Goal: Task Accomplishment & Management: Use online tool/utility

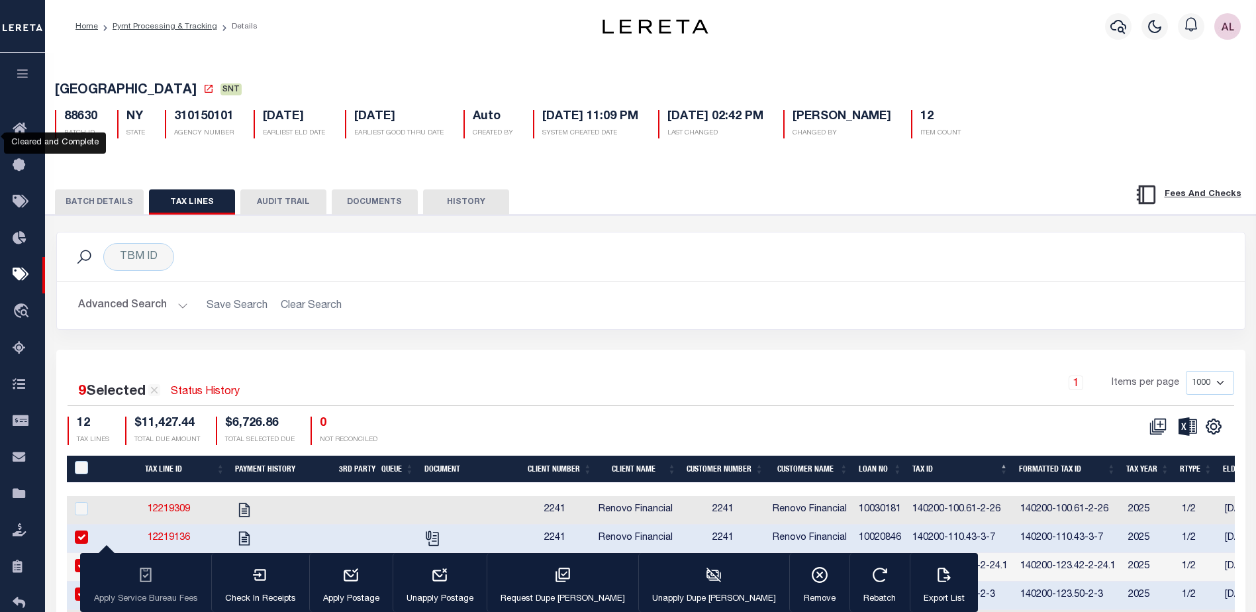
select select "1000"
select select "NJ"
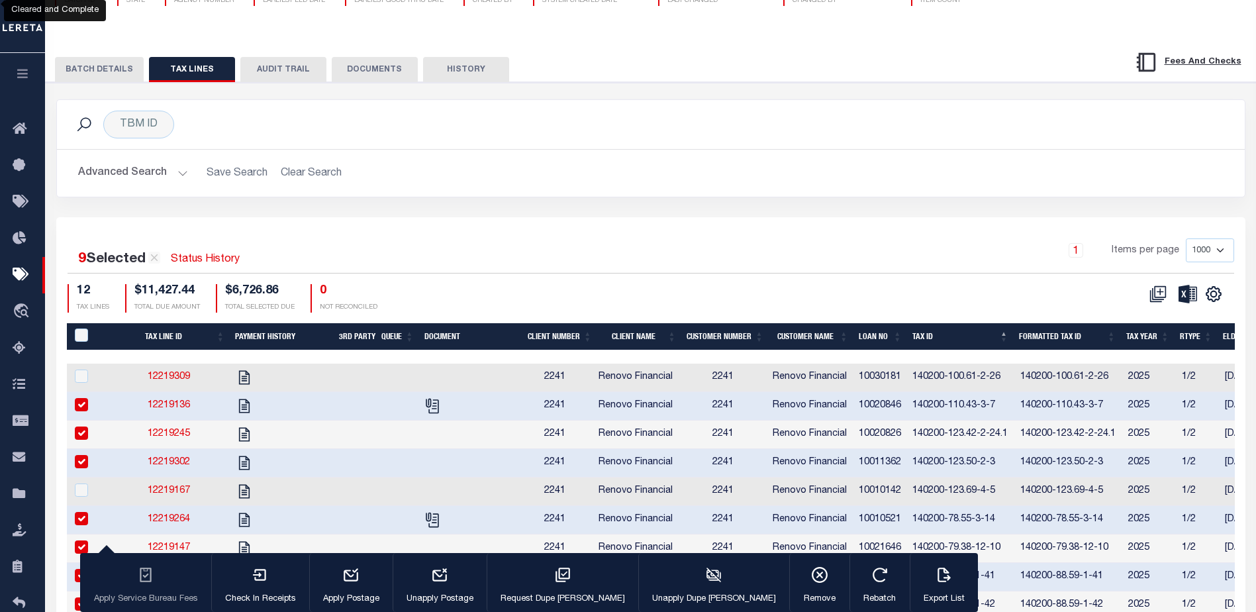
scroll to position [132, 0]
select select "NJ"
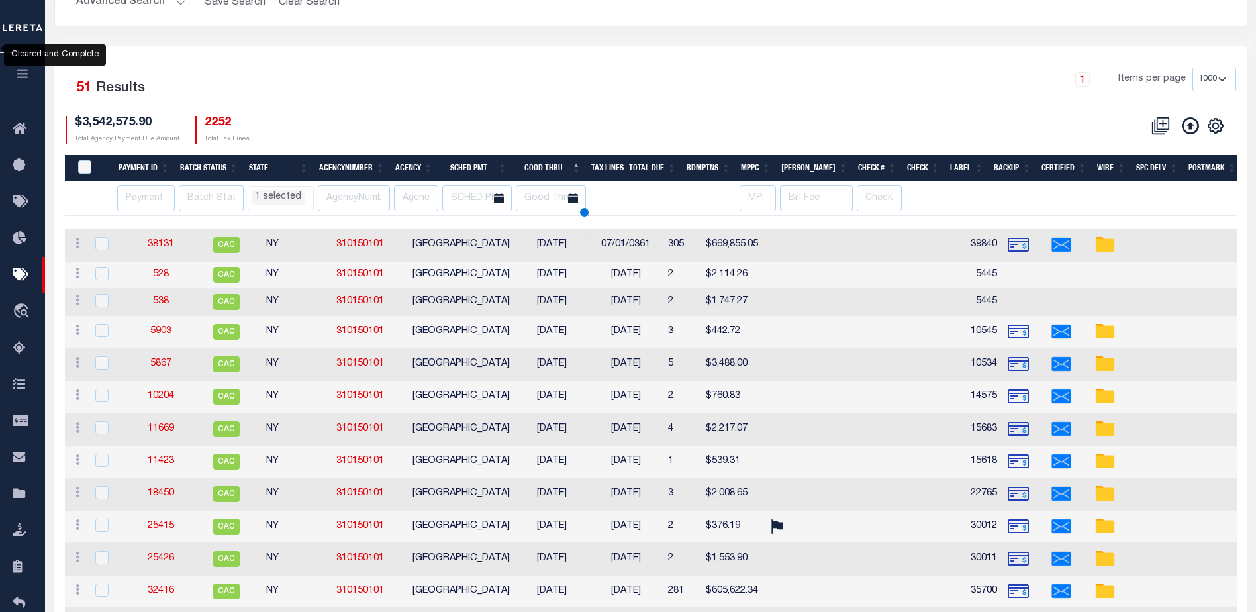
scroll to position [345, 0]
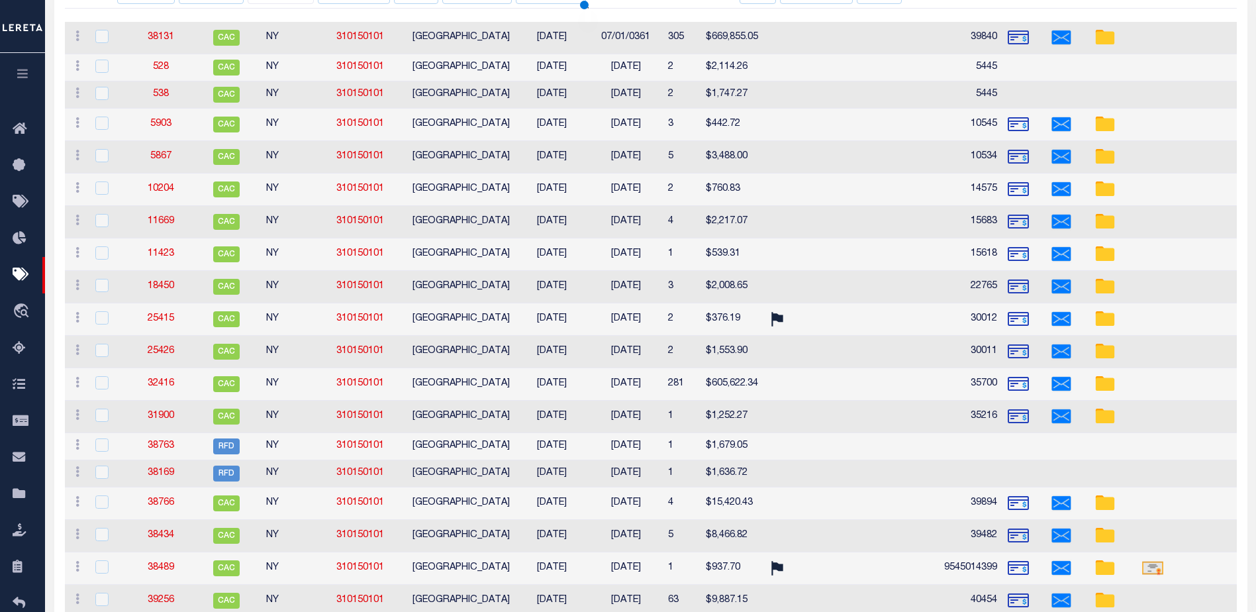
select select "NJ"
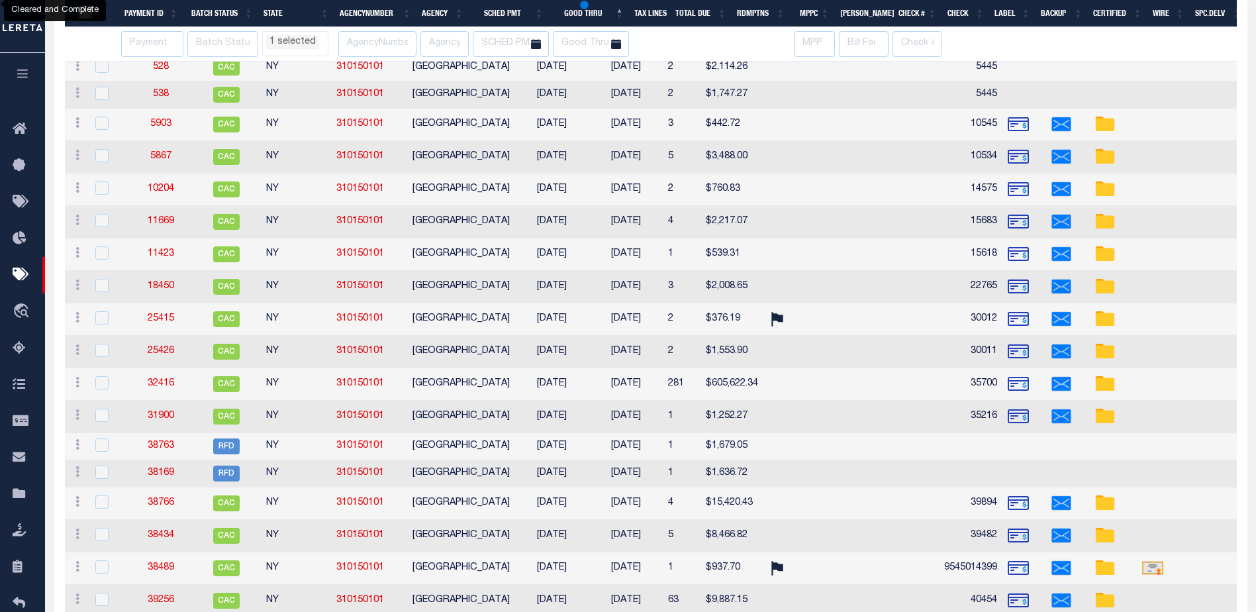
select select "NJ"
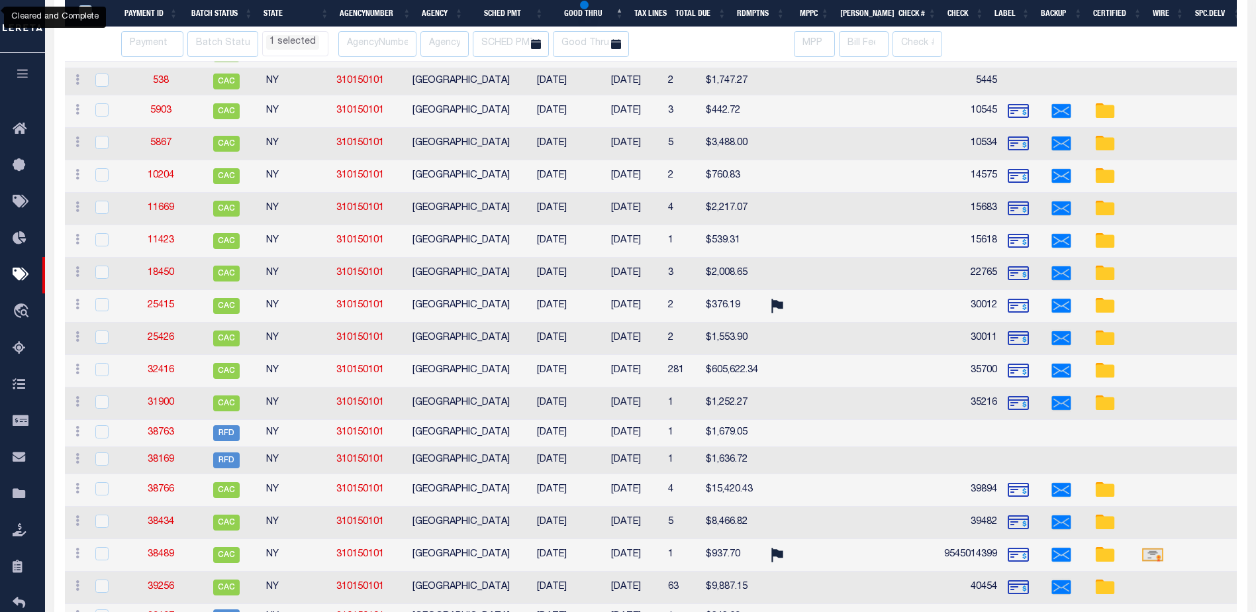
select select "NJ"
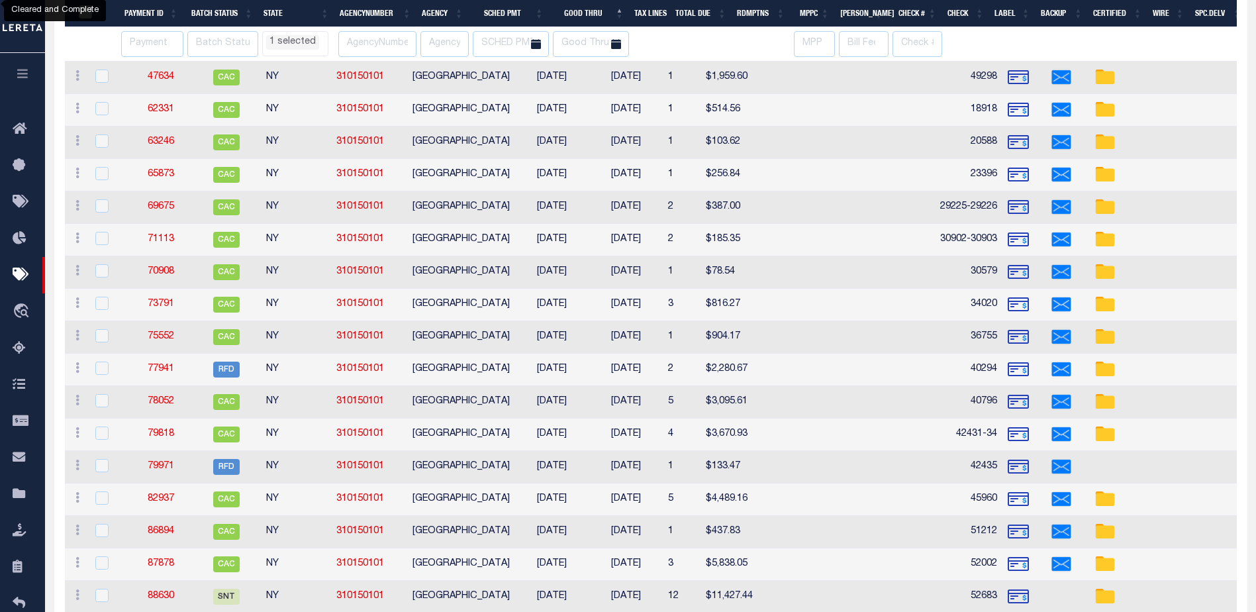
select select "NJ"
select select
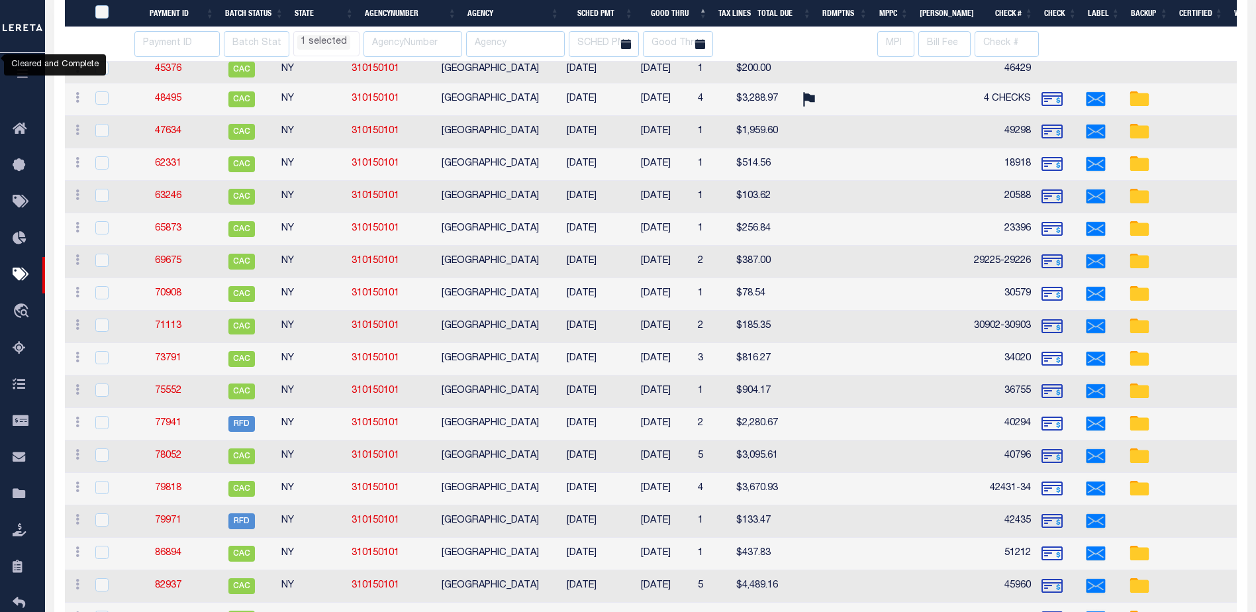
select select "NJ"
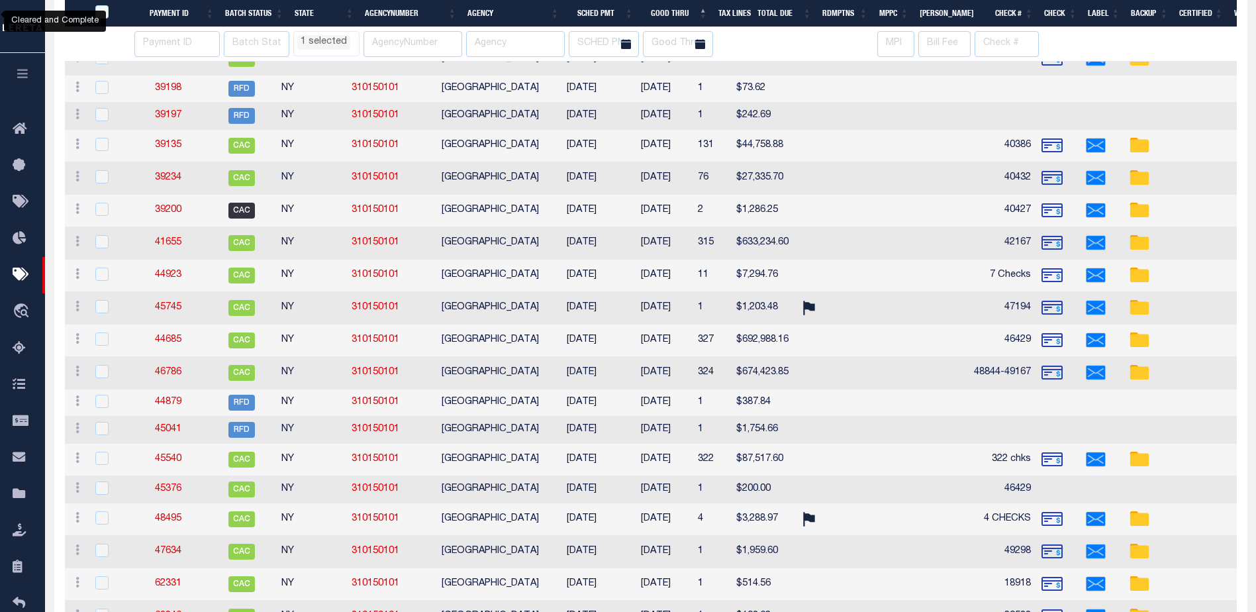
select select "NJ"
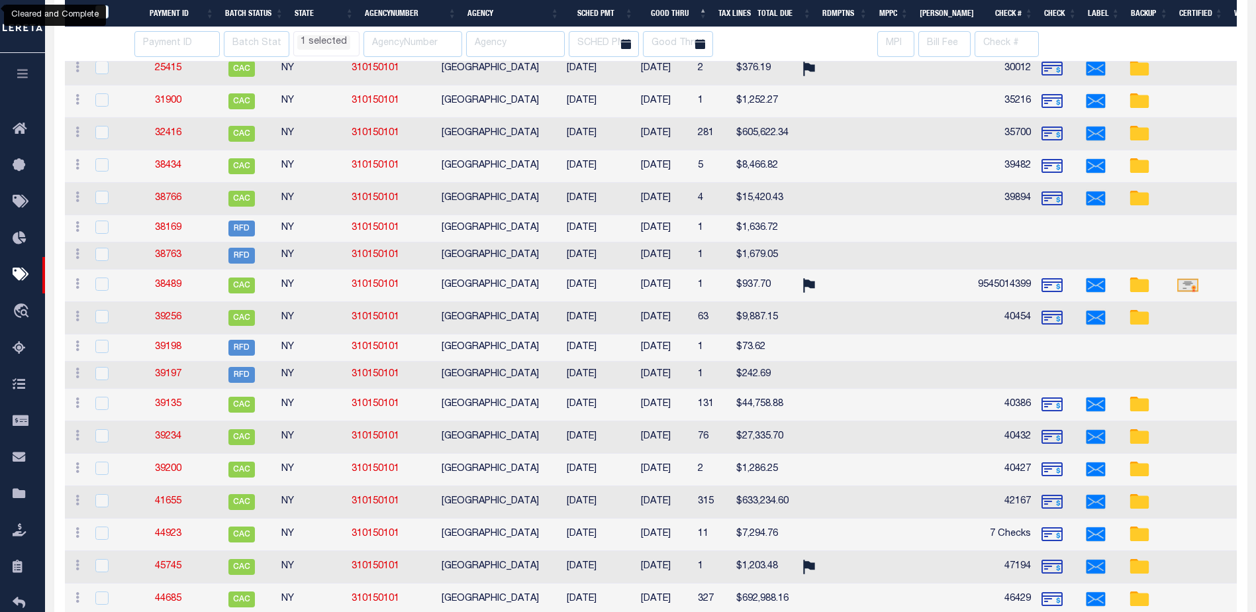
select select "NJ"
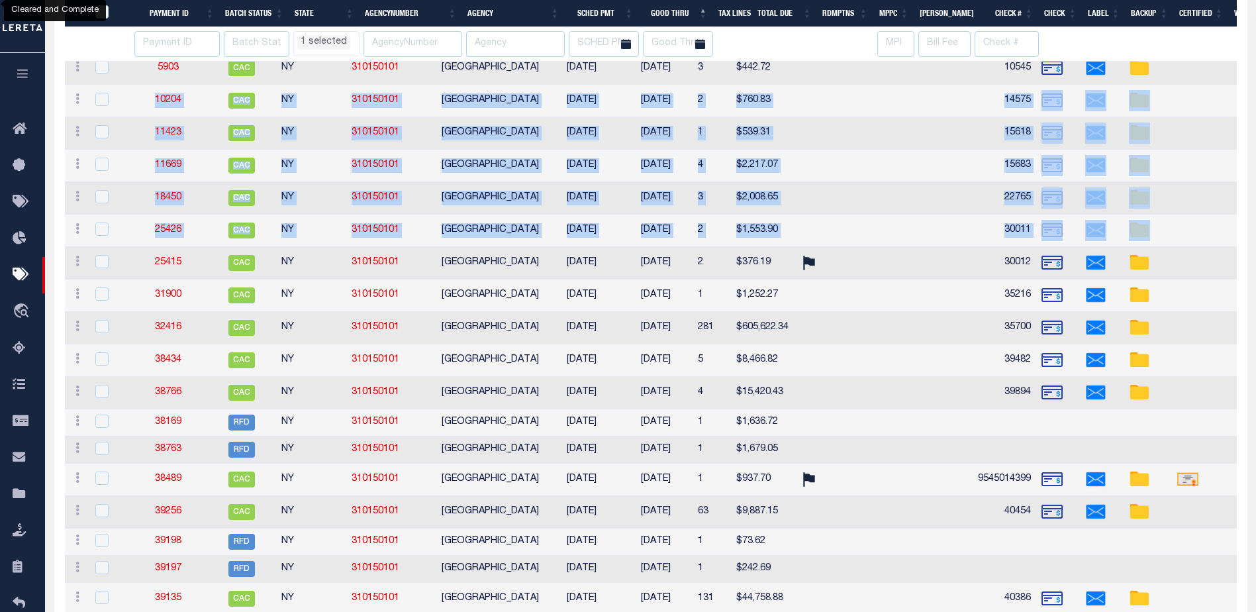
drag, startPoint x: 1255, startPoint y: 232, endPoint x: 1265, endPoint y: 85, distance: 147.3
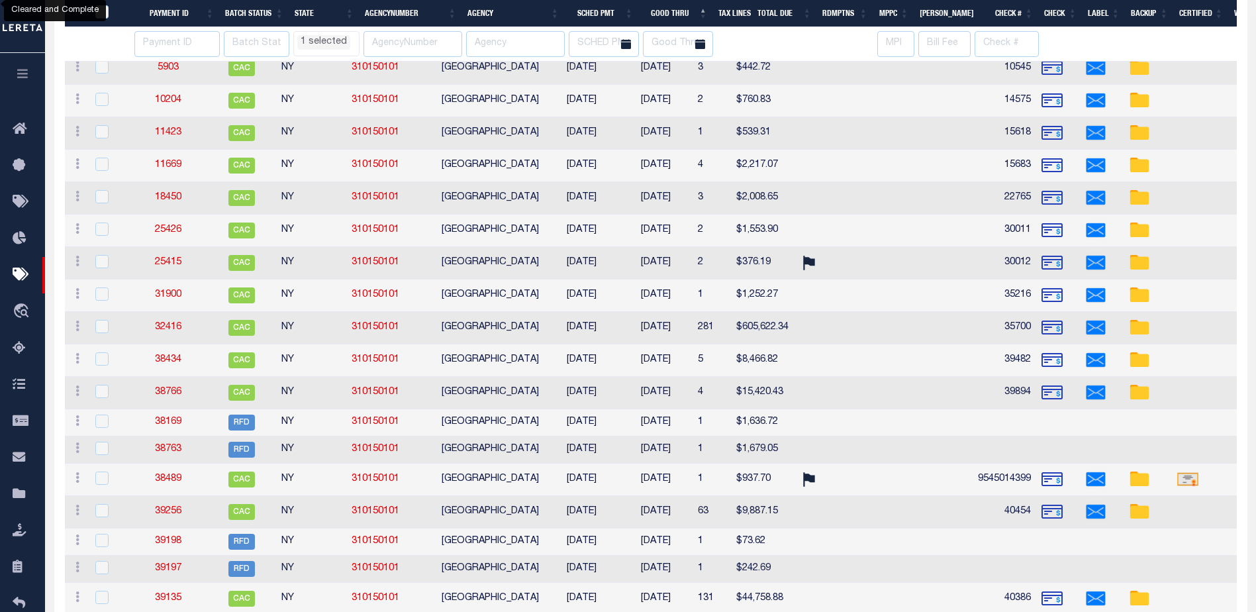
select select "NJ"
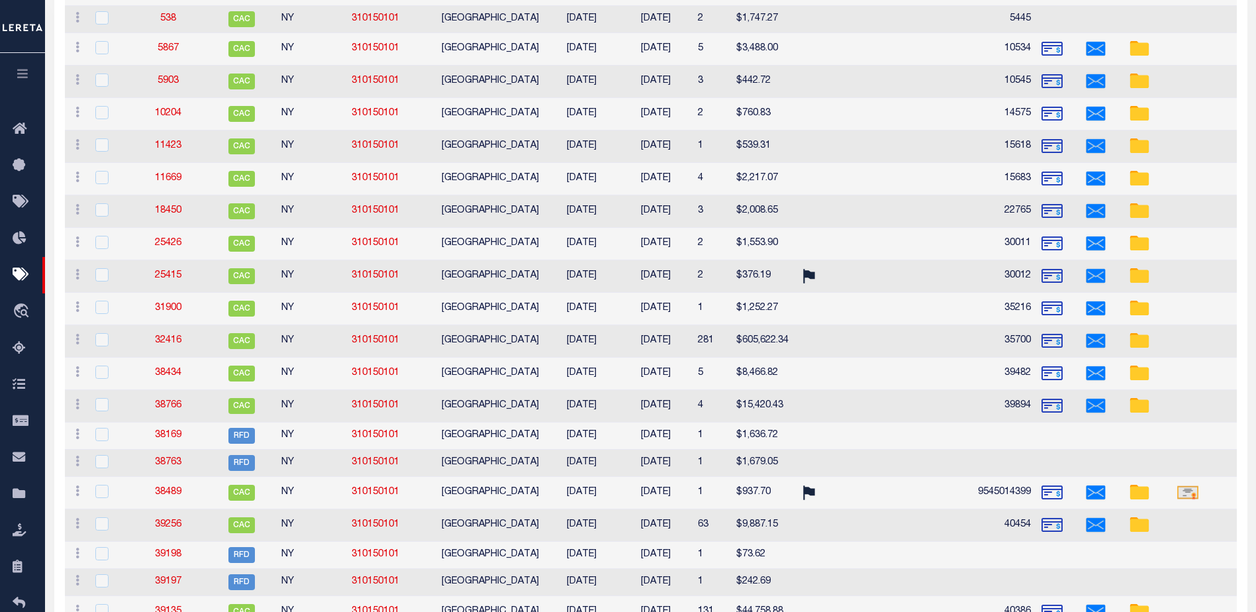
scroll to position [0, 0]
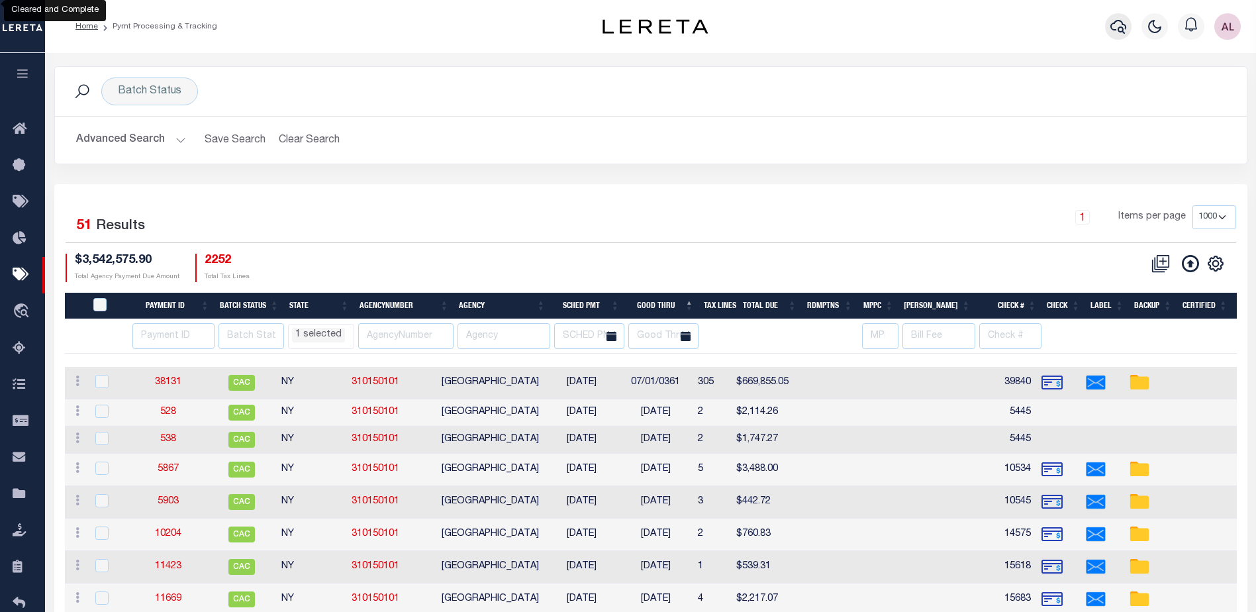
click at [1114, 30] on icon "button" at bounding box center [1118, 27] width 16 height 14
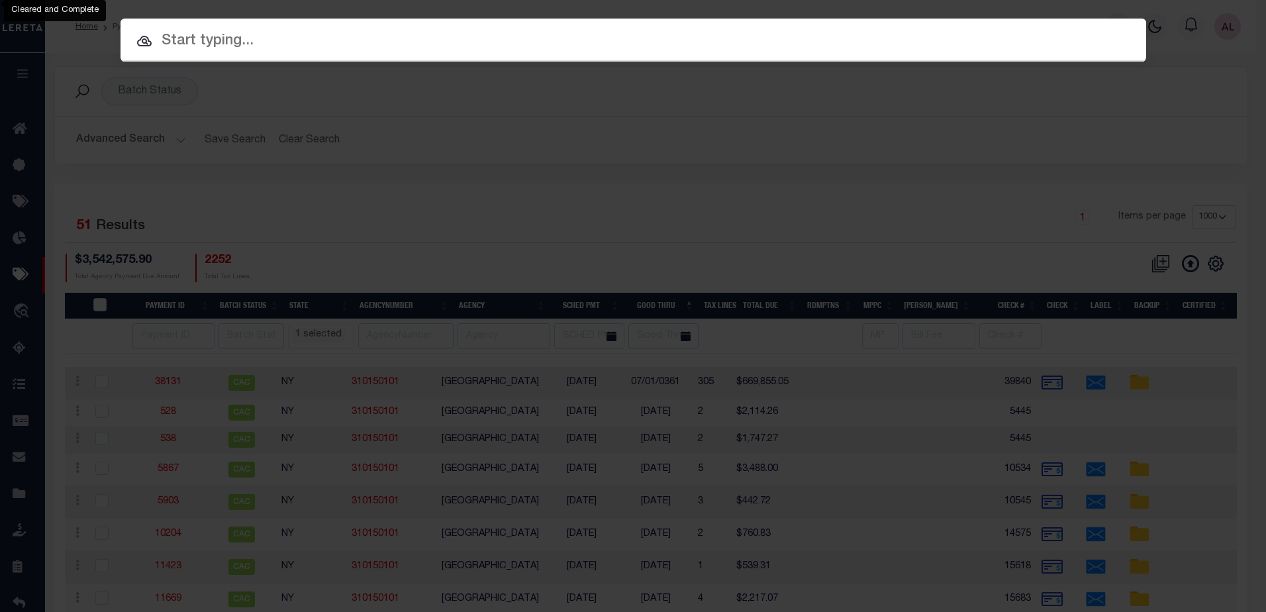
click at [210, 41] on input "text" at bounding box center [633, 41] width 1026 height 23
paste input "10343"
type input "10343"
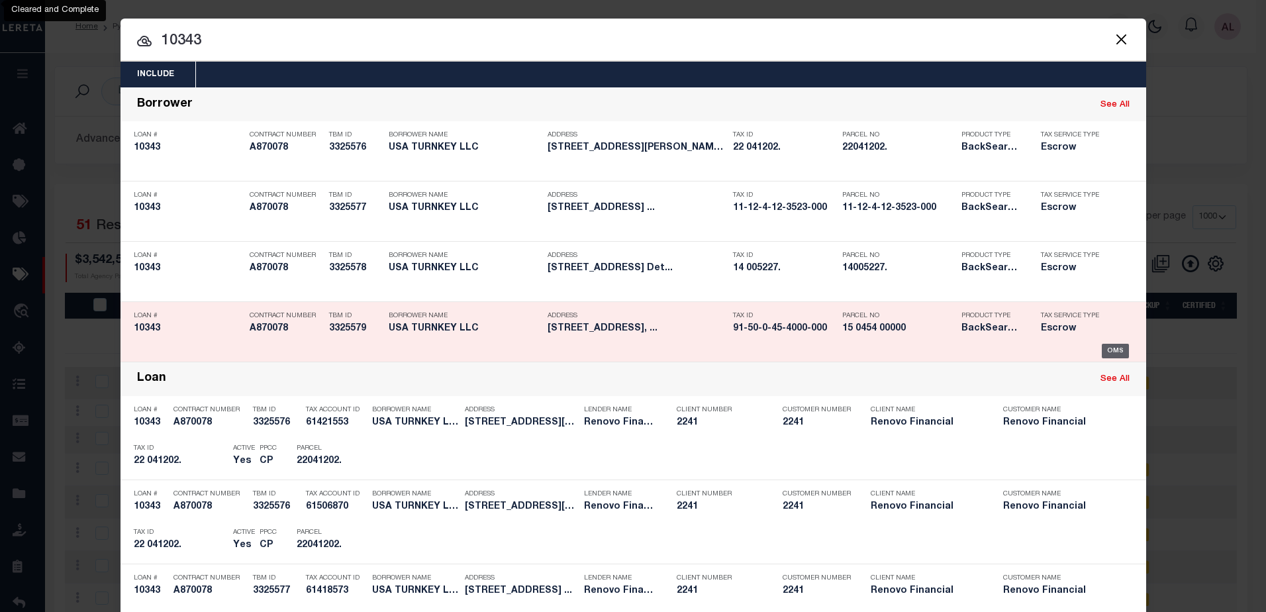
click at [1110, 350] on div "OMS" at bounding box center [1115, 351] width 27 height 15
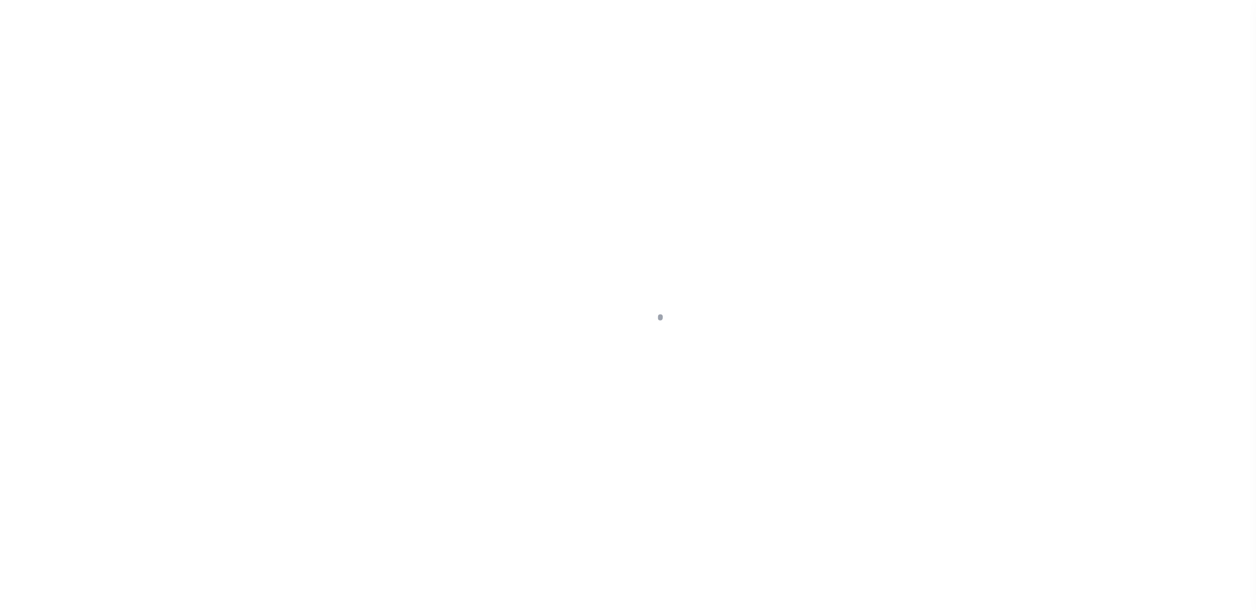
select select "10"
select select "Escrow"
type input "[STREET_ADDRESS]"
type input "Saginaw, MI 48602"
type input "a0k8Y00000jIJwr"
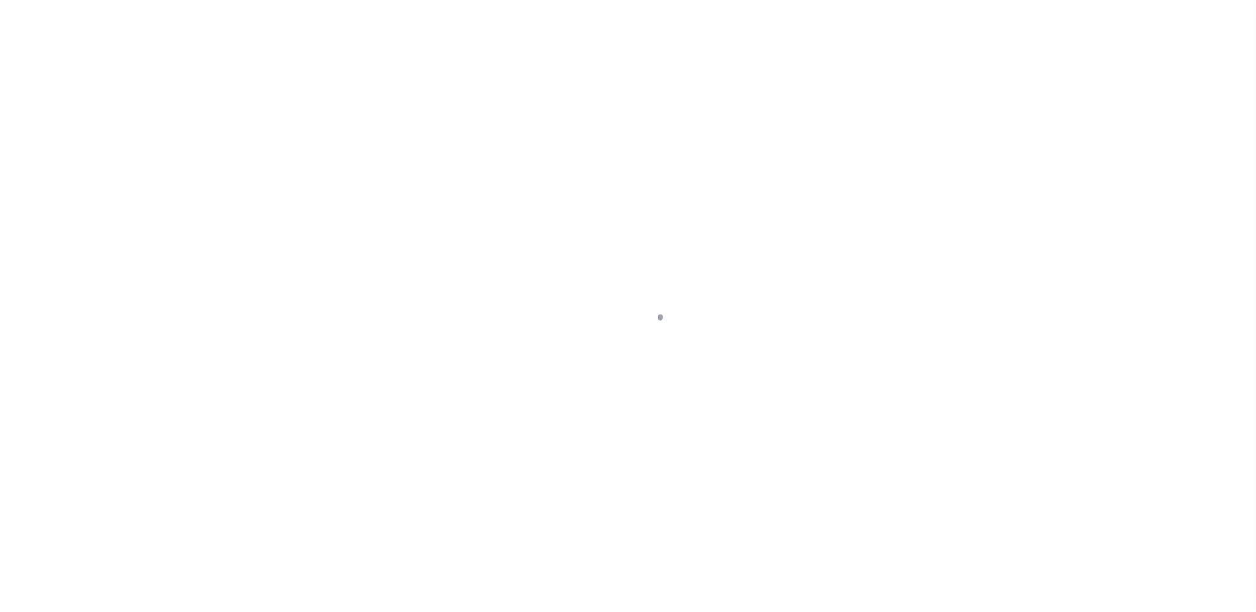
type input "MI"
select select
type textarea "LEGAL REQUIRED"
select select "25066"
select select
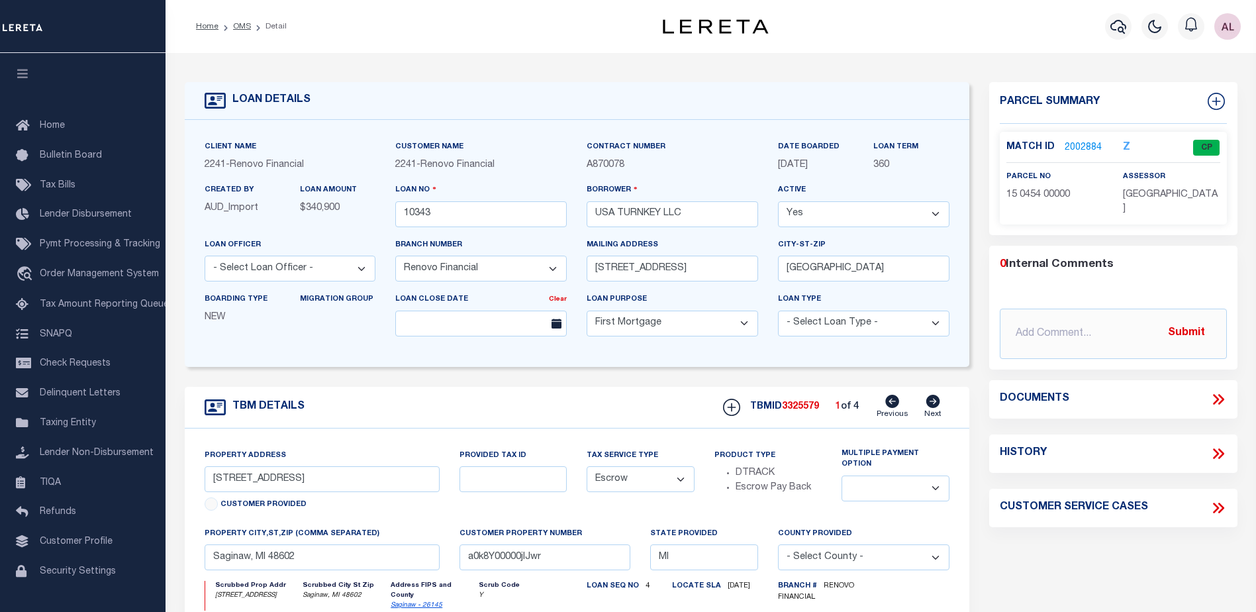
click at [1073, 144] on link "2002884" at bounding box center [1083, 148] width 37 height 14
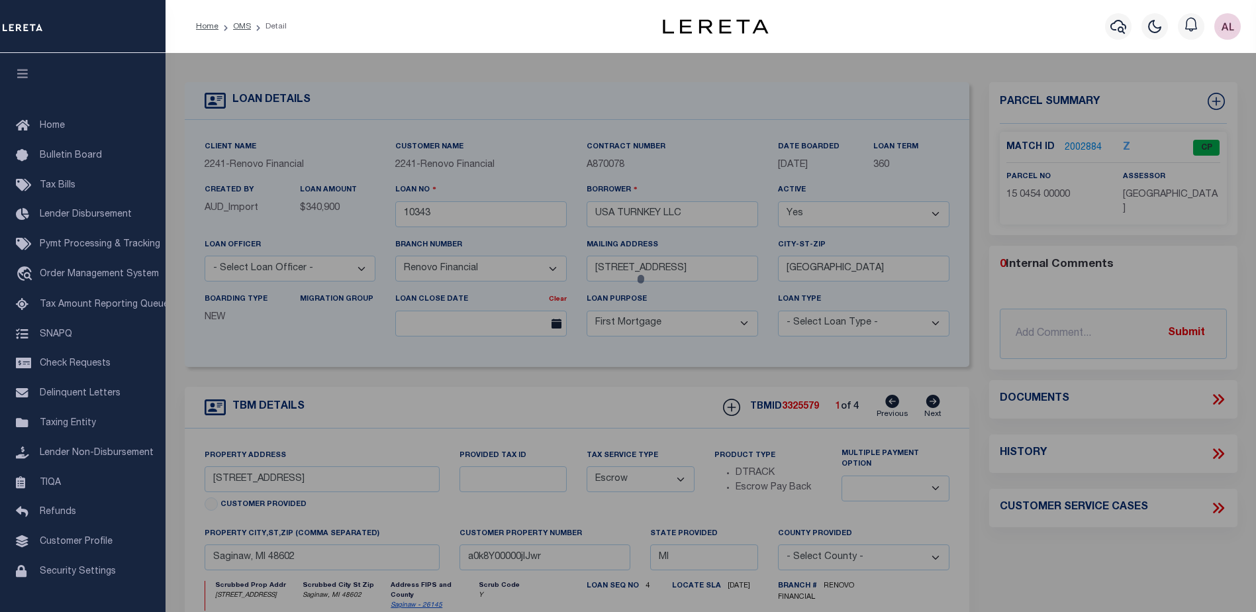
checkbox input "false"
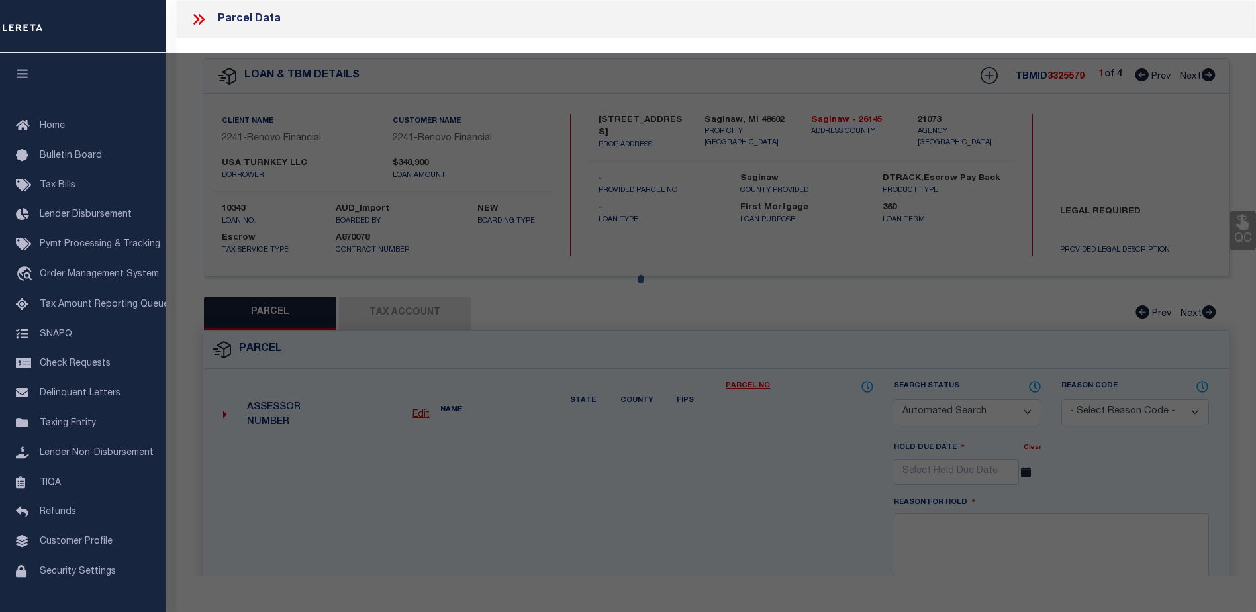
select select "CP"
type input "USA TURNKEY LLC"
select select "AGW"
select select
type input "523 N BOND ST"
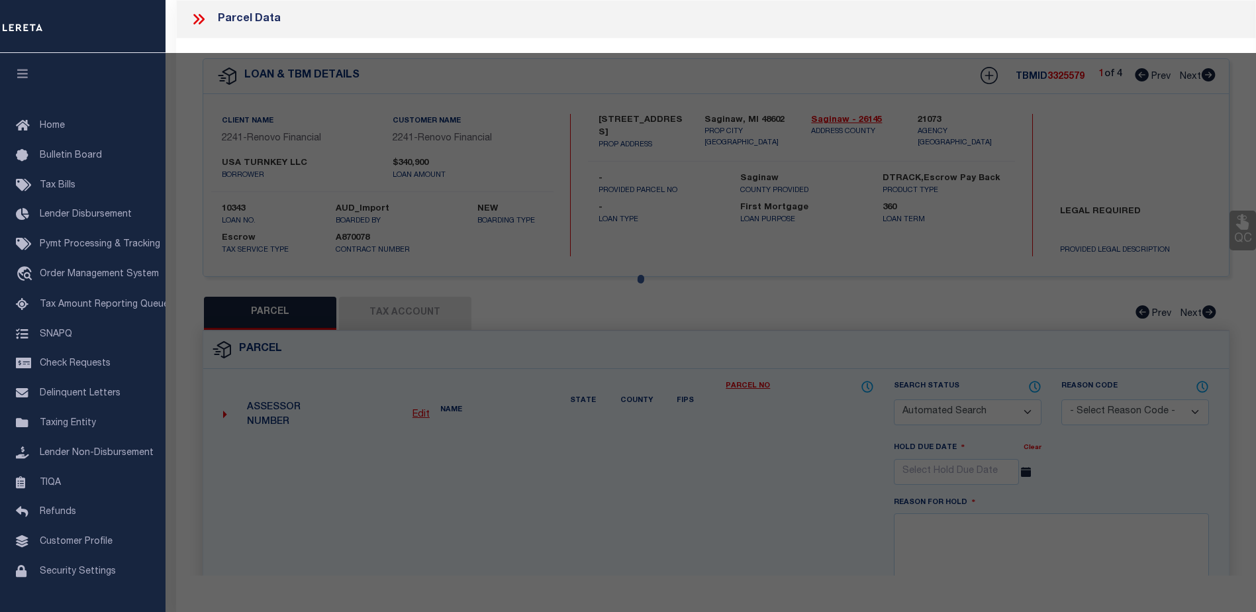
checkbox input "false"
type input "SAGINAW, MI, 48602"
type textarea "LOT 11,EXC.N.ELY.5 FT.,BLK.203, CITY OF SAGINAW IN DIVISION NORTH OF CASS STREET"
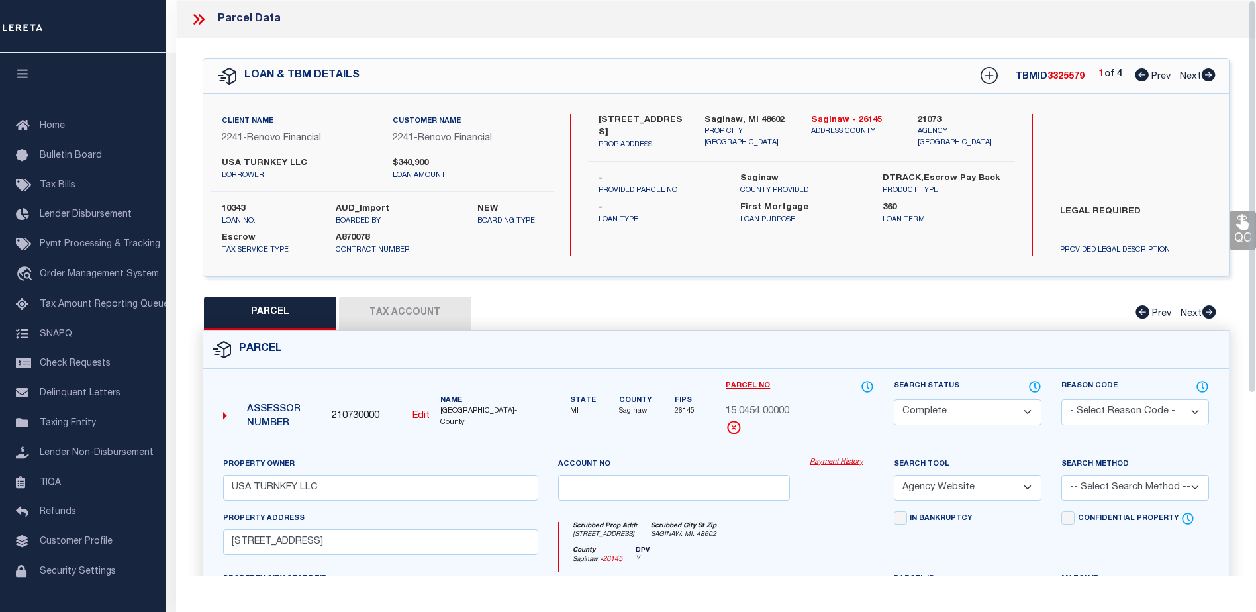
click at [838, 457] on link "Payment History" at bounding box center [842, 462] width 64 height 11
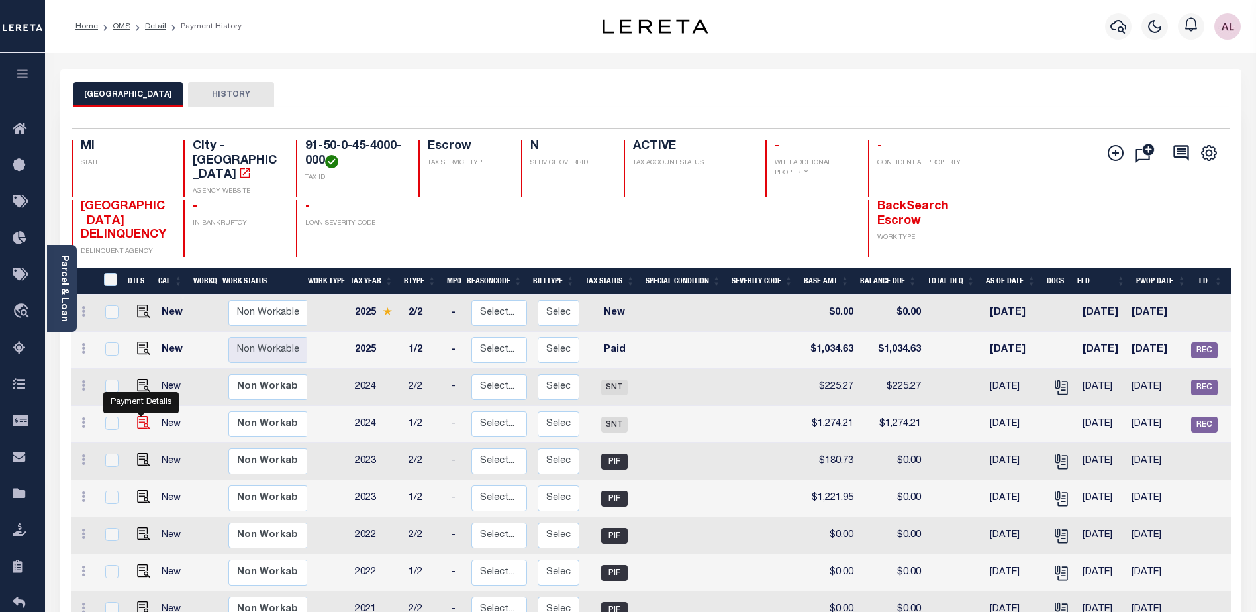
click at [138, 424] on img "" at bounding box center [143, 422] width 13 height 13
checkbox input "true"
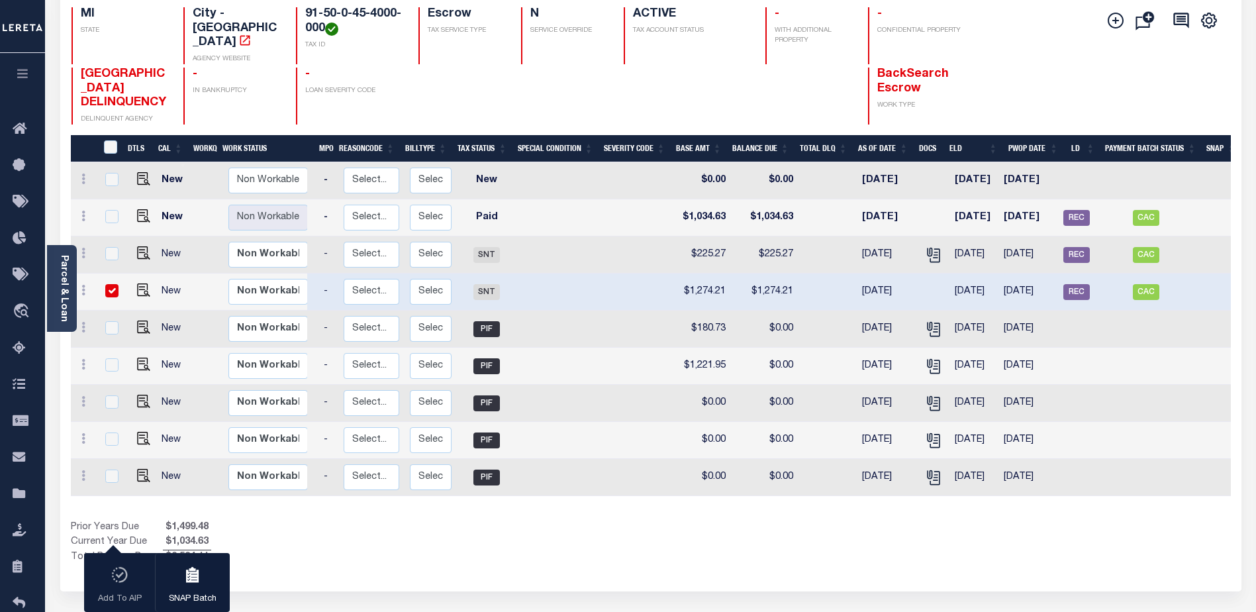
scroll to position [0, 138]
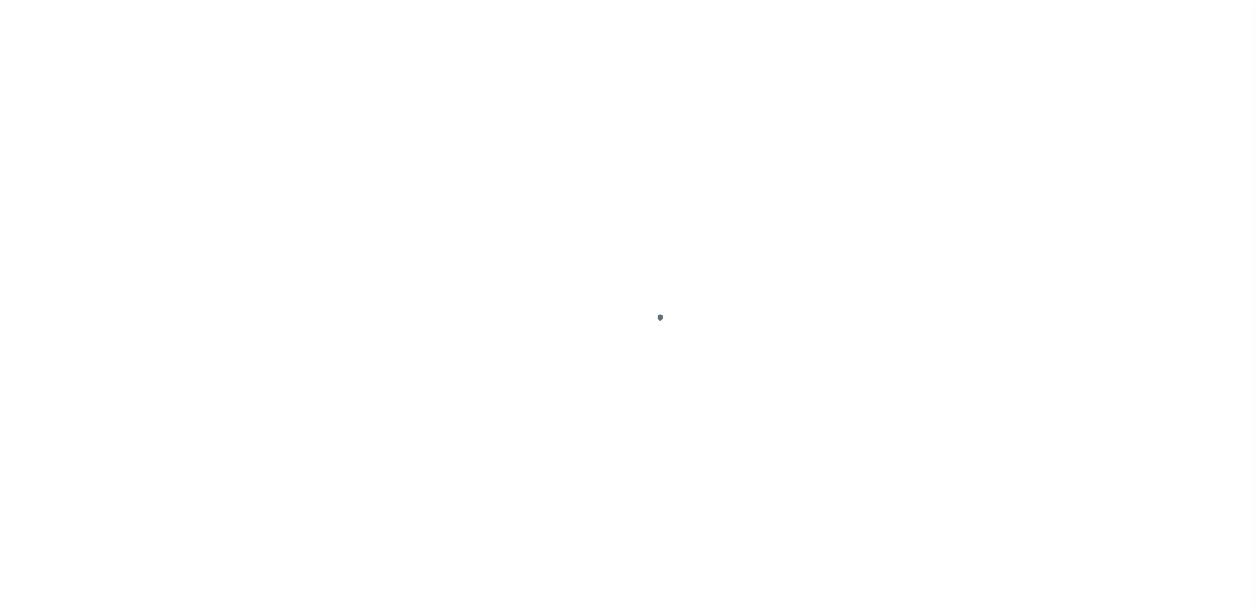
checkbox input "false"
type input "07/23/2024"
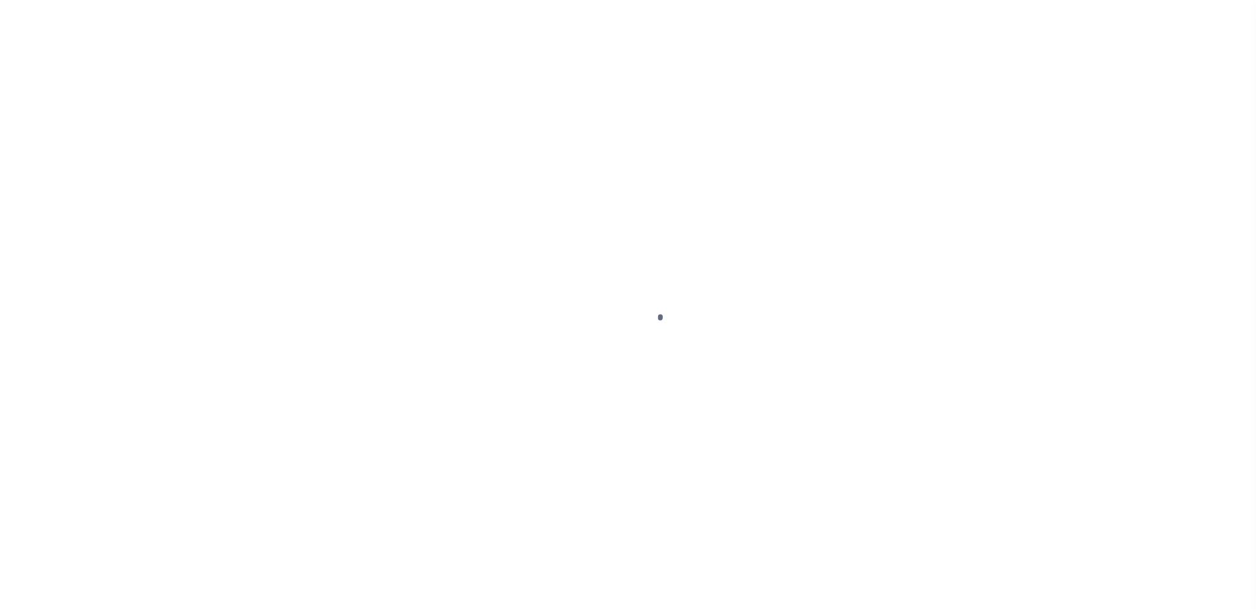
type input "$1,274.21"
select select "SNT"
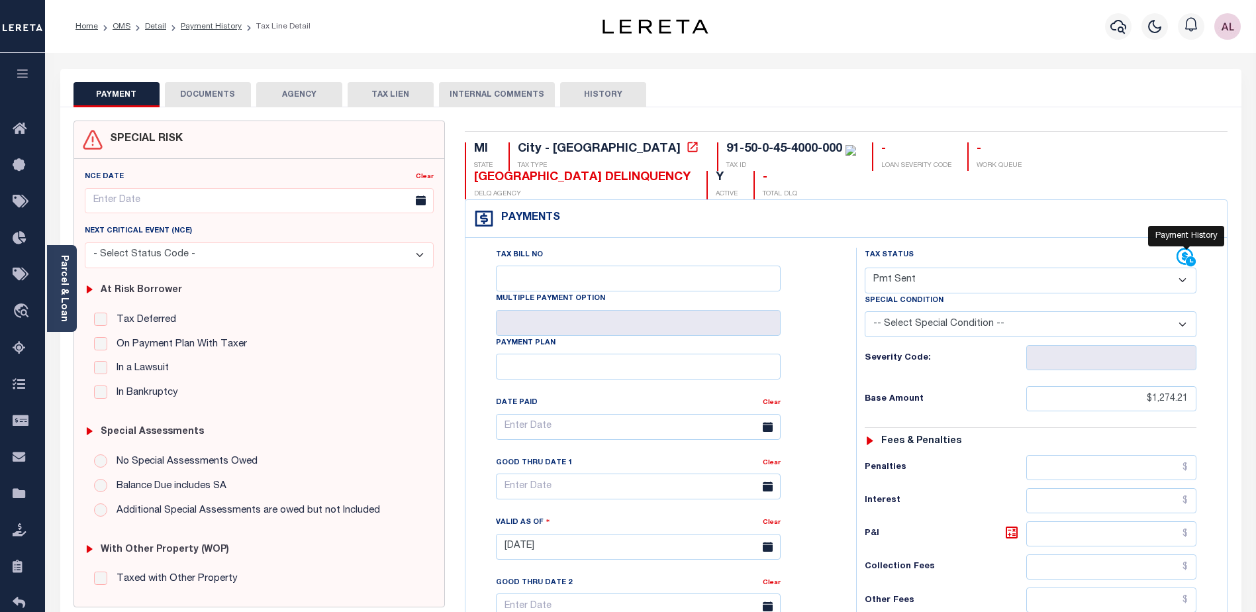
click at [1185, 256] on icon at bounding box center [1185, 256] width 17 height 17
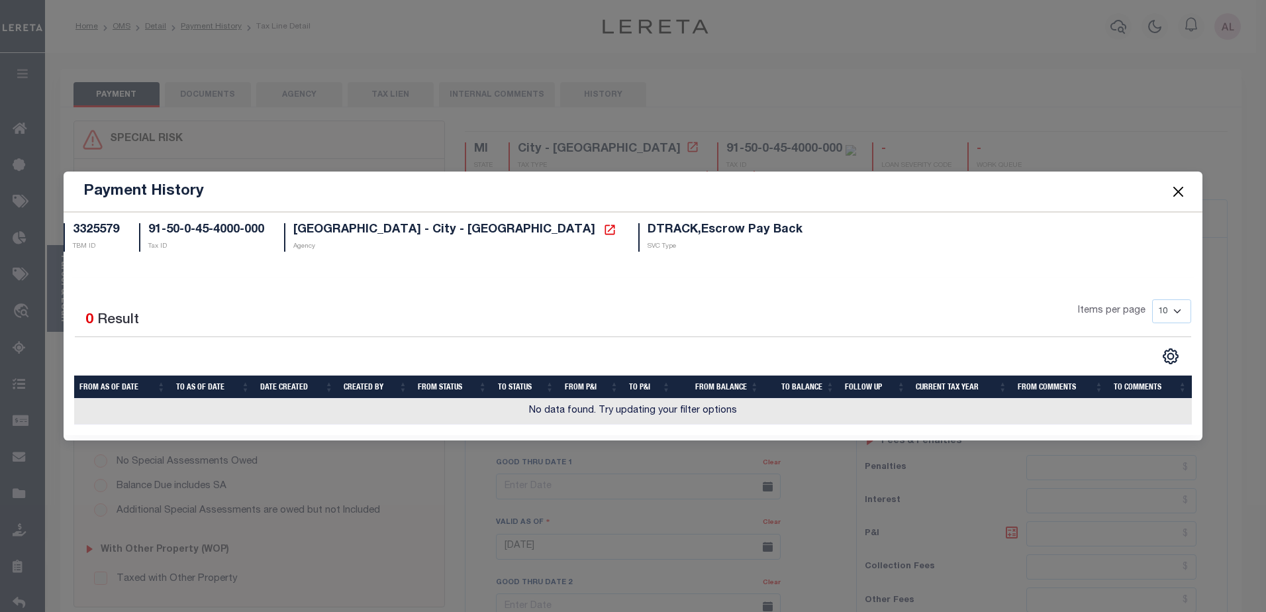
click at [1178, 190] on button "Close" at bounding box center [1177, 191] width 17 height 17
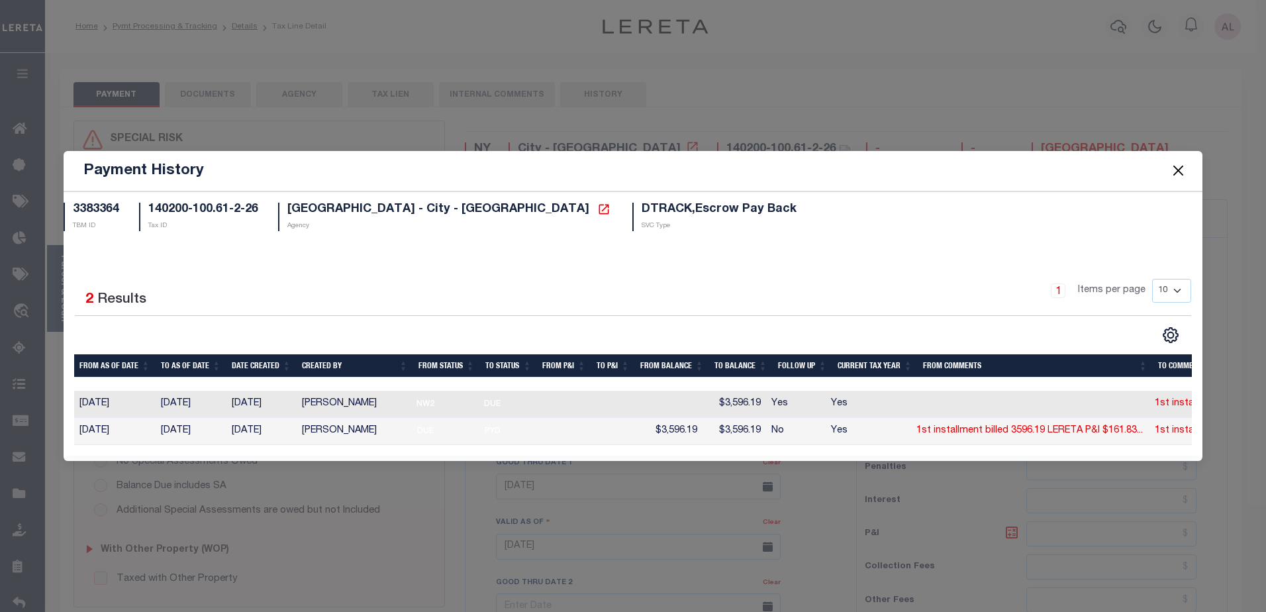
select select "PYD"
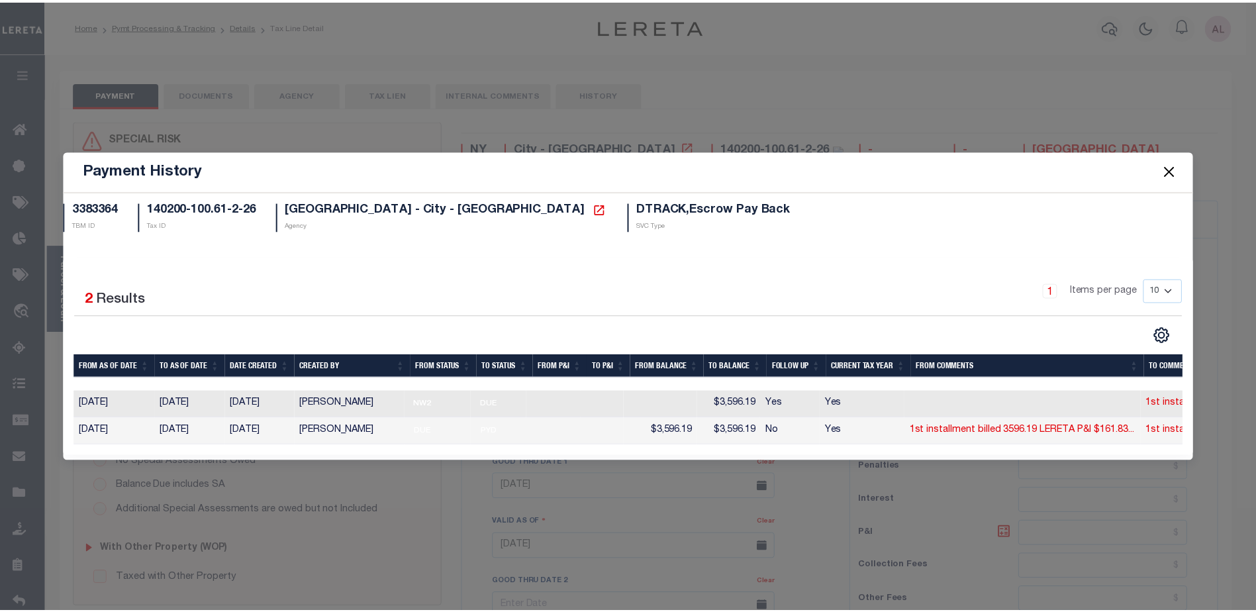
scroll to position [0, 195]
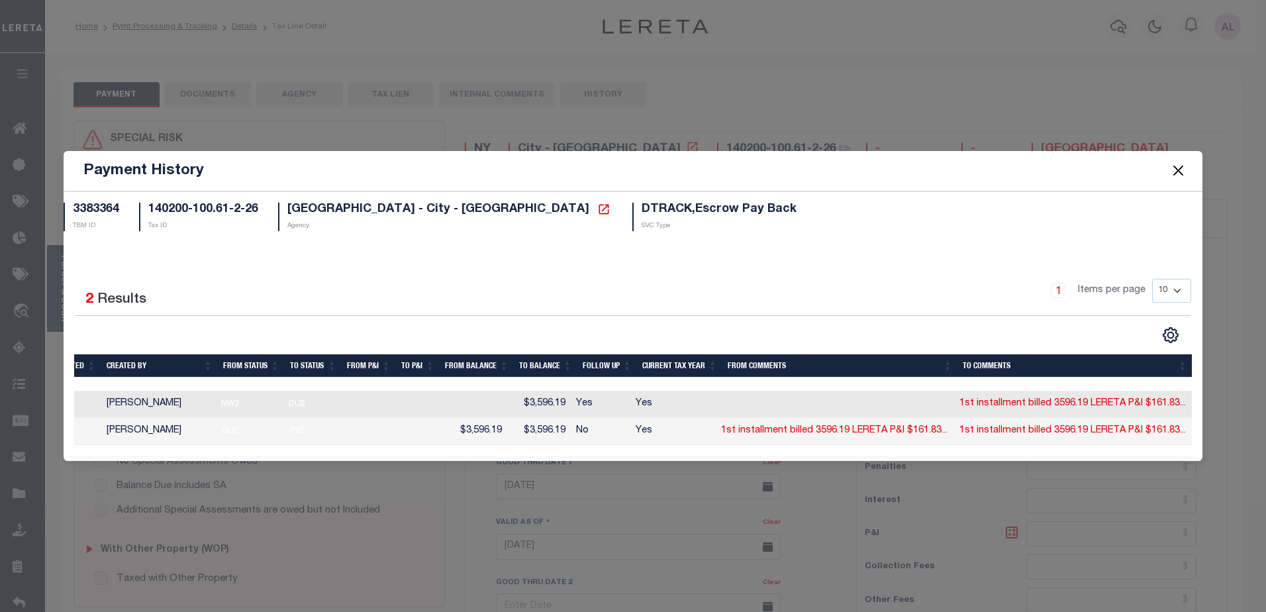
click at [1182, 168] on button "Close" at bounding box center [1177, 170] width 17 height 17
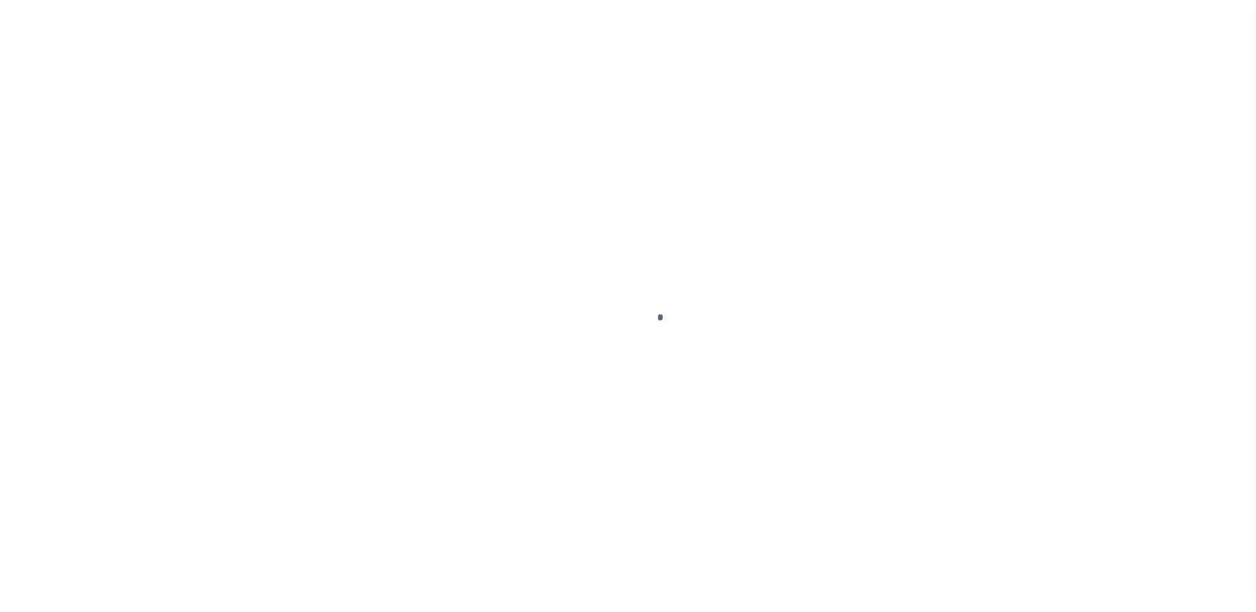
select select "SNT"
select select "CHK"
select select "[PERSON_NAME]"
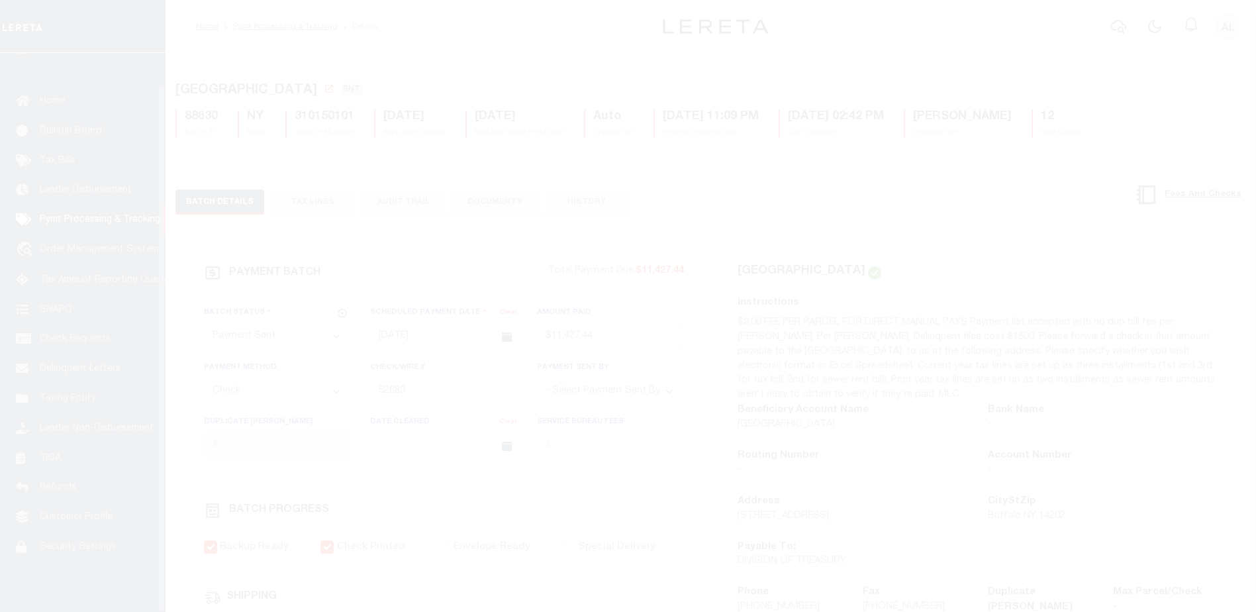
scroll to position [33, 0]
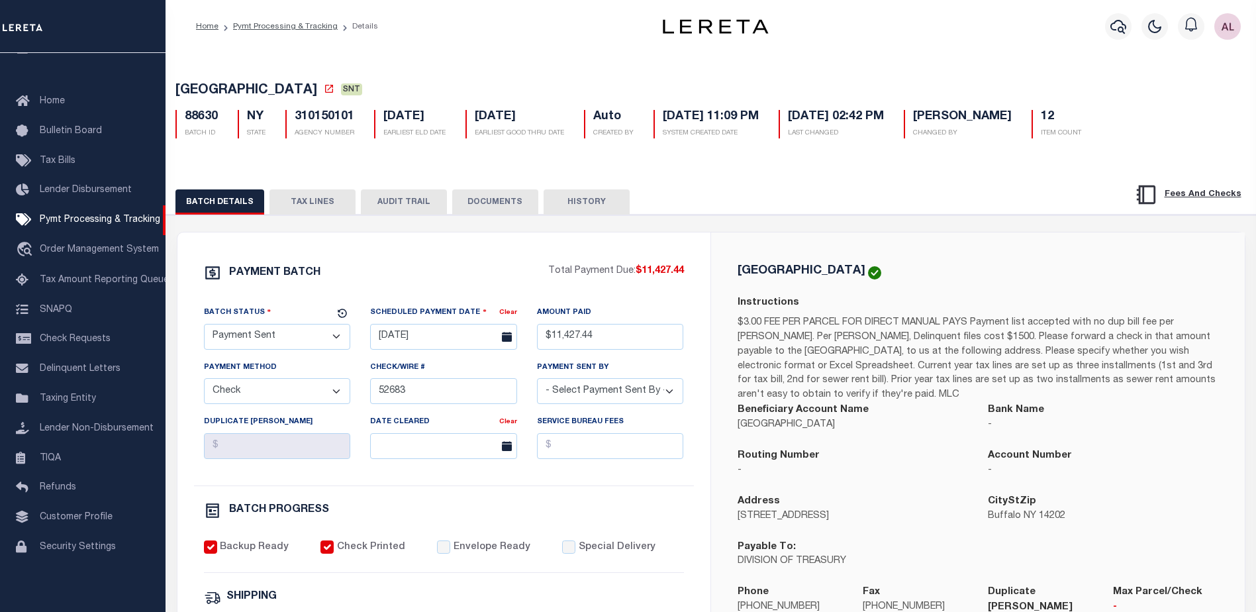
select select "1000"
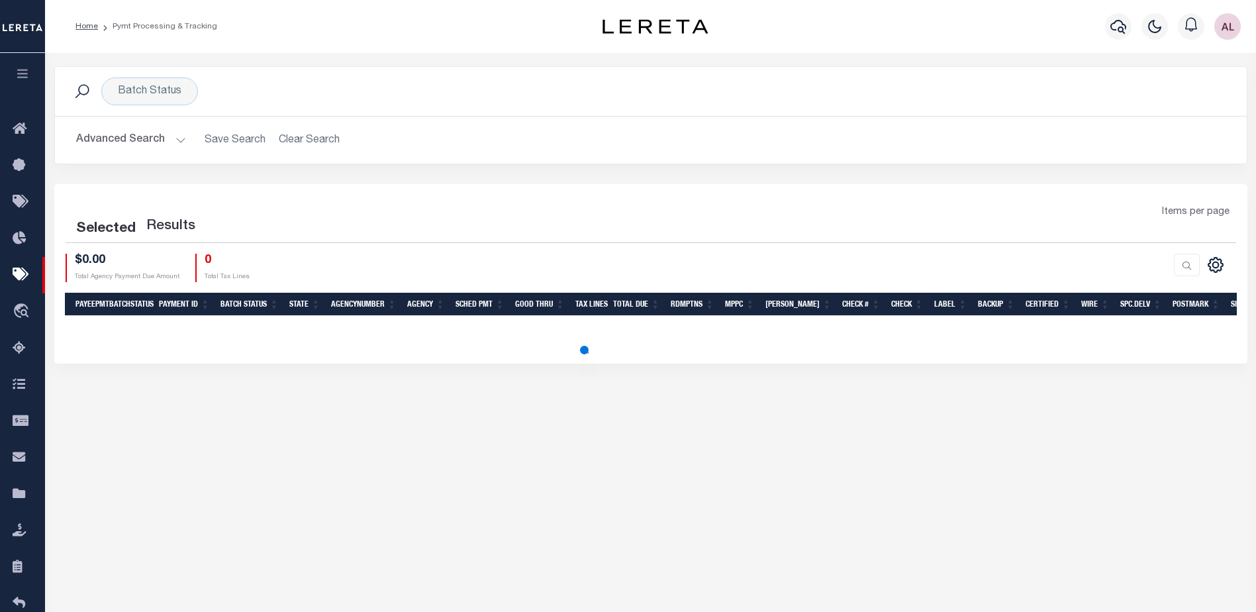
scroll to position [90, 0]
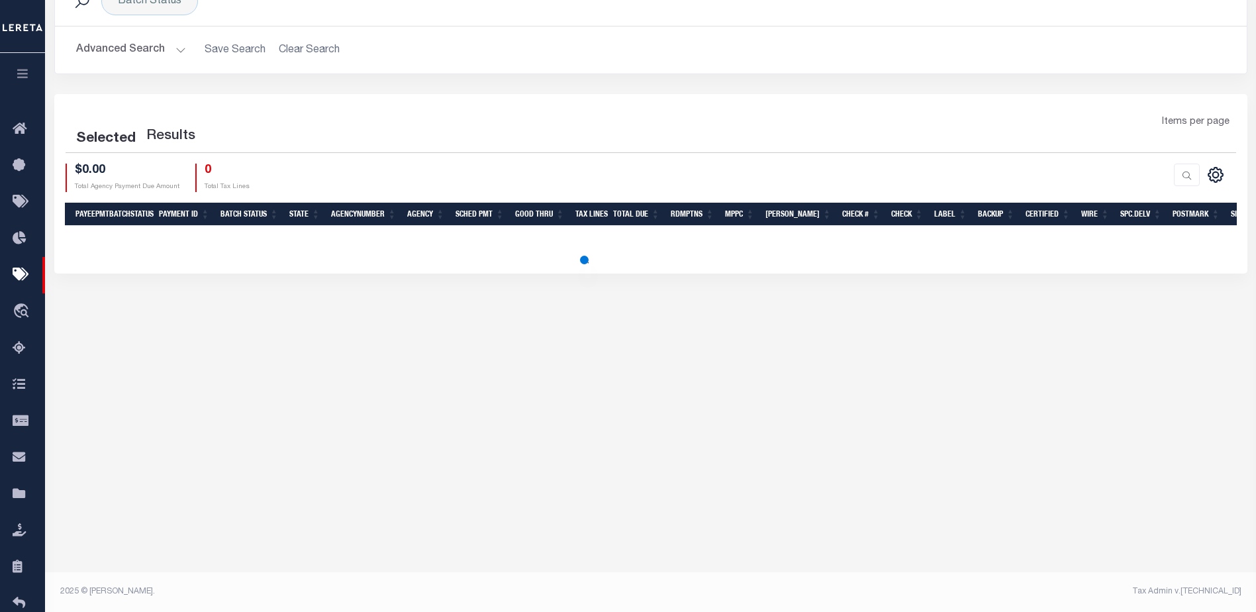
select select "1000"
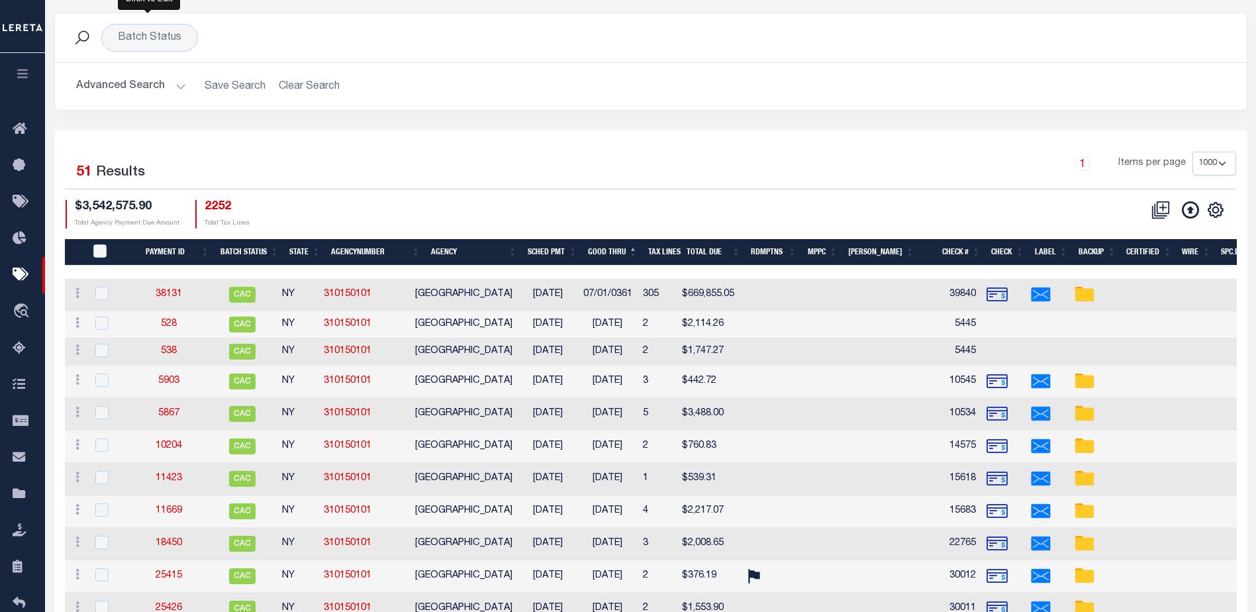
scroll to position [24, 0]
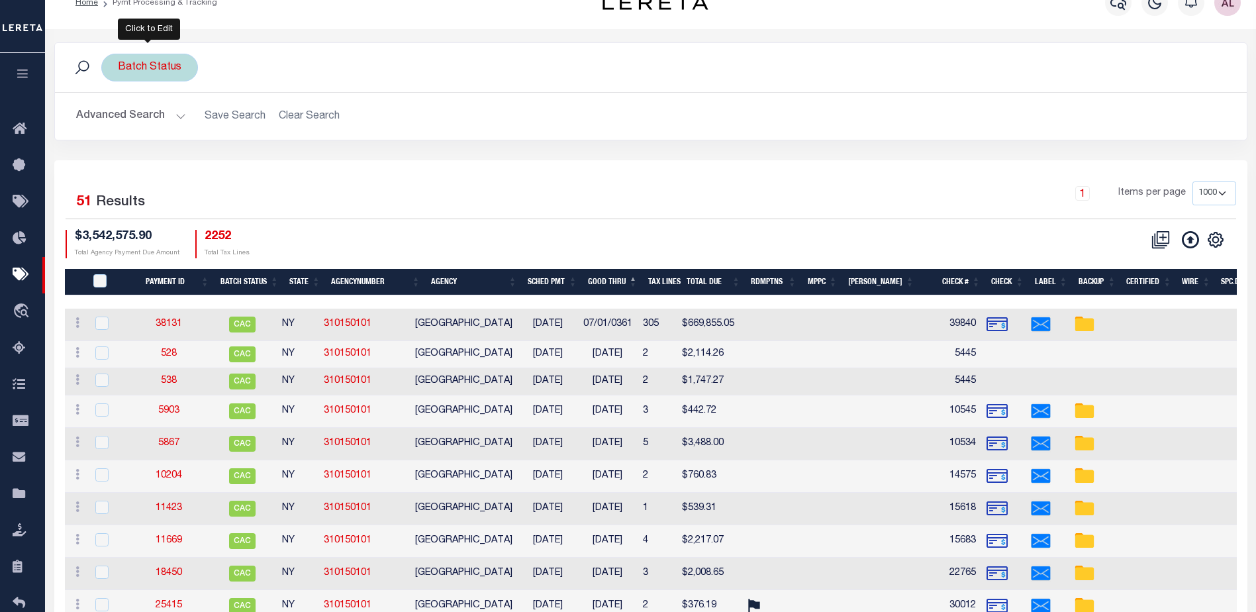
click at [171, 61] on div "Batch Status" at bounding box center [149, 68] width 97 height 28
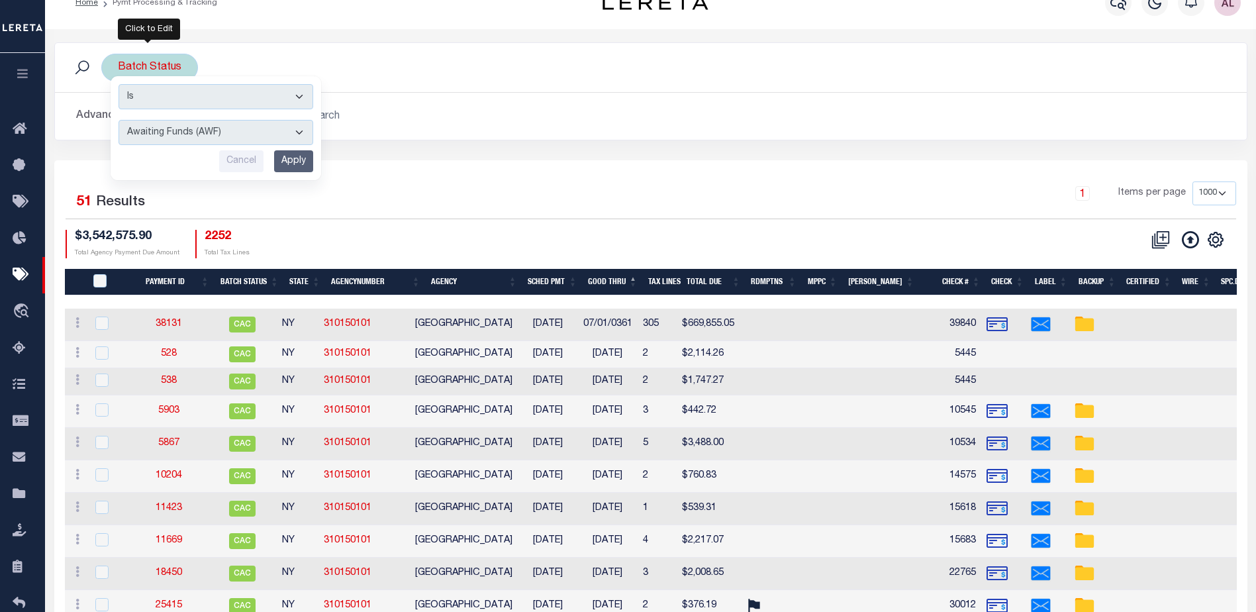
click at [209, 135] on select "Awaiting Funds (AWF) Cleared and Complete (CAC) New Check Needed (NCN) Payment …" at bounding box center [216, 132] width 195 height 25
select select "SFP"
click at [119, 120] on select "Awaiting Funds (AWF) Cleared and Complete (CAC) New Check Needed (NCN) Payment …" at bounding box center [216, 132] width 195 height 25
click at [299, 166] on input "Apply" at bounding box center [293, 161] width 39 height 22
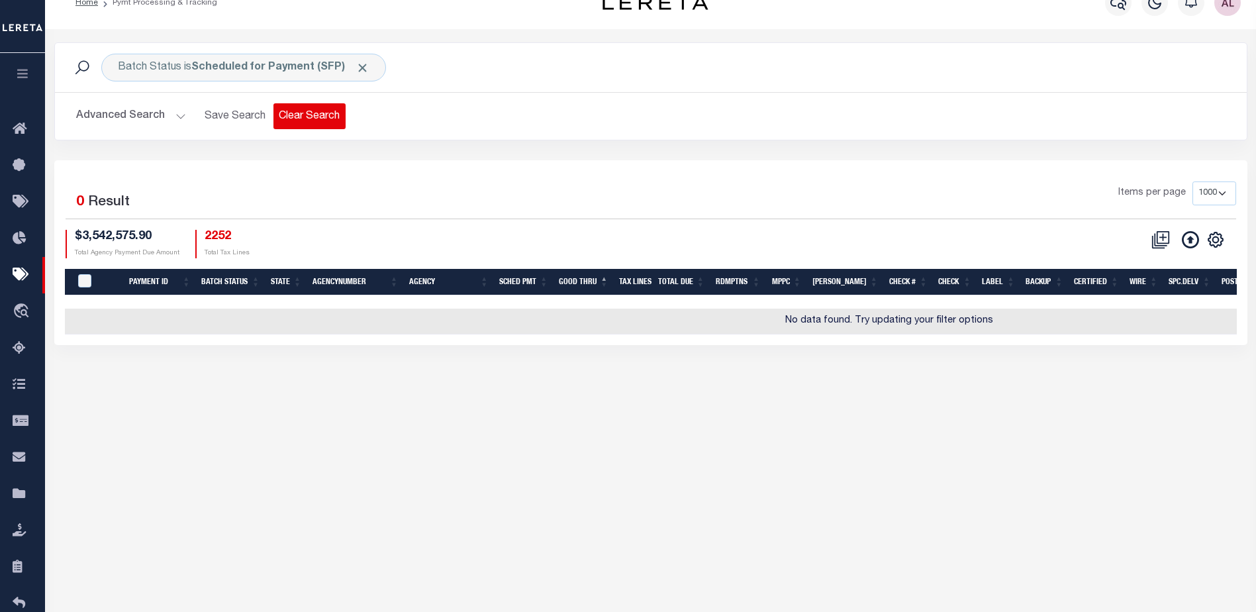
click at [303, 114] on button "Clear Search" at bounding box center [309, 116] width 72 height 26
select select
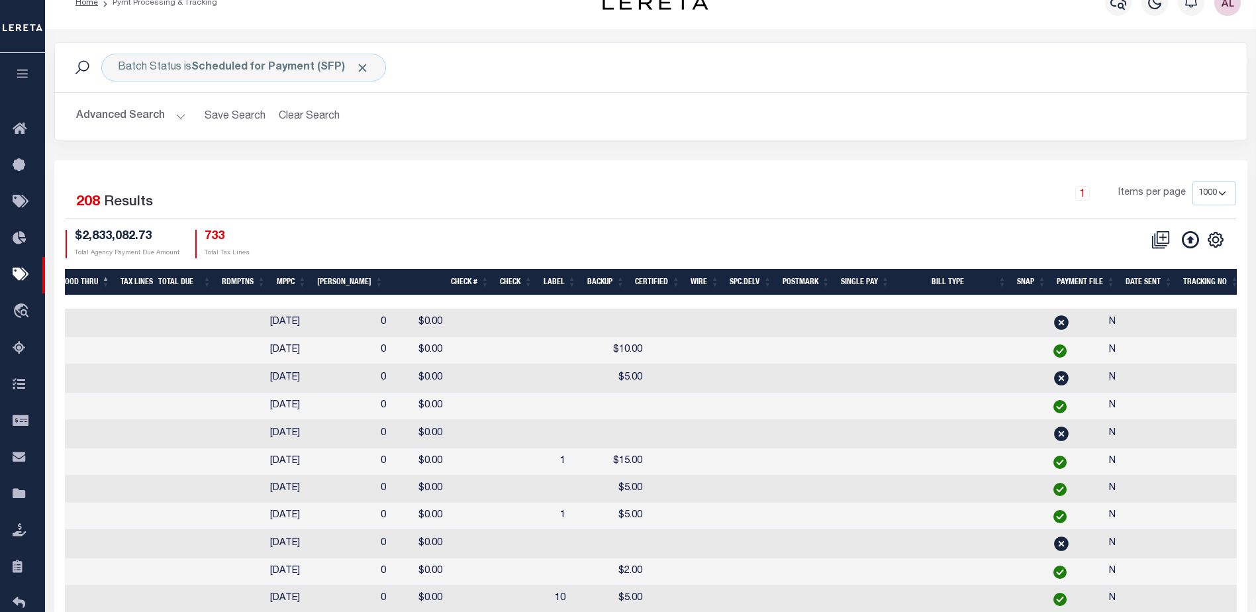
scroll to position [0, 696]
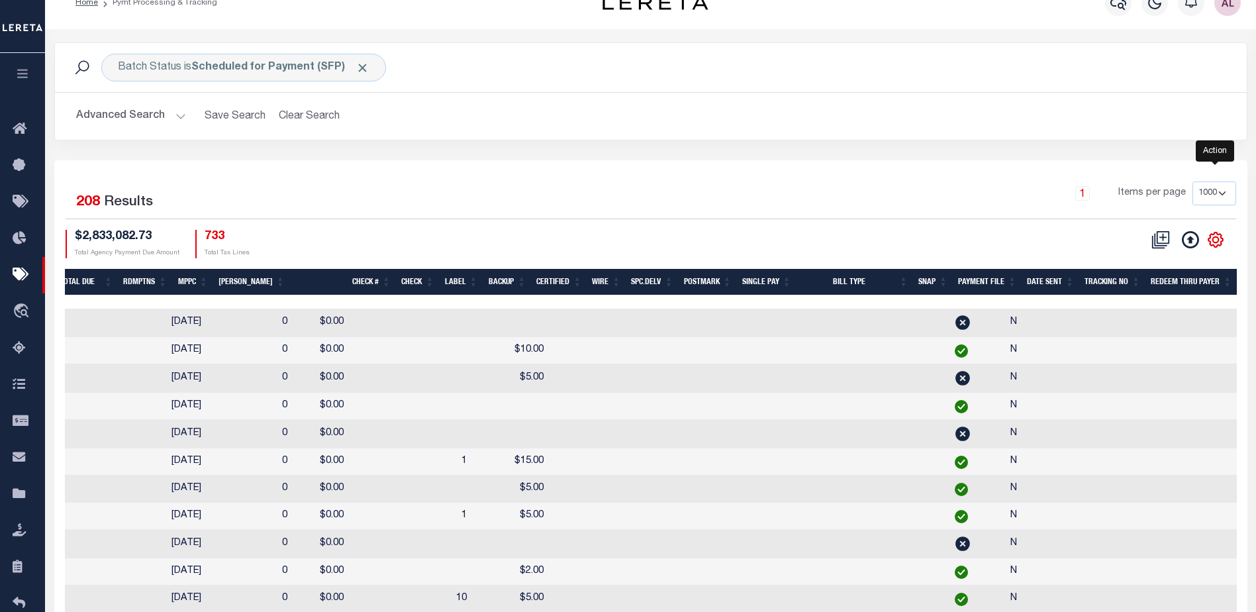
click at [1217, 242] on icon "" at bounding box center [1215, 239] width 17 height 17
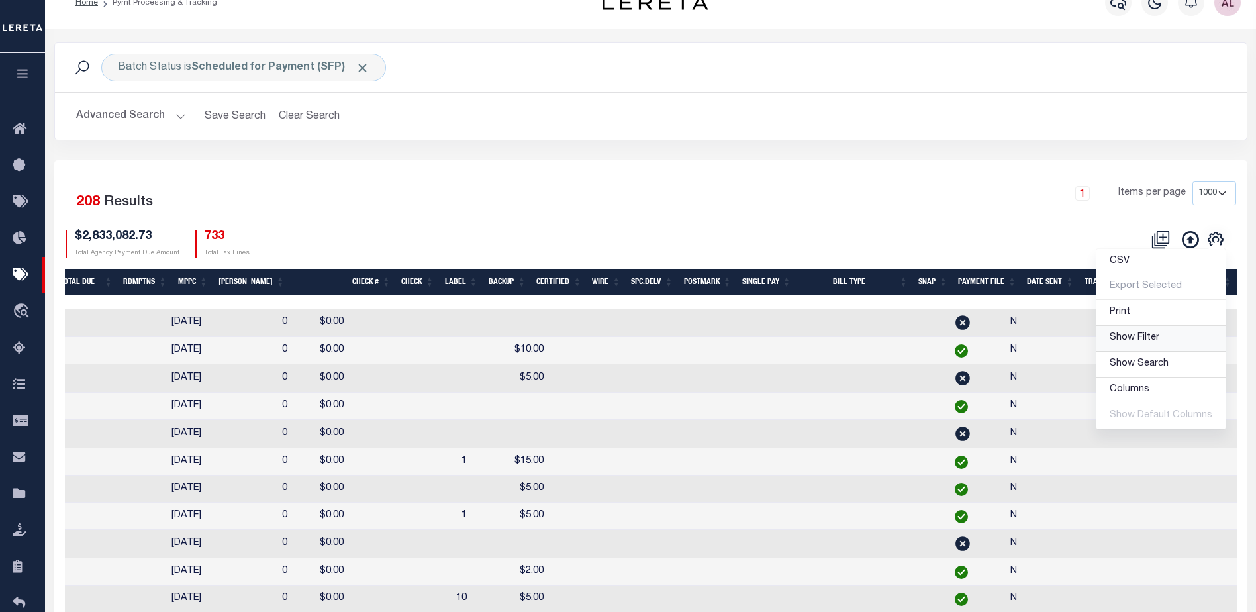
click at [1143, 338] on span "Show Filter" at bounding box center [1135, 337] width 50 height 9
select select
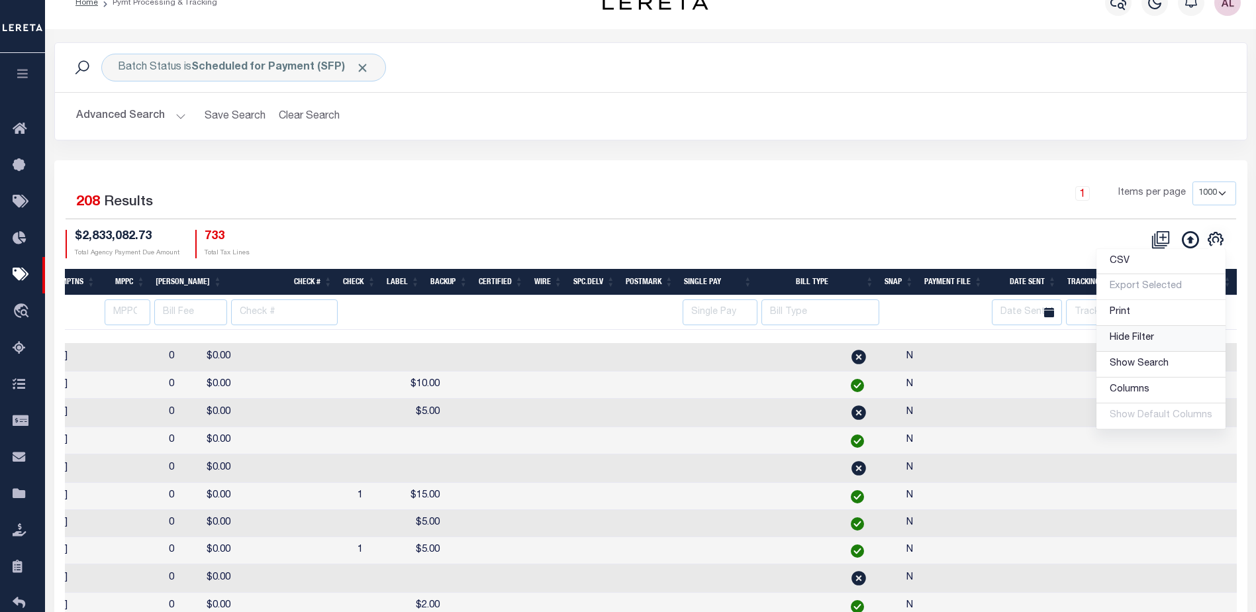
scroll to position [0, 887]
click at [1088, 312] on input "text" at bounding box center [1105, 312] width 79 height 26
type input "audria"
select select
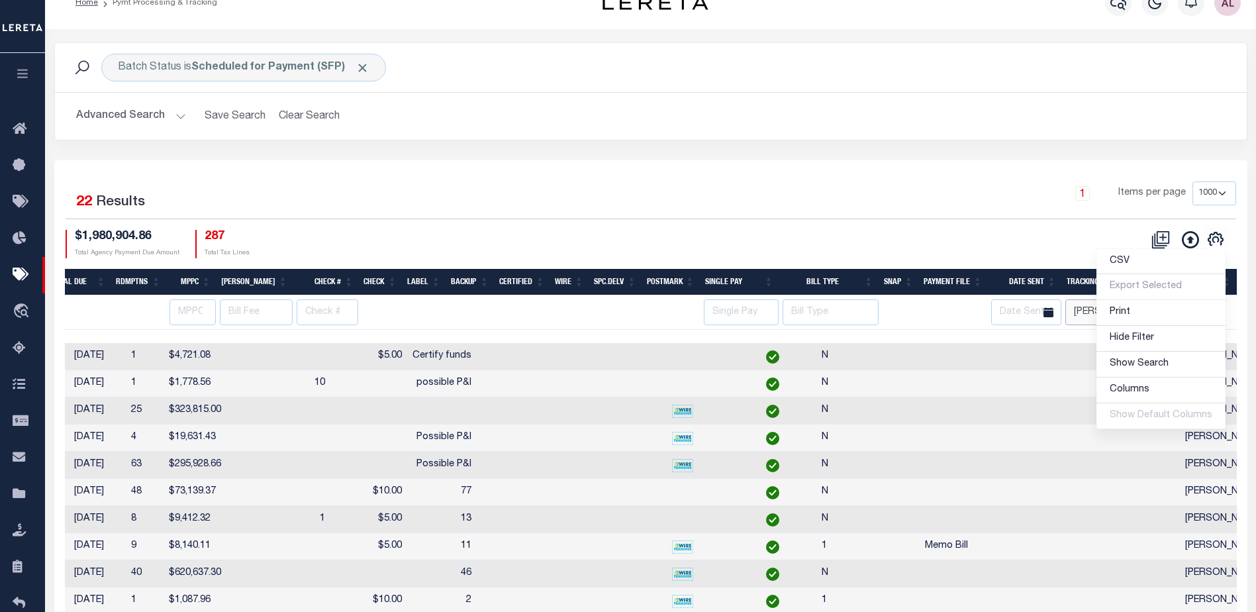
scroll to position [0, 814]
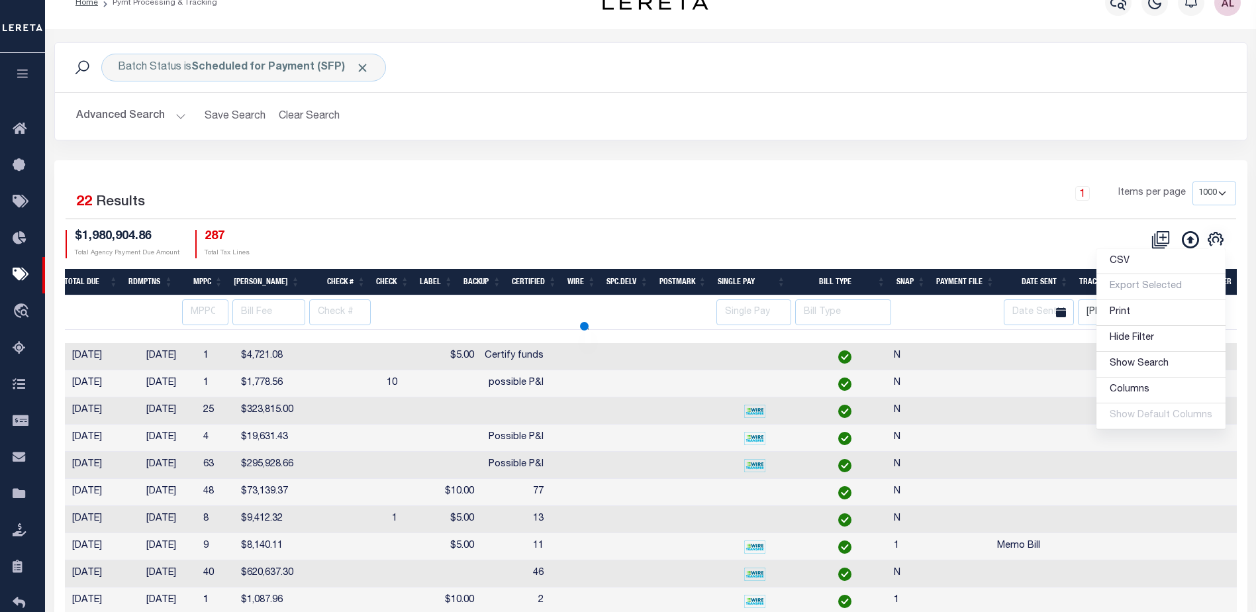
select select
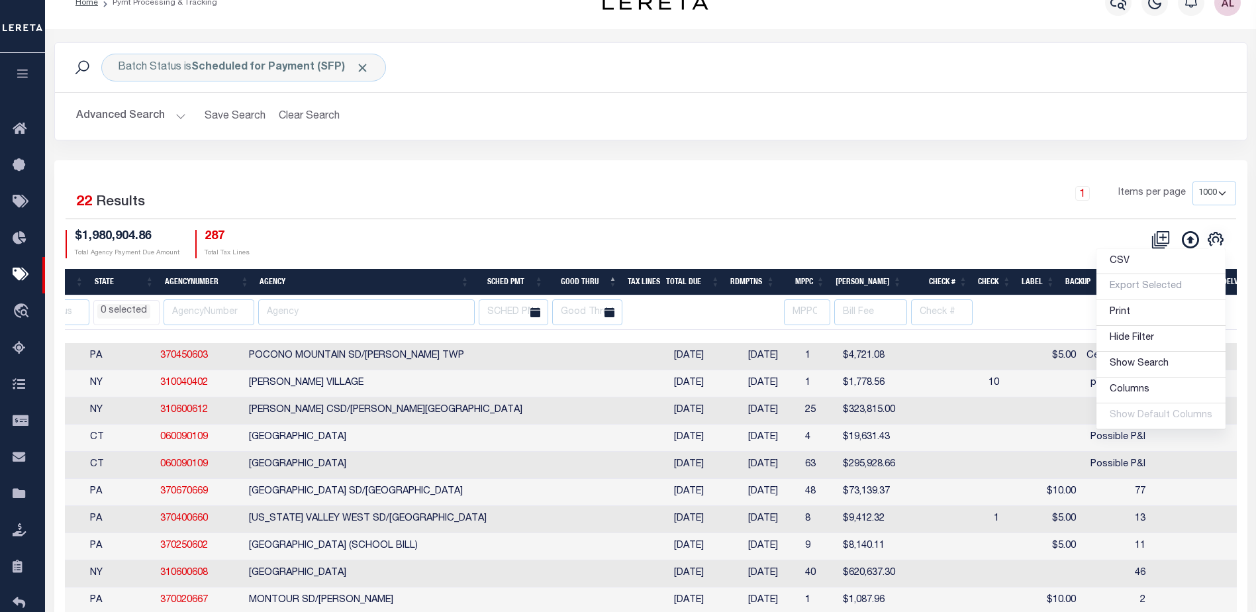
scroll to position [0, 199]
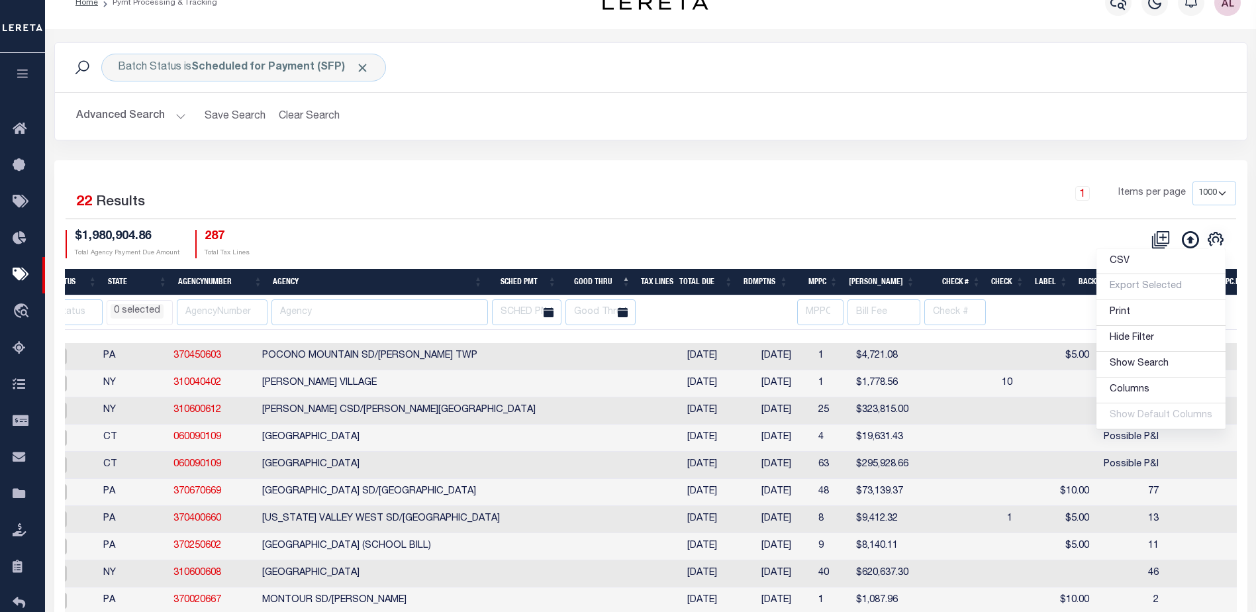
click at [607, 277] on th "Good Thru" at bounding box center [598, 282] width 74 height 27
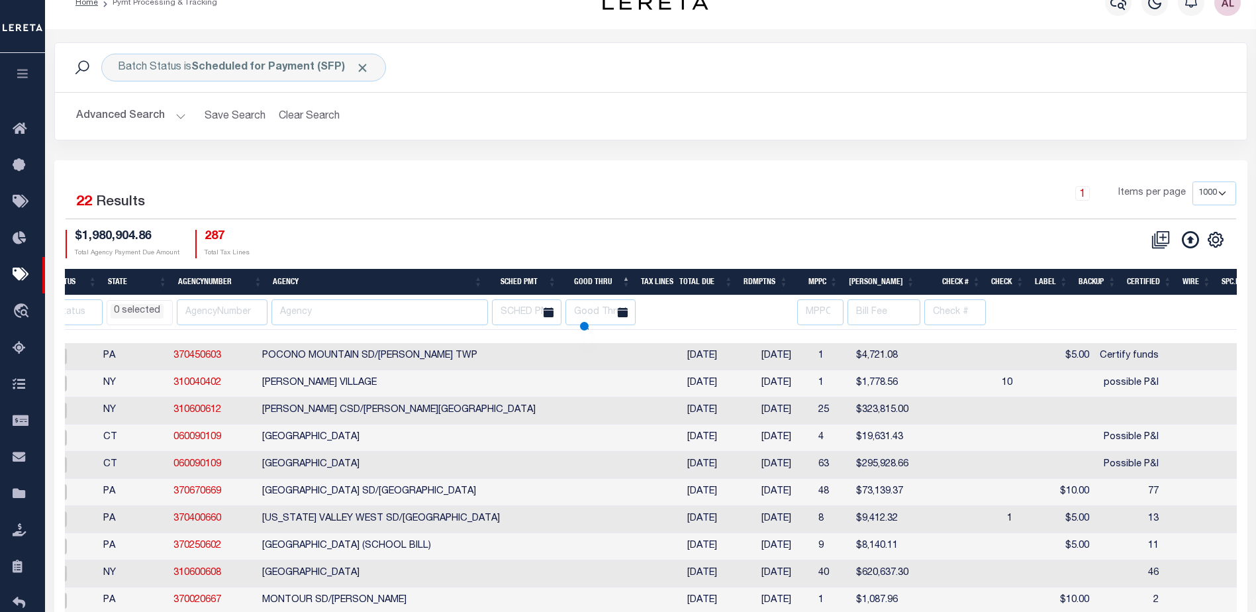
select select
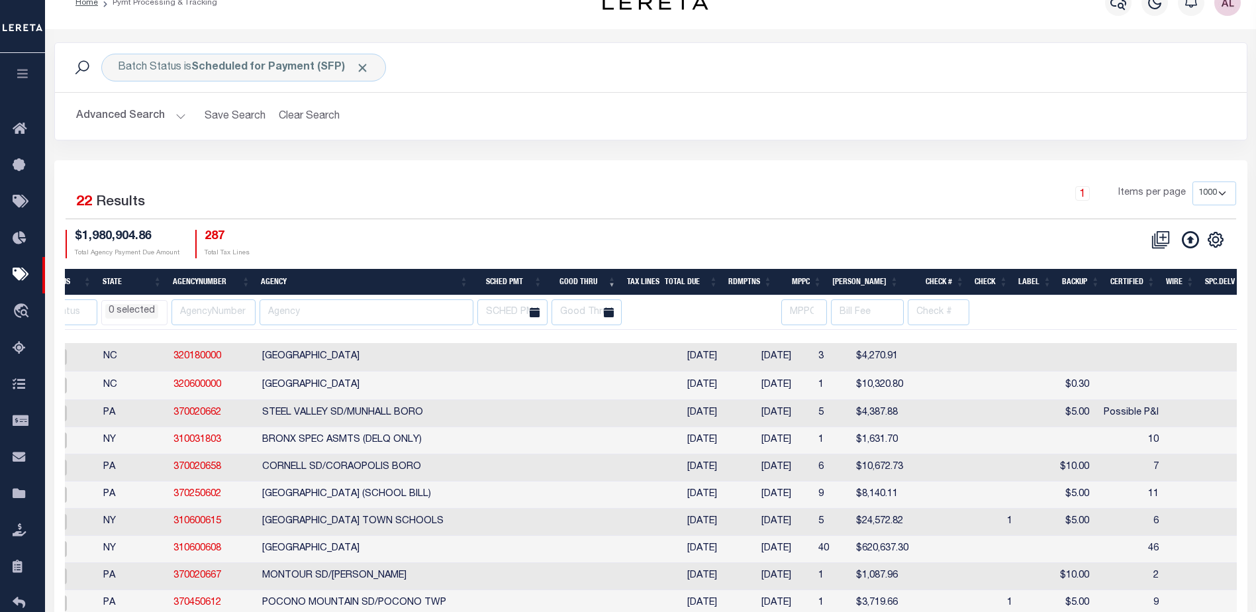
click at [585, 280] on th "Good Thru" at bounding box center [585, 282] width 74 height 27
select select
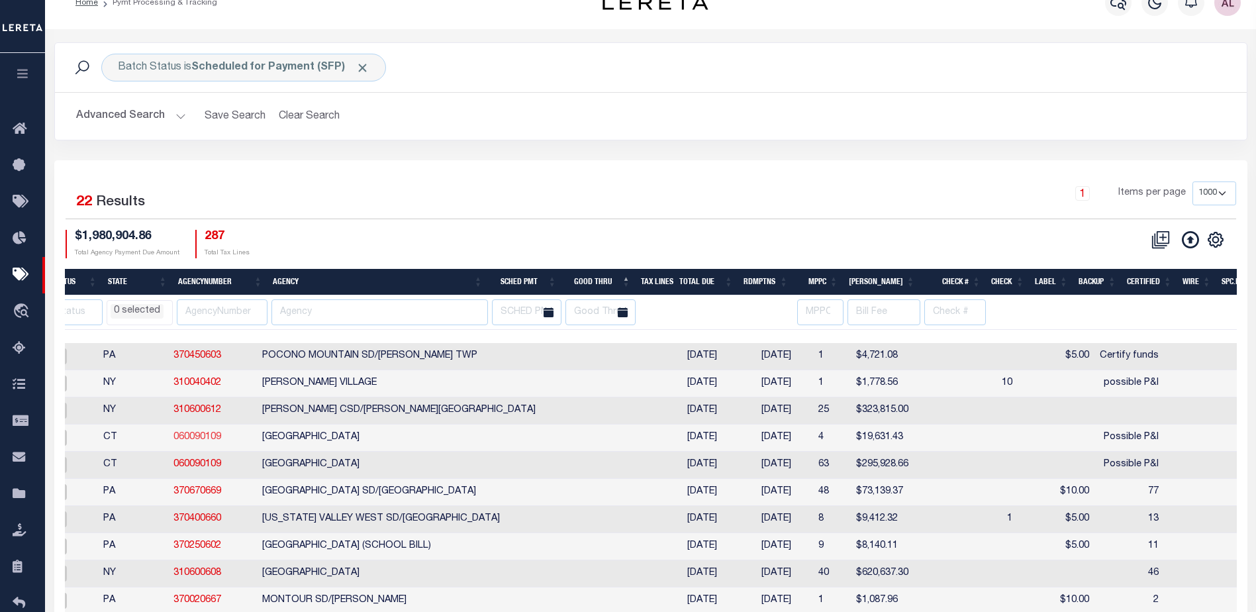
click at [209, 440] on link "060090109" at bounding box center [197, 436] width 48 height 9
checkbox input "true"
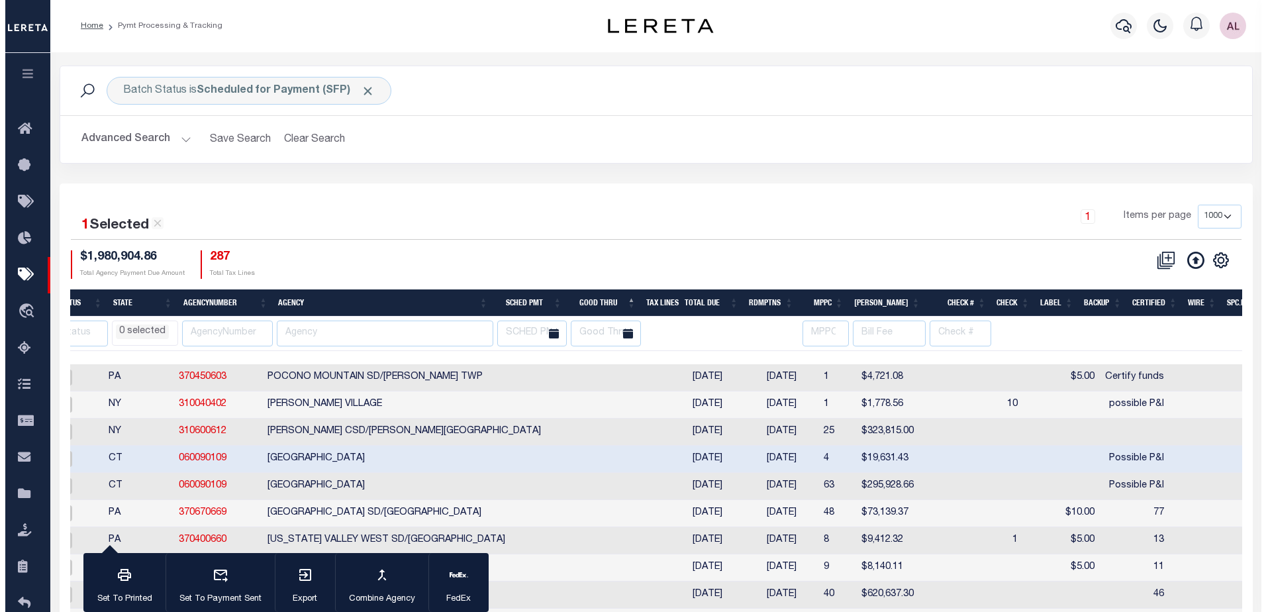
scroll to position [0, 0]
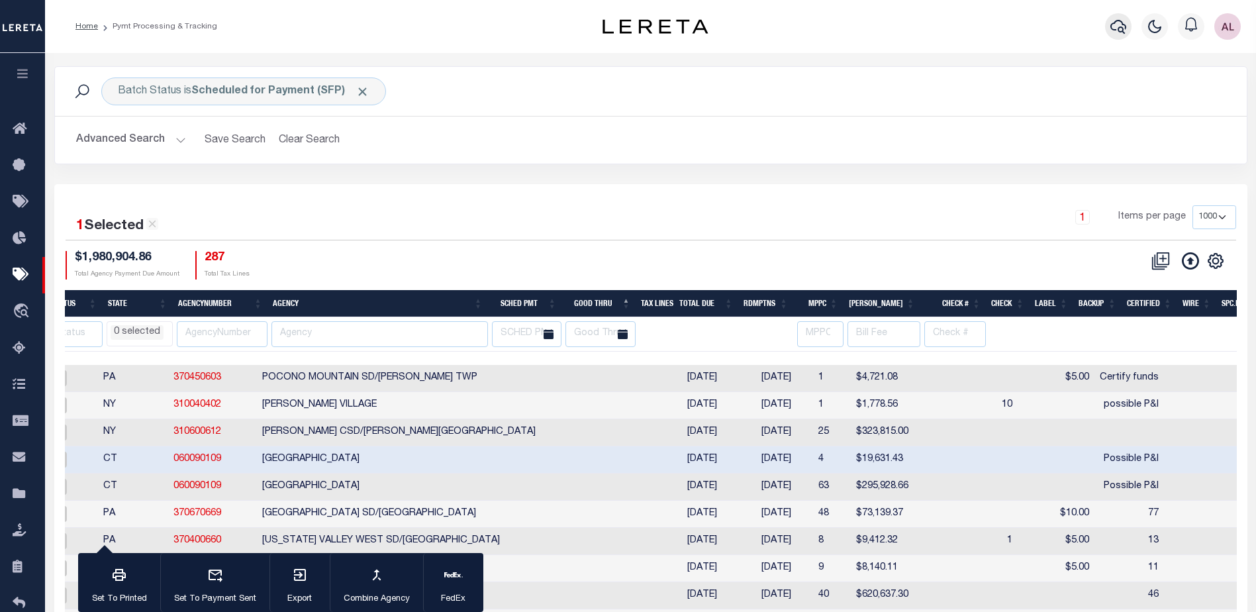
click at [1118, 24] on icon "button" at bounding box center [1118, 27] width 16 height 16
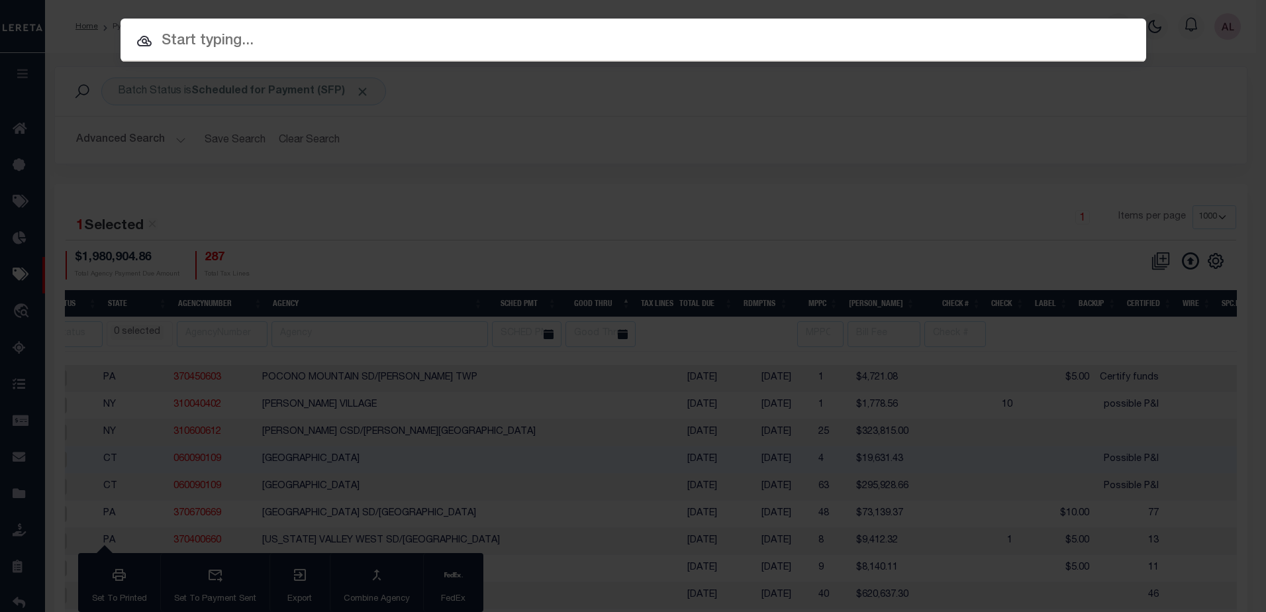
click at [197, 33] on input "text" at bounding box center [633, 41] width 1026 height 23
paste input "900003034"
type input "900003034"
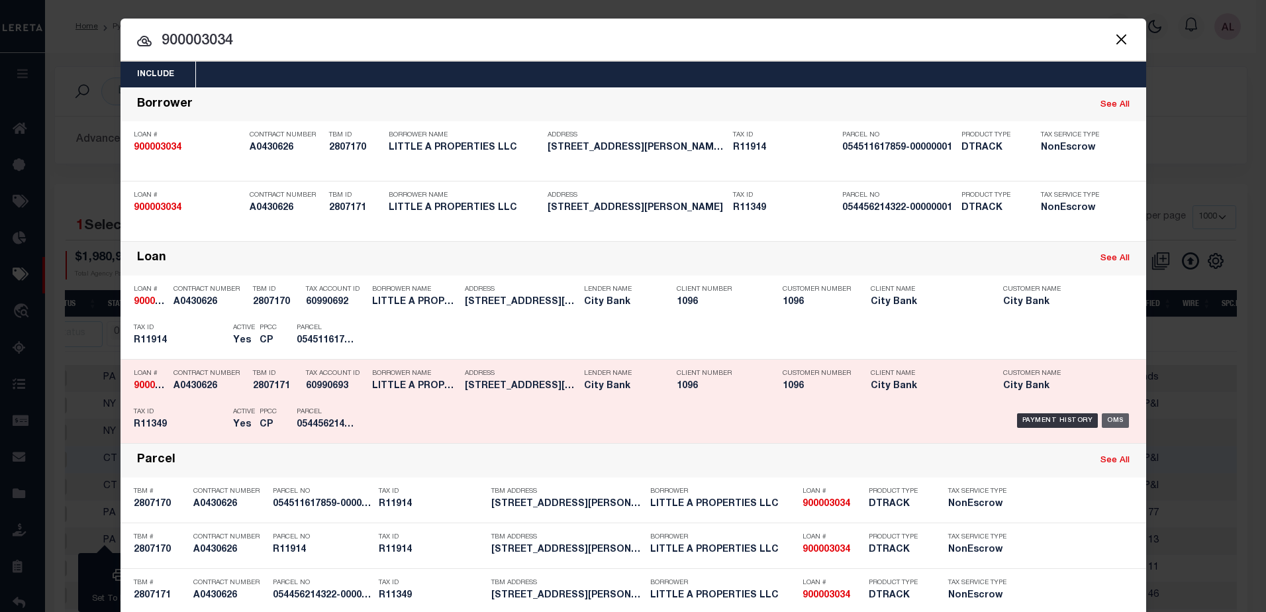
click at [1113, 420] on div "OMS" at bounding box center [1115, 420] width 27 height 15
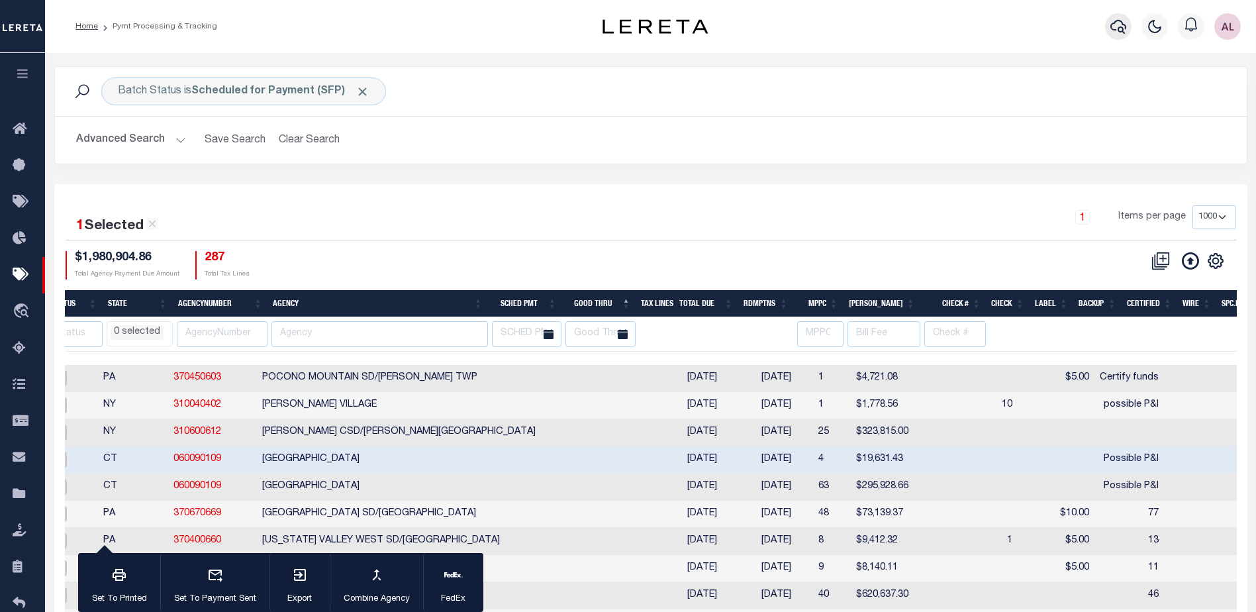
click at [1114, 32] on icon "button" at bounding box center [1118, 27] width 16 height 16
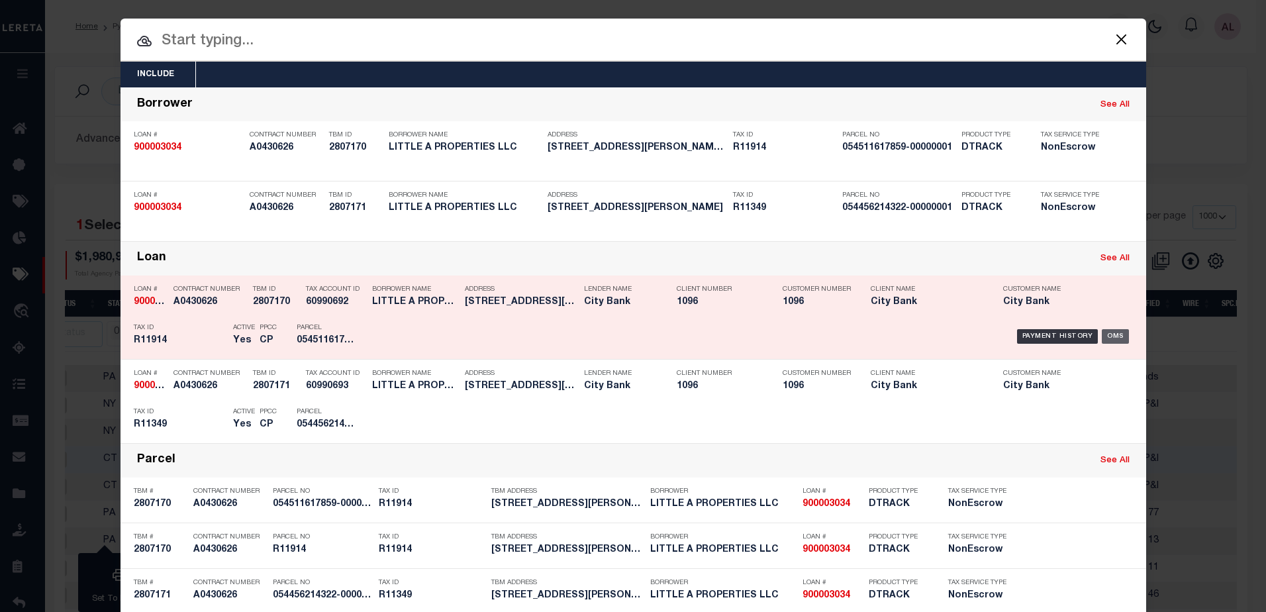
click at [1116, 336] on div "OMS" at bounding box center [1115, 336] width 27 height 15
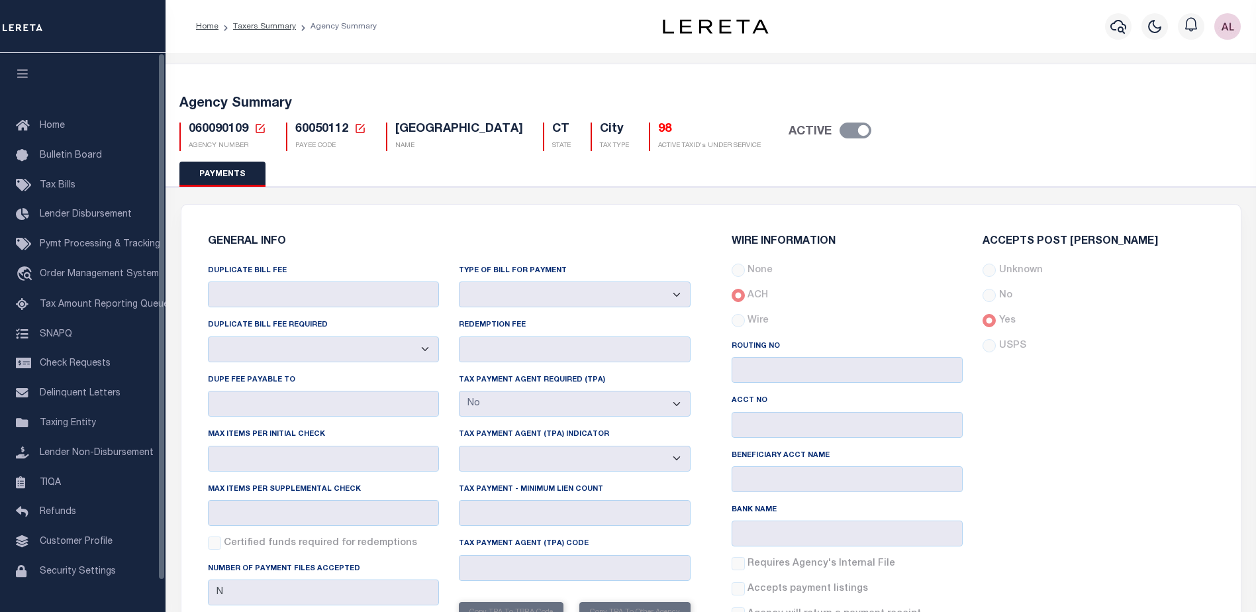
select select "false"
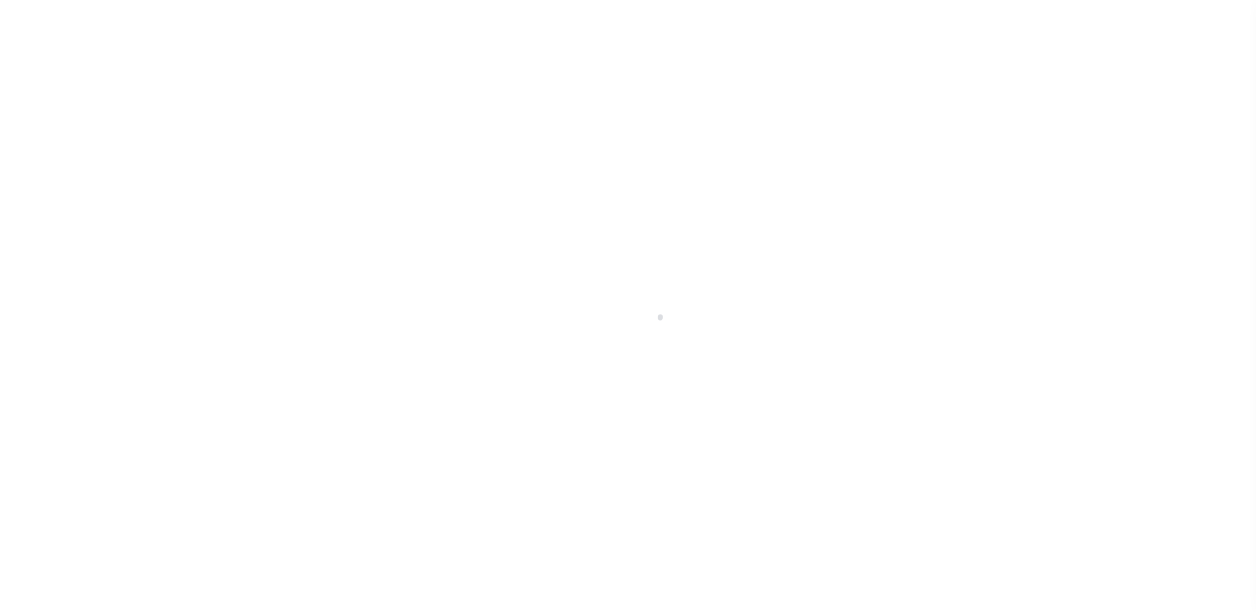
select select "NonEscrow"
type input "[STREET_ADDRESS]"
type input "R11349"
select select
type input "[PERSON_NAME] [GEOGRAPHIC_DATA] 79357"
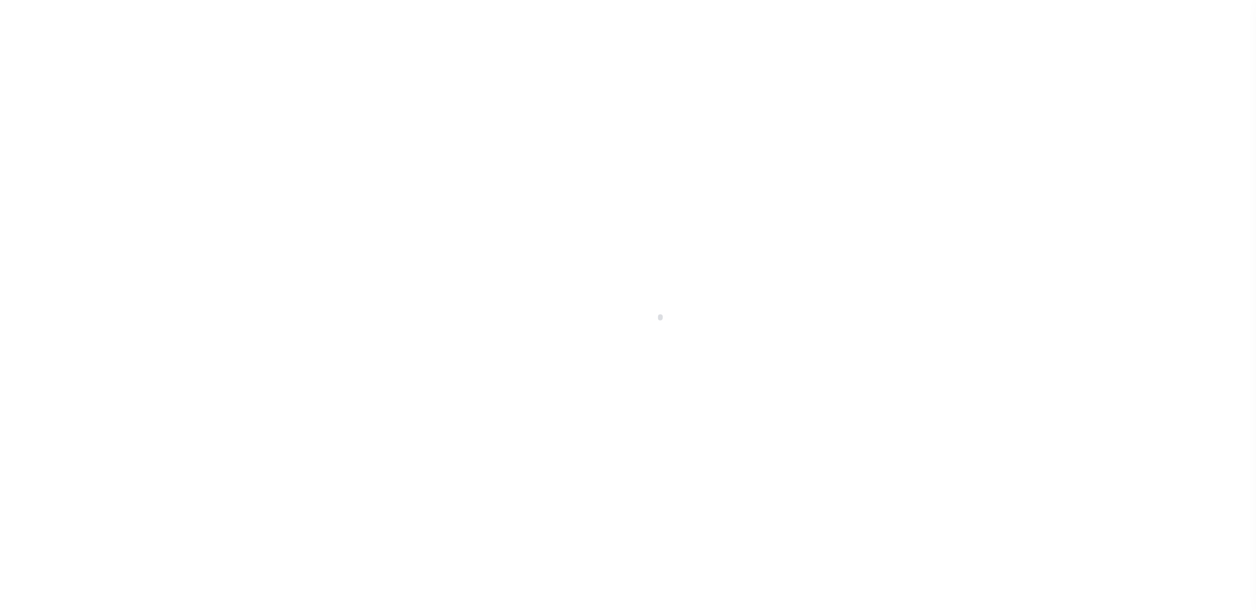
type input "[GEOGRAPHIC_DATA]"
select select
select select "2782"
select select "1346"
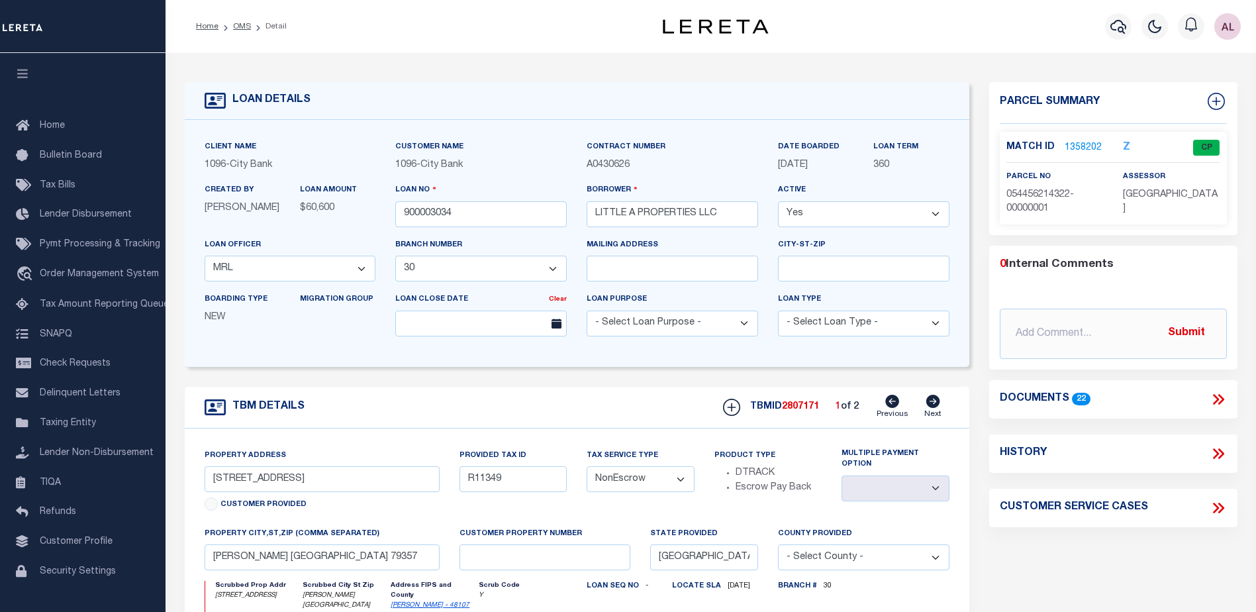
click at [1086, 142] on link "1358202" at bounding box center [1083, 148] width 37 height 14
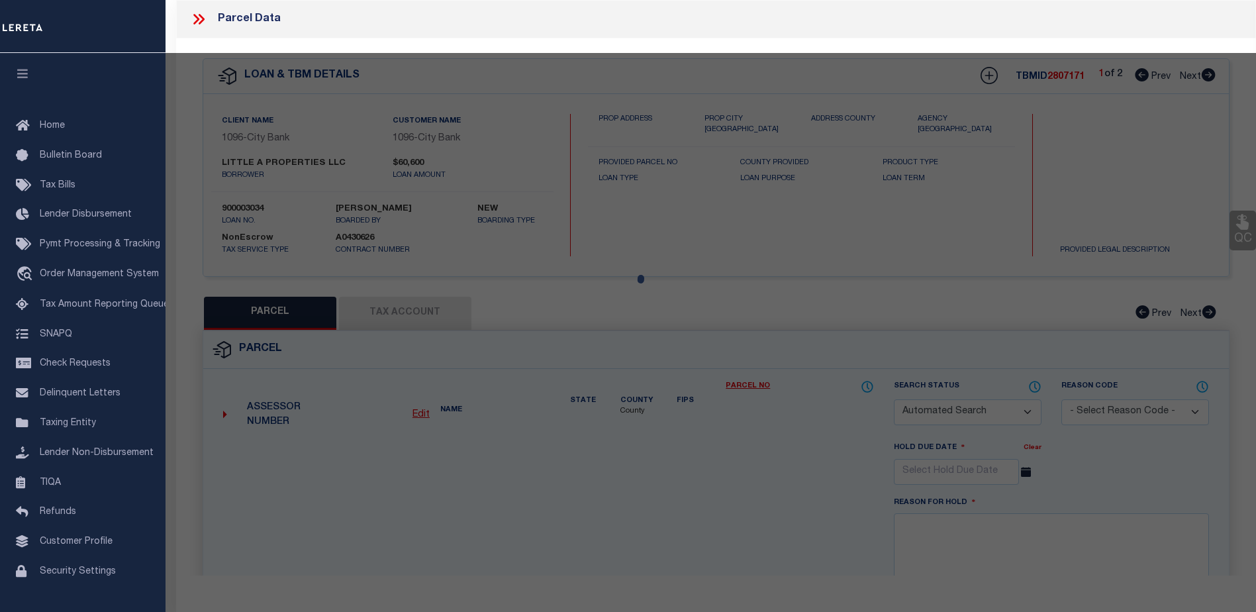
checkbox input "false"
select select "CP"
type input "LITTLE A PROPERTIES LLC"
select select
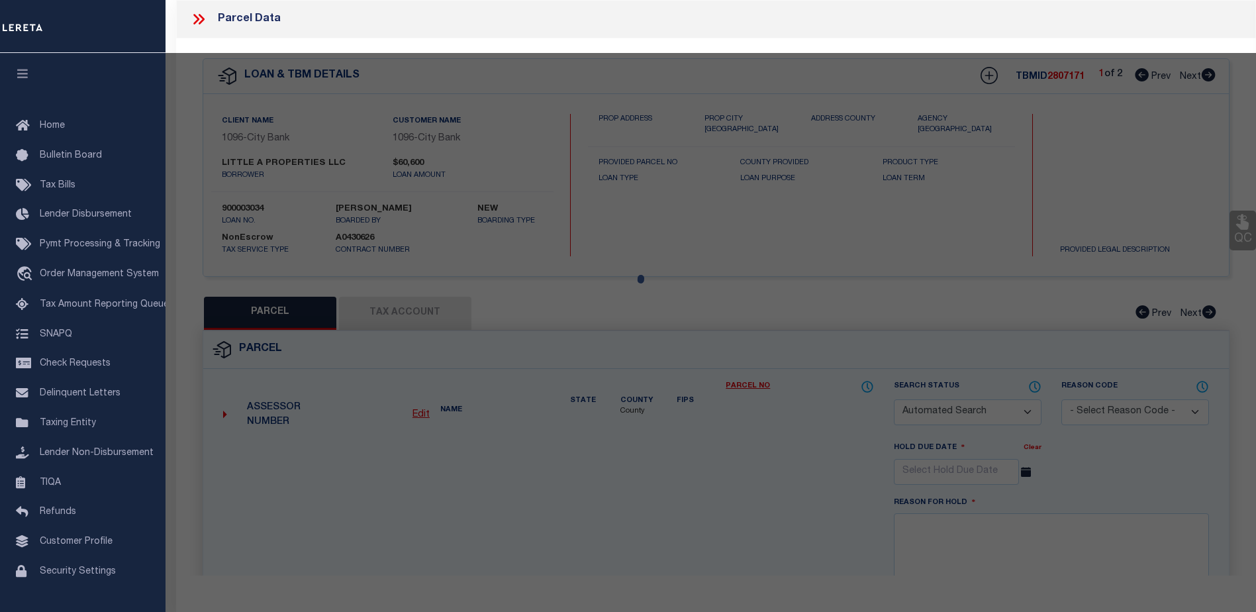
type input "[STREET_ADDRESS]"
checkbox input "false"
type input "[PERSON_NAME] [GEOGRAPHIC_DATA]"
type textarea "ORIGINAL TOWN [PERSON_NAME] BLOCK 41 LOT 11(N7),12 0.183 ACRES"
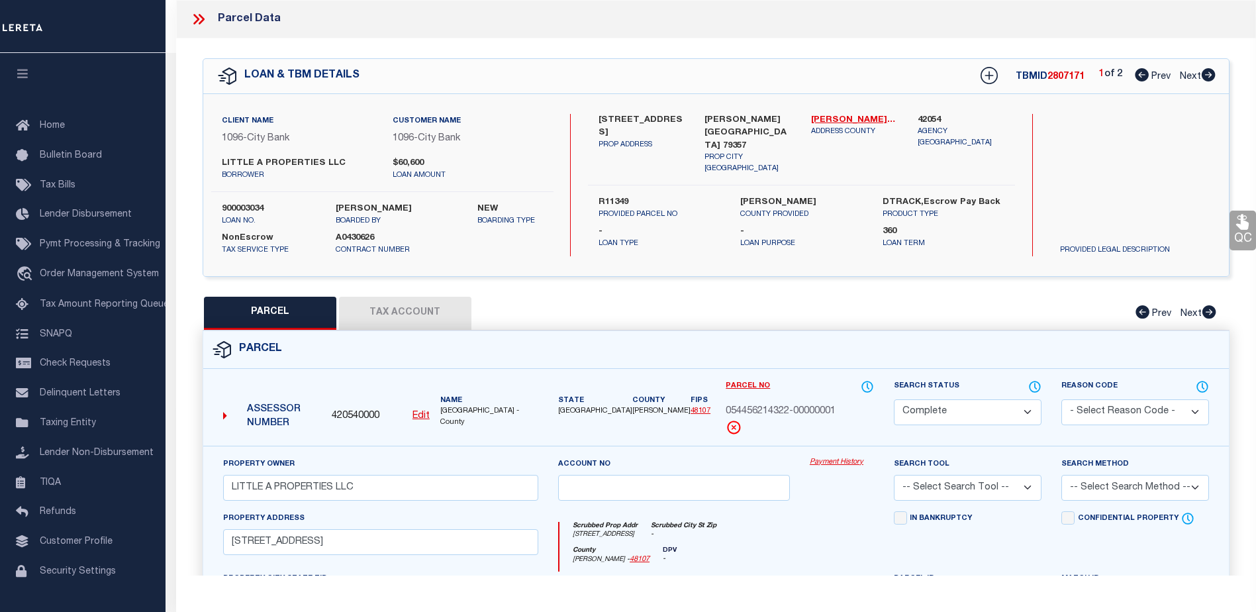
click at [832, 459] on link "Payment History" at bounding box center [842, 462] width 64 height 11
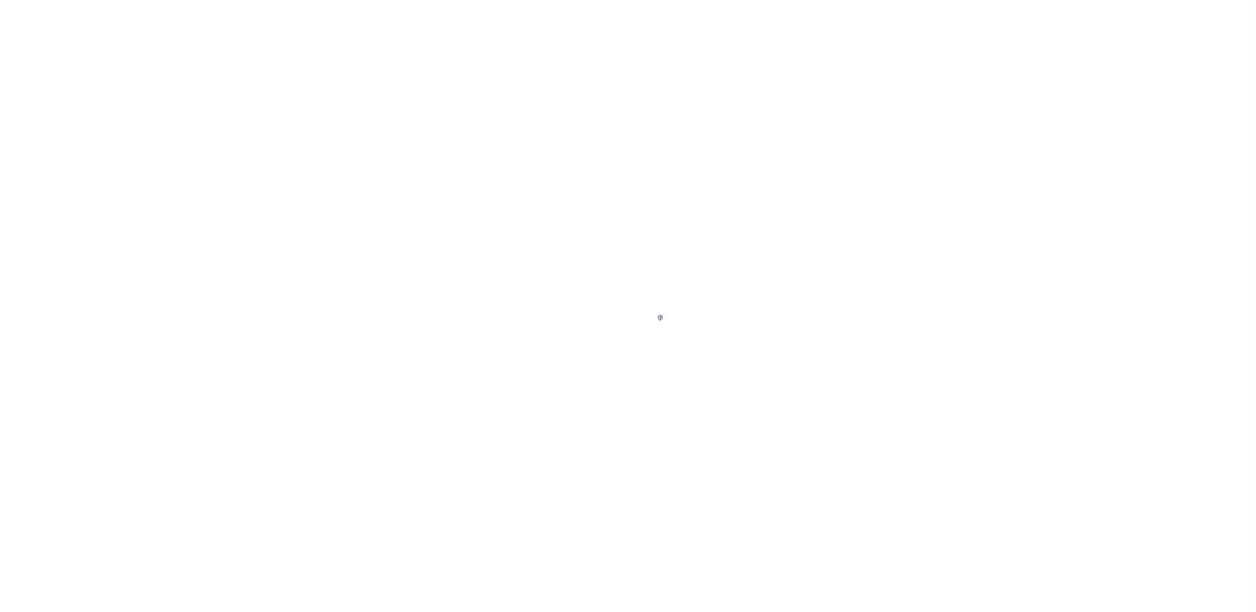
select select "NonEscrow"
type input "1116 [PERSON_NAME]"
type input "R11914"
select select
type input "[PERSON_NAME] [GEOGRAPHIC_DATA] 79357"
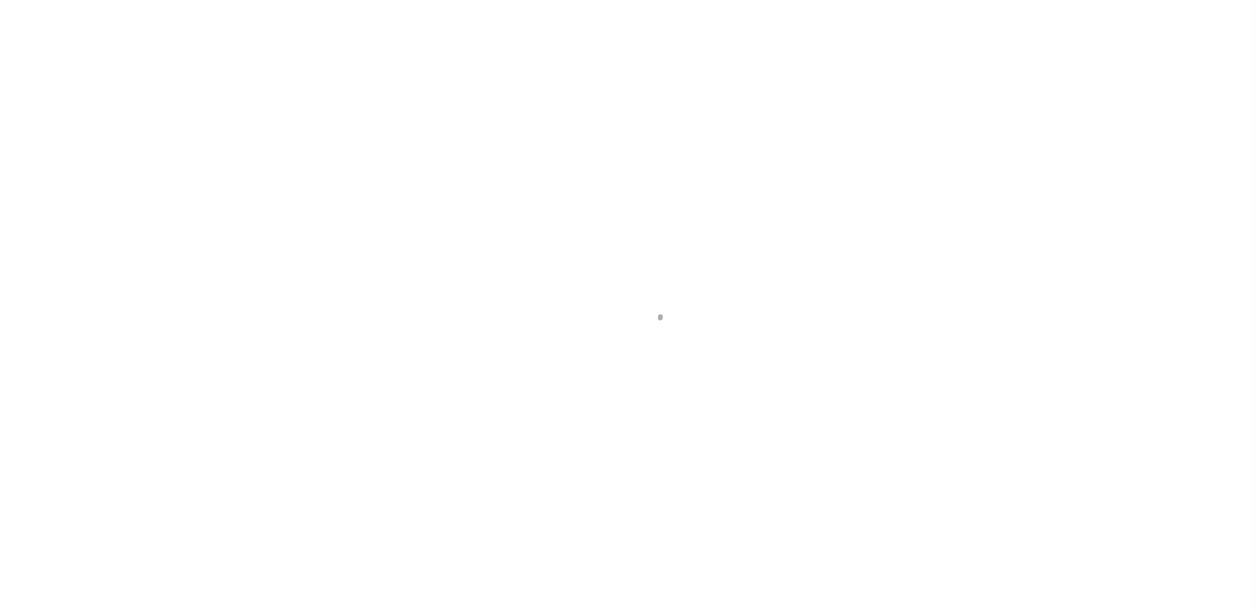
type input "[GEOGRAPHIC_DATA]"
select select
select select "2782"
select select "1346"
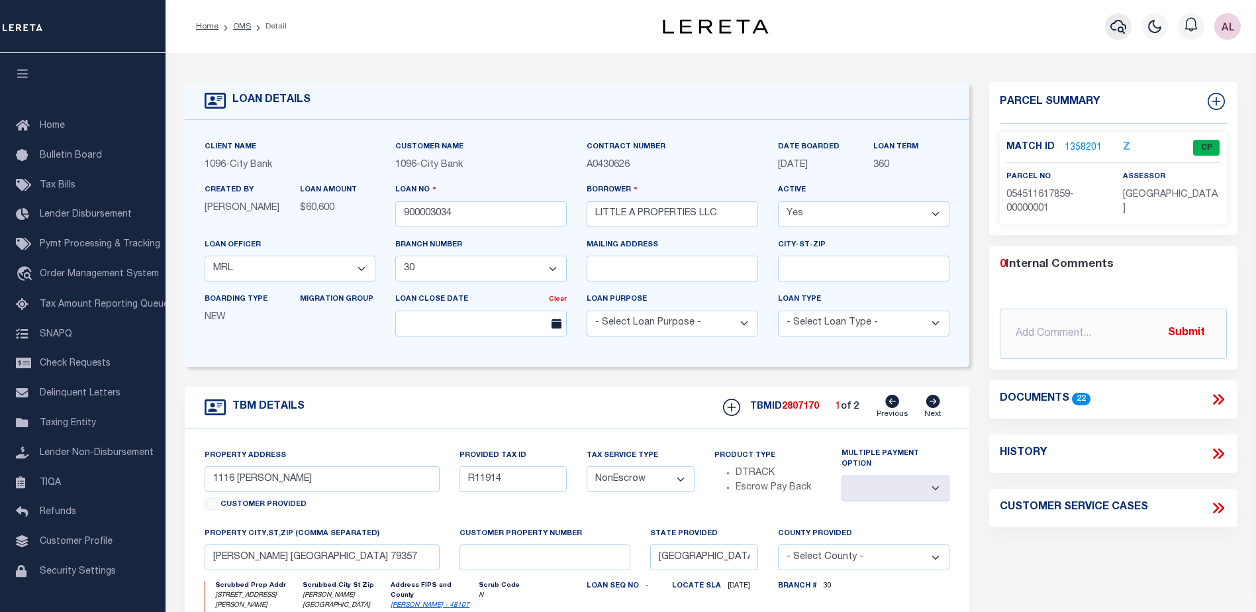
click at [1122, 29] on icon "button" at bounding box center [1118, 27] width 16 height 16
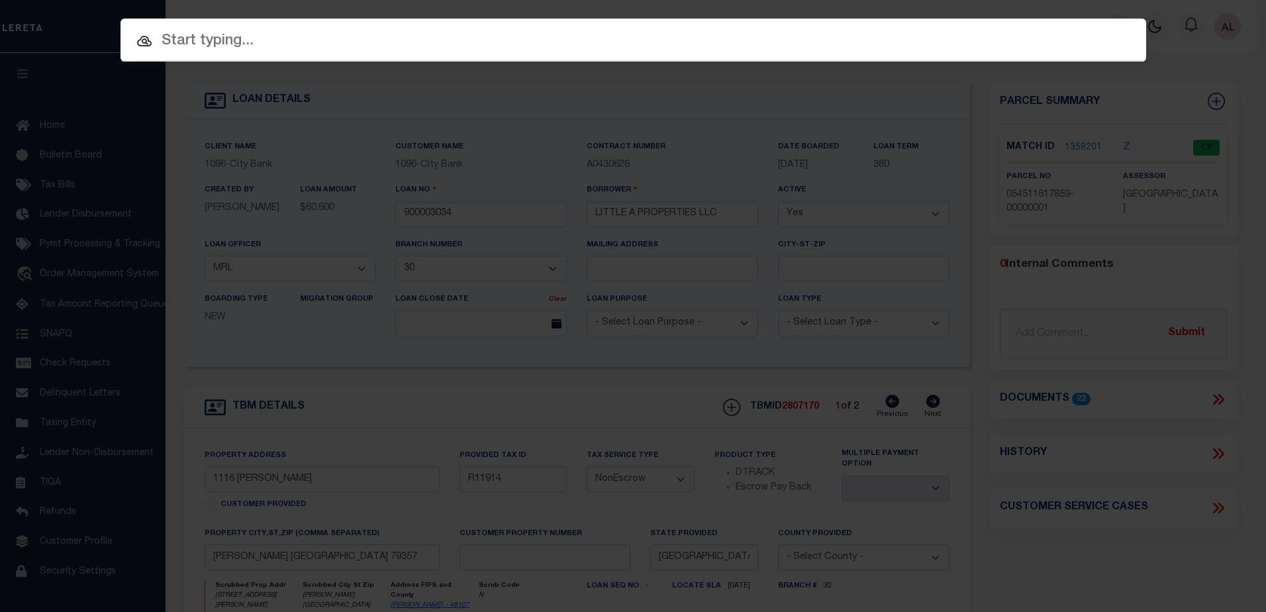
click at [457, 37] on input "text" at bounding box center [633, 41] width 1026 height 23
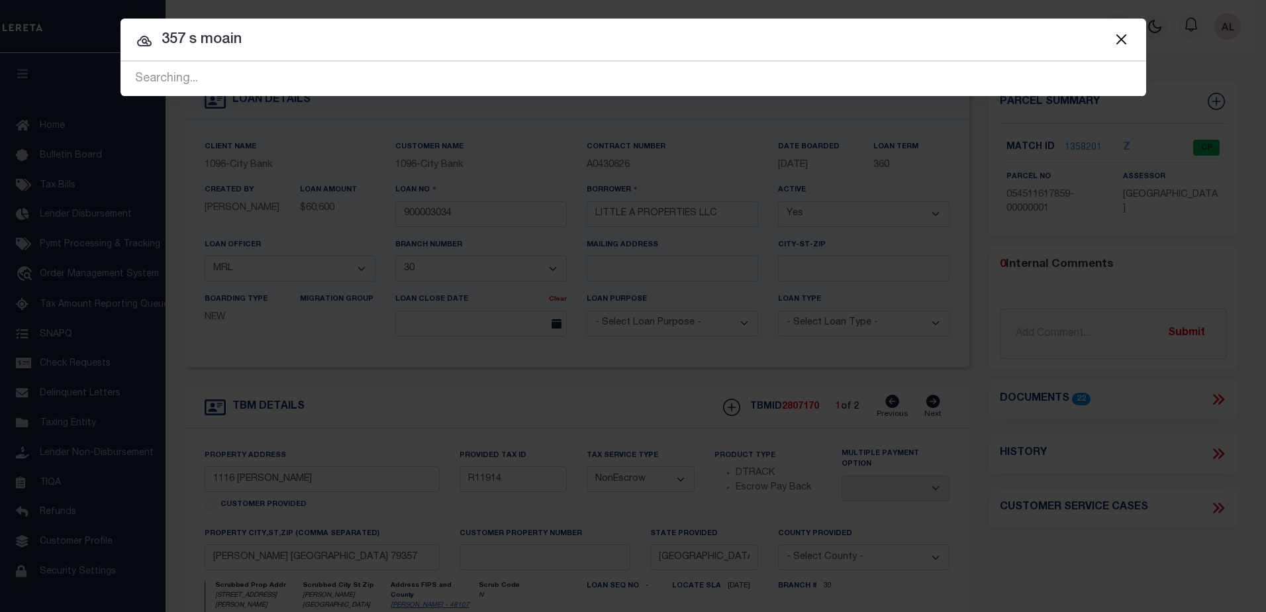
drag, startPoint x: 222, startPoint y: 34, endPoint x: 213, endPoint y: 34, distance: 8.6
click at [213, 34] on input "357 s moain" at bounding box center [633, 39] width 1026 height 23
type input "357 s main"
click at [331, 41] on input "357 s main" at bounding box center [633, 39] width 1026 height 23
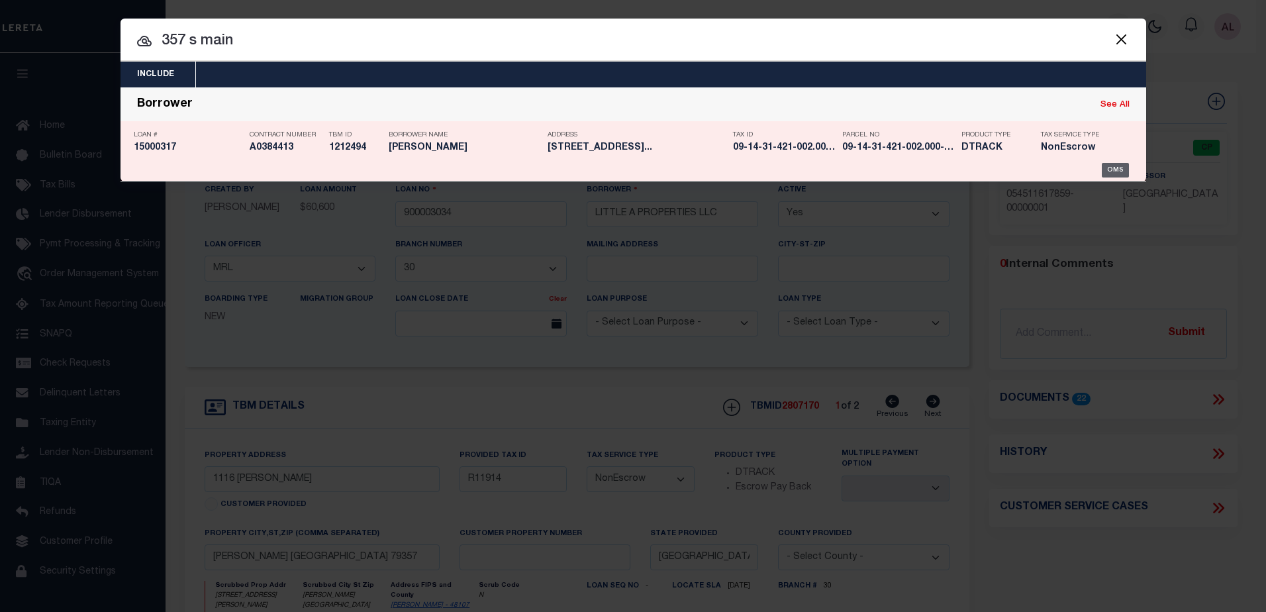
click at [1114, 168] on div "OMS" at bounding box center [1115, 170] width 27 height 15
type input "15000317"
type input "DEWITT , BRIAN K"
select select "False"
select select
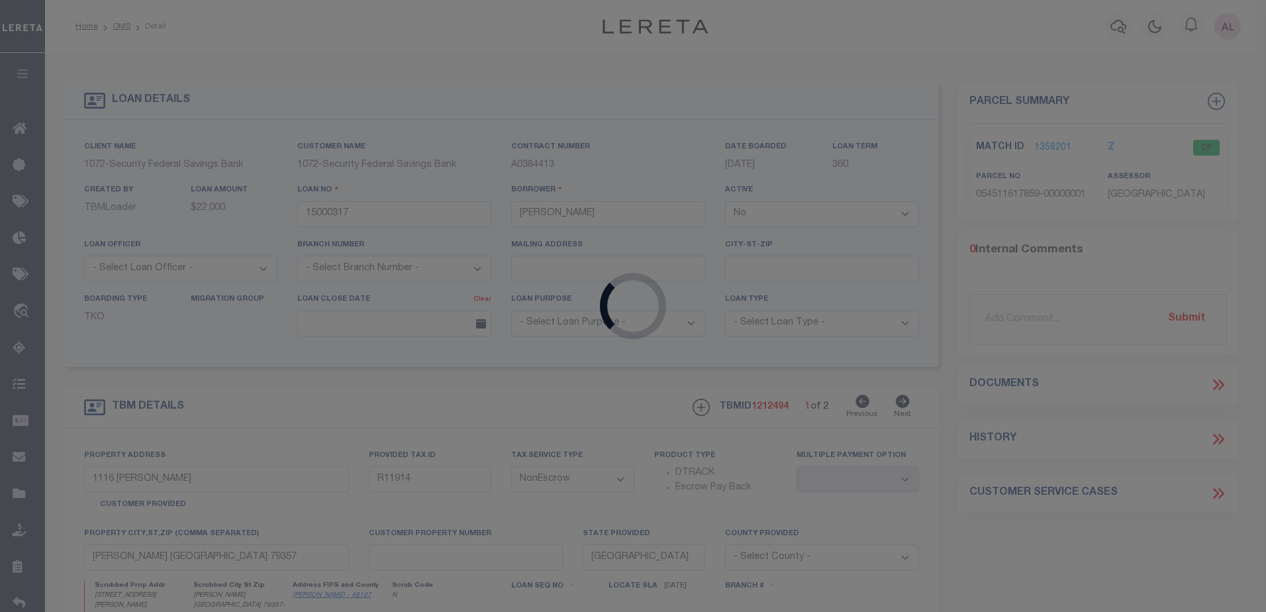
select select "378"
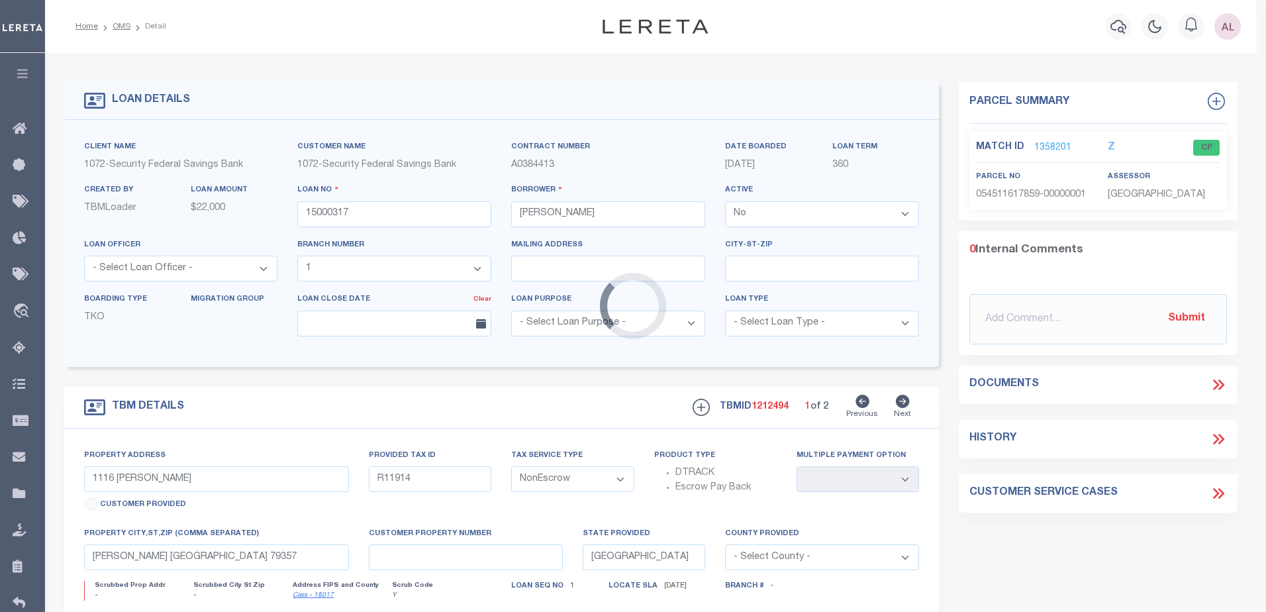
type input "13573 MAIN"
type input "00705039002"
select select
type input "YOUNG AMERICA IN 469983103"
type input "IN"
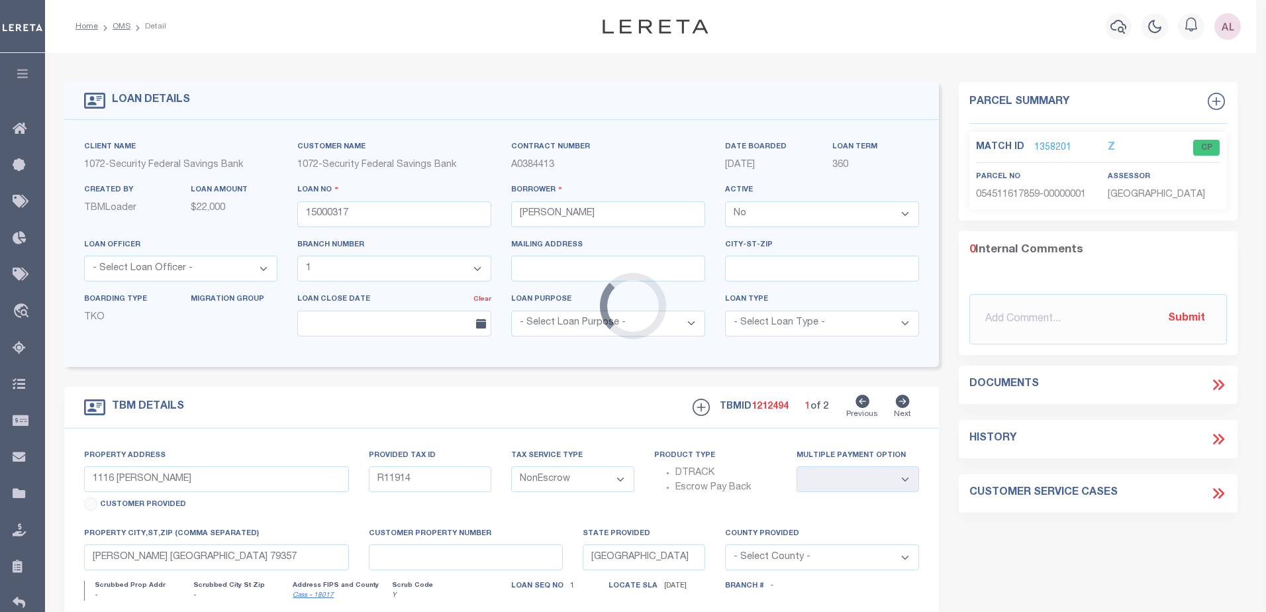
type textarea "O (2) OF SQUARE TWO IN LABEN THOMAS ADDITION TO THE TOWN OF YOUNG AMERICA, DEER…"
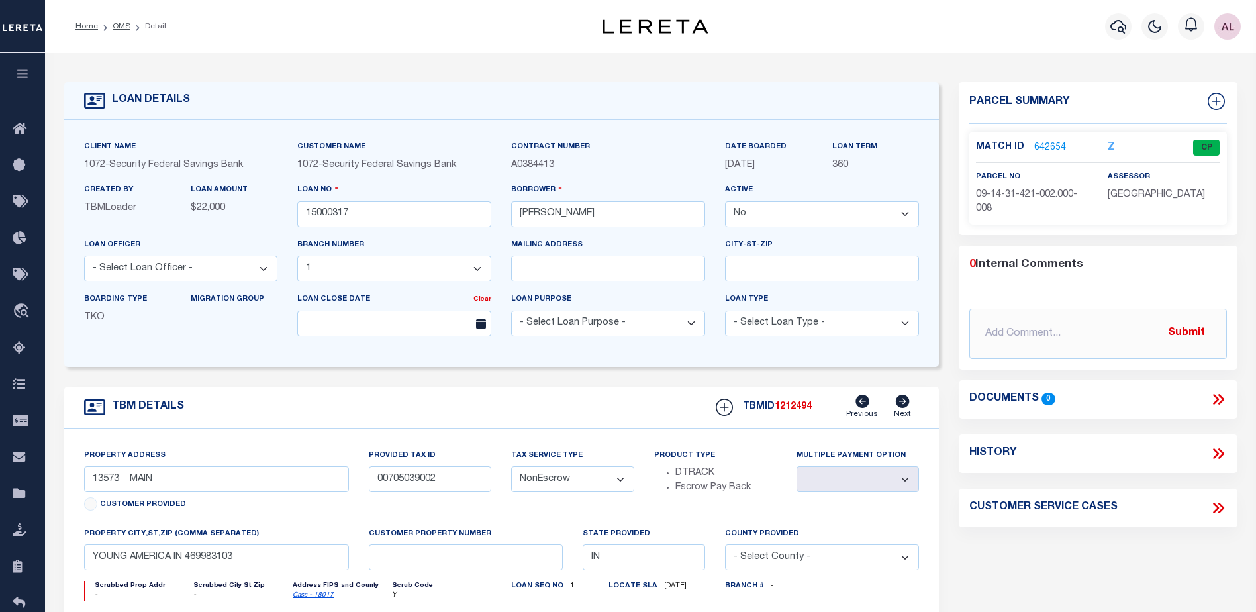
click at [1050, 142] on link "642654" at bounding box center [1050, 148] width 32 height 14
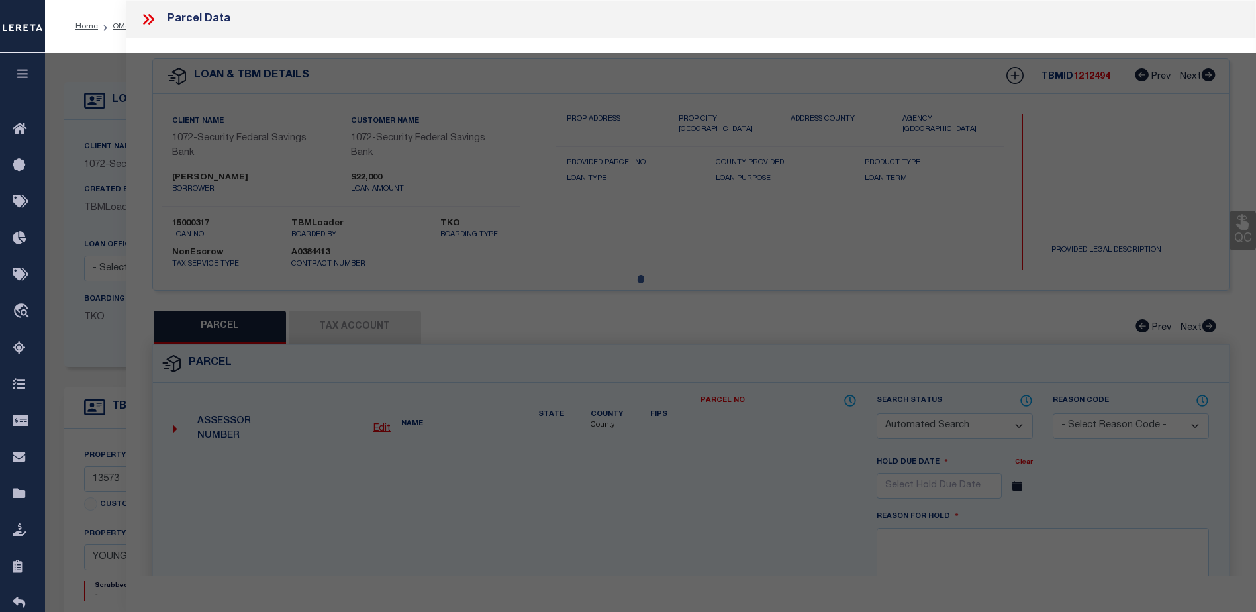
checkbox input "false"
select select "CP"
type input "DE WITT, BRIAN K"
type input "13573 S MAIN ST"
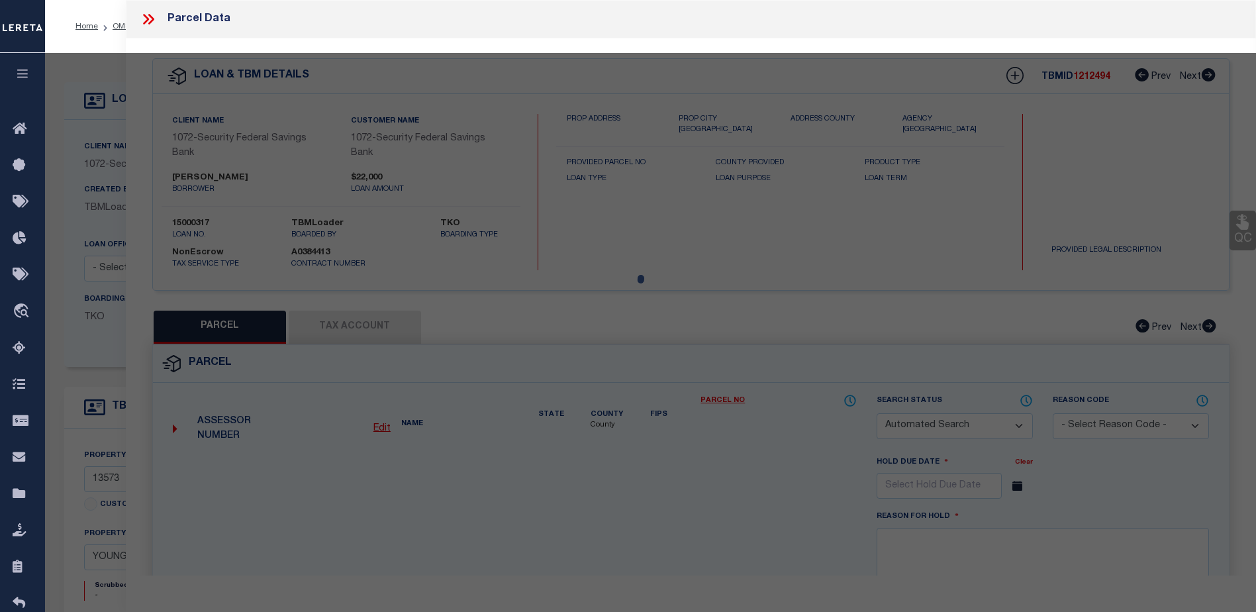
type input "YOUNG AMERICA IN 46998"
type textarea "THOMAS LOT 2"
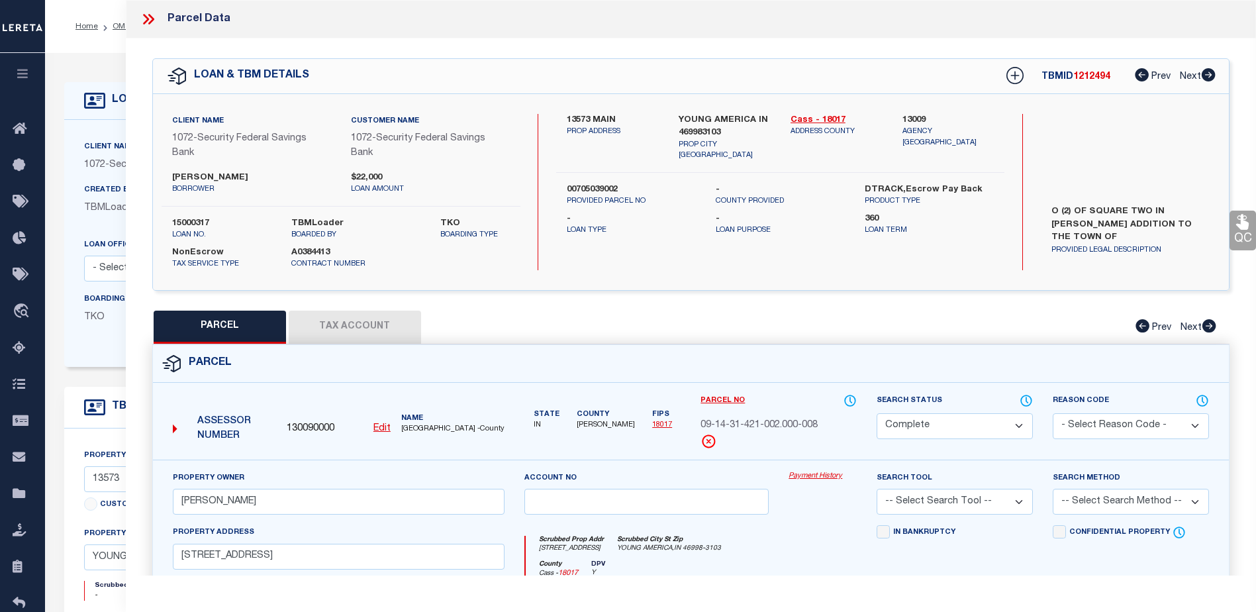
click at [810, 476] on link "Payment History" at bounding box center [823, 476] width 68 height 11
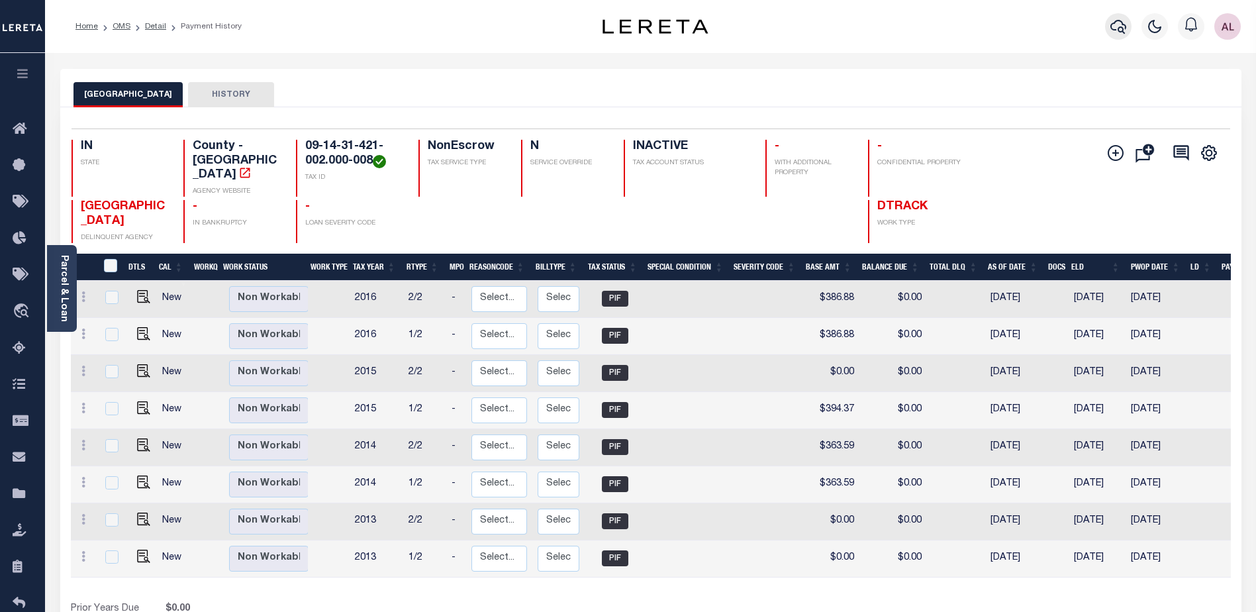
click at [1117, 34] on icon "button" at bounding box center [1118, 27] width 16 height 16
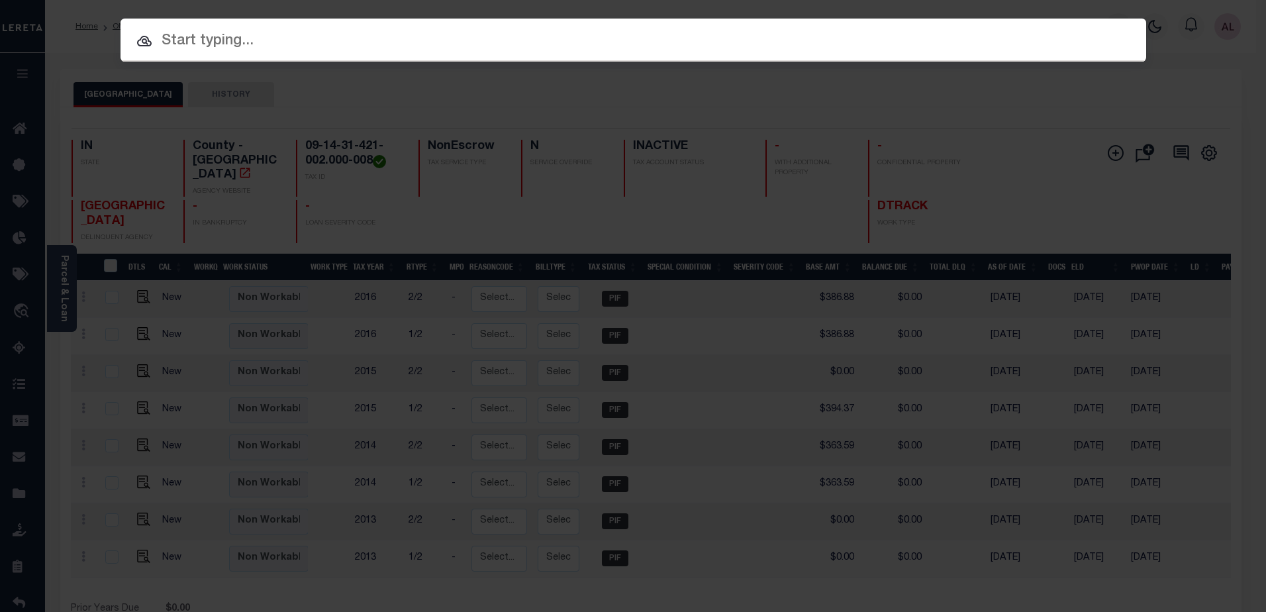
click at [206, 46] on input "text" at bounding box center [633, 41] width 1026 height 23
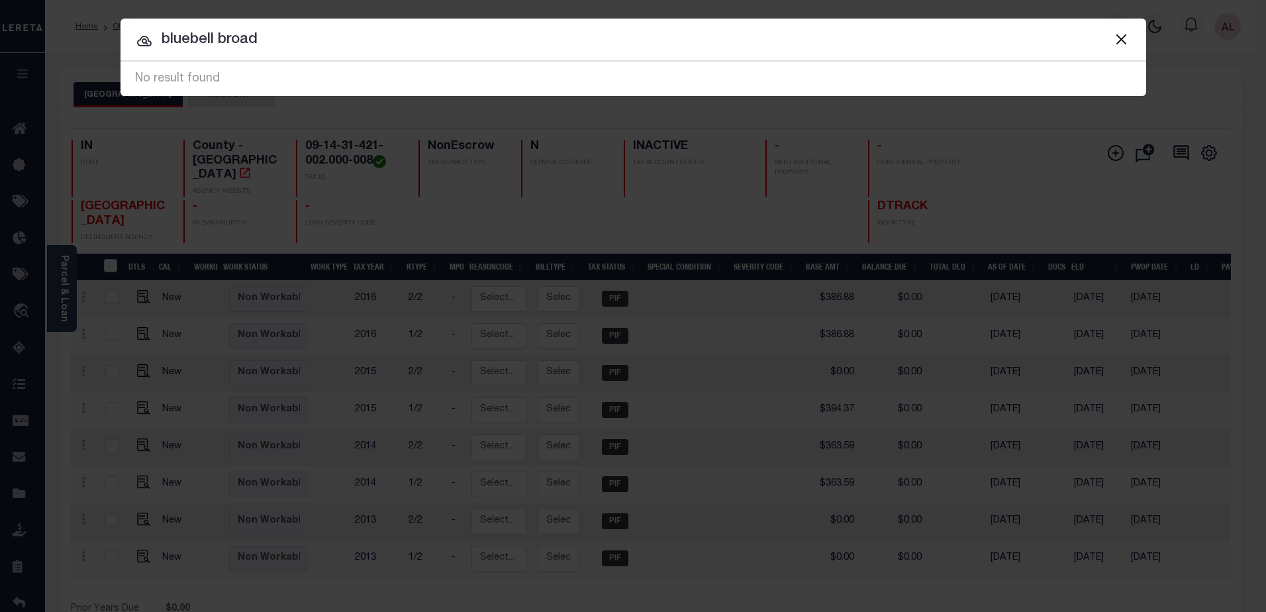
drag, startPoint x: 276, startPoint y: 42, endPoint x: 125, endPoint y: 32, distance: 151.3
click at [125, 32] on input "bluebell broad" at bounding box center [633, 39] width 1026 height 23
type input "11702 3"
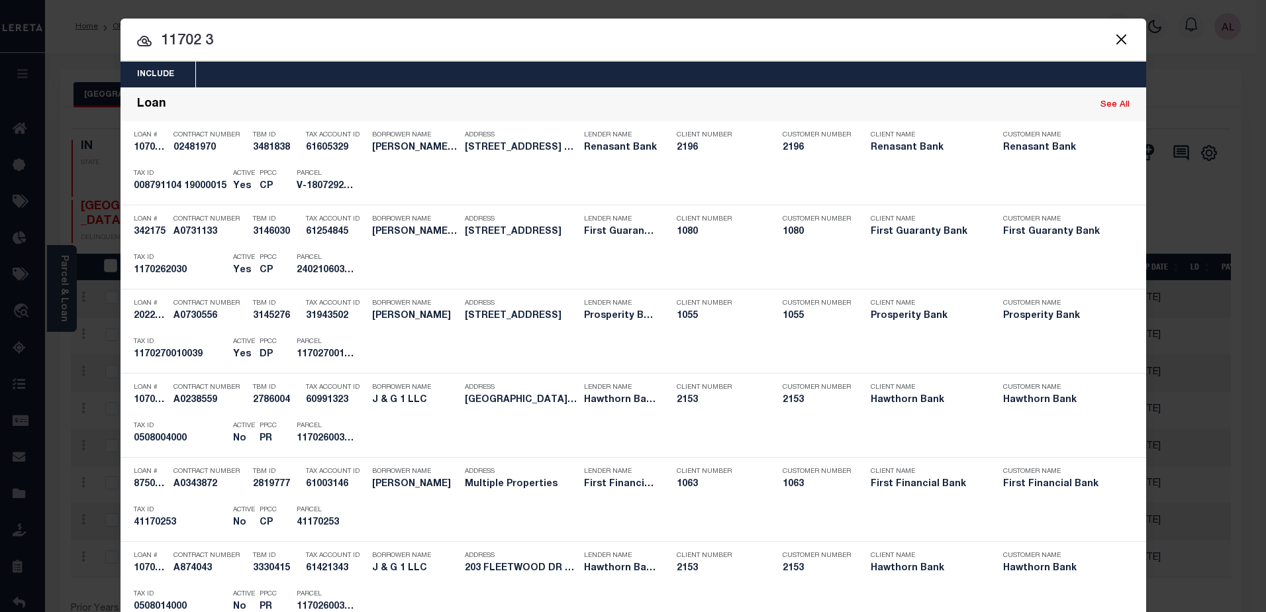
click at [1113, 44] on button "Close" at bounding box center [1121, 38] width 17 height 17
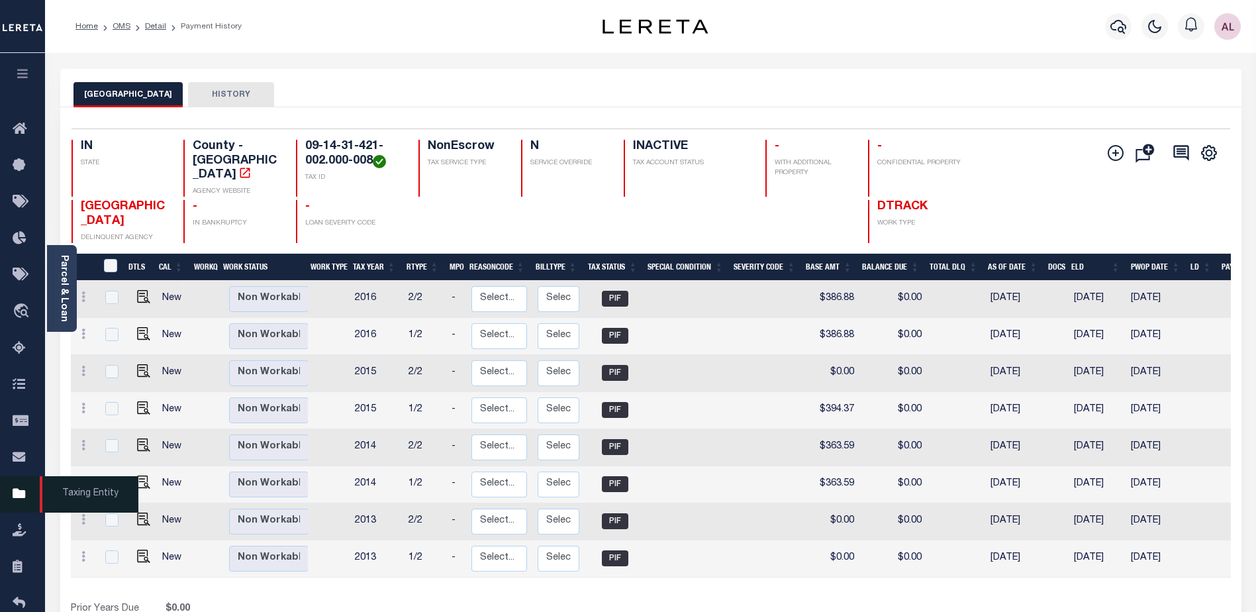
click at [18, 496] on icon at bounding box center [23, 494] width 21 height 17
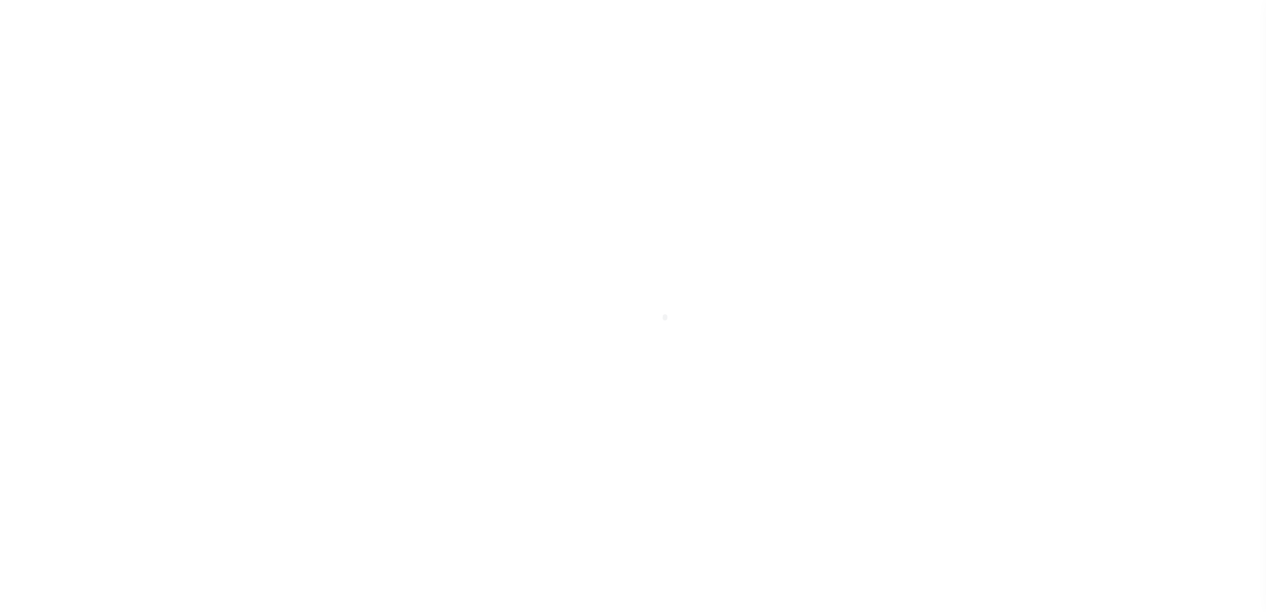
select select "NY"
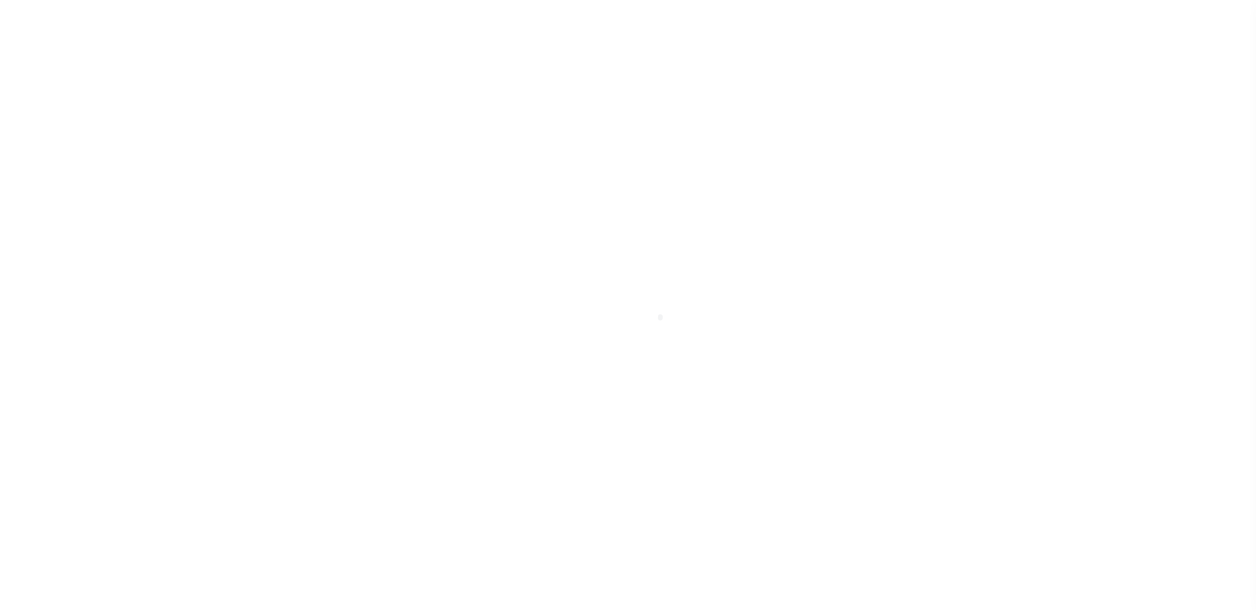
scroll to position [33, 0]
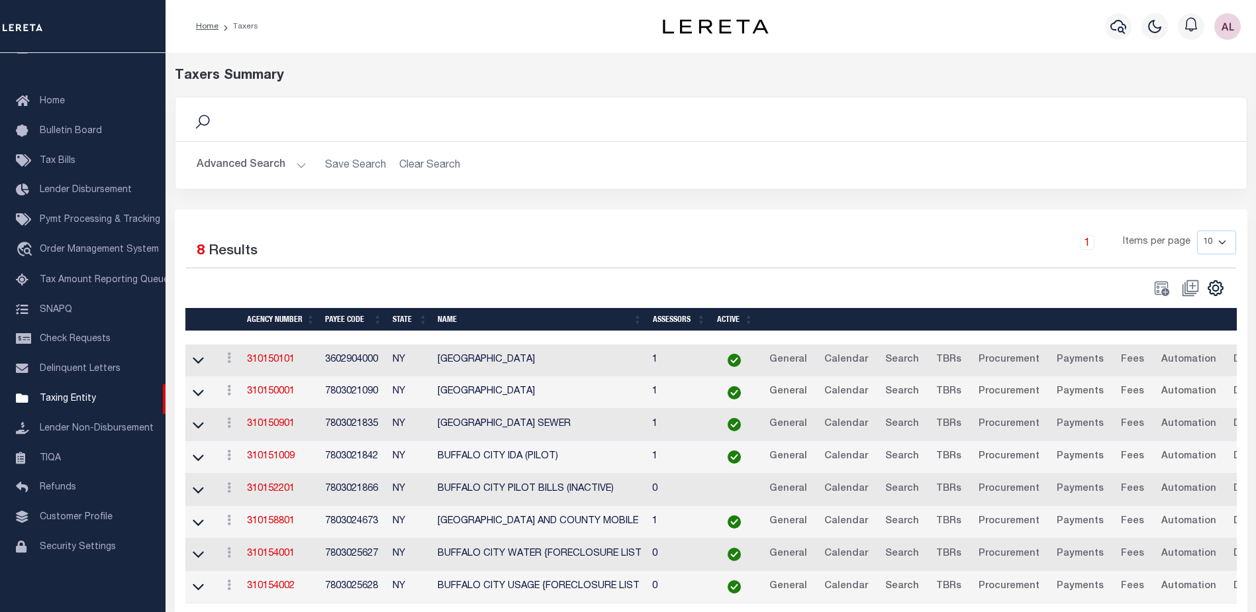
click at [298, 162] on button "Advanced Search" at bounding box center [252, 165] width 110 height 26
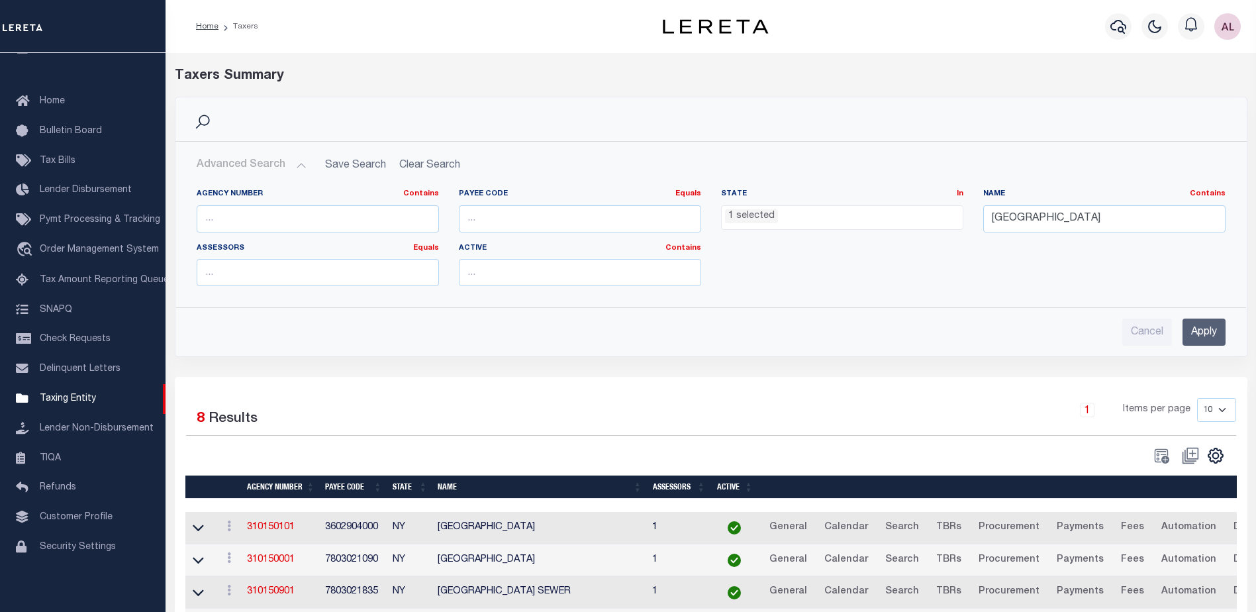
click at [740, 219] on li "1 selected" at bounding box center [751, 216] width 53 height 15
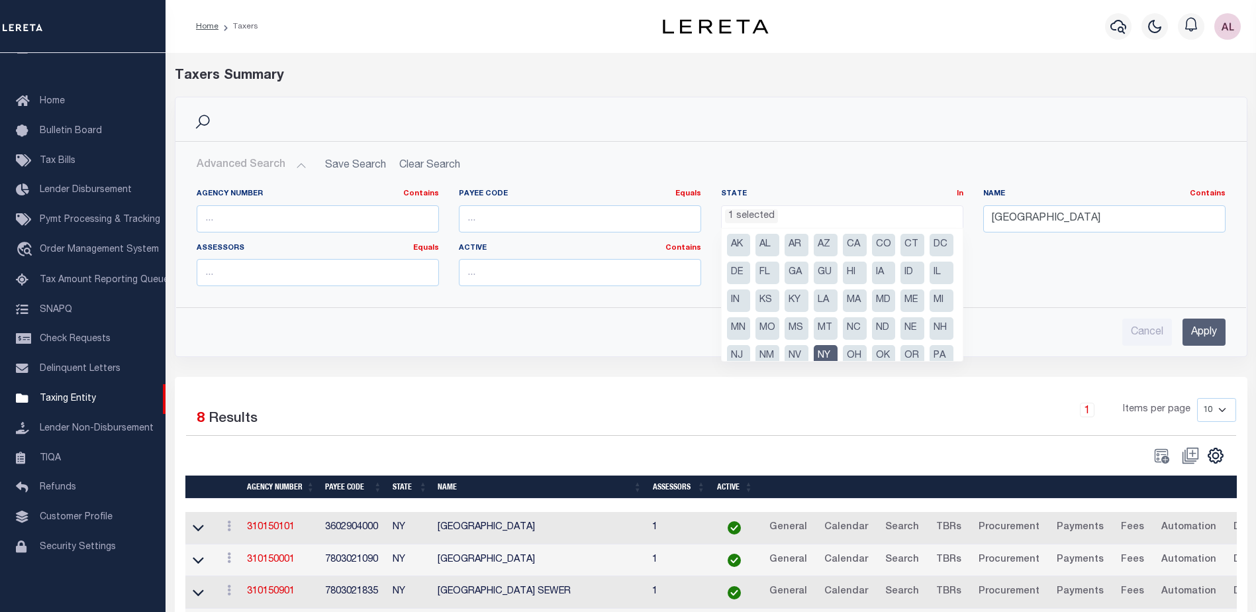
scroll to position [95, 0]
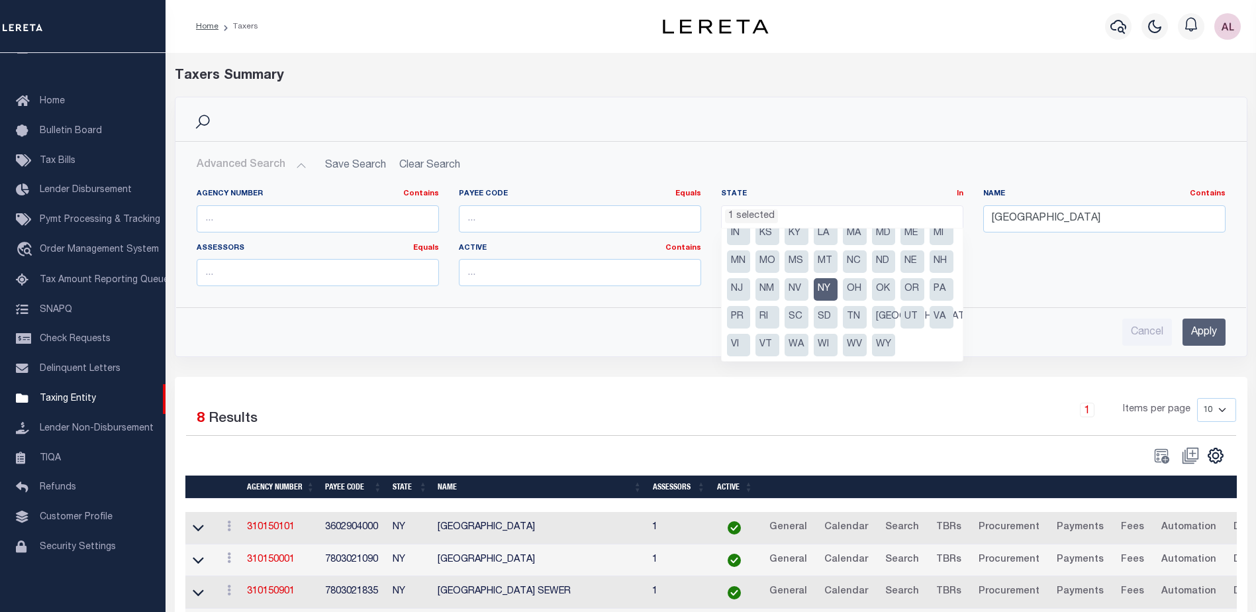
click at [814, 288] on li "NY" at bounding box center [826, 289] width 24 height 23
click at [751, 278] on li "NJ" at bounding box center [739, 289] width 24 height 23
select select "NJ"
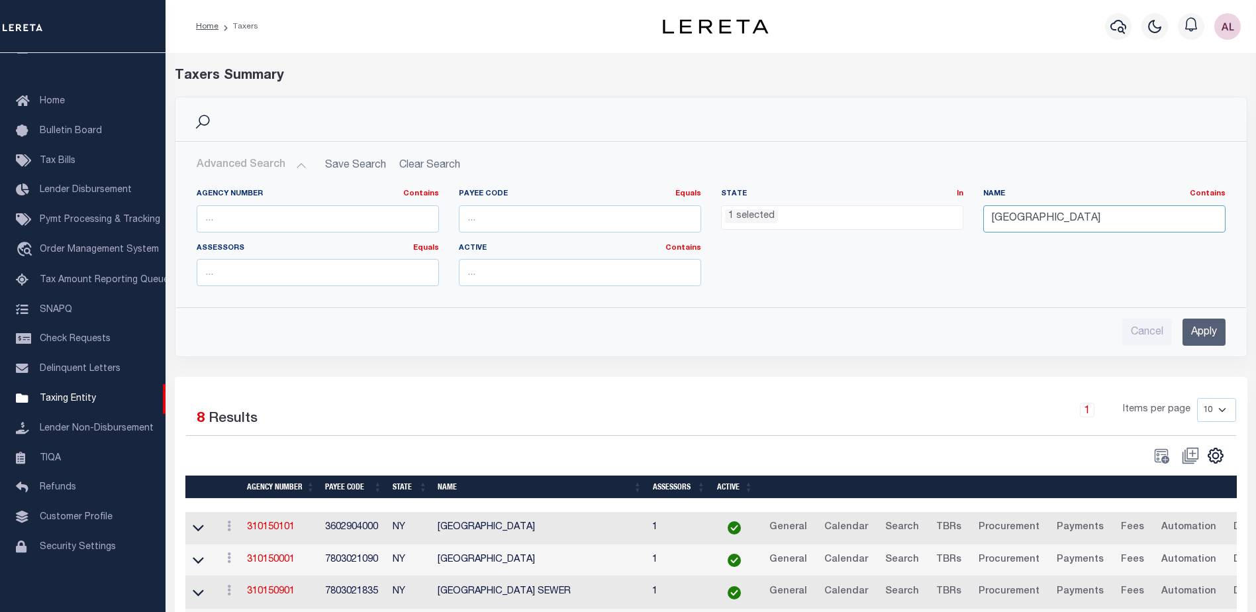
drag, startPoint x: 1073, startPoint y: 225, endPoint x: 810, endPoint y: 198, distance: 263.6
click at [810, 198] on div "Agency Number Contains Contains Is Payee Code Equals Equals Is Not Equal To Is …" at bounding box center [711, 243] width 1049 height 108
type input "monroe"
click at [1196, 329] on input "Apply" at bounding box center [1203, 331] width 43 height 27
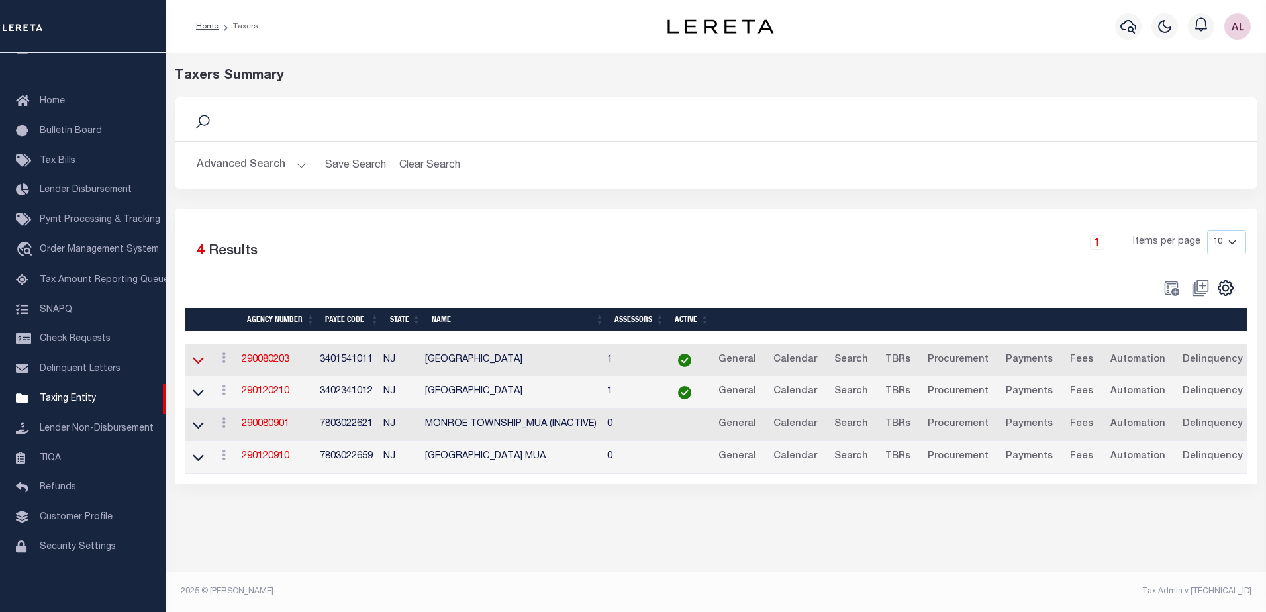
click at [197, 363] on icon at bounding box center [198, 360] width 11 height 14
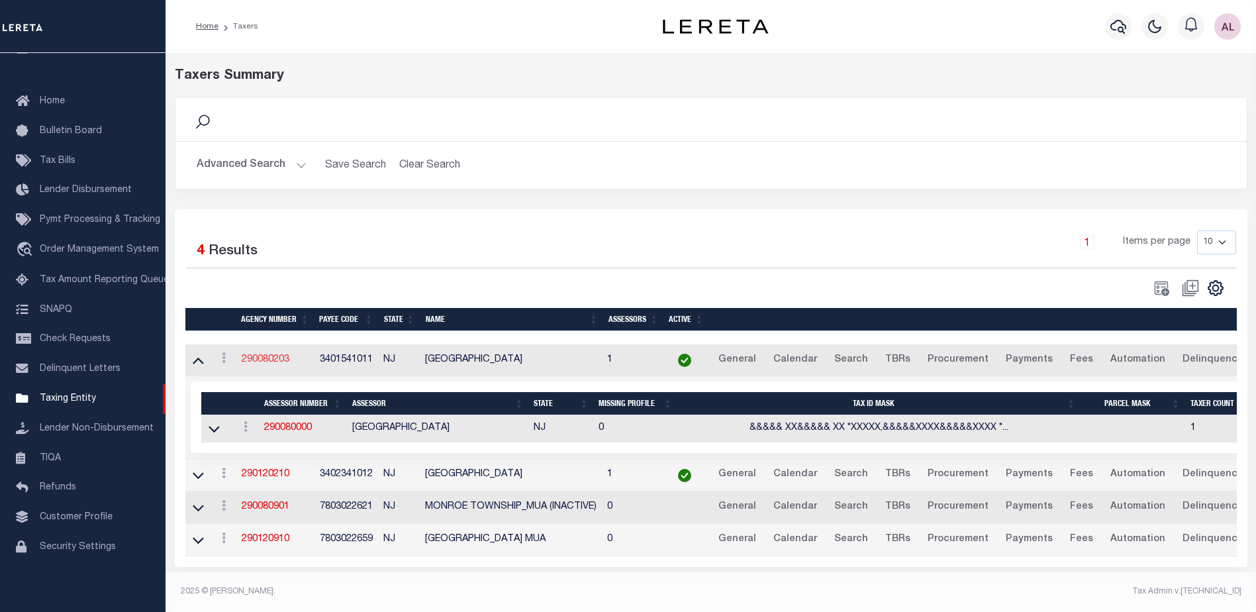
click at [267, 363] on link "290080203" at bounding box center [266, 359] width 48 height 9
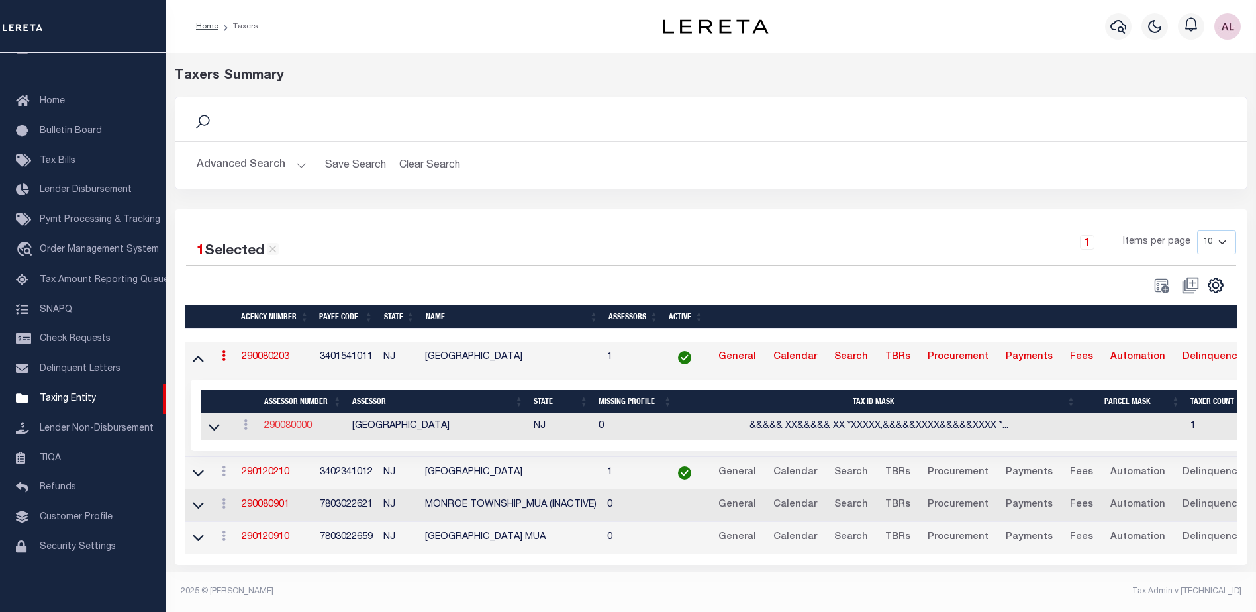
click at [288, 428] on link "290080000" at bounding box center [288, 425] width 48 height 9
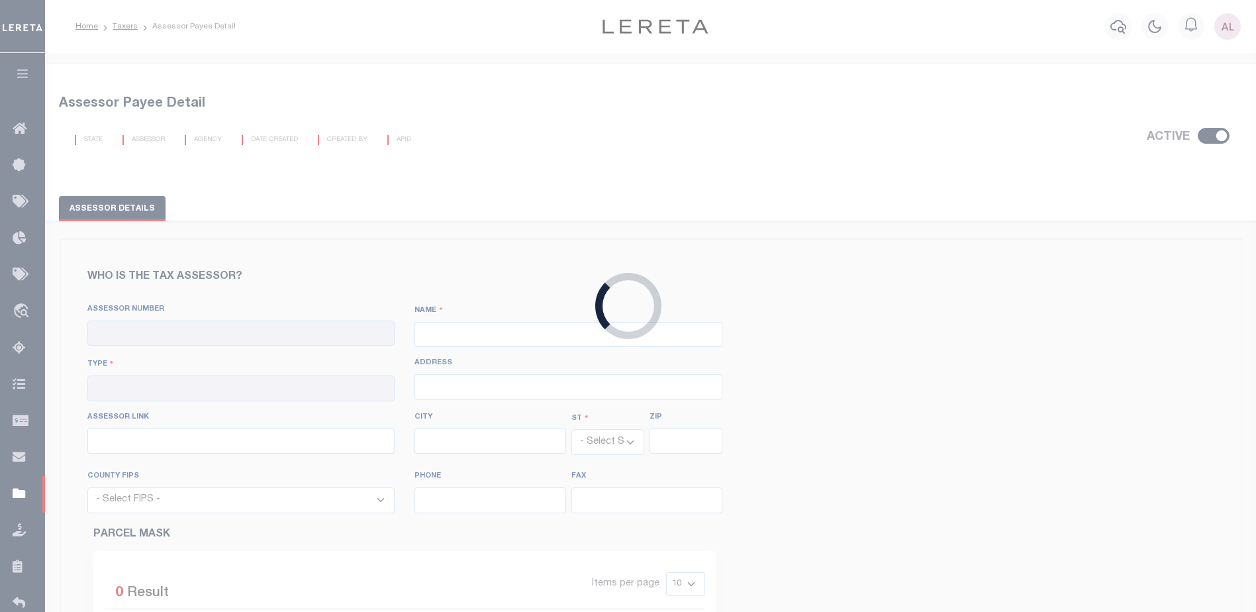
checkbox input "true"
type input "290080000"
type input "GLOUCESTER COUNTY"
type input "00 - County"
type input "http://tax1.co.monmouth.nj.us/cgi-bin/prc6.cgi?&ms_user=monm&passwd=&srch_type=…"
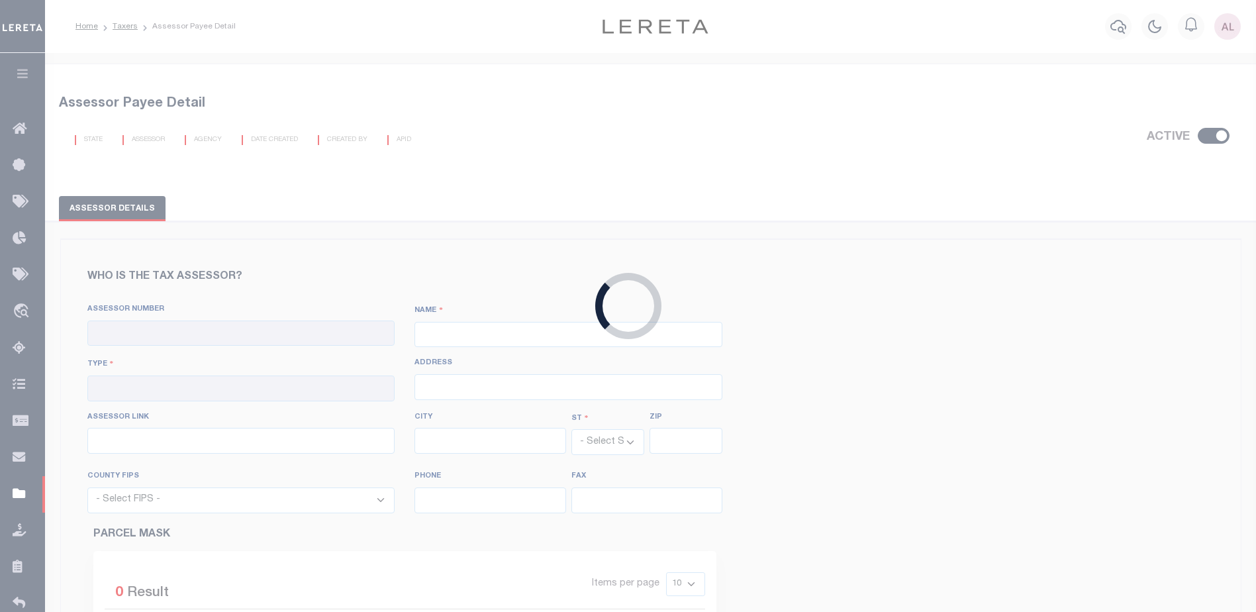
select select "NJ"
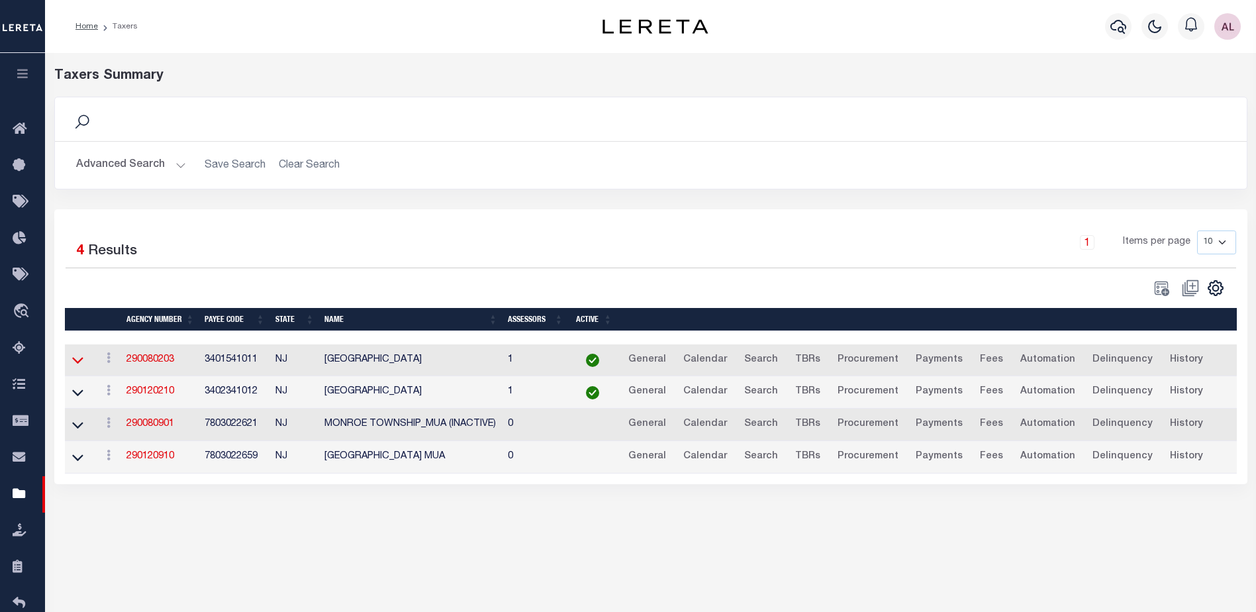
click at [81, 359] on icon at bounding box center [77, 360] width 11 height 14
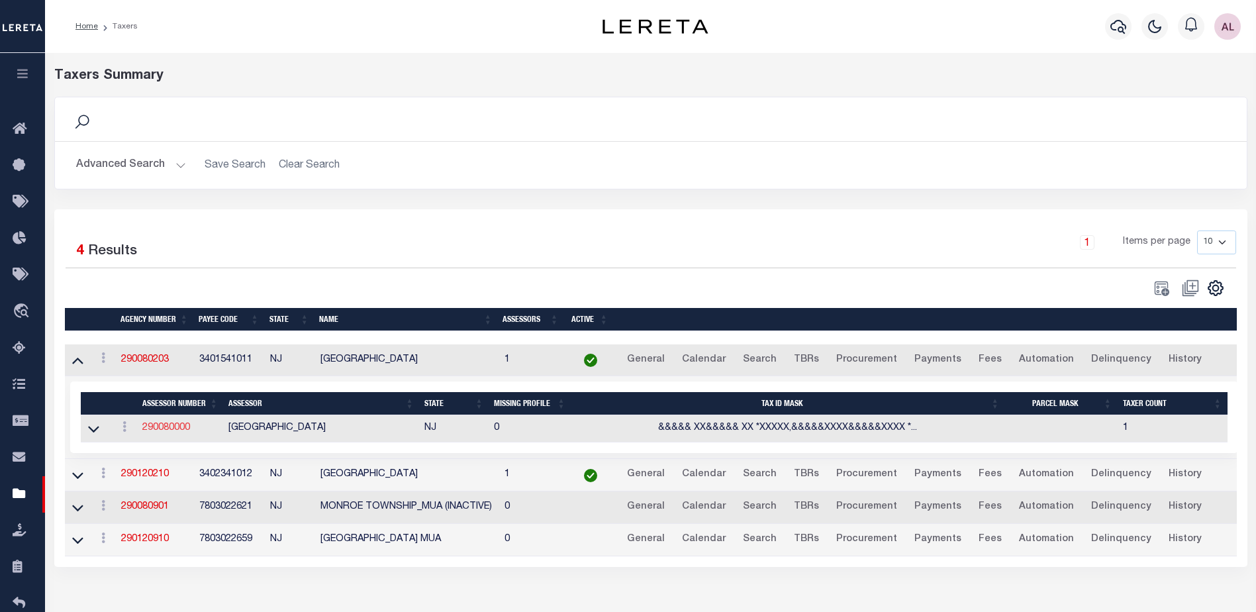
click at [178, 428] on link "290080000" at bounding box center [166, 427] width 48 height 9
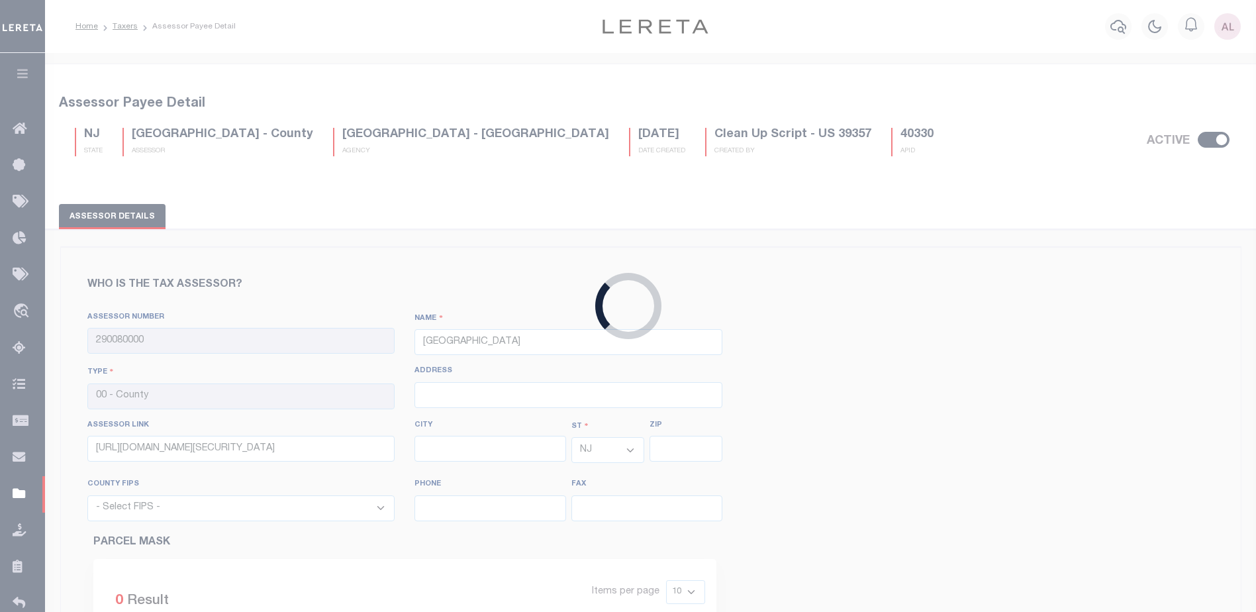
select select "34015"
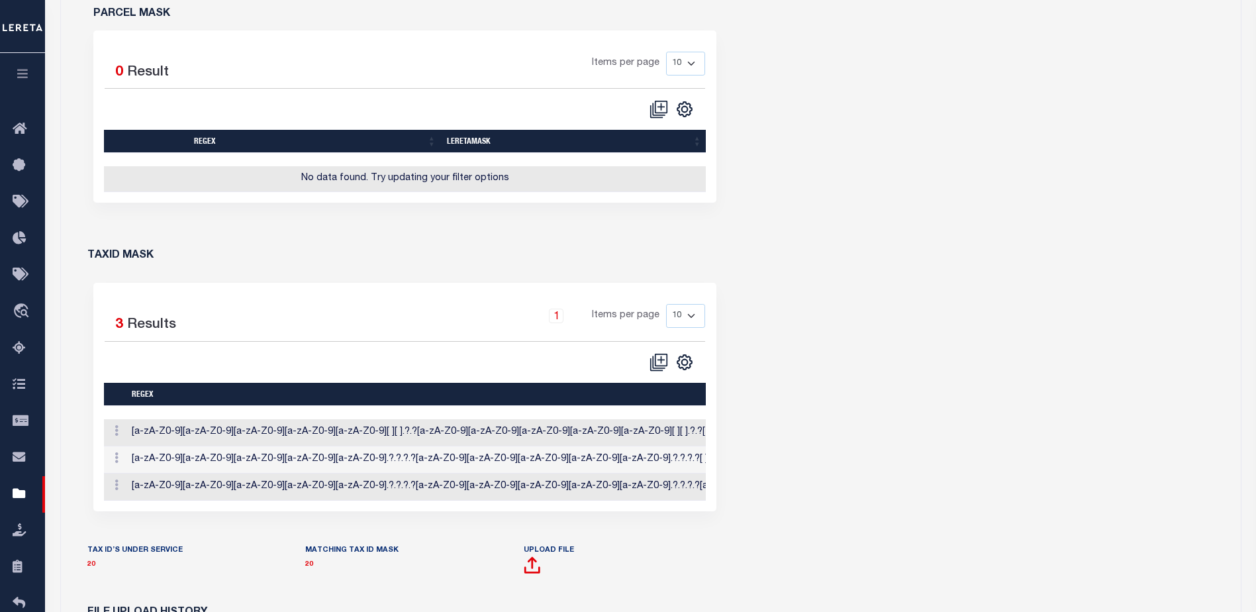
scroll to position [662, 0]
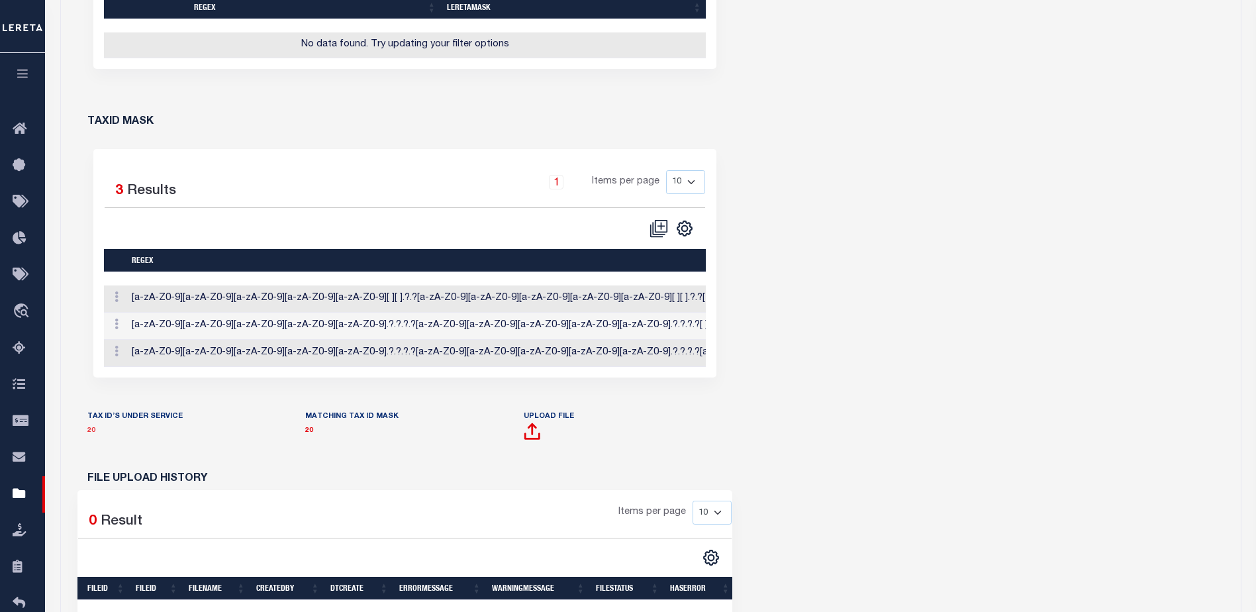
click at [93, 434] on link "20" at bounding box center [91, 430] width 8 height 7
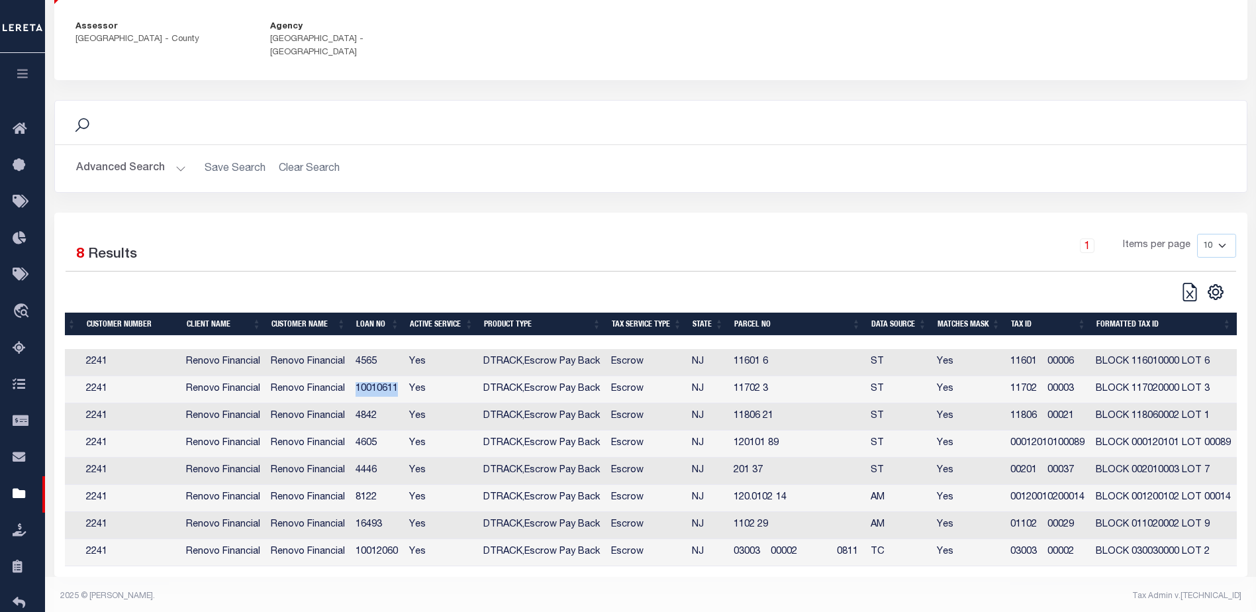
drag, startPoint x: 402, startPoint y: 372, endPoint x: 354, endPoint y: 377, distance: 47.9
click at [354, 377] on td "10010611" at bounding box center [377, 389] width 54 height 27
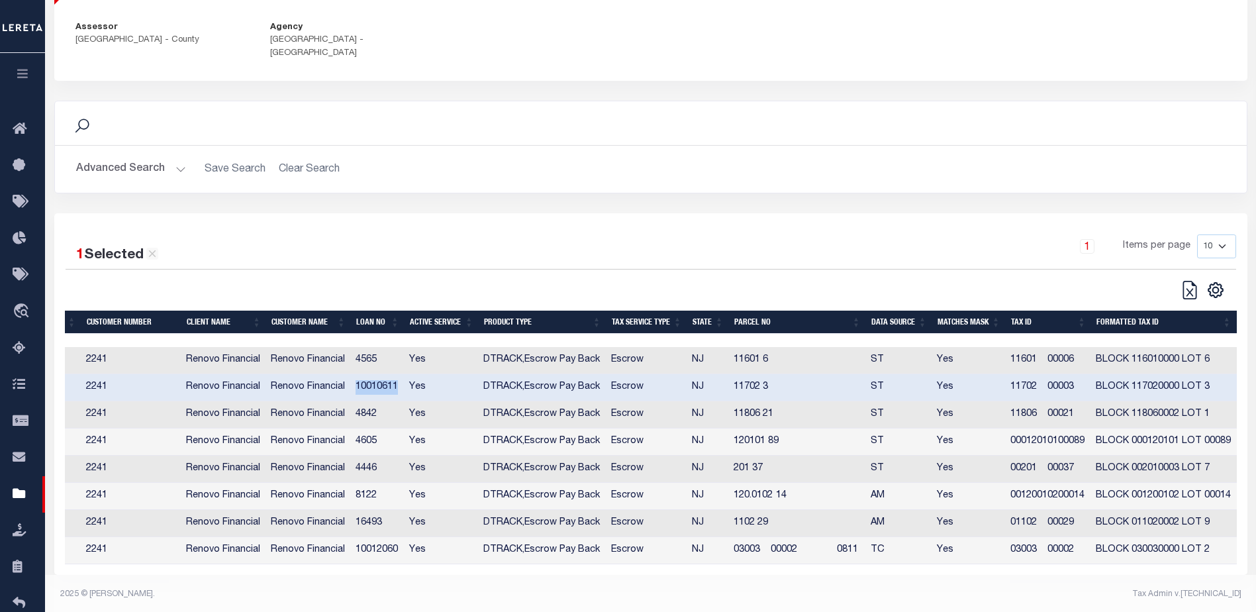
copy td "10010611"
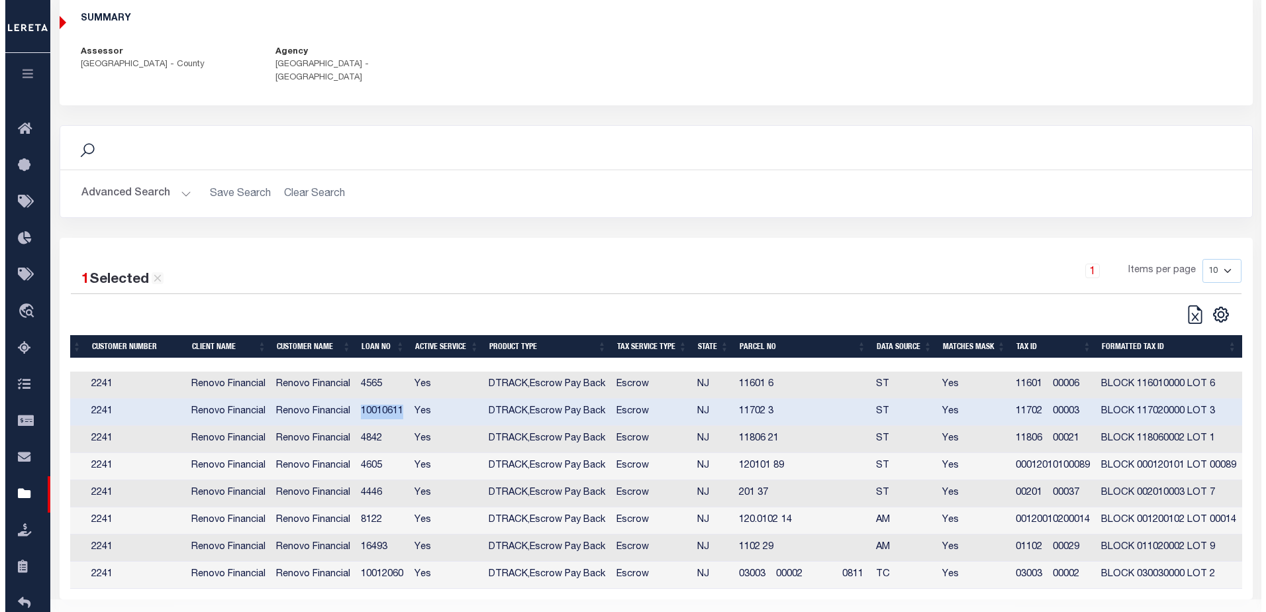
scroll to position [0, 0]
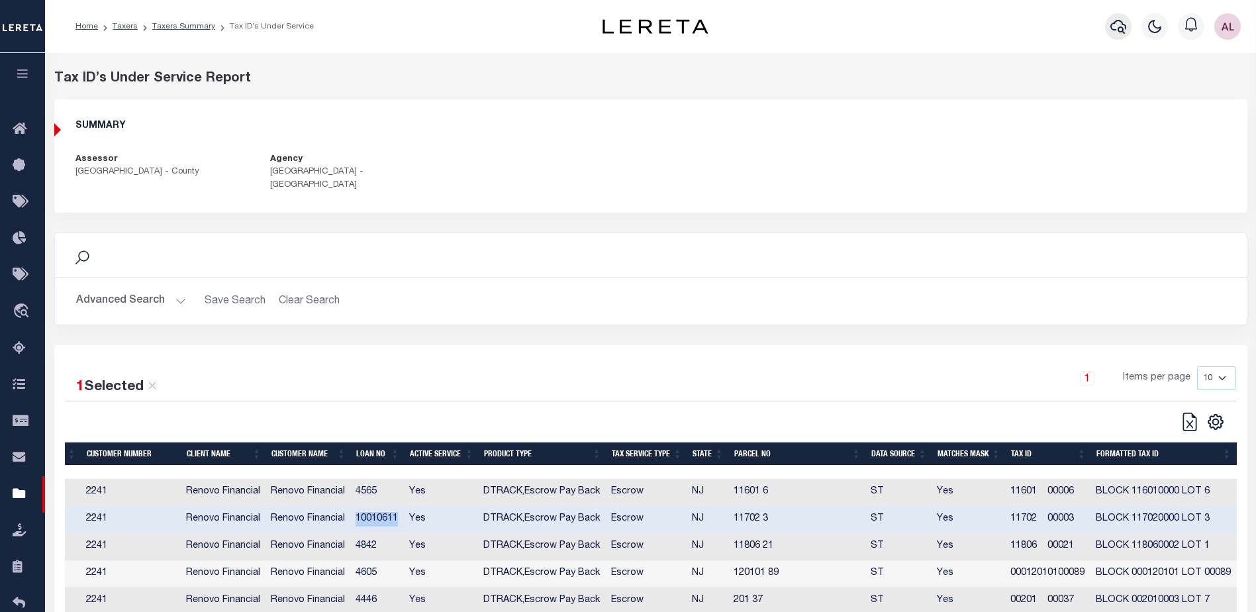
click at [1116, 27] on icon "button" at bounding box center [1118, 27] width 16 height 16
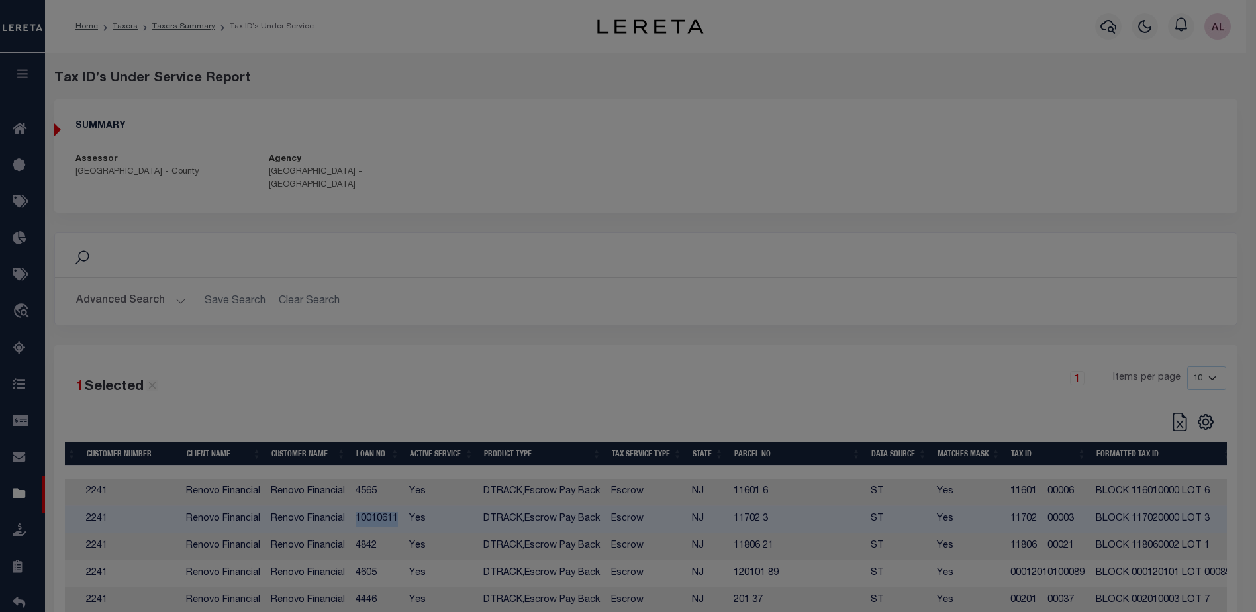
scroll to position [0, 120]
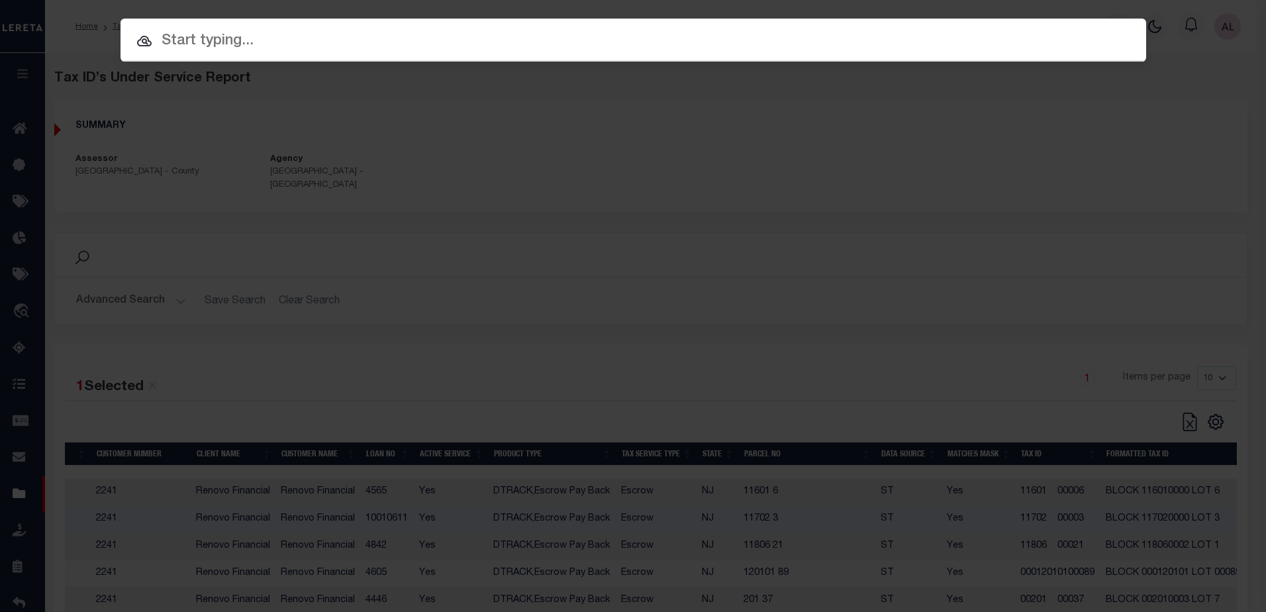
click at [164, 35] on input "text" at bounding box center [633, 41] width 1026 height 23
paste input "10010611"
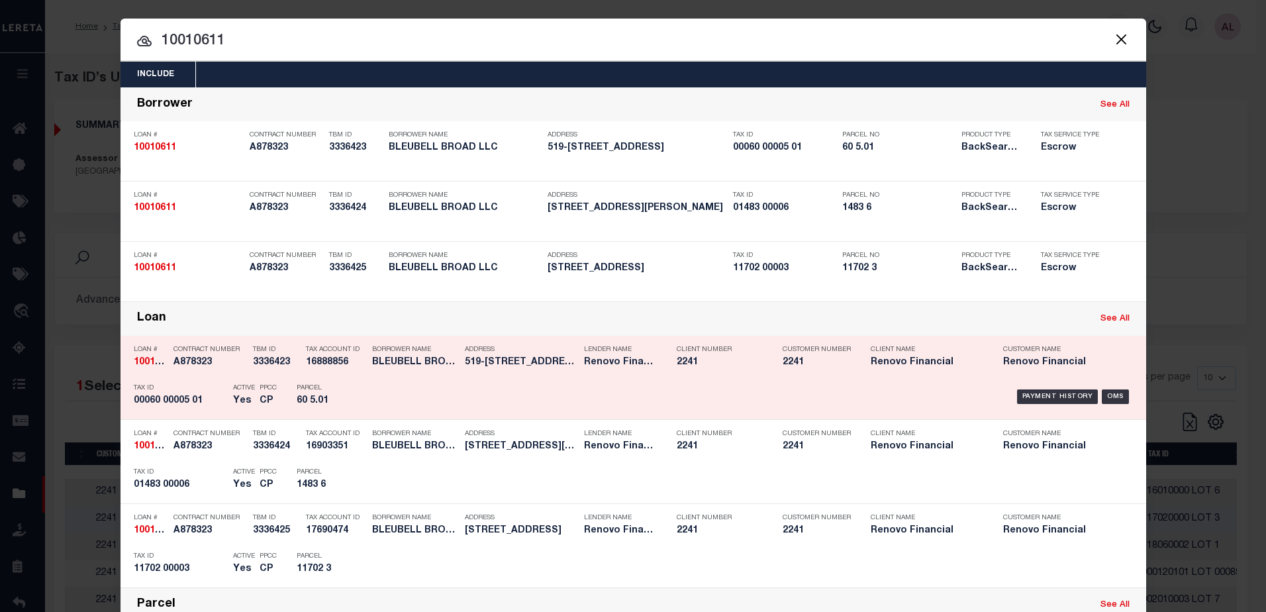
click at [1110, 318] on link "See All" at bounding box center [1114, 318] width 29 height 9
type input "10010611"
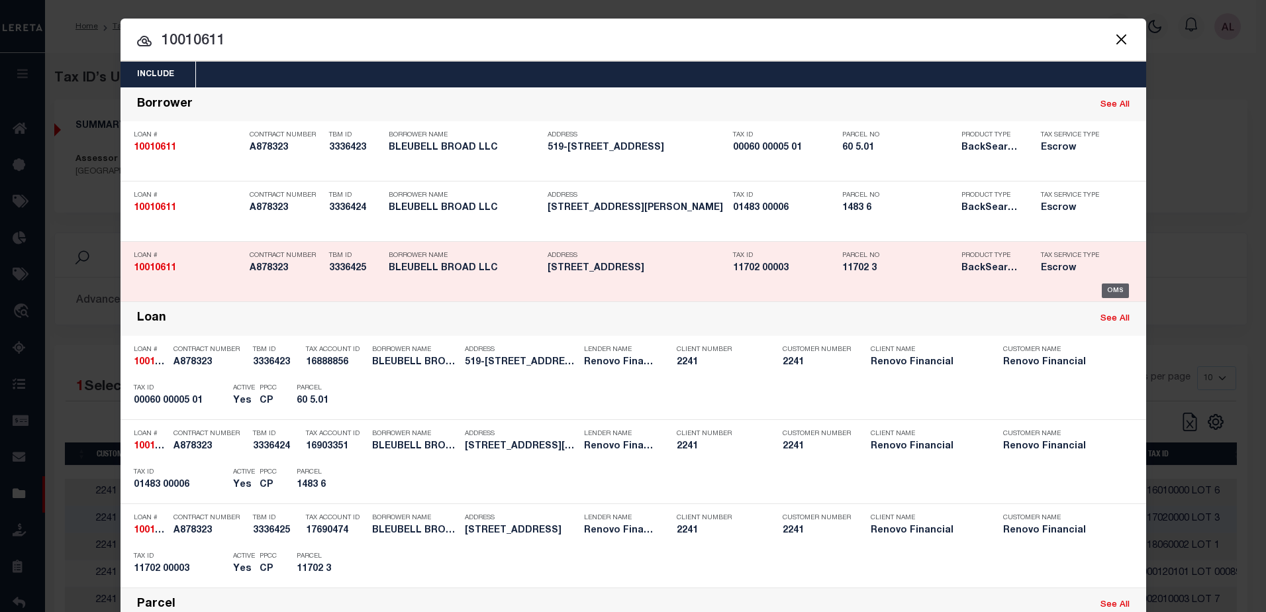
click at [1116, 287] on div "OMS" at bounding box center [1115, 290] width 27 height 15
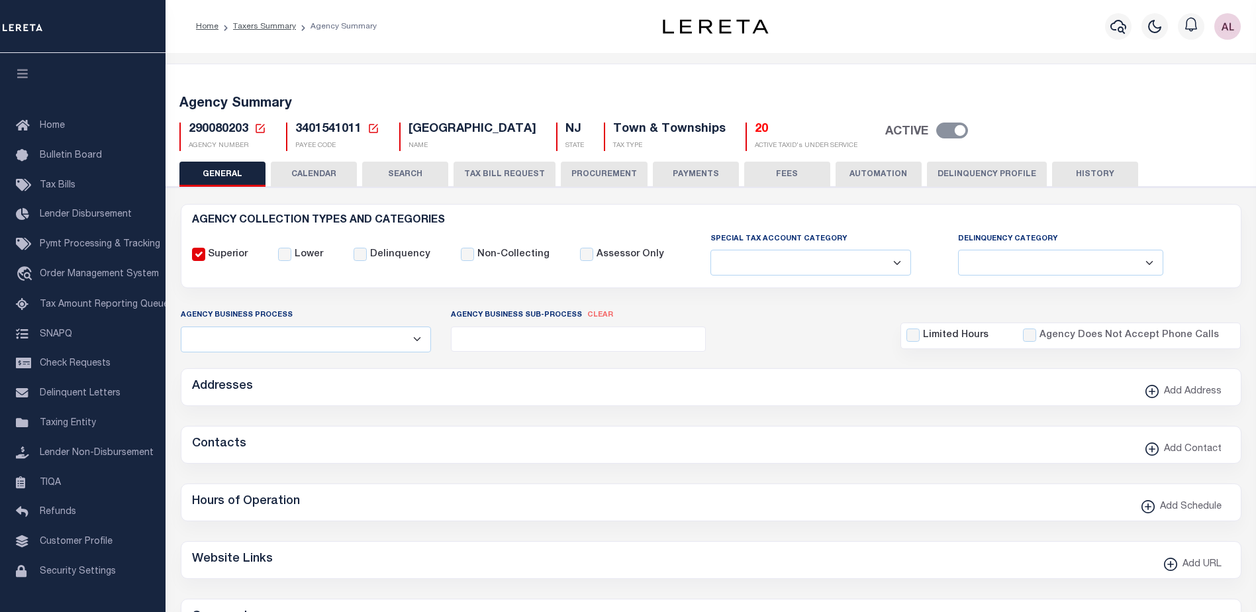
select select
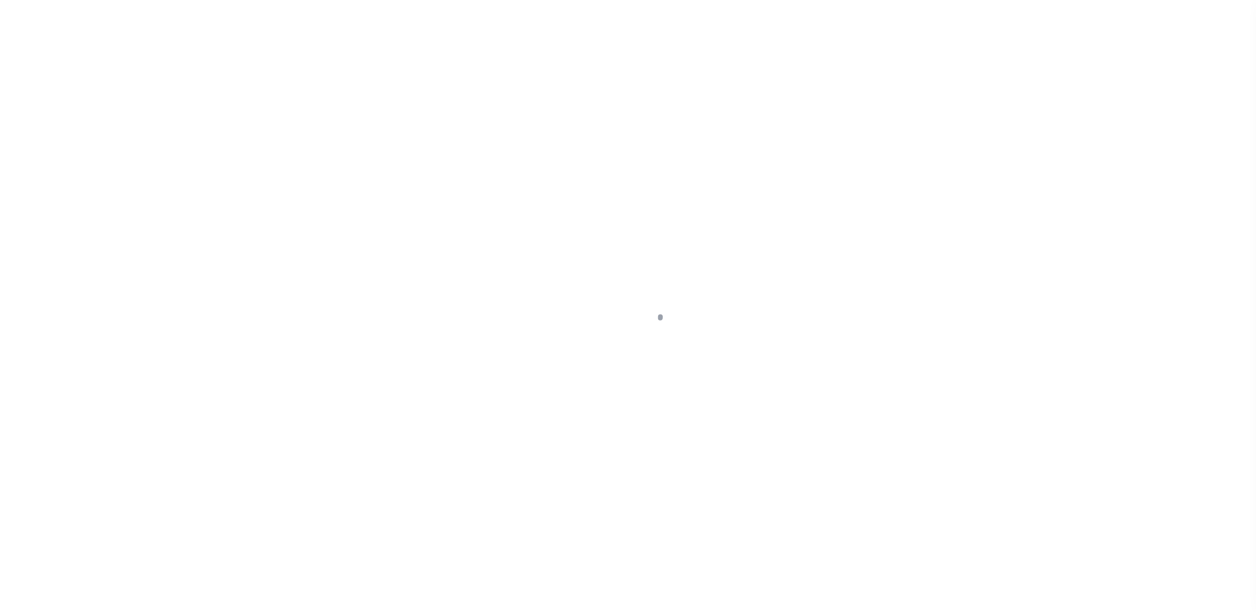
select select "25067"
select select "10"
select select "Escrow"
type input "320 BLUE"
type input "11702 00003"
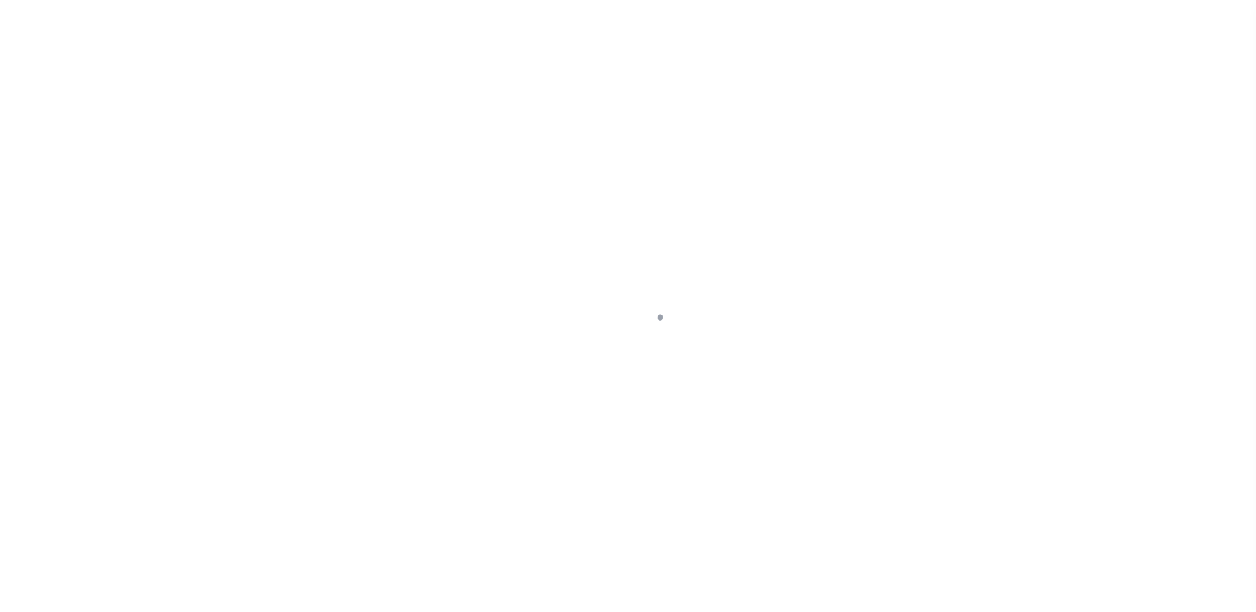
select select
type input "[GEOGRAPHIC_DATA] [GEOGRAPHIC_DATA] 08094"
type input "a0kUS0000018A1h"
type input "NJ"
select select
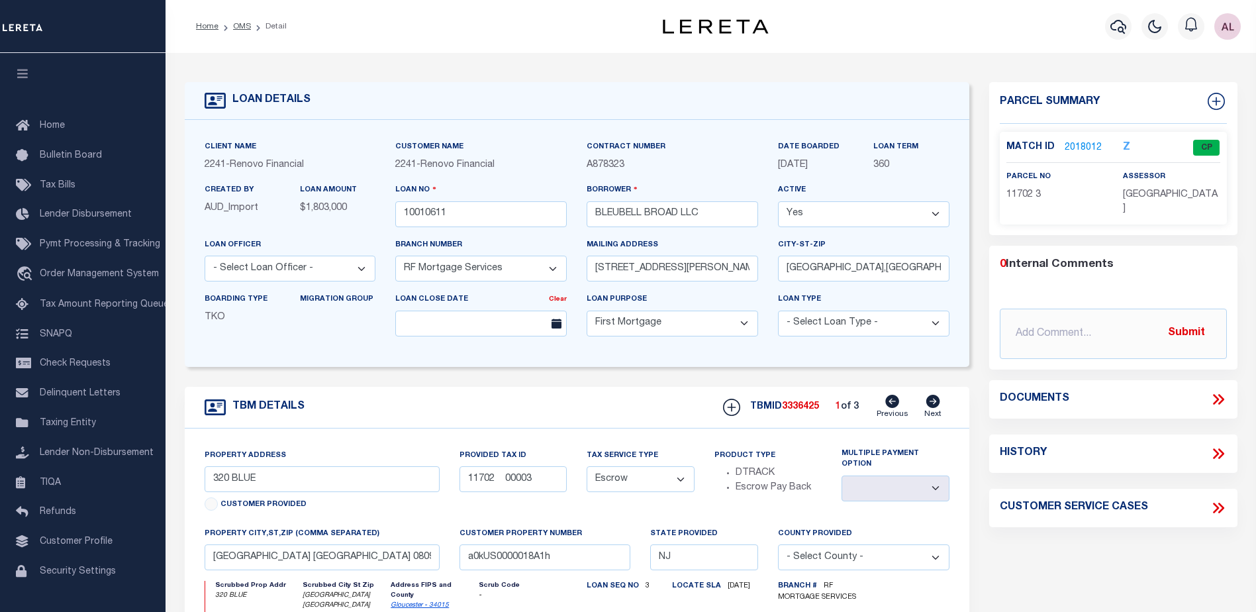
click at [1089, 144] on link "2018012" at bounding box center [1083, 148] width 37 height 14
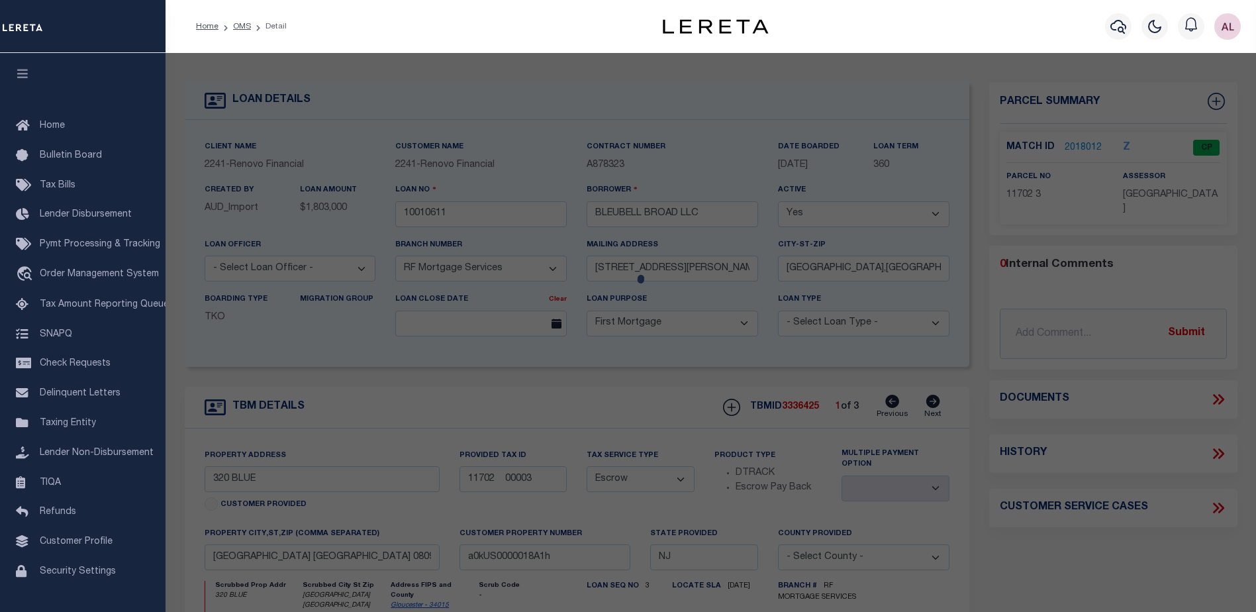
checkbox input "false"
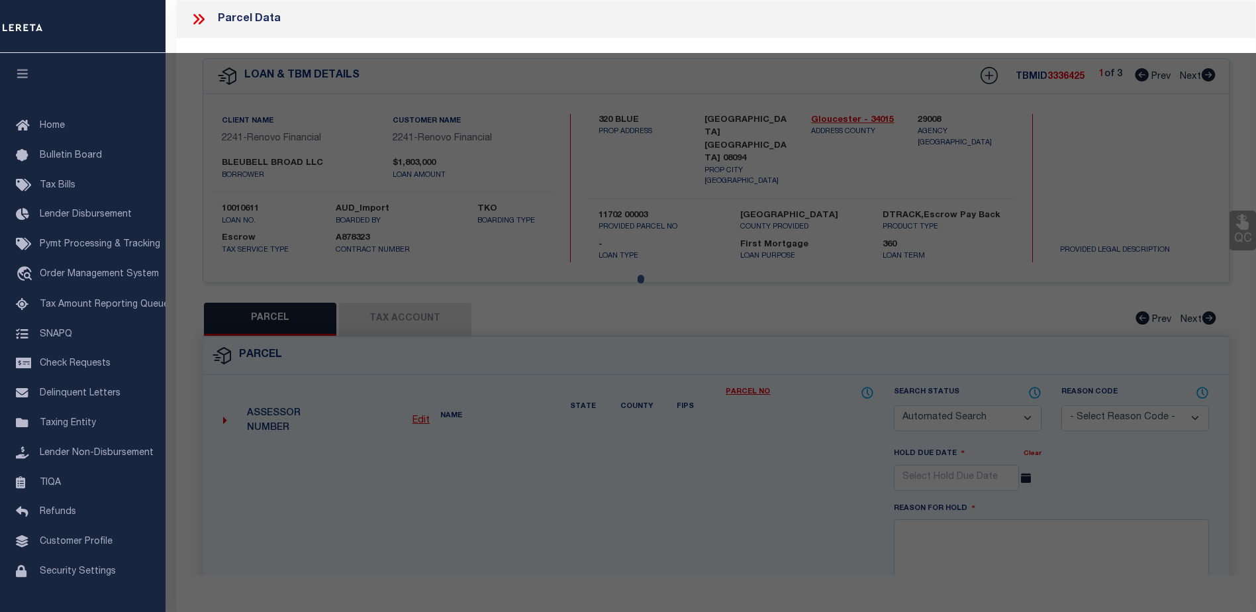
select select "CP"
type input "BLEUBELL BROAD LLC"
select select
type input "357 S MAIN ST"
checkbox input "false"
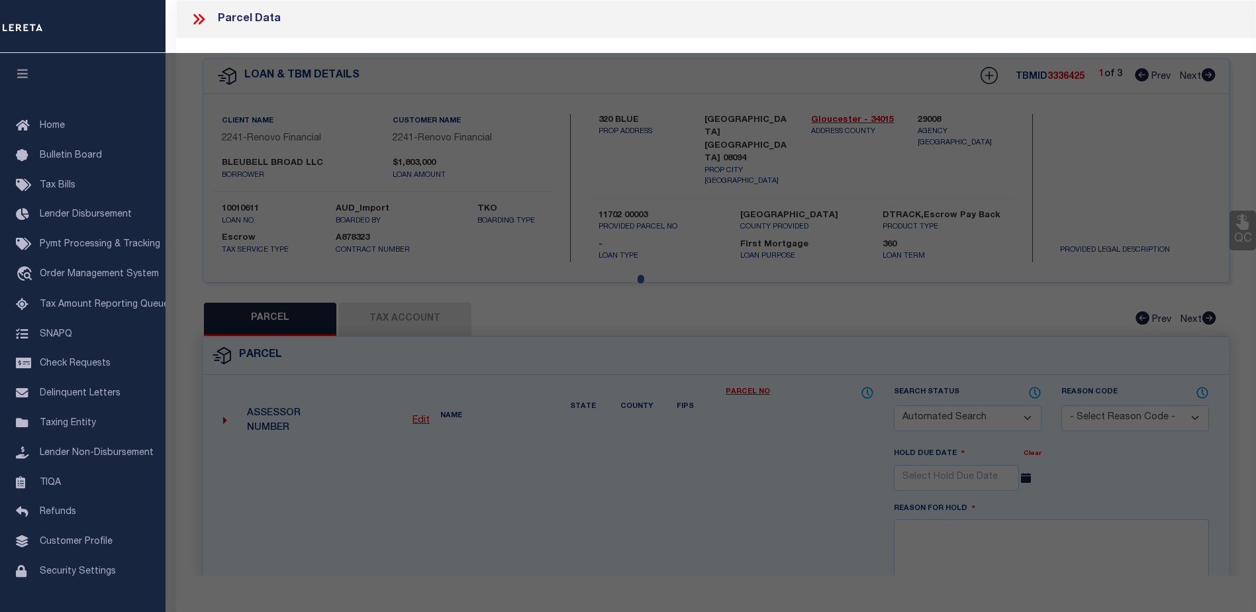
type input "[GEOGRAPHIC_DATA] [GEOGRAPHIC_DATA] 08094"
type textarea ".099AC"
type textarea "TaxID Special Project"
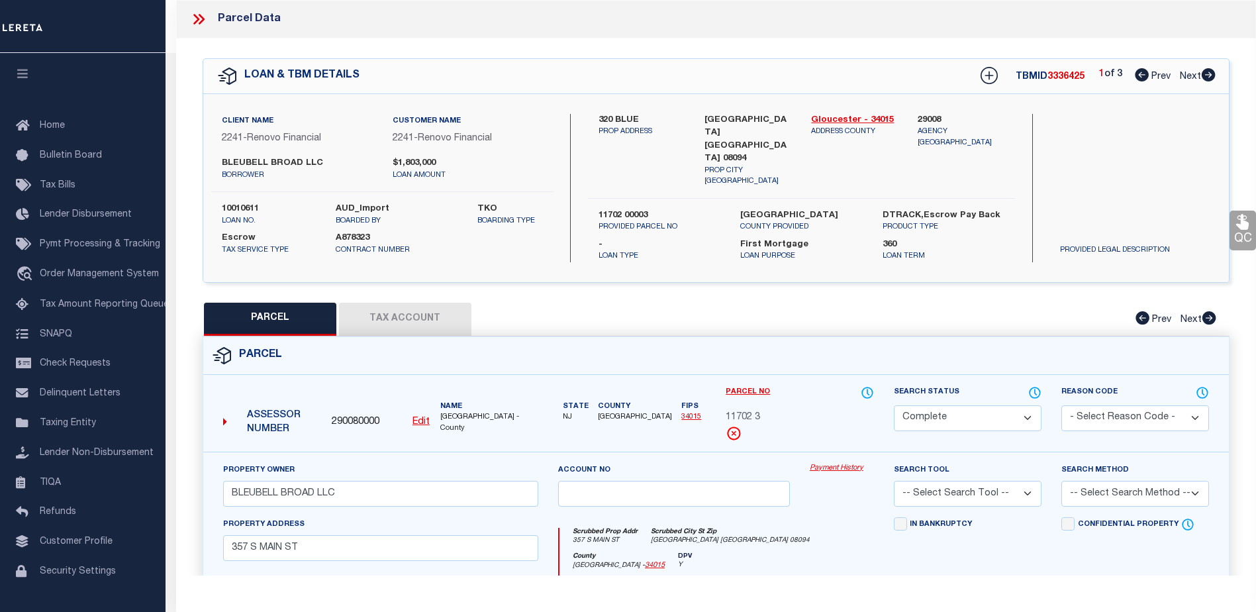
click at [822, 463] on link "Payment History" at bounding box center [842, 468] width 64 height 11
click at [836, 463] on link "Payment History" at bounding box center [842, 468] width 64 height 11
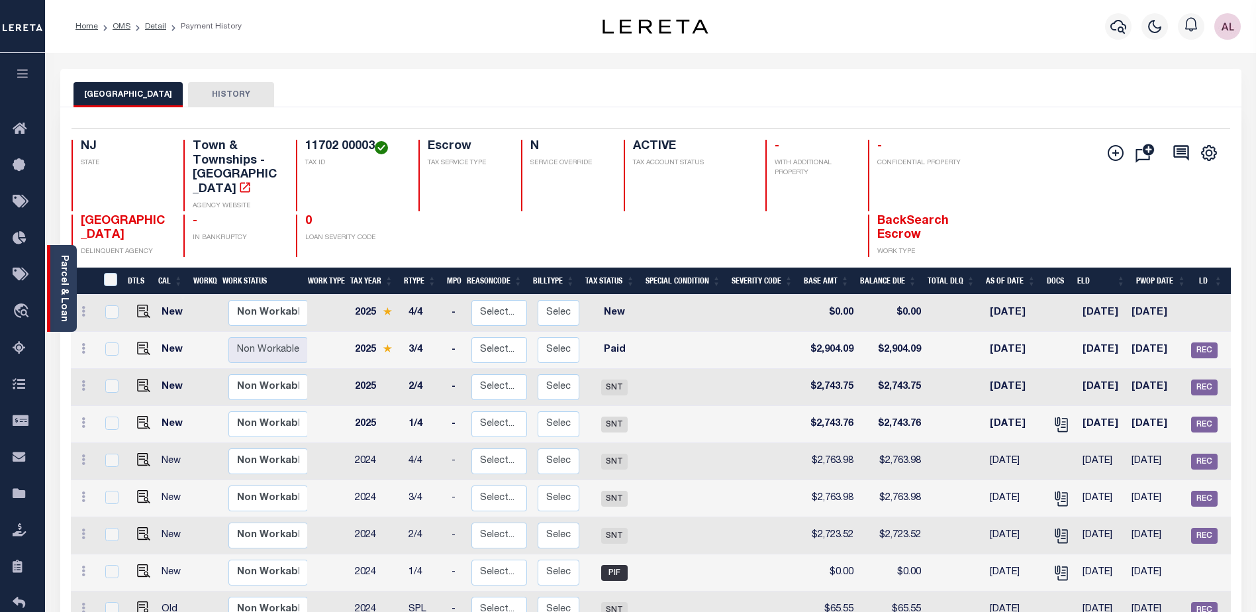
click at [62, 275] on link "Parcel & Loan" at bounding box center [63, 288] width 9 height 67
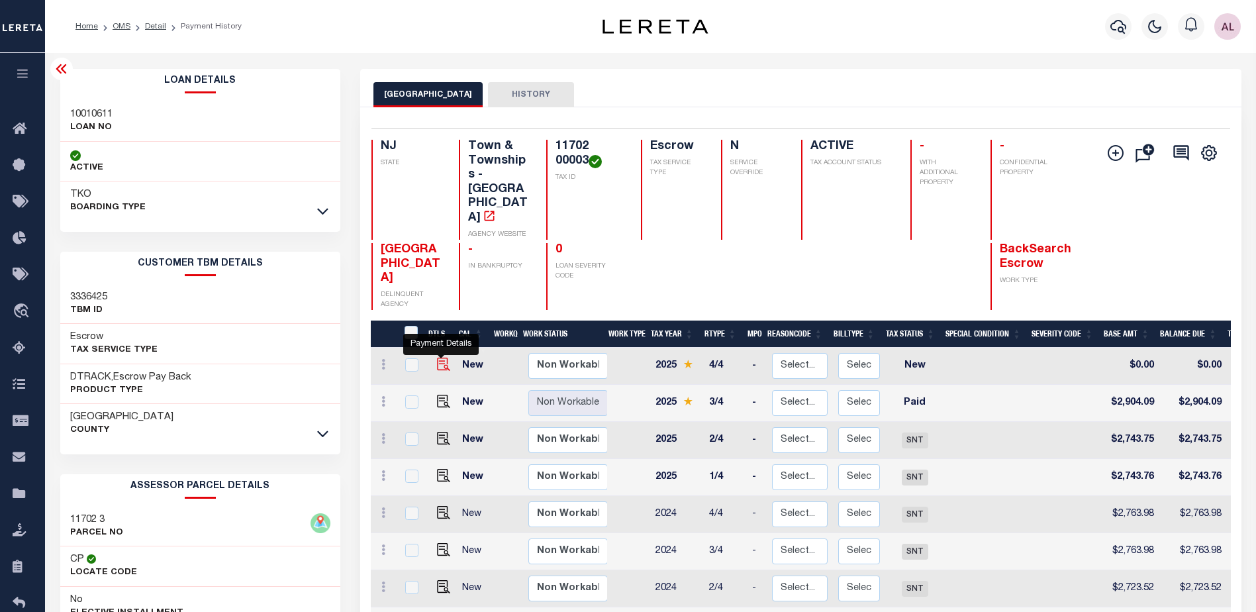
click at [438, 358] on img "" at bounding box center [443, 364] width 13 height 13
checkbox input "true"
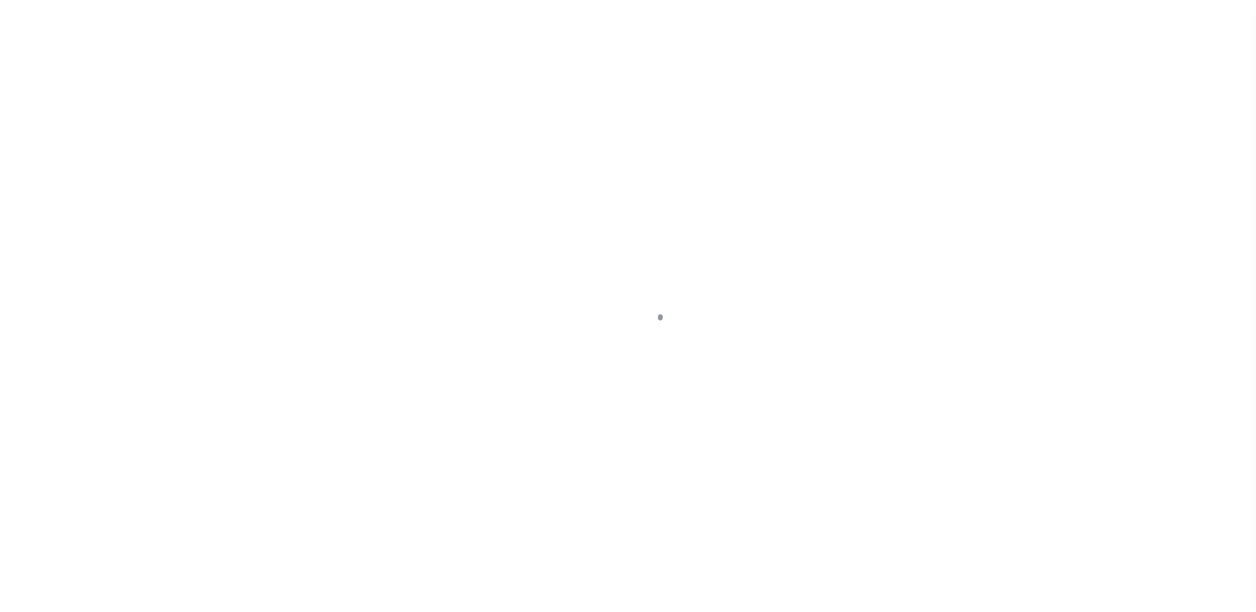
select select "NW2"
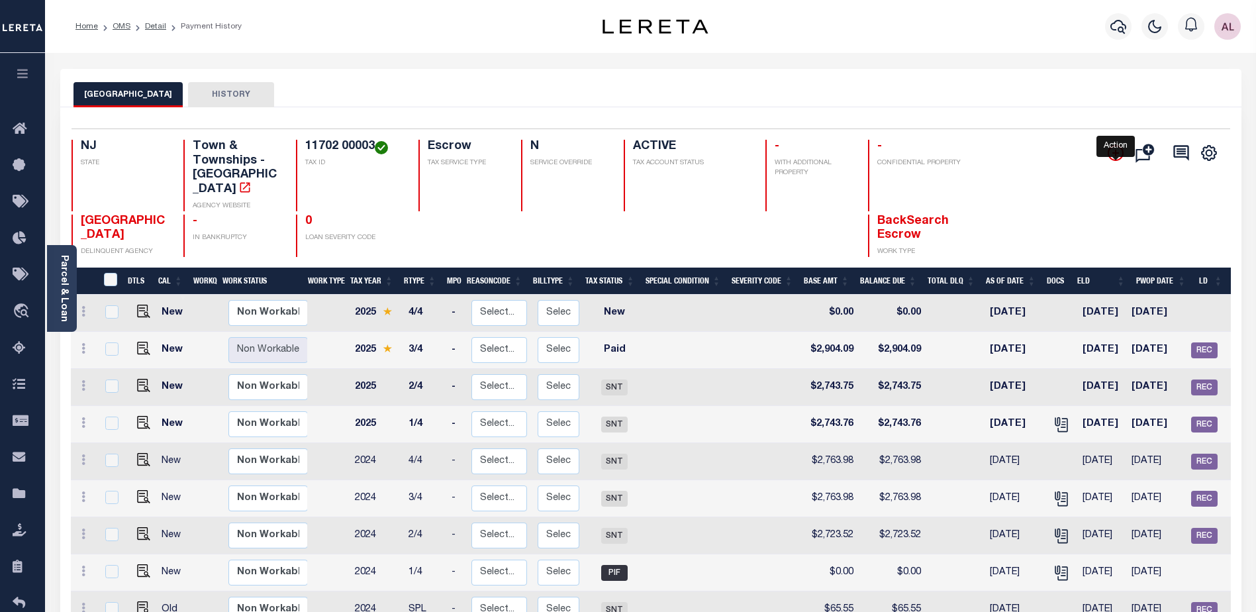
click at [1116, 154] on icon "" at bounding box center [1115, 153] width 7 height 7
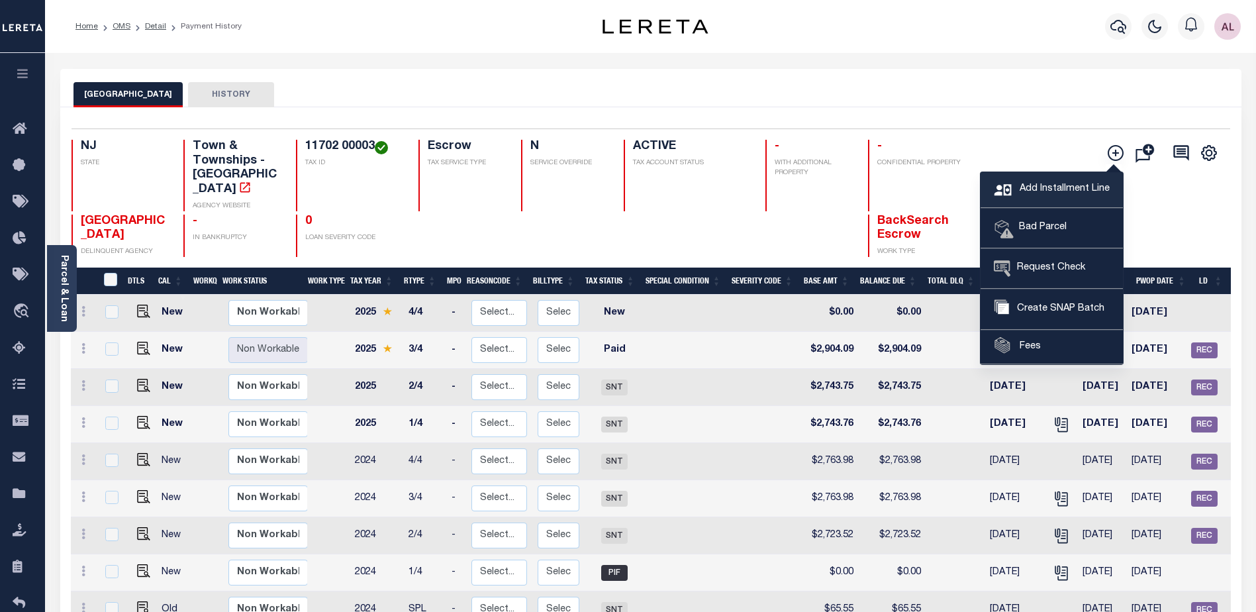
click at [1045, 187] on span "Add Installment Line" at bounding box center [1062, 189] width 93 height 15
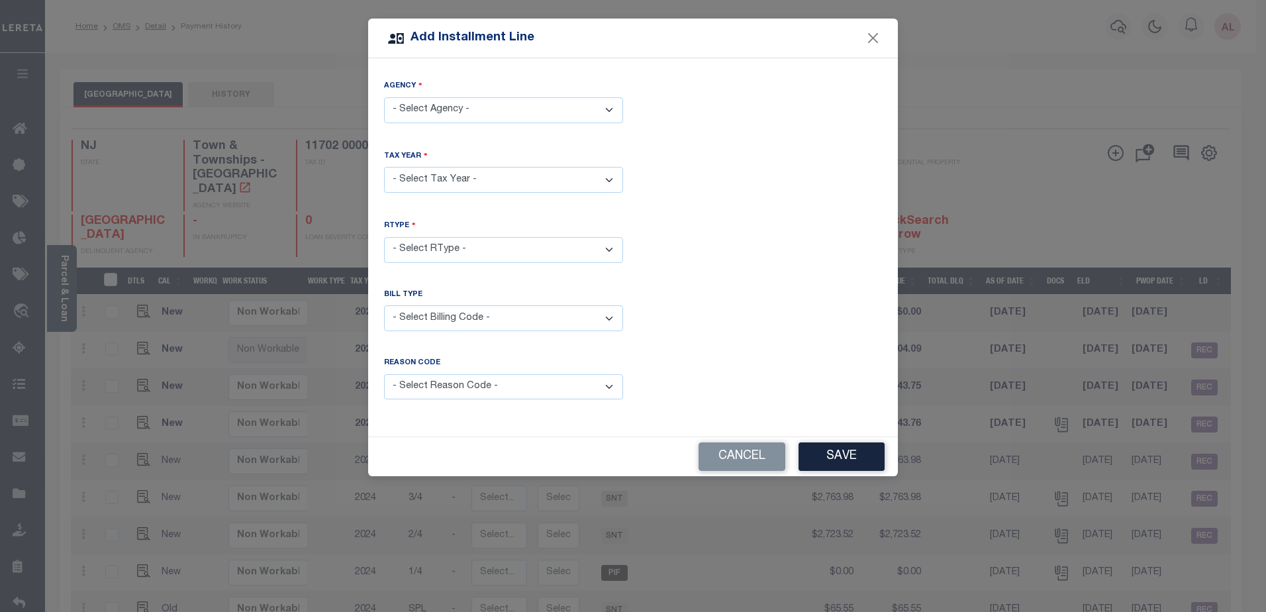
click at [473, 103] on select "- Select Agency - MONROE TOWNSHIP - Town & Townships" at bounding box center [503, 110] width 239 height 26
select select "3401541011"
click at [384, 97] on select "- Select Agency - MONROE TOWNSHIP - Town & Townships" at bounding box center [503, 110] width 239 height 26
click at [446, 181] on select "- Select Year - 2005 2006 2007 2008 2009 2010 2011 2012 2013 2014 2015 2016 201…" at bounding box center [503, 180] width 239 height 26
click at [384, 167] on select "- Select Year - 2005 2006 2007 2008 2009 2010 2011 2012 2013 2014 2015 2016 201…" at bounding box center [503, 180] width 239 height 26
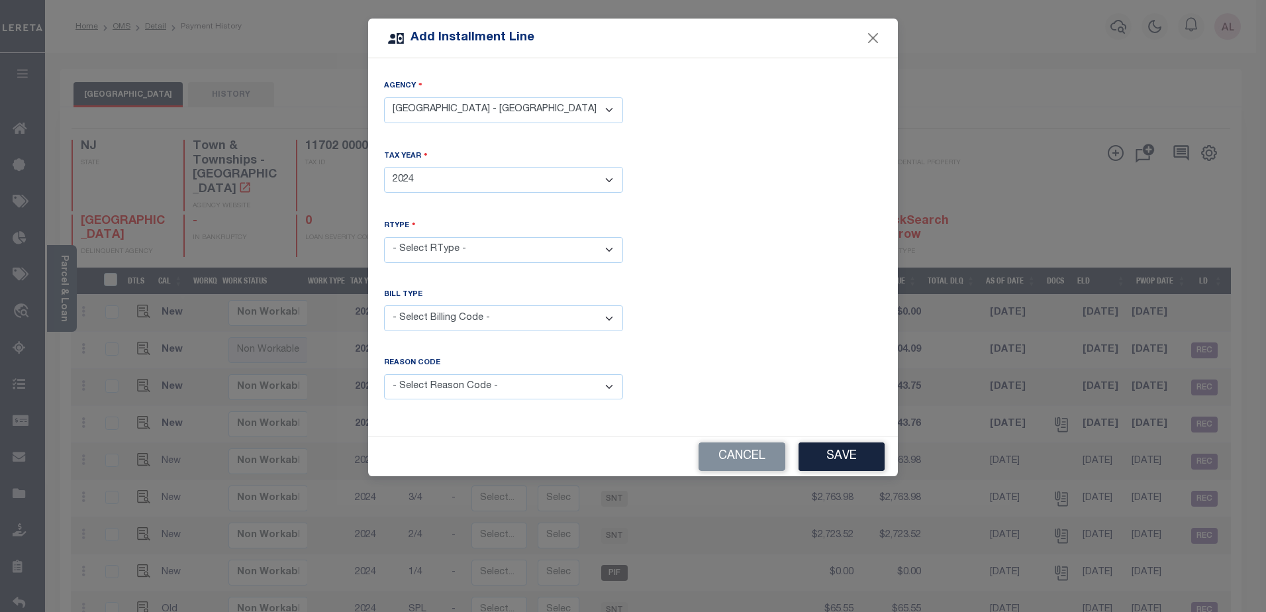
click at [461, 246] on select "- Select RType - 1/4 2/4 3/4 4/4" at bounding box center [503, 250] width 239 height 26
click at [432, 172] on select "- Select Year - 2005 2006 2007 2008 2009 2010 2011 2012 2013 2014 2015 2016 201…" at bounding box center [503, 180] width 239 height 26
select select "2025"
click at [384, 167] on select "- Select Year - 2005 2006 2007 2008 2009 2010 2011 2012 2013 2014 2015 2016 201…" at bounding box center [503, 180] width 239 height 26
click at [427, 246] on select "- Select RType - 1/4 2/4 3/4 4/4" at bounding box center [503, 250] width 239 height 26
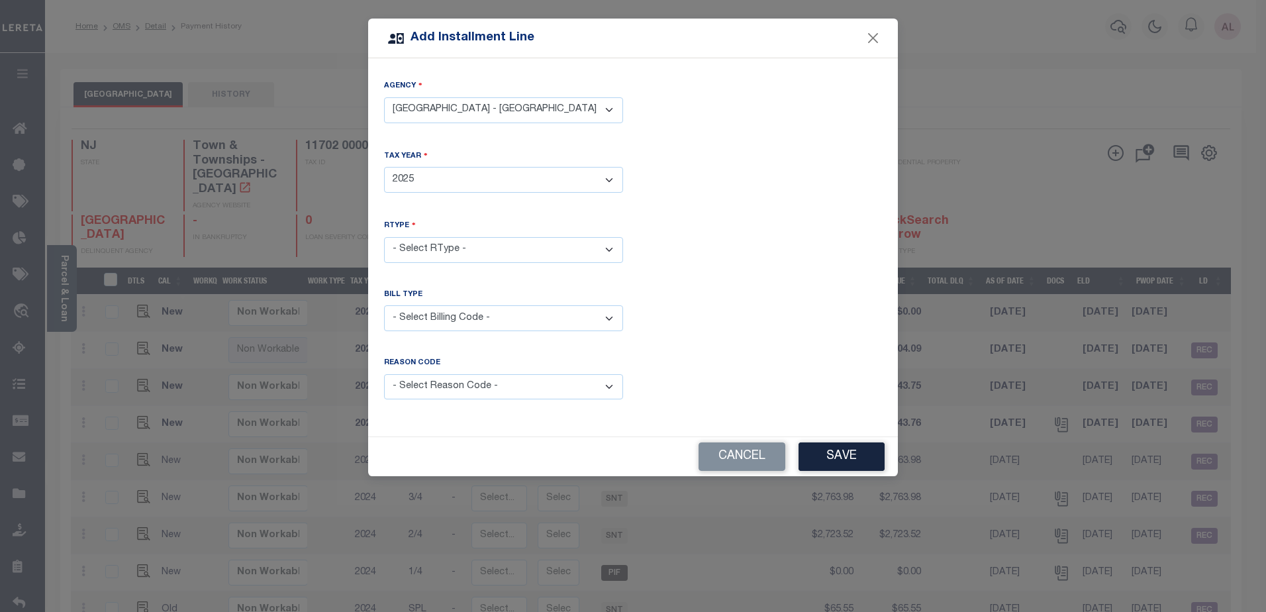
select select "2"
click at [384, 237] on select "- Select RType - 1/4 2/4 3/4 4/4" at bounding box center [503, 250] width 239 height 26
click at [412, 313] on select "- Select Billing Code - Regular Delinquent Supplemental Corrected/Adjusted Bill…" at bounding box center [503, 318] width 239 height 26
select select "2"
click at [384, 305] on select "- Select Billing Code - Regular Delinquent Supplemental Corrected/Adjusted Bill…" at bounding box center [503, 318] width 239 height 26
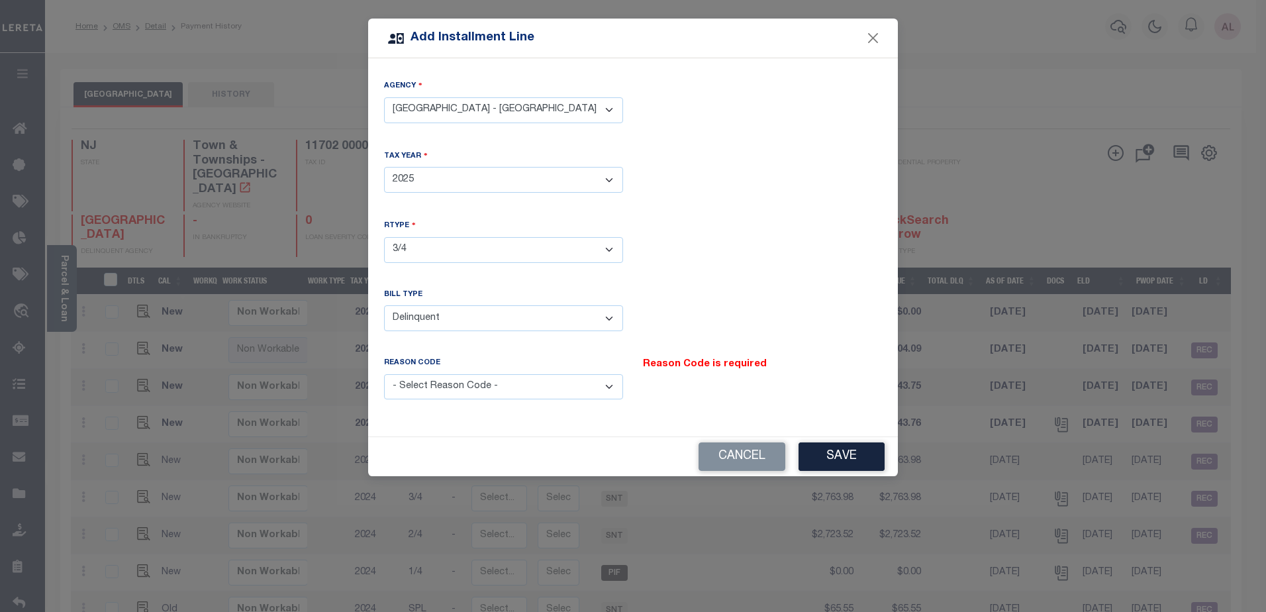
click at [445, 379] on select "- Select Reason Code - Payment Reversal Taxable Value Change Assessment Change …" at bounding box center [503, 387] width 239 height 26
select select "9"
click at [384, 374] on select "- Select Reason Code - Payment Reversal Taxable Value Change Assessment Change …" at bounding box center [503, 387] width 239 height 26
click at [859, 443] on button "Save" at bounding box center [841, 456] width 86 height 28
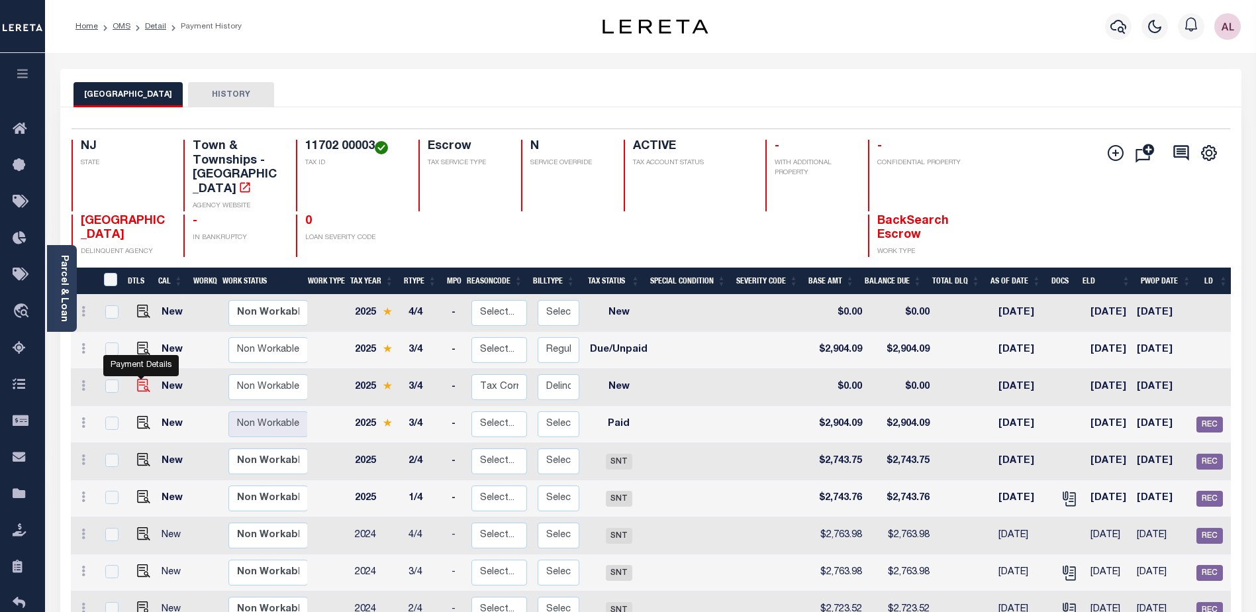
click at [139, 379] on img at bounding box center [143, 385] width 13 height 13
checkbox input "true"
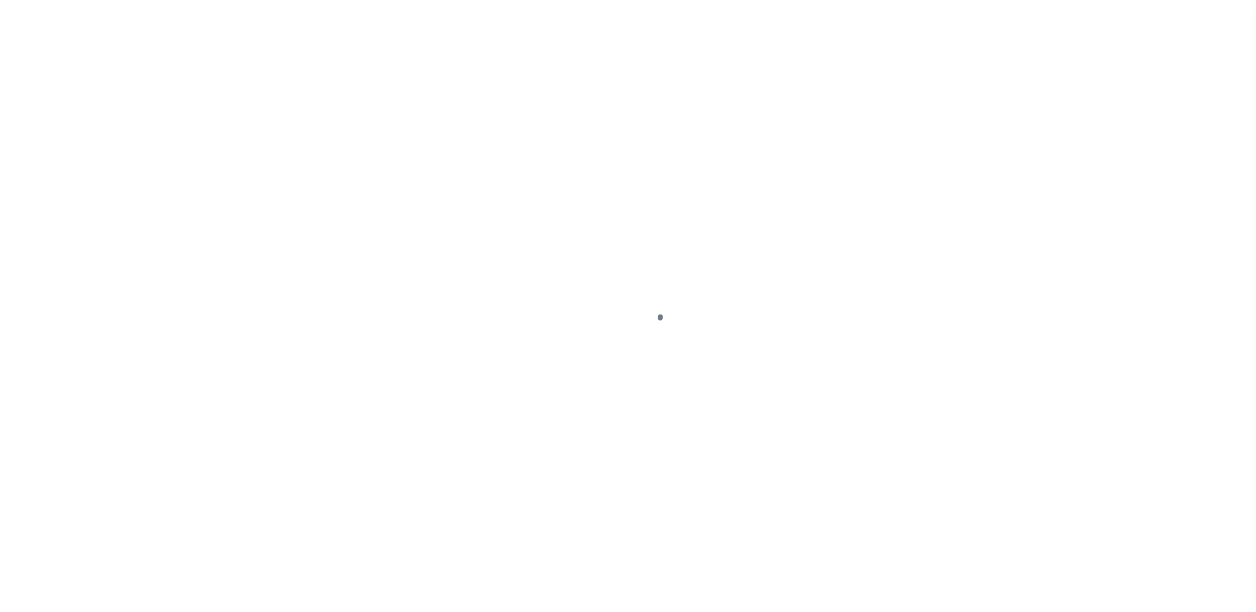
select select "NW2"
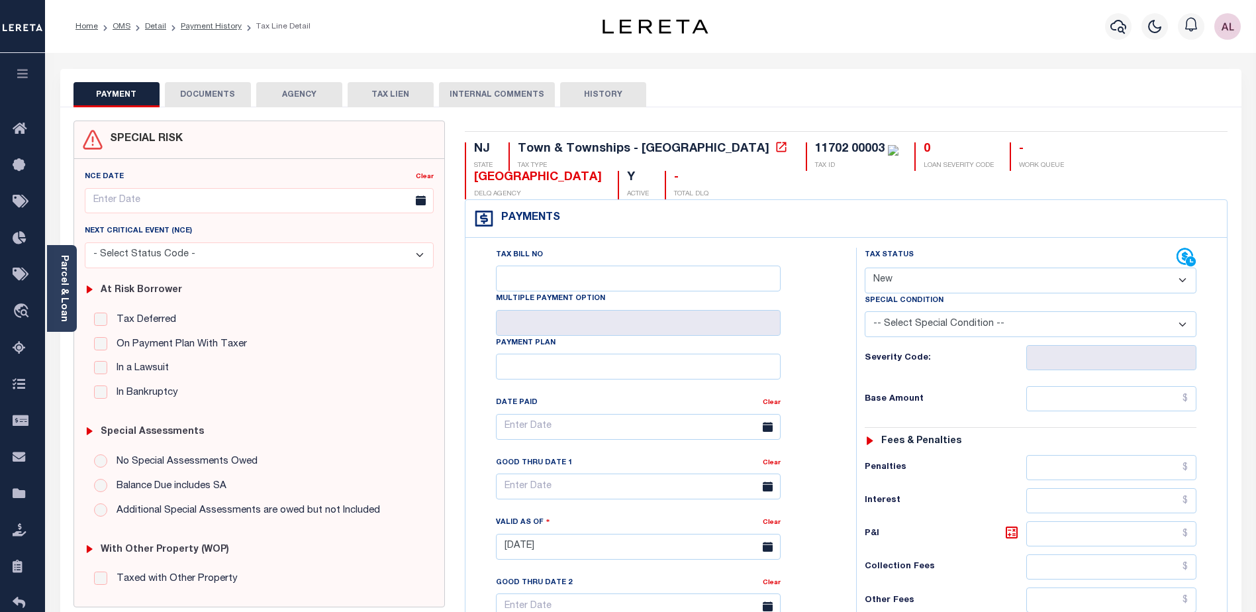
click at [220, 93] on button "DOCUMENTS" at bounding box center [208, 94] width 86 height 25
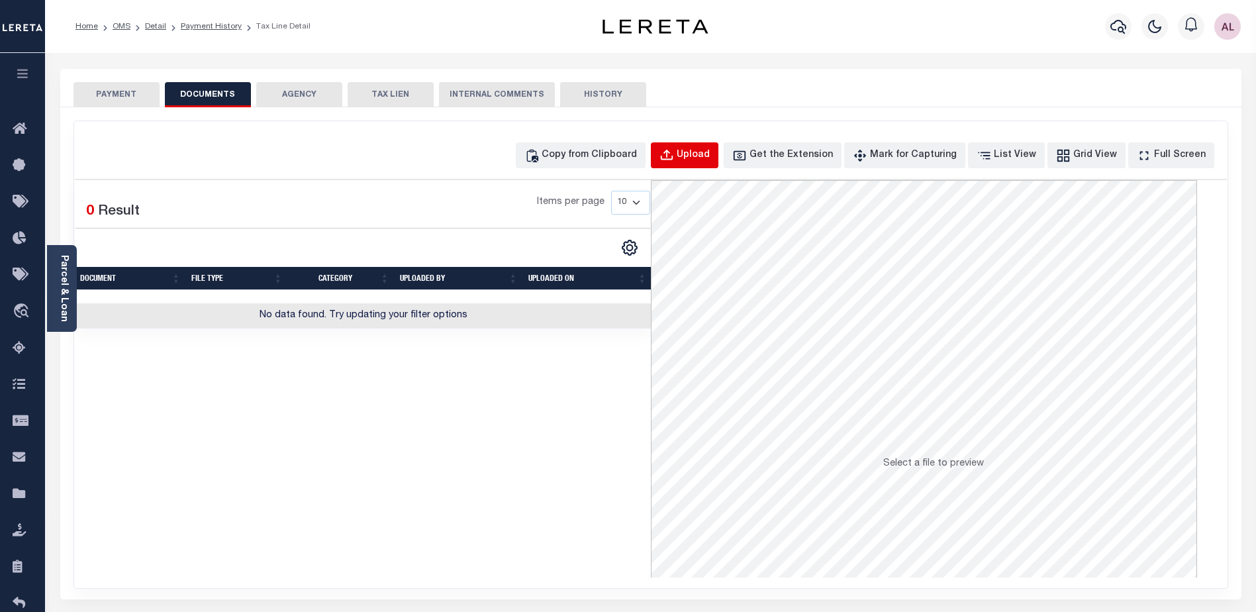
click at [708, 159] on div "Upload" at bounding box center [693, 155] width 33 height 15
select select "POP"
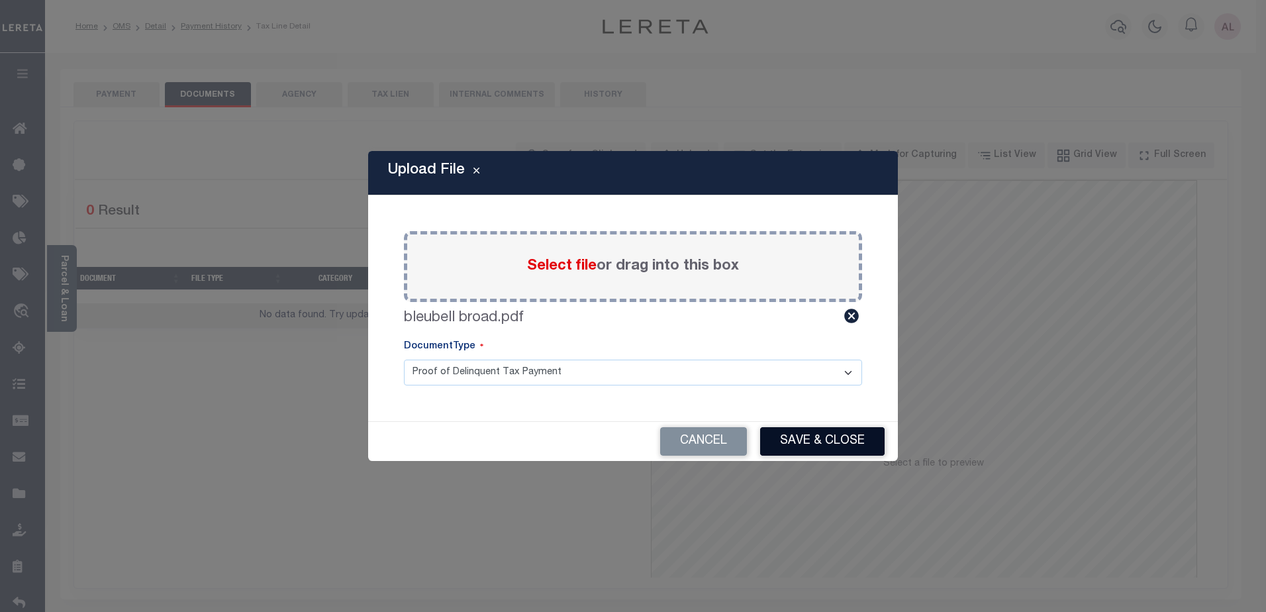
click at [835, 437] on button "Save & Close" at bounding box center [822, 441] width 124 height 28
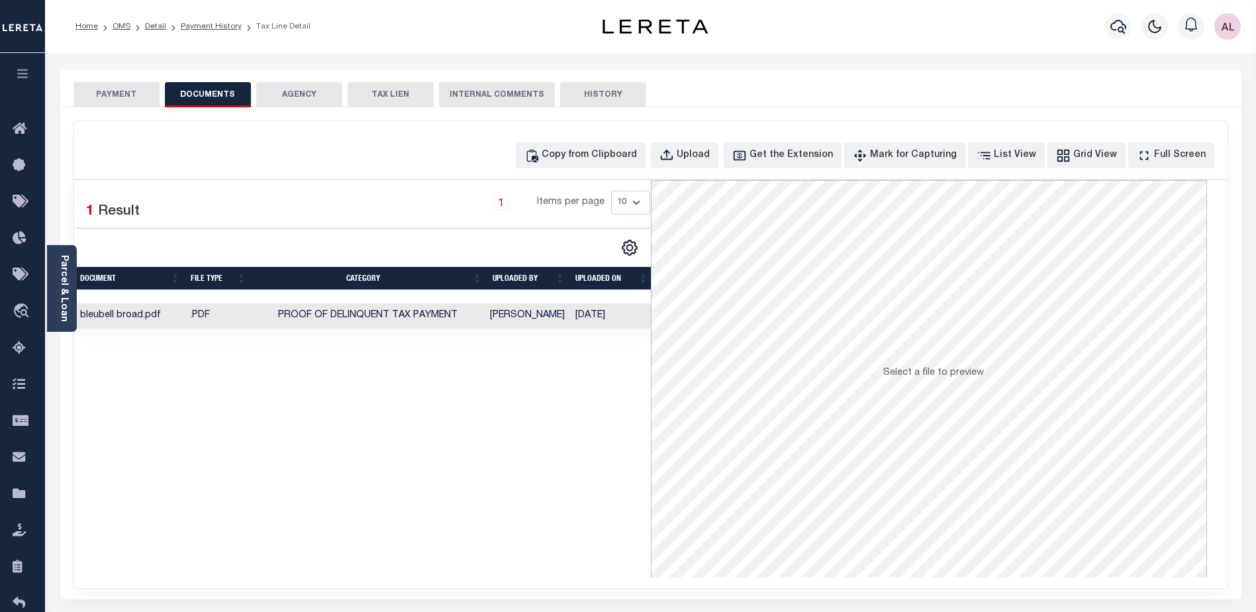
click at [108, 98] on button "PAYMENT" at bounding box center [116, 94] width 86 height 25
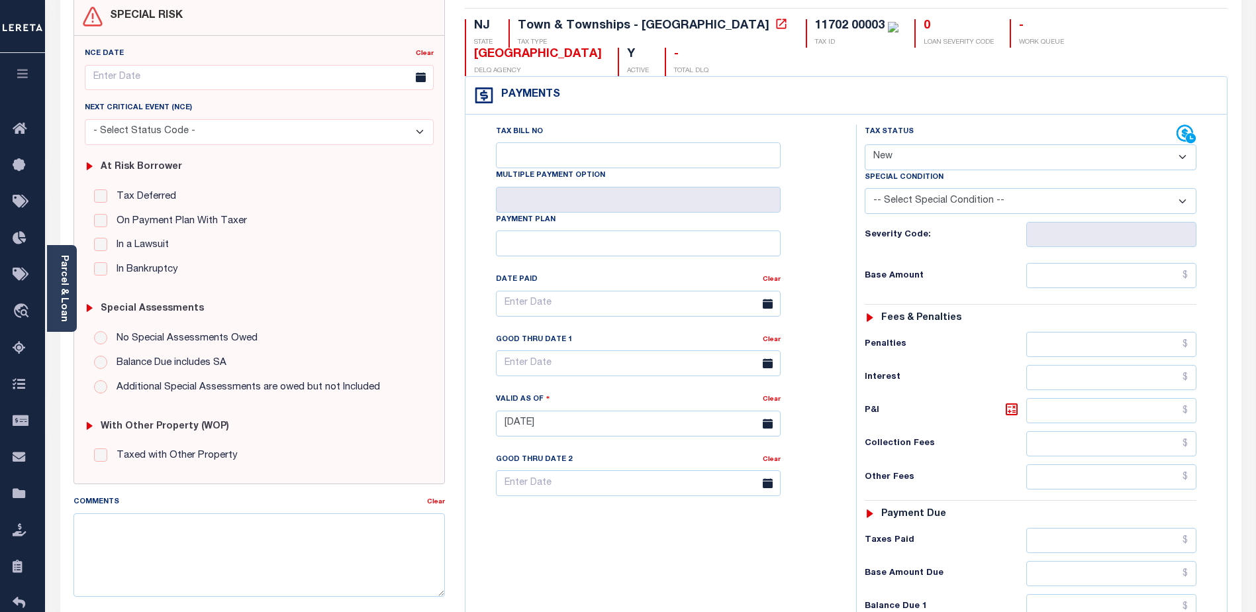
scroll to position [199, 0]
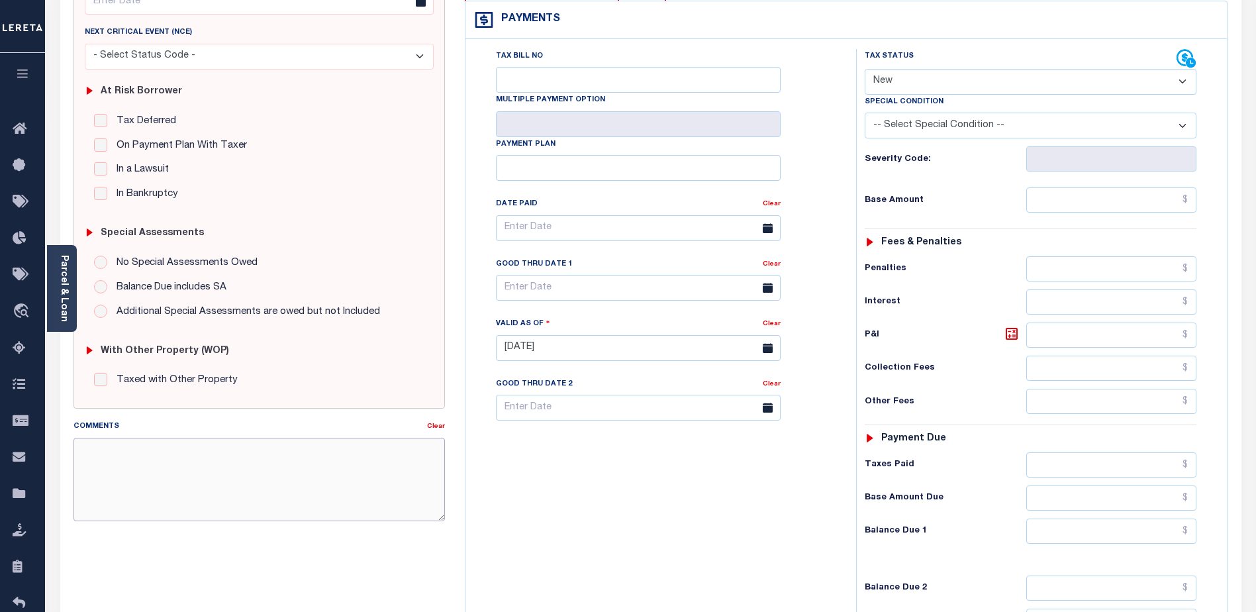
click at [104, 448] on textarea "Comments" at bounding box center [258, 479] width 371 height 83
type textarea "9"
paste textarea "property will be going to tax sale for water and sewer if payment is not receiv…"
type textarea "(AL) property will be going to tax sale for water and sewer if payment is not r…"
click at [561, 275] on input "text" at bounding box center [638, 288] width 285 height 26
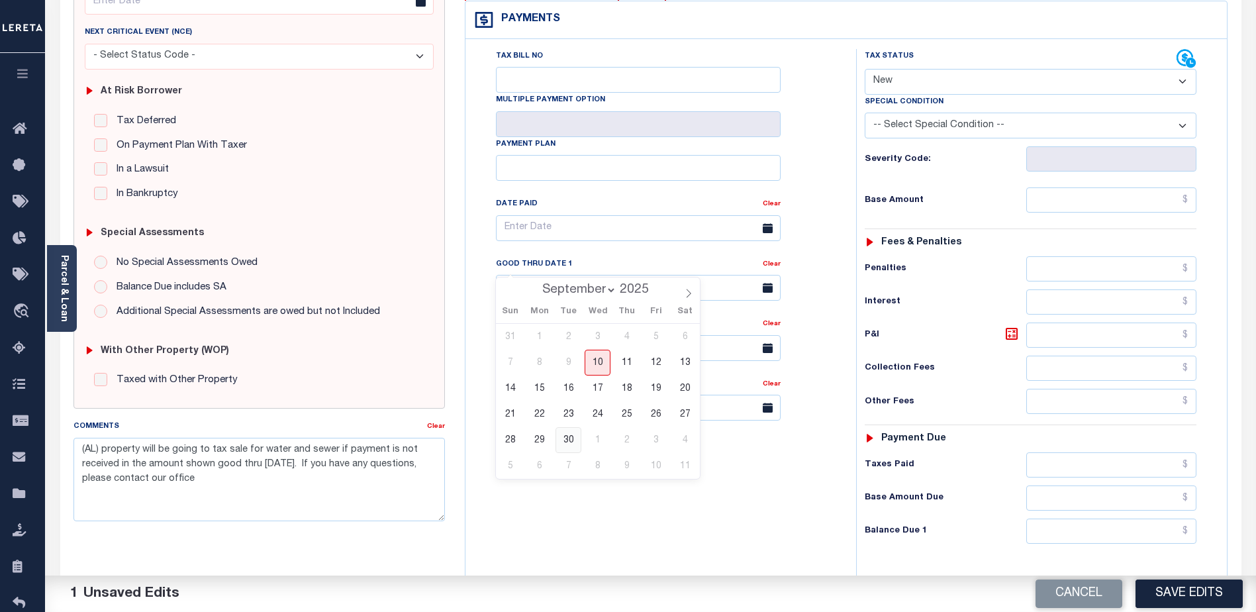
click at [569, 445] on span "30" at bounding box center [568, 440] width 26 height 26
type input "09/30/2025"
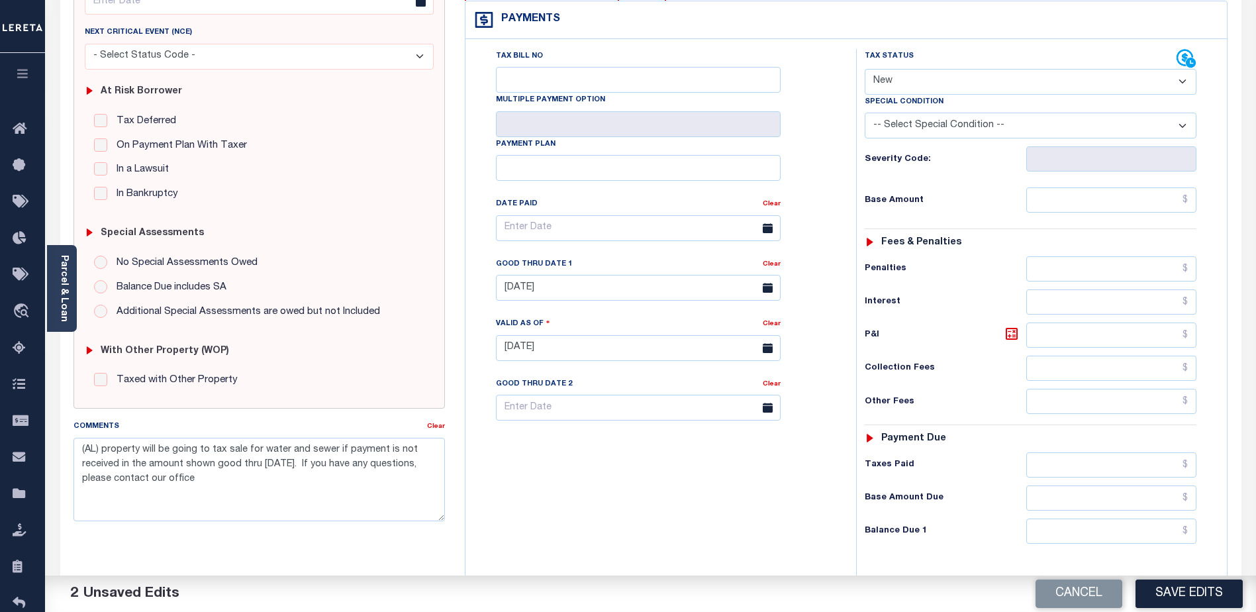
click at [894, 69] on select "- Select Status Code - Open Due/Unpaid Paid Incomplete No Tax Due Internal Refu…" at bounding box center [1031, 82] width 332 height 26
select select "DUE"
click at [865, 69] on select "- Select Status Code - Open Due/Unpaid Paid Incomplete No Tax Due Internal Refu…" at bounding box center [1031, 82] width 332 height 26
click at [1076, 187] on input "text" at bounding box center [1111, 199] width 170 height 25
type input "$2,774.65"
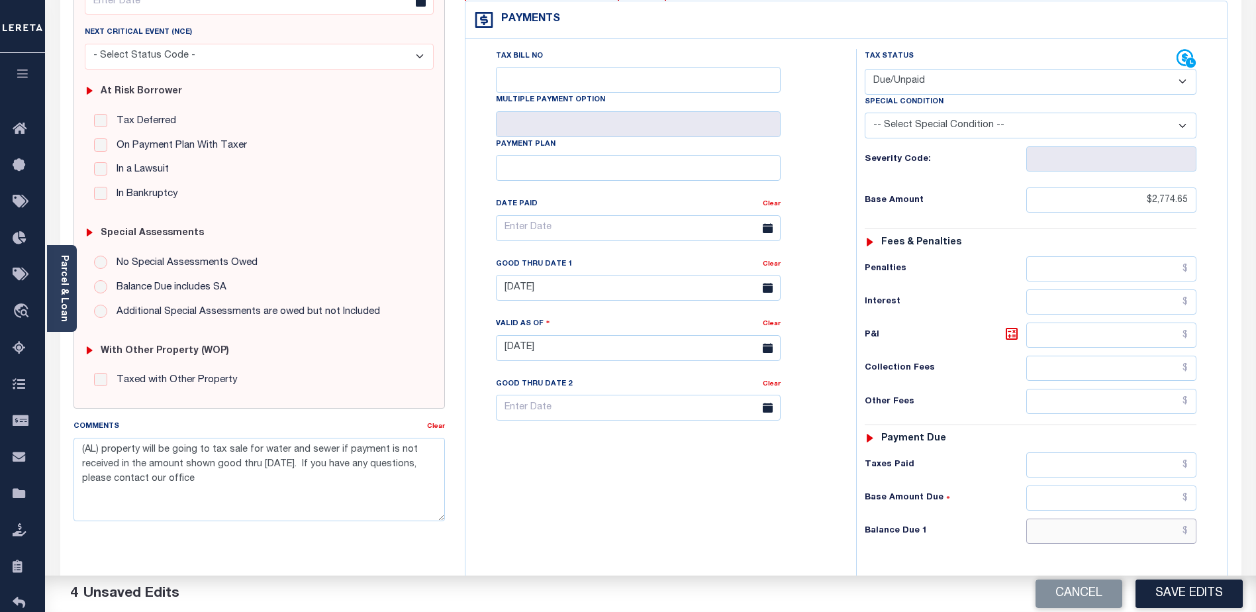
click at [1090, 518] on input "text" at bounding box center [1111, 530] width 170 height 25
type input "$3,458.71"
click at [1010, 330] on icon at bounding box center [1012, 334] width 8 height 8
type input "$684.06"
click at [1197, 592] on button "Save Edits" at bounding box center [1188, 593] width 107 height 28
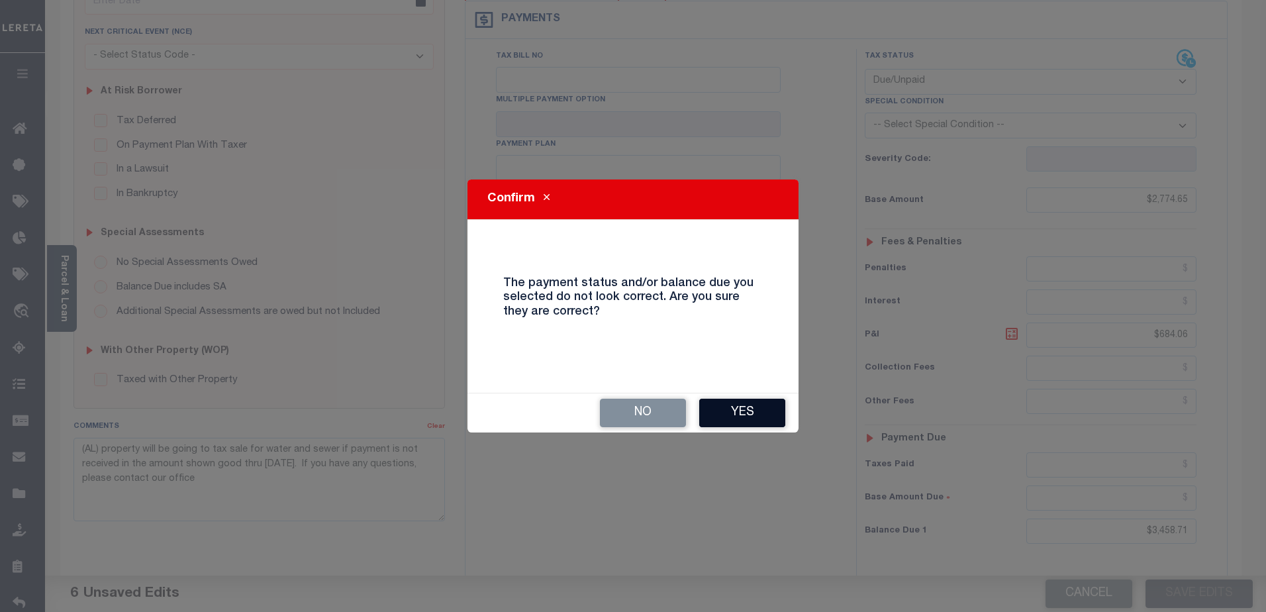
click at [749, 405] on button "Yes" at bounding box center [742, 413] width 86 height 28
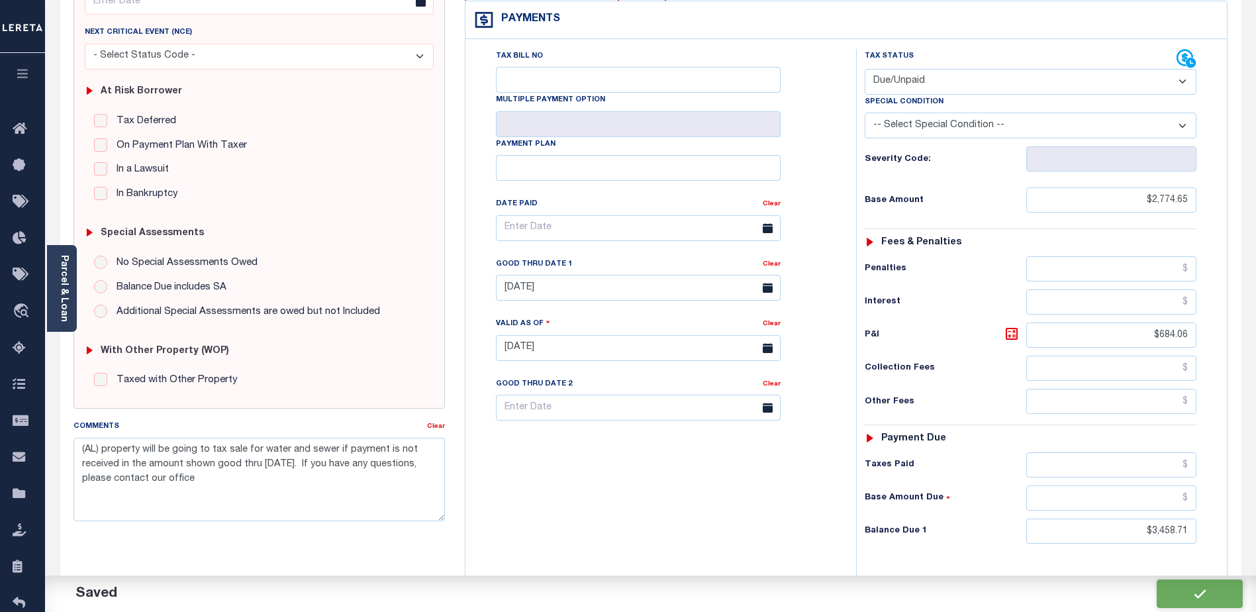
checkbox input "false"
type input "$2,774.65"
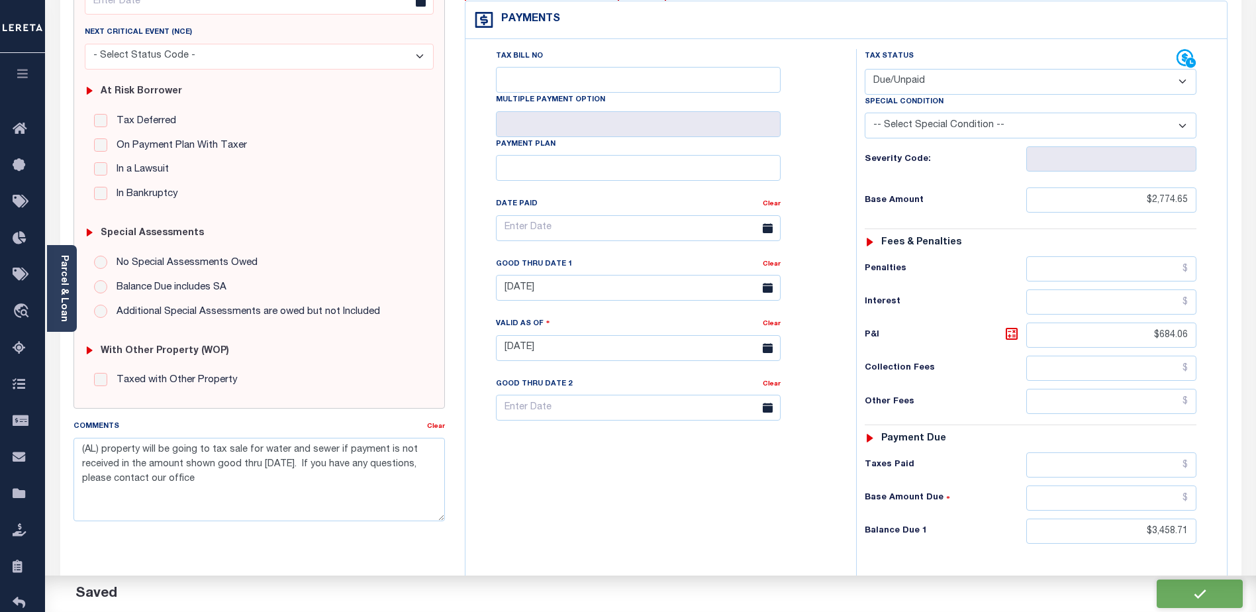
type input "$684.06"
type input "$3,458.71"
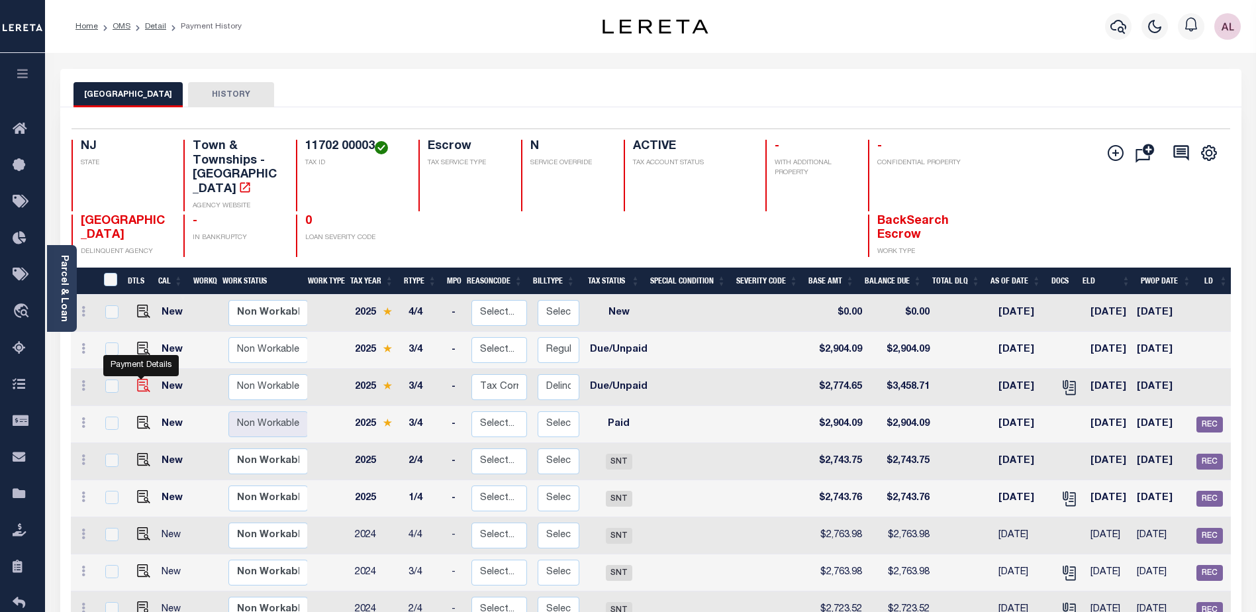
drag, startPoint x: 144, startPoint y: 369, endPoint x: 137, endPoint y: 369, distance: 6.7
click at [142, 379] on img "" at bounding box center [143, 385] width 13 height 13
checkbox input "true"
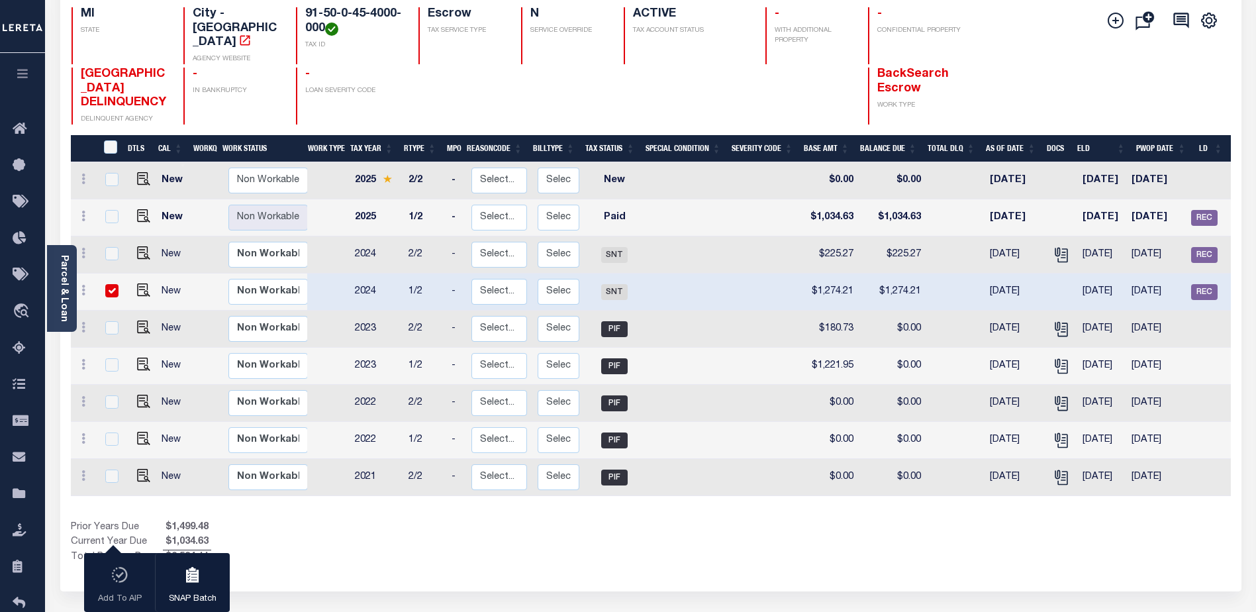
scroll to position [0, 138]
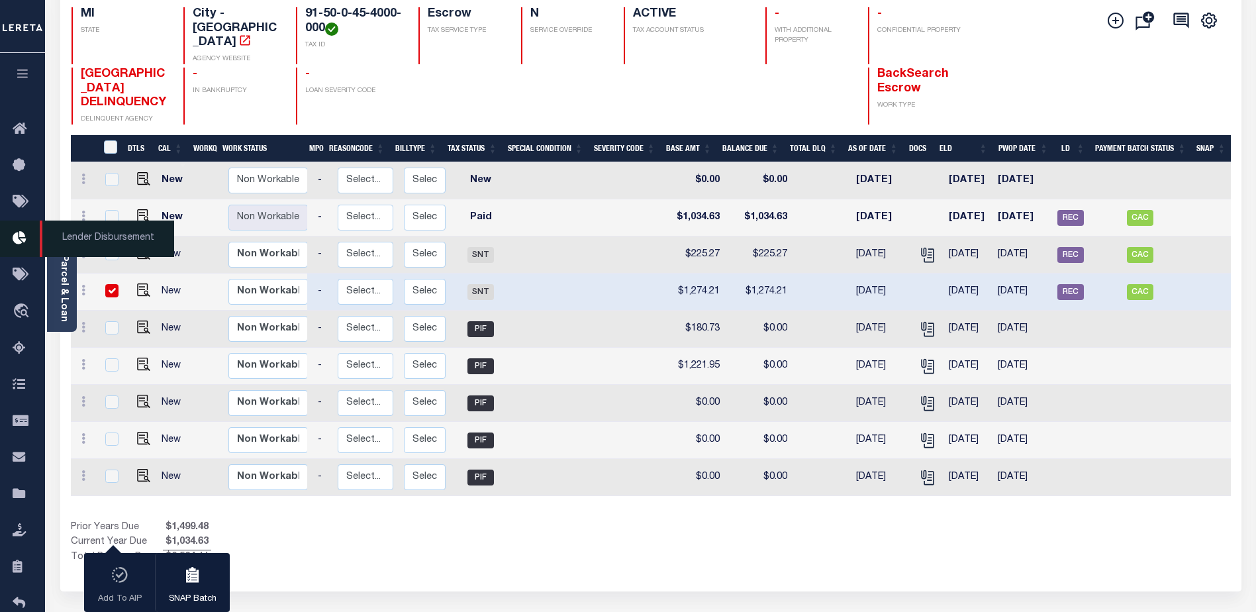
click at [21, 242] on icon at bounding box center [23, 238] width 21 height 17
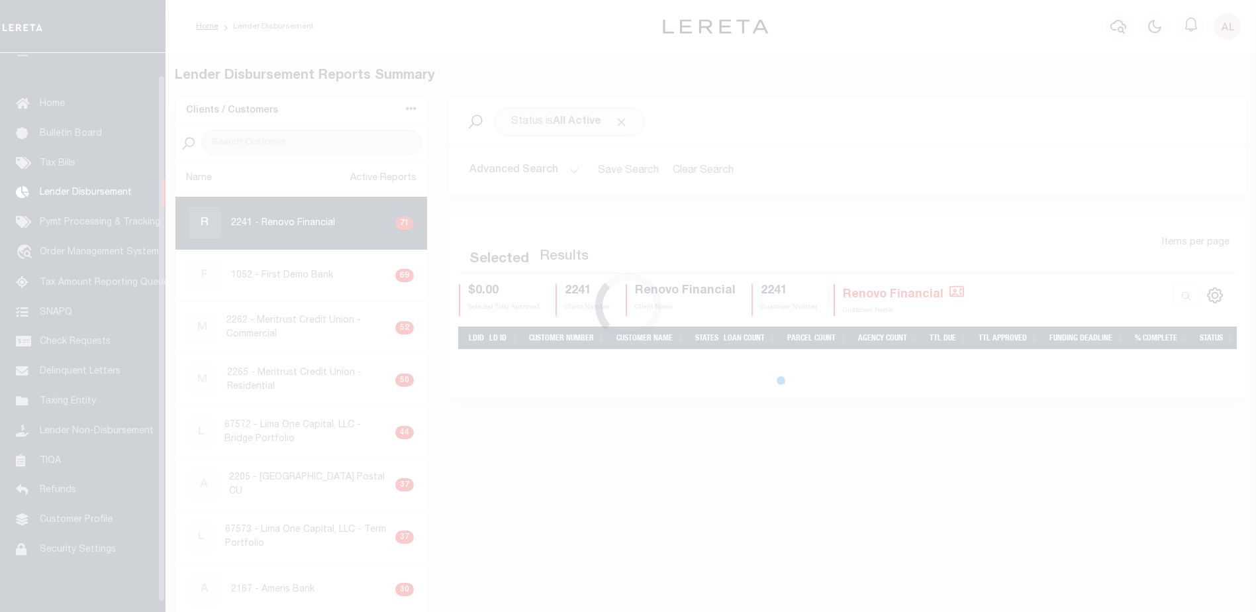
scroll to position [23, 0]
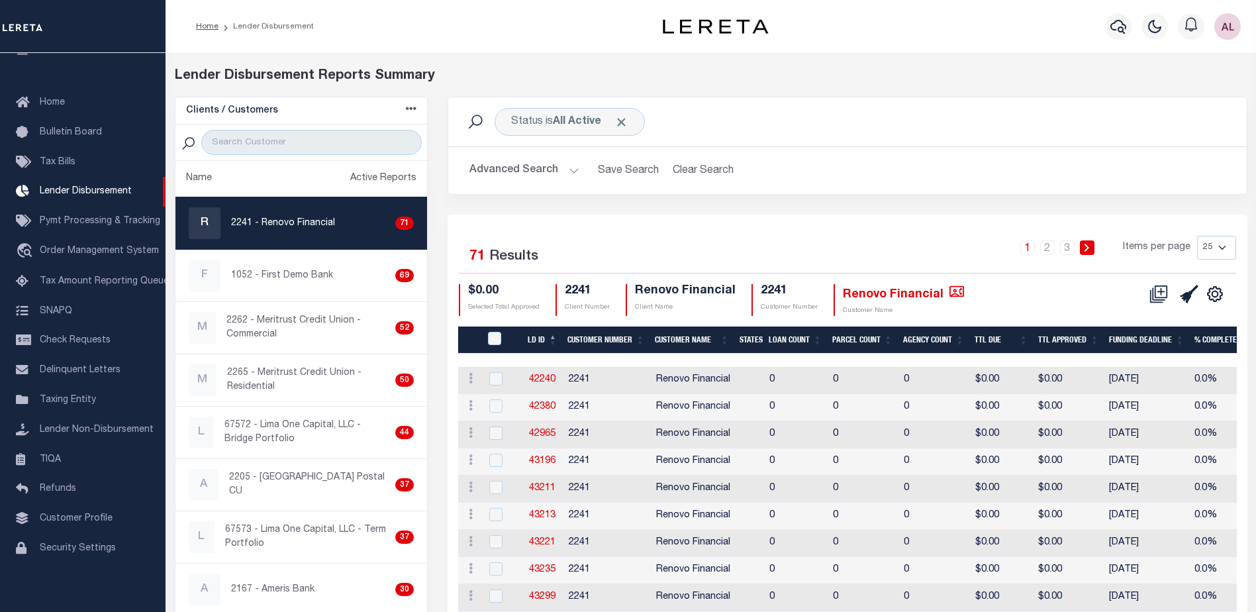
click at [302, 220] on p "2241 - Renovo Financial" at bounding box center [283, 223] width 104 height 14
checkbox input "true"
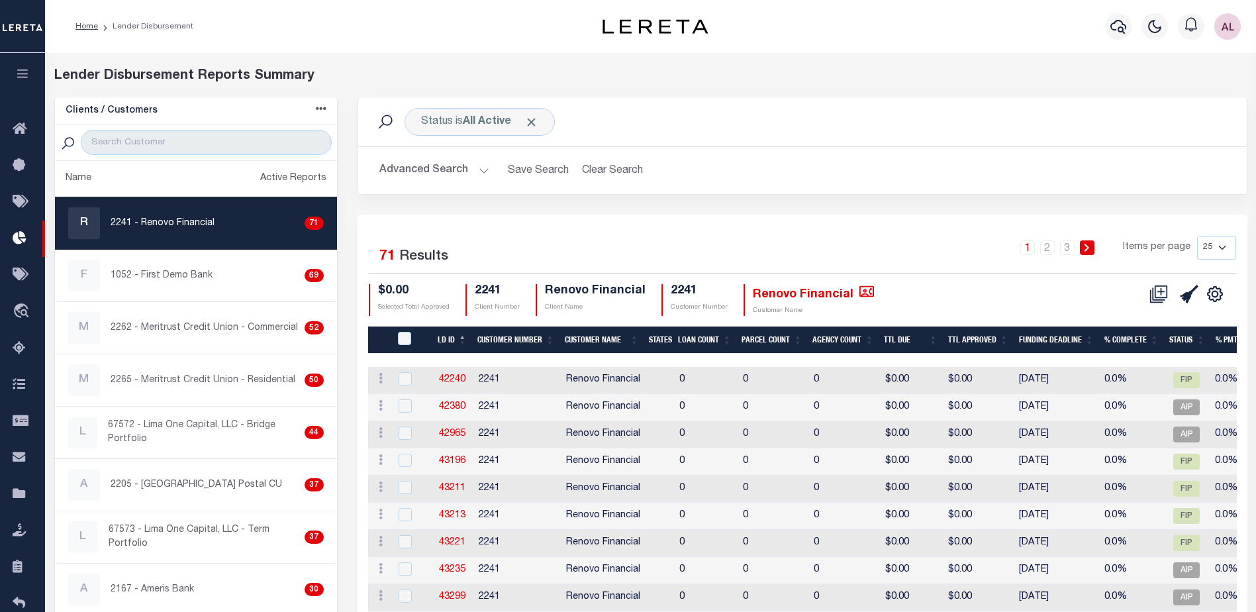
click at [1218, 246] on select "25 50 100 200" at bounding box center [1216, 248] width 39 height 24
select select "200"
click at [1197, 236] on select "25 50 100 200" at bounding box center [1216, 248] width 39 height 24
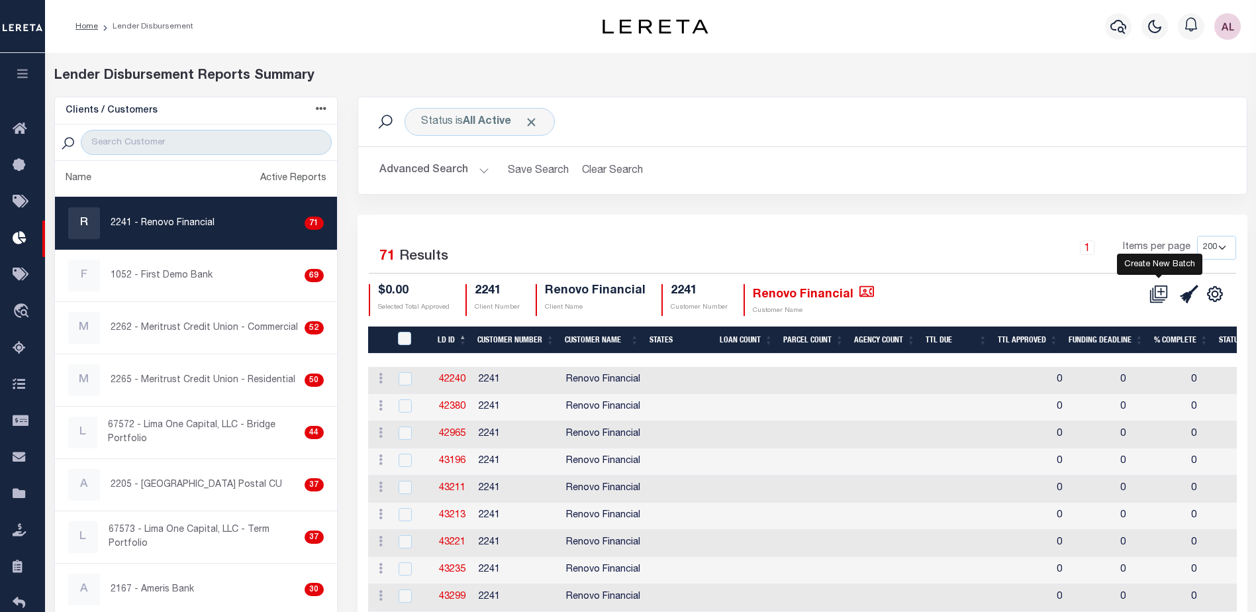
click at [1163, 294] on icon at bounding box center [1158, 294] width 19 height 19
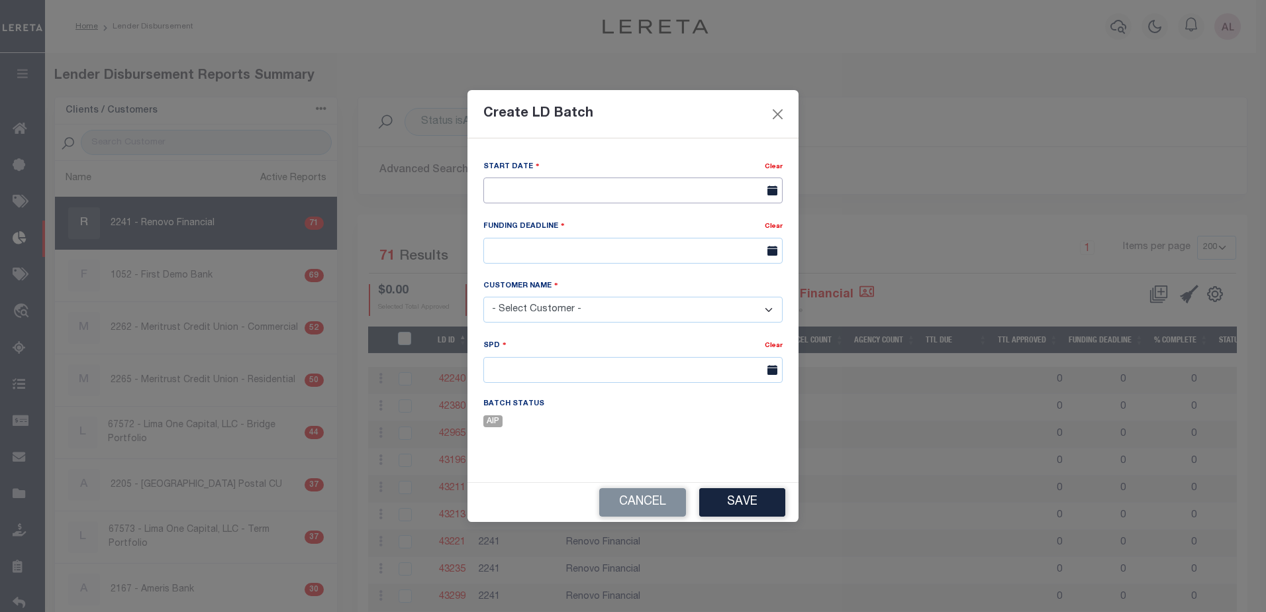
click at [565, 188] on input "text" at bounding box center [632, 190] width 299 height 26
click at [585, 289] on span "10" at bounding box center [585, 290] width 26 height 26
type input "[DATE]"
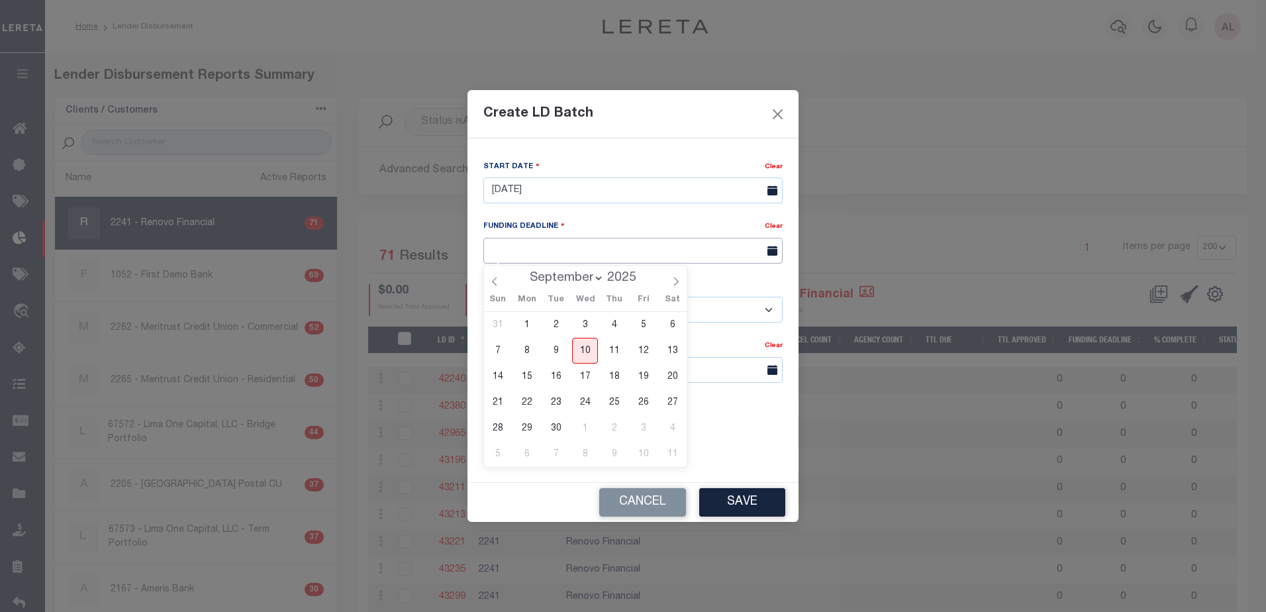
click at [545, 248] on input "text" at bounding box center [632, 251] width 299 height 26
click at [584, 401] on span "24" at bounding box center [585, 402] width 26 height 26
type input "09/24/25"
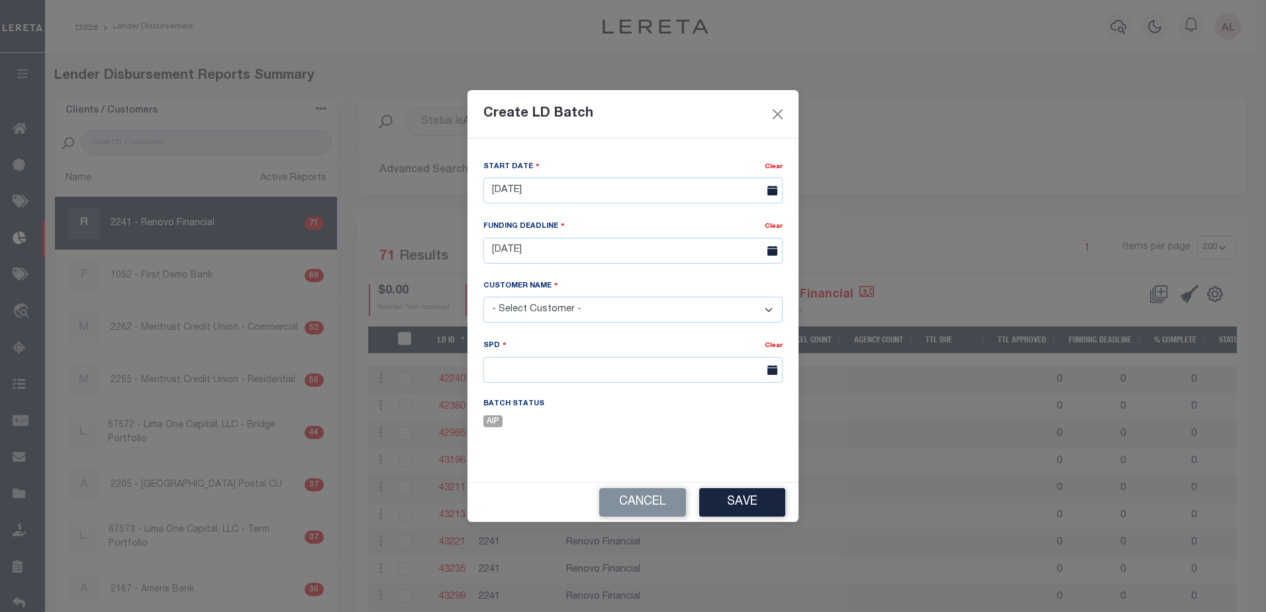
click at [537, 309] on select "- Select Customer - Accumatch - Refunds All In Credit Union Amarillo National B…" at bounding box center [632, 310] width 299 height 26
select select "2241"
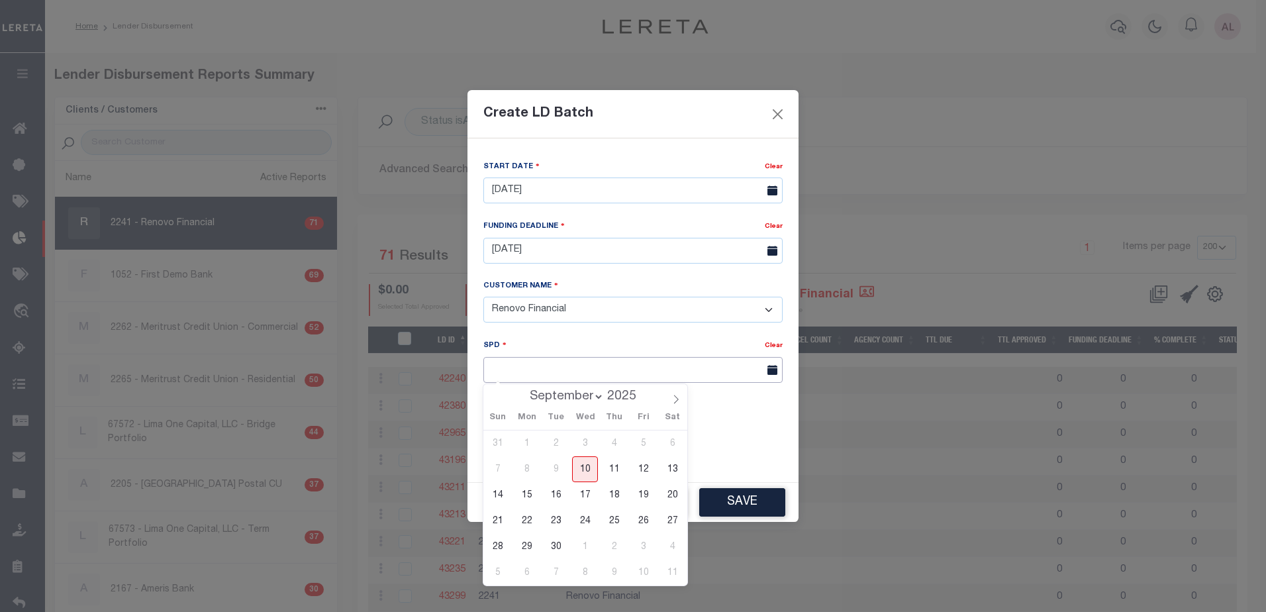
click at [497, 369] on input "text" at bounding box center [632, 370] width 299 height 26
click at [638, 519] on span "26" at bounding box center [643, 521] width 26 height 26
type input "[DATE]"
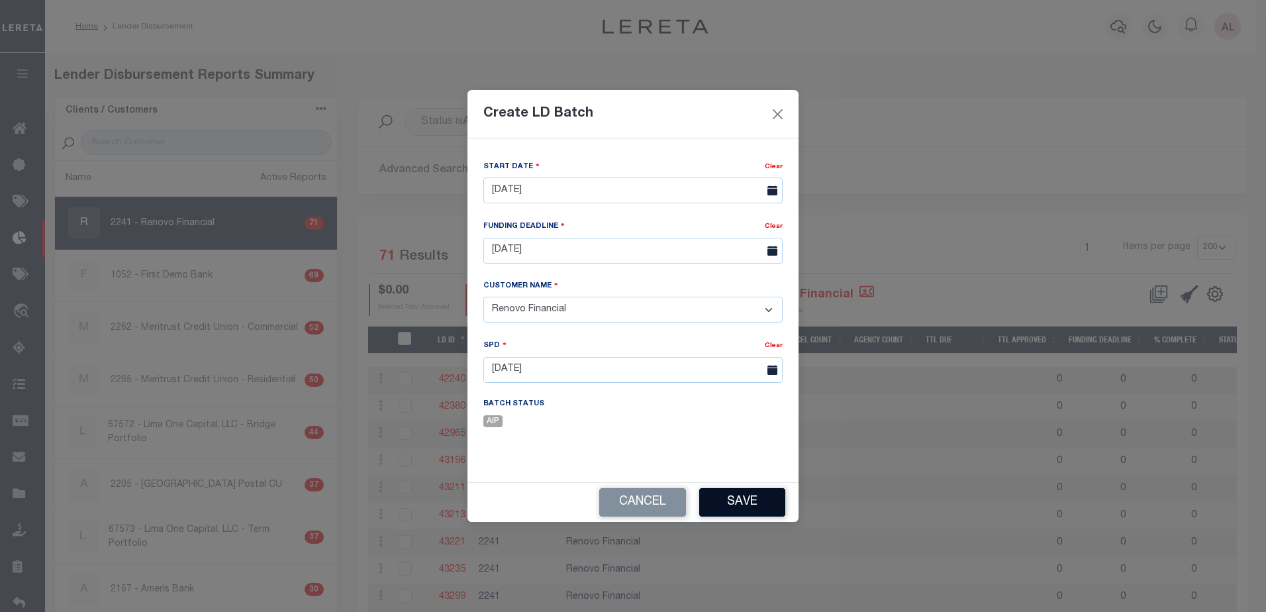
click at [744, 510] on button "Save" at bounding box center [742, 502] width 86 height 28
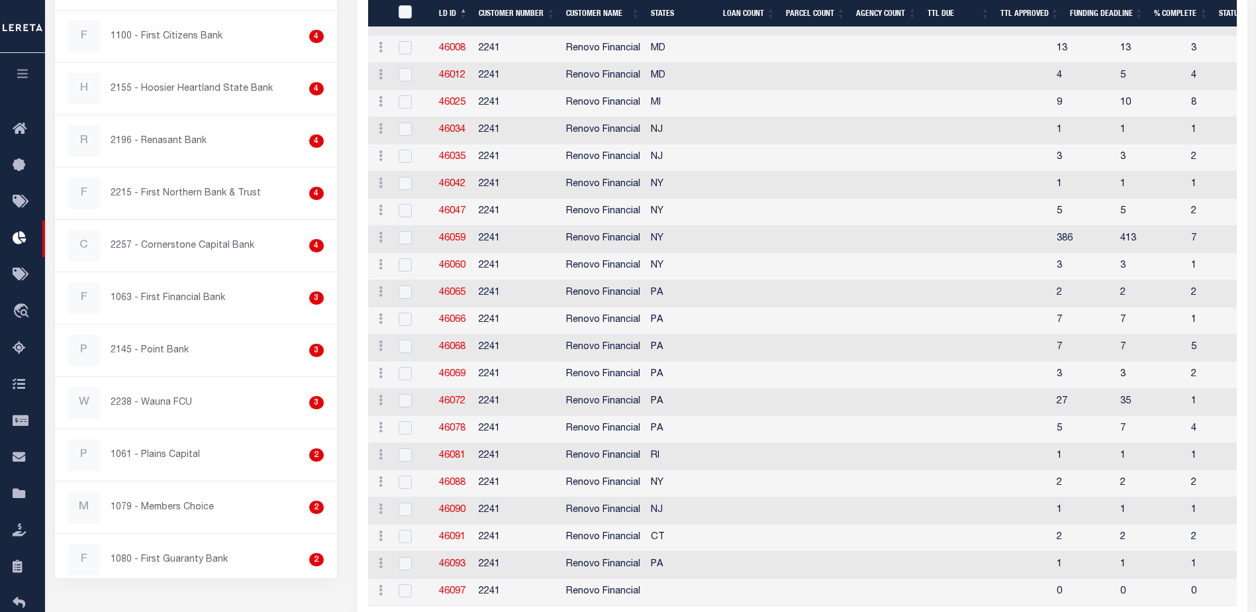
scroll to position [1771, 0]
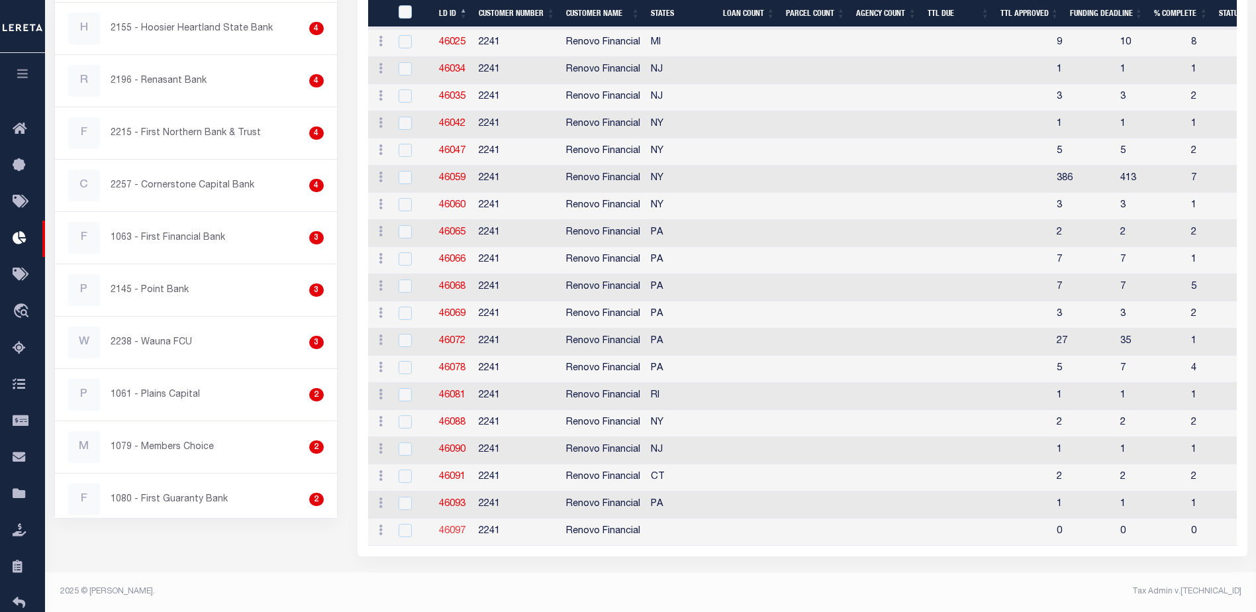
click at [456, 526] on link "46097" at bounding box center [452, 530] width 26 height 9
checkbox input "true"
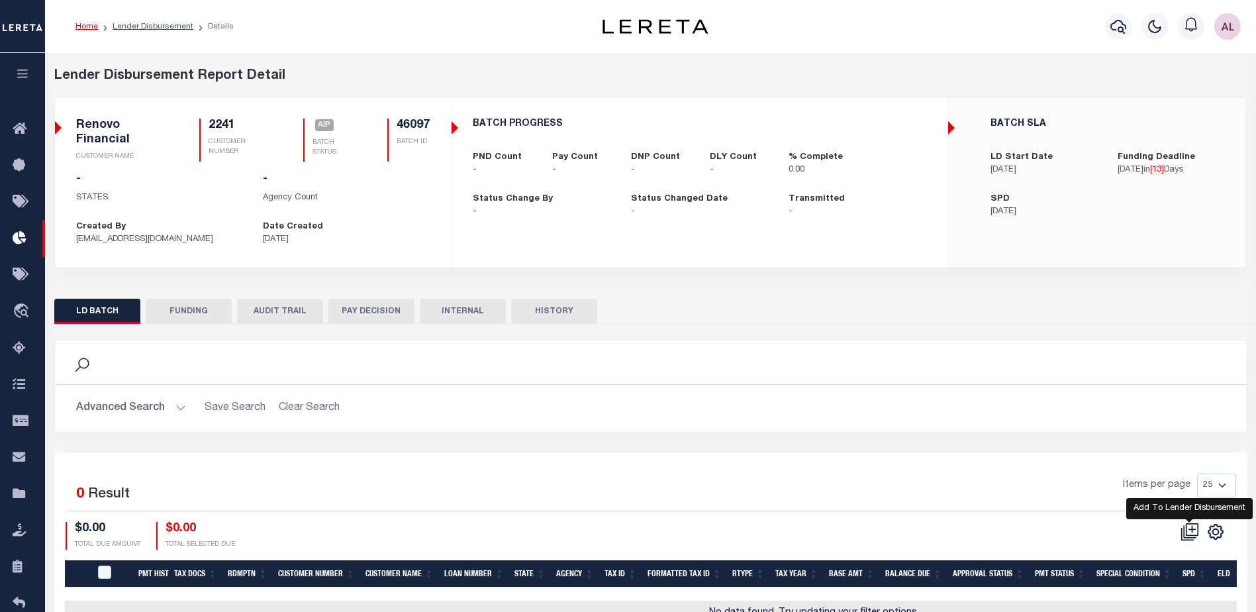
click at [1194, 528] on icon at bounding box center [1189, 531] width 19 height 19
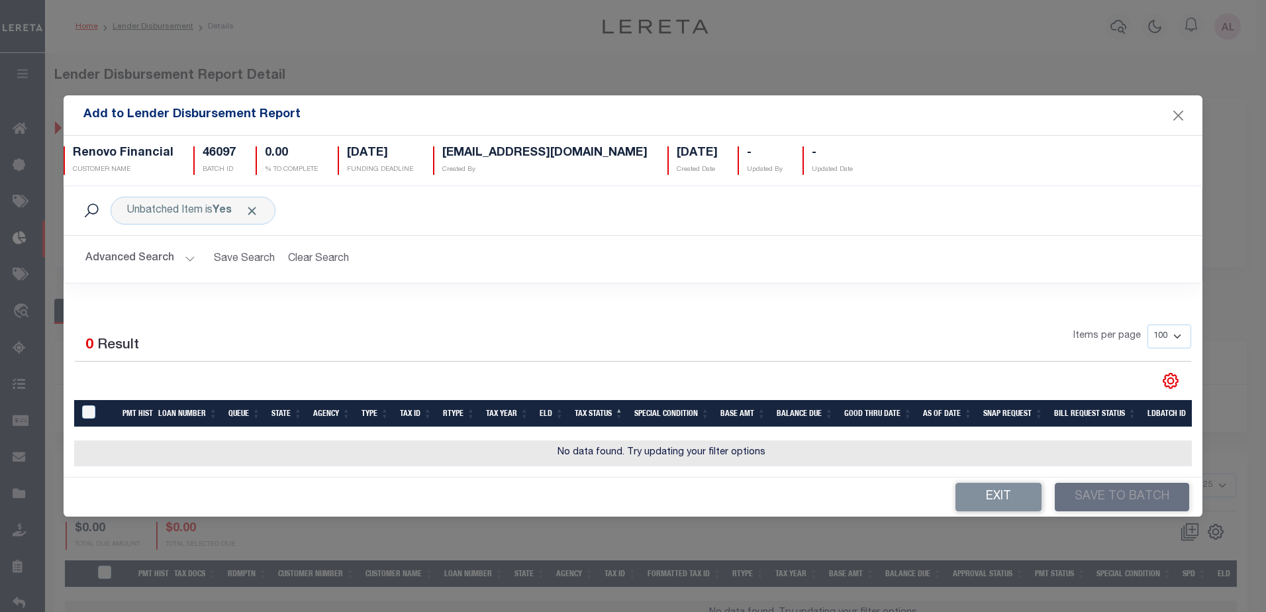
click at [195, 250] on h2 "Advanced Search Save Search Clear Search AddToLenderDisbursementReportGridWrapp…" at bounding box center [633, 259] width 1117 height 26
click at [187, 251] on button "Advanced Search" at bounding box center [140, 259] width 110 height 26
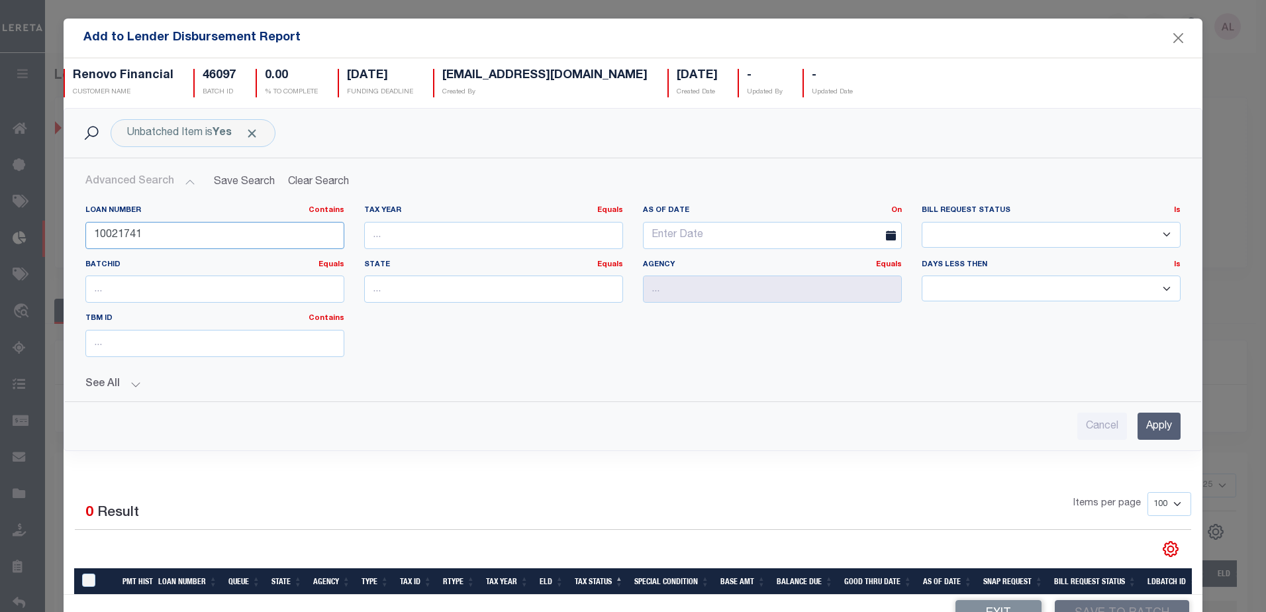
drag, startPoint x: 150, startPoint y: 234, endPoint x: 77, endPoint y: 243, distance: 72.8
click at [77, 243] on div "Loan Number Contains Contains Is 10021741" at bounding box center [214, 232] width 279 height 54
type input "10010611"
click at [1151, 430] on input "Apply" at bounding box center [1158, 425] width 43 height 27
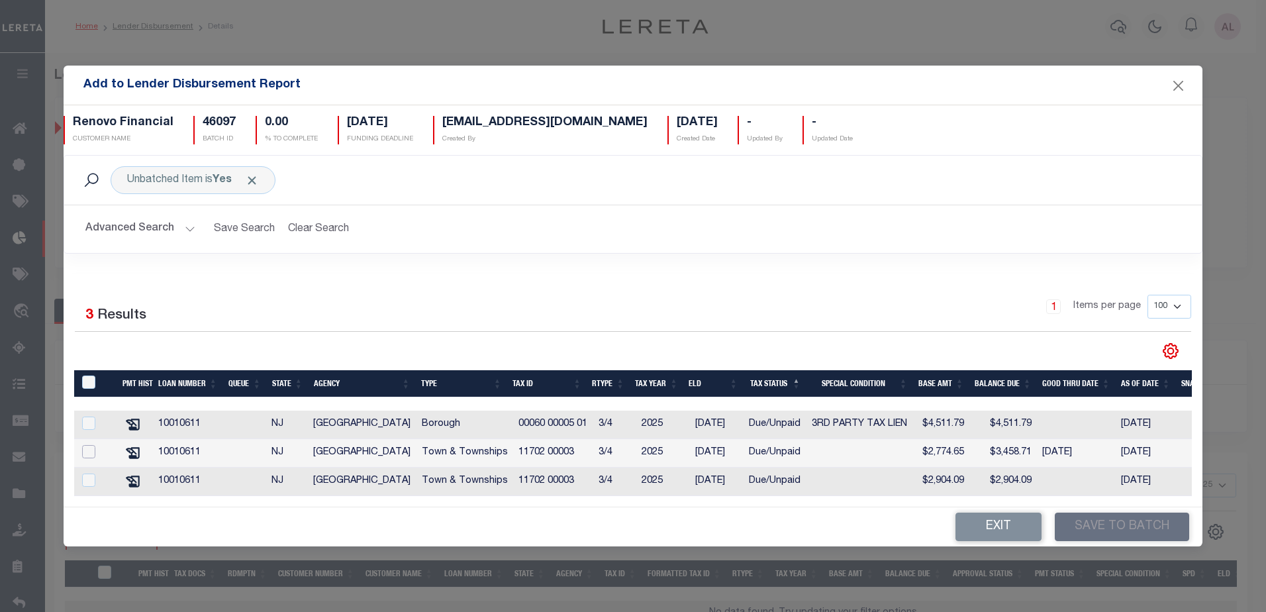
click at [87, 450] on input "checkbox" at bounding box center [88, 451] width 13 height 13
checkbox input "true"
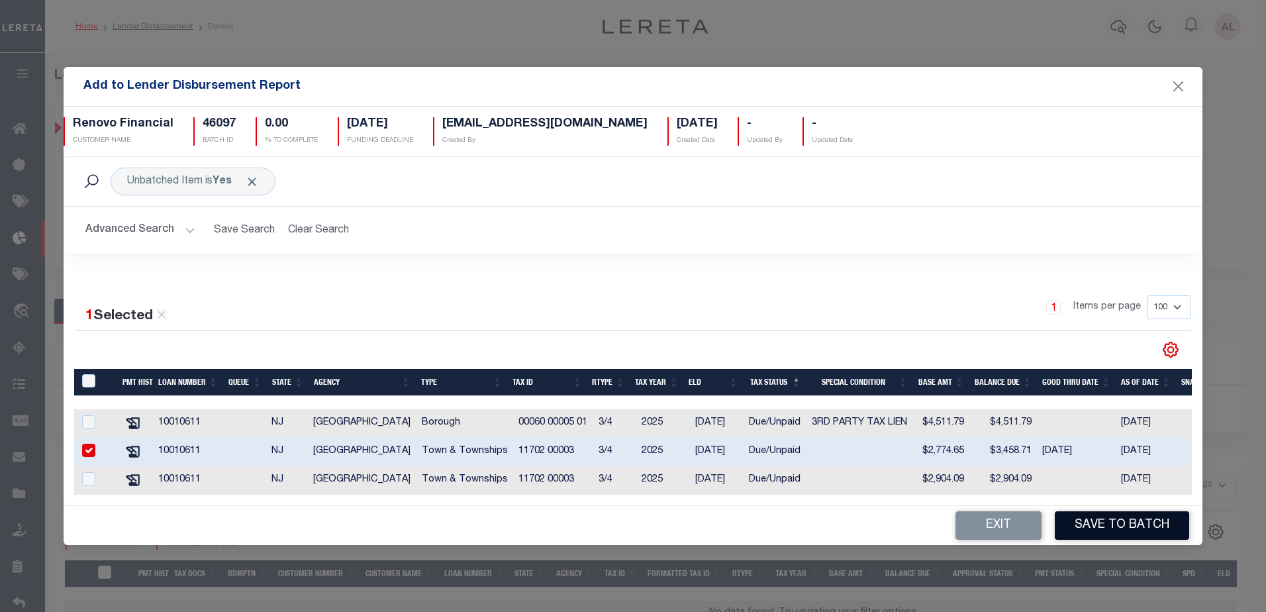
click at [1128, 527] on button "Save to Batch" at bounding box center [1122, 525] width 134 height 28
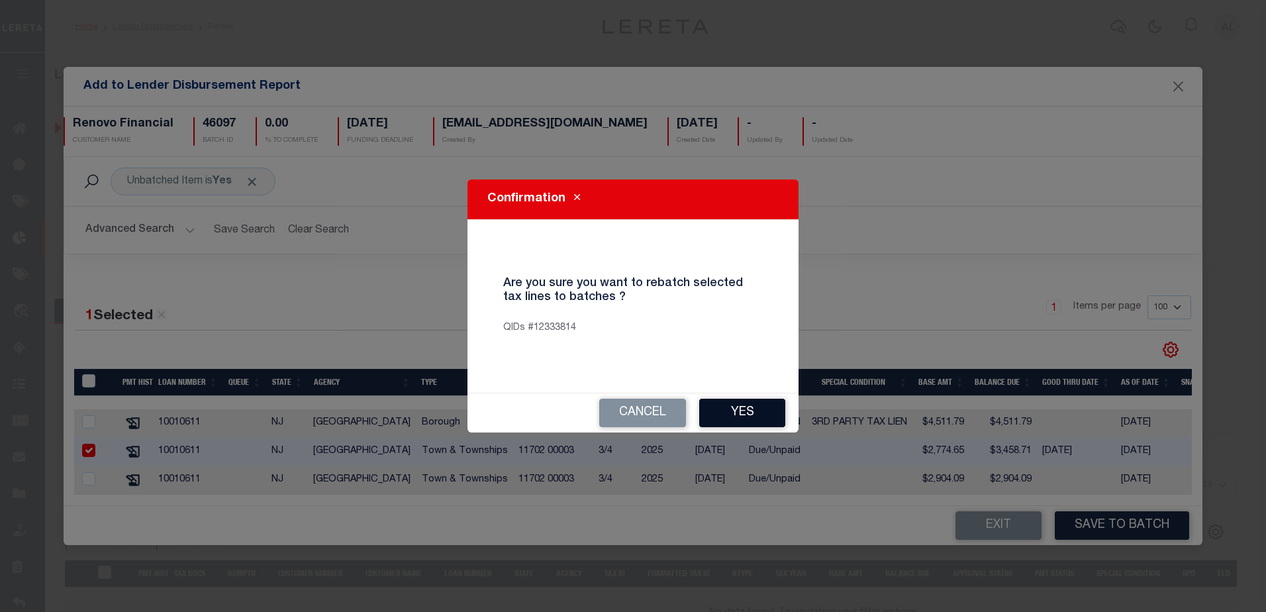
click at [747, 405] on button "Yes" at bounding box center [742, 413] width 86 height 28
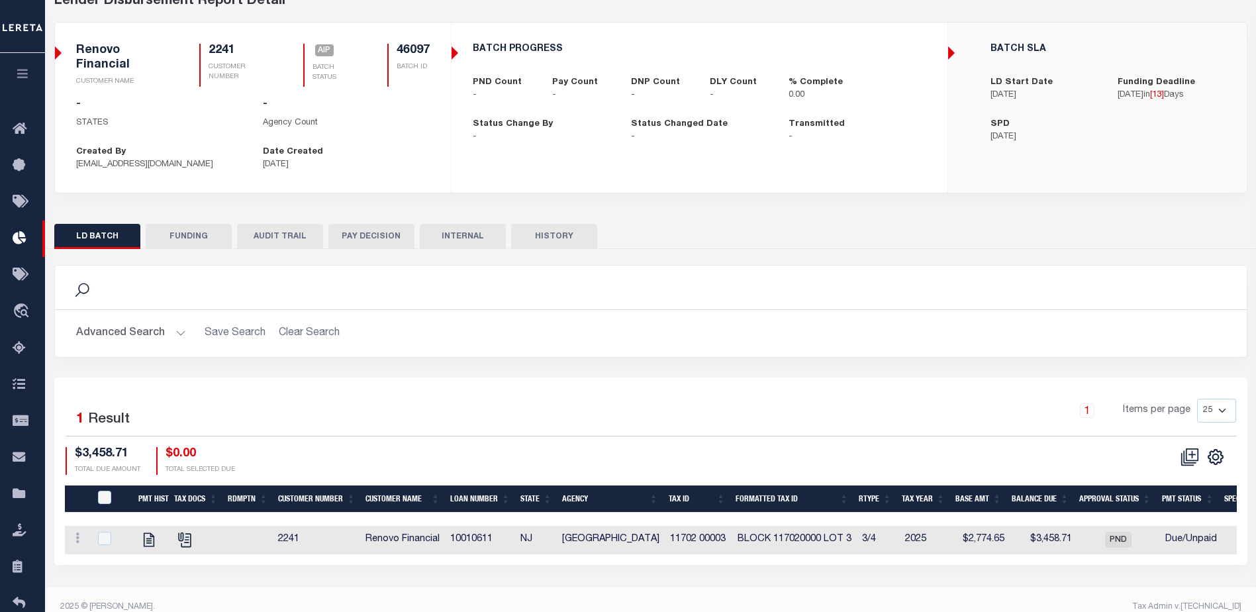
scroll to position [90, 0]
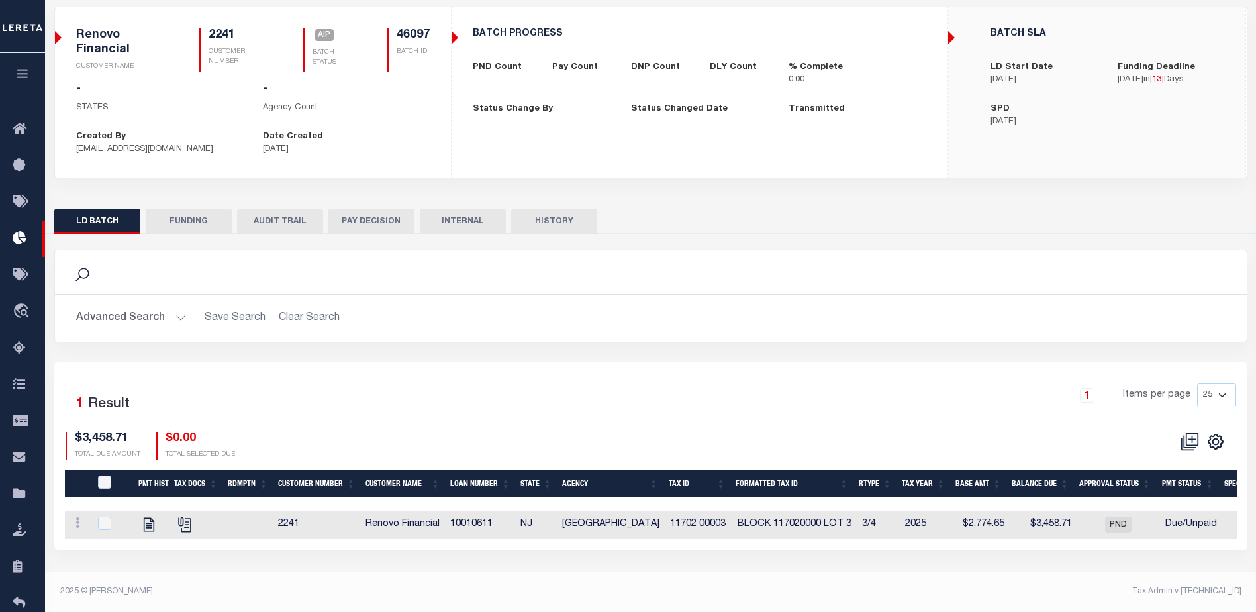
checkbox input "true"
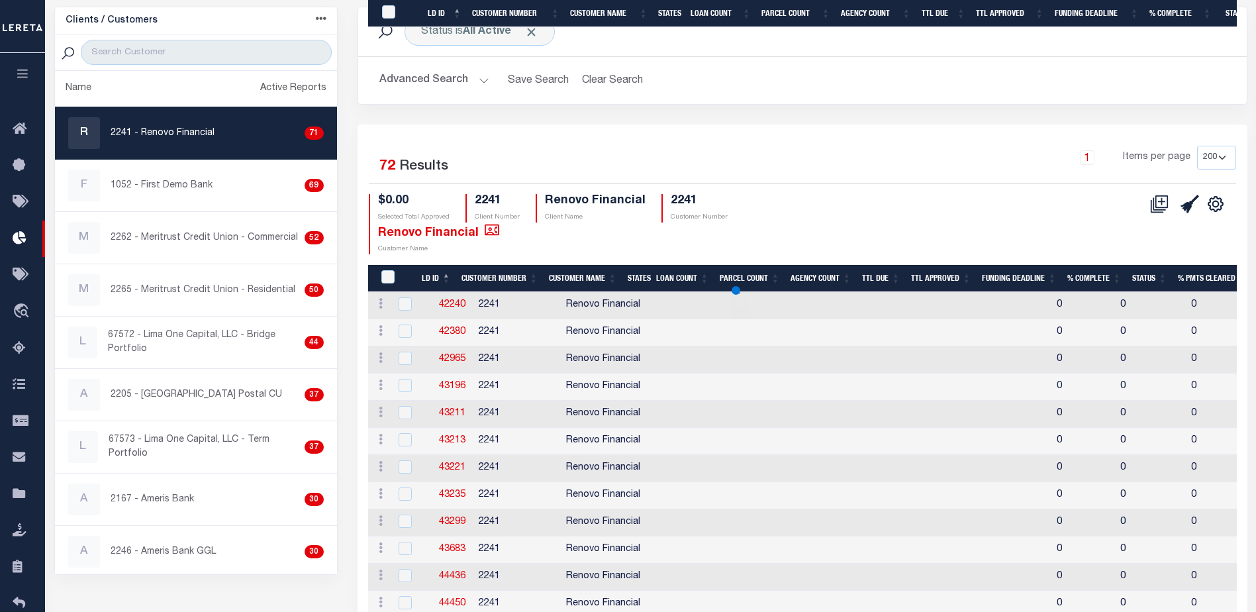
scroll to position [1794, 0]
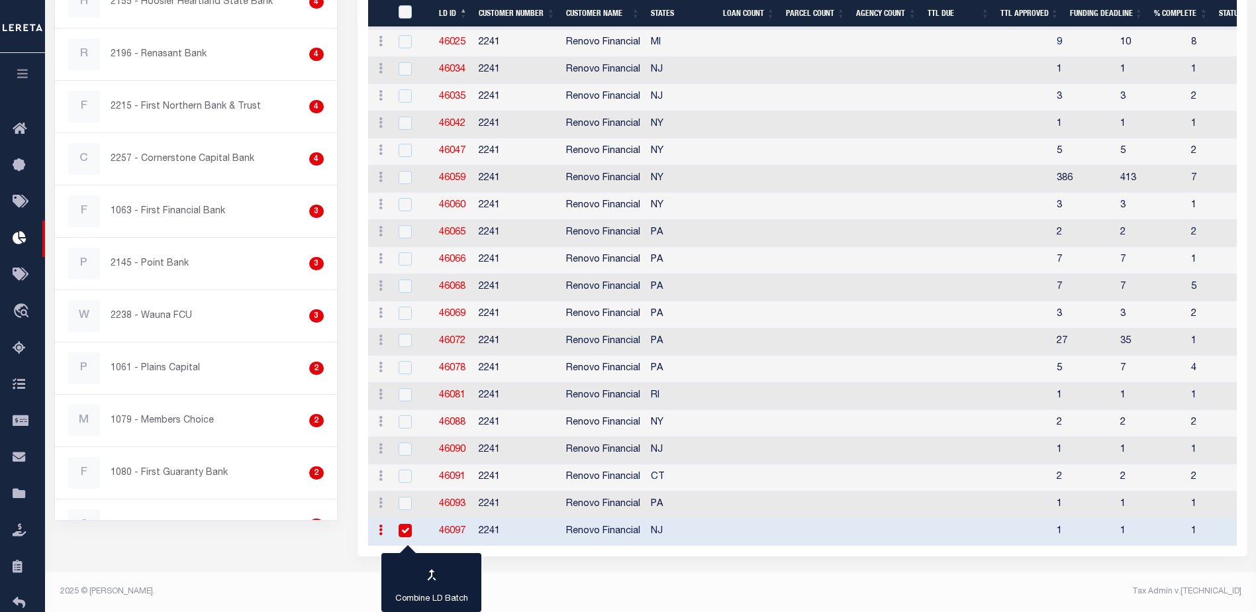
click at [456, 526] on link "46097" at bounding box center [452, 530] width 26 height 9
checkbox input "true"
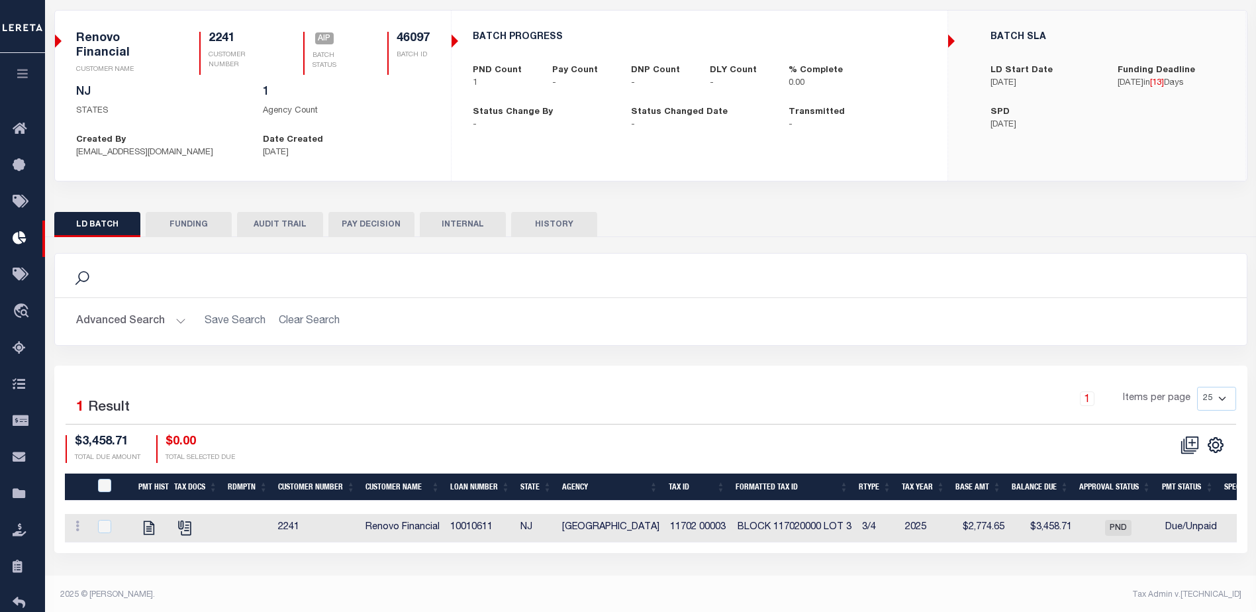
scroll to position [90, 0]
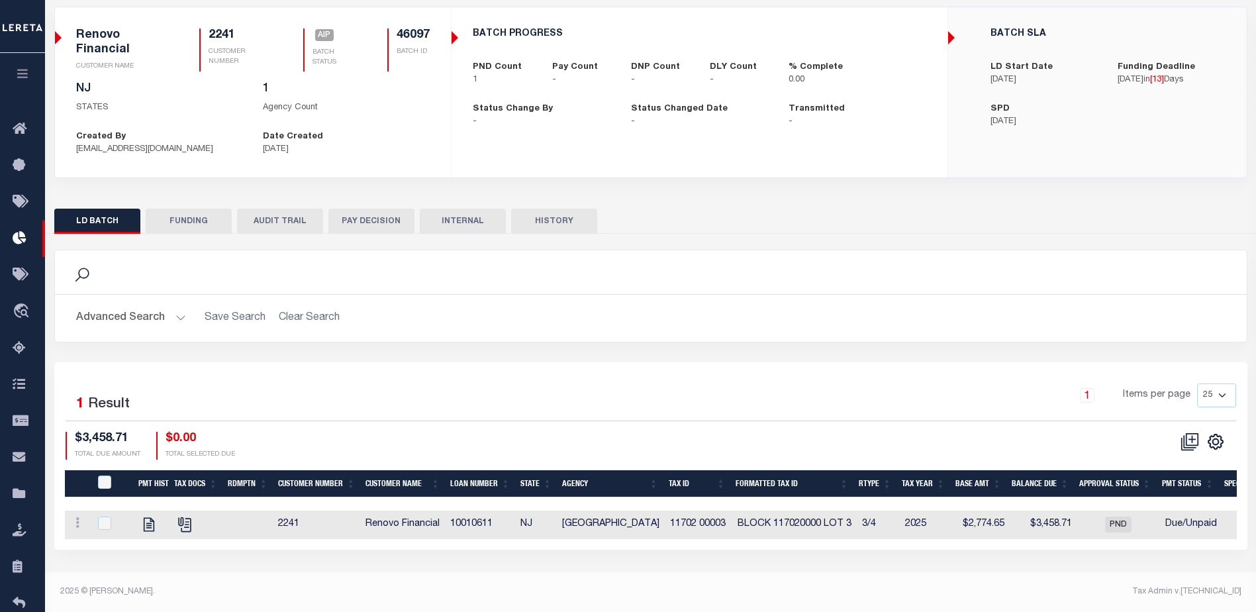
checkbox input "true"
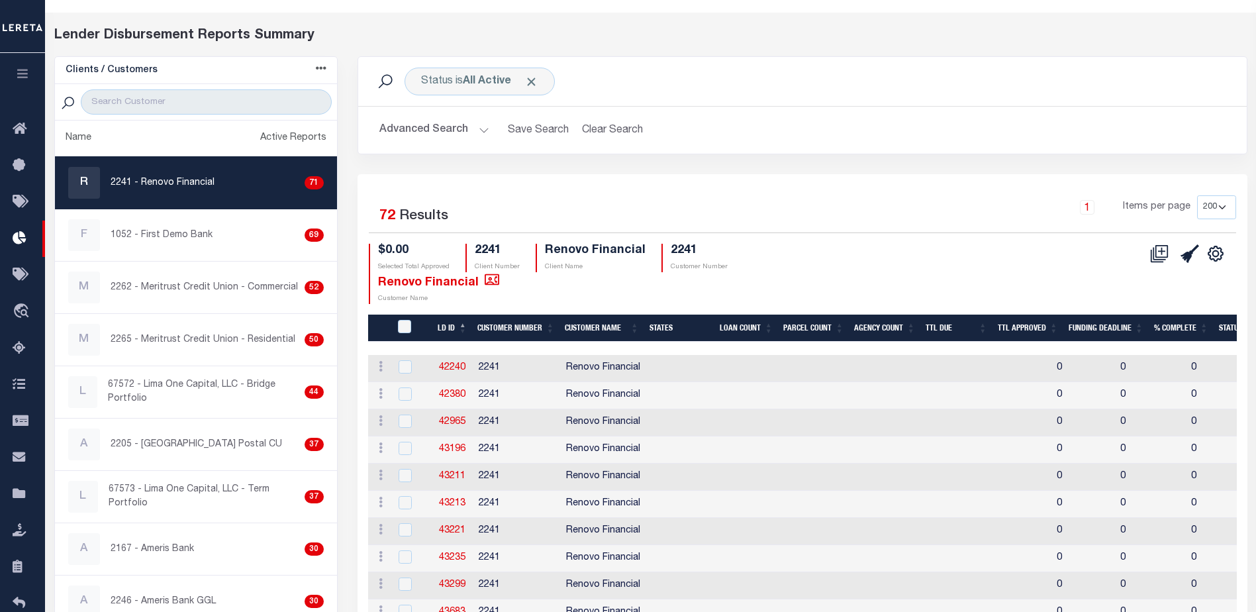
scroll to position [12, 0]
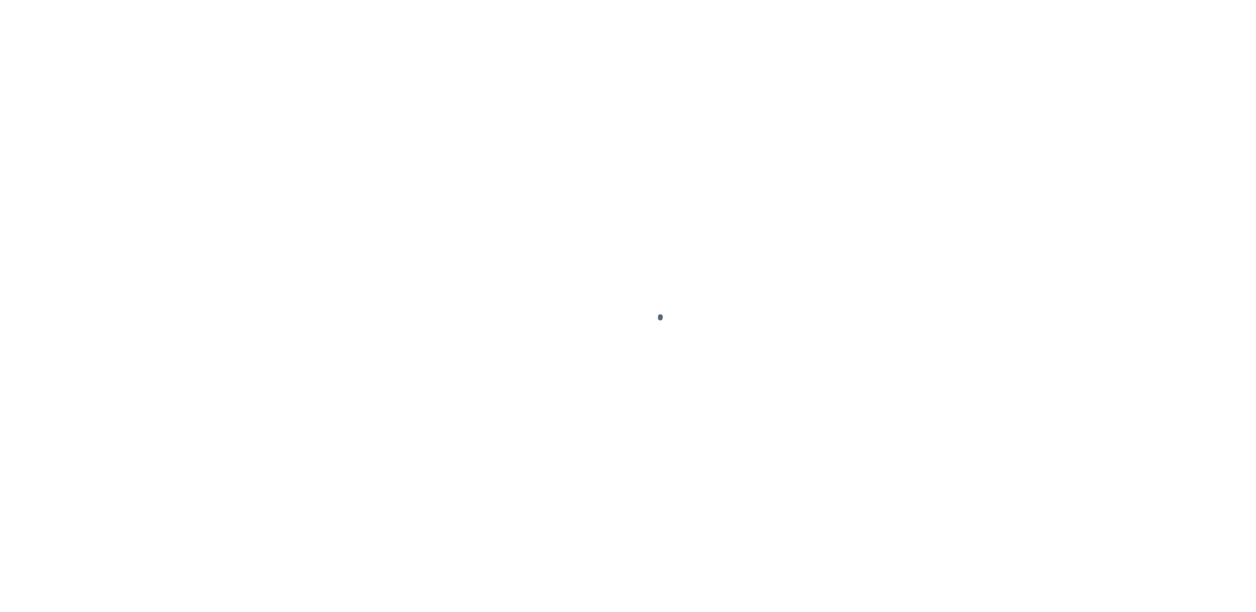
select select "DUE"
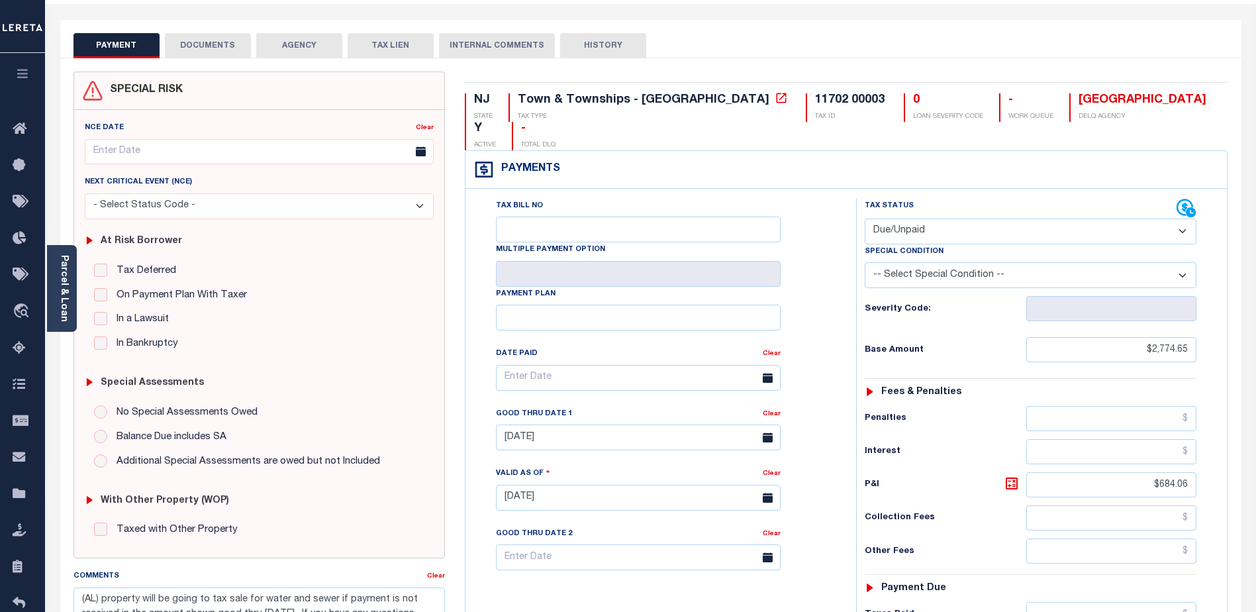
scroll to position [132, 0]
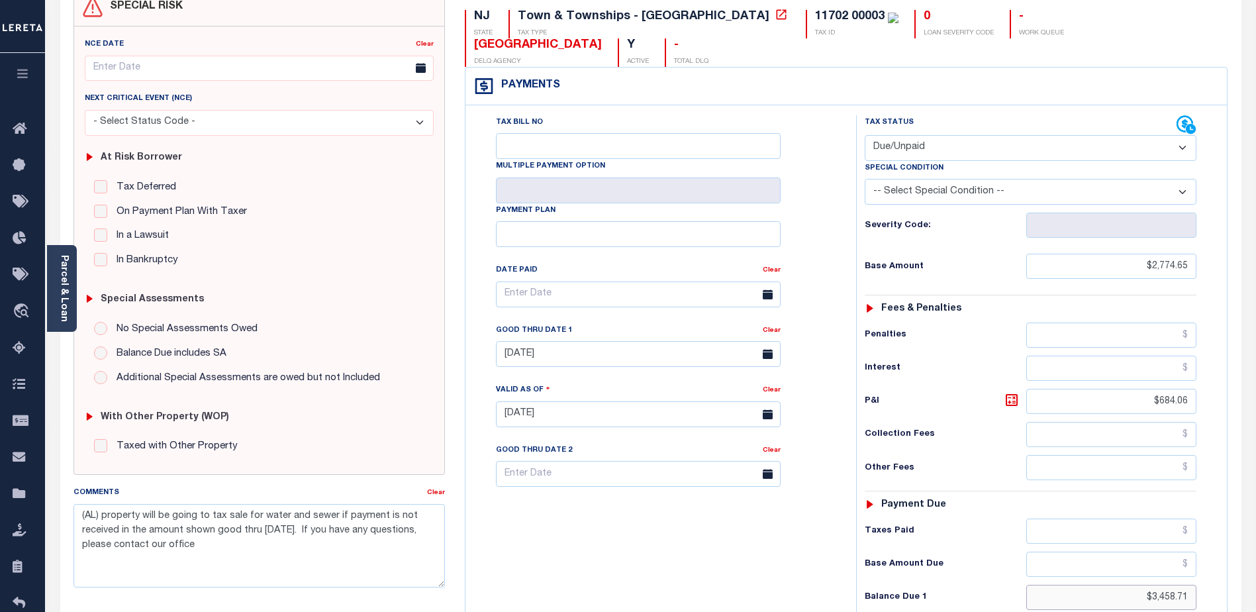
drag, startPoint x: 1193, startPoint y: 571, endPoint x: 1183, endPoint y: 571, distance: 9.9
click at [1183, 585] on input "$3,458.71" at bounding box center [1111, 597] width 170 height 25
type input "$3,458.70"
click at [1007, 394] on icon at bounding box center [1012, 400] width 12 height 12
type input "$684.05"
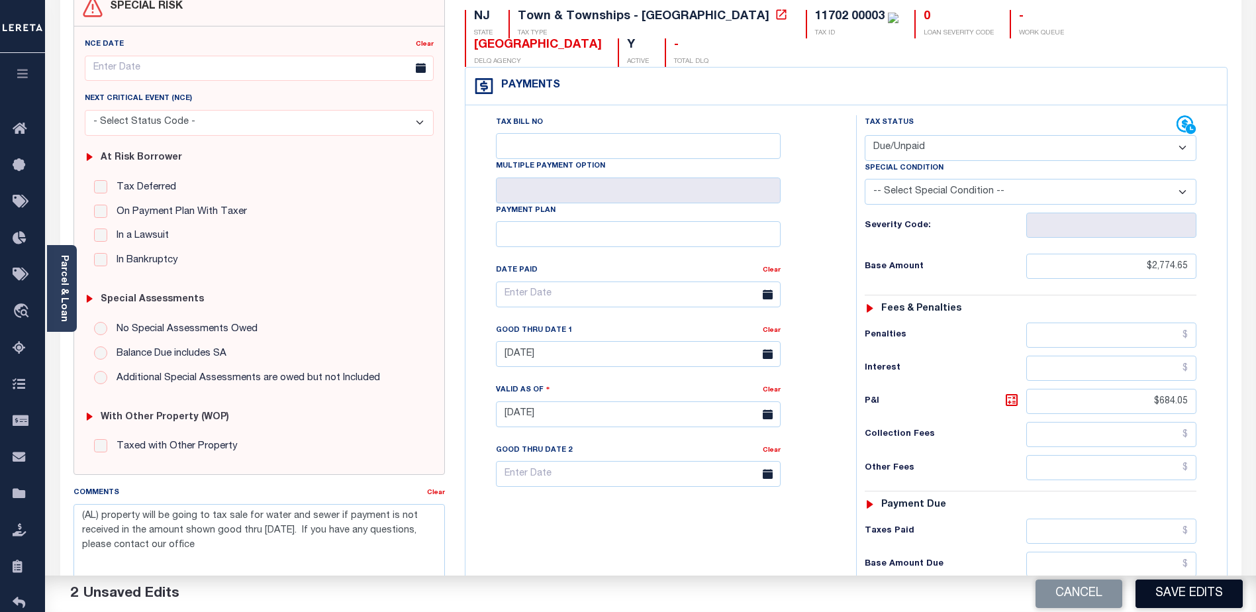
click at [1180, 595] on button "Save Edits" at bounding box center [1188, 593] width 107 height 28
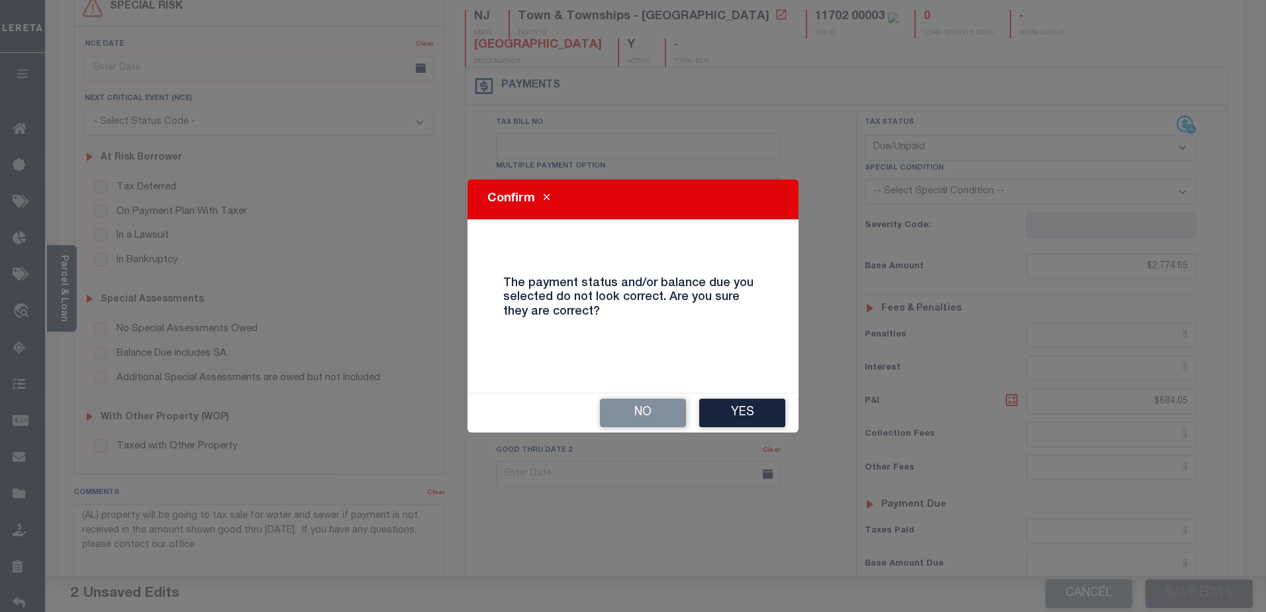
click at [758, 413] on button "Yes" at bounding box center [742, 413] width 86 height 28
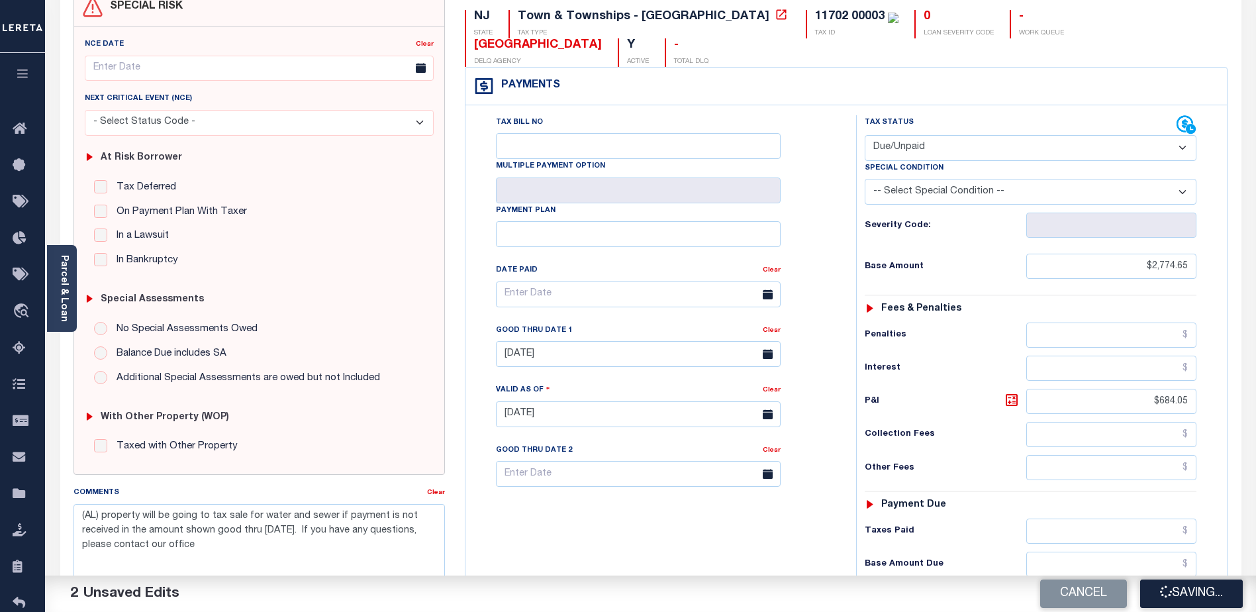
checkbox input "false"
type input "$2,774.65"
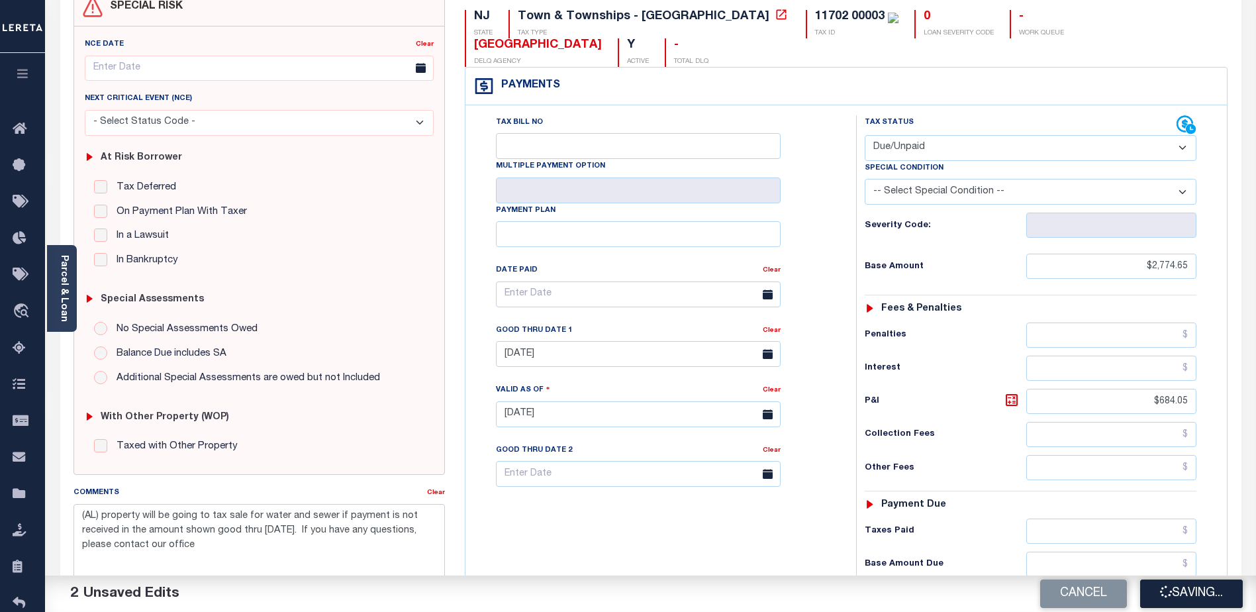
type input "$684.05"
type input "$3,458.7"
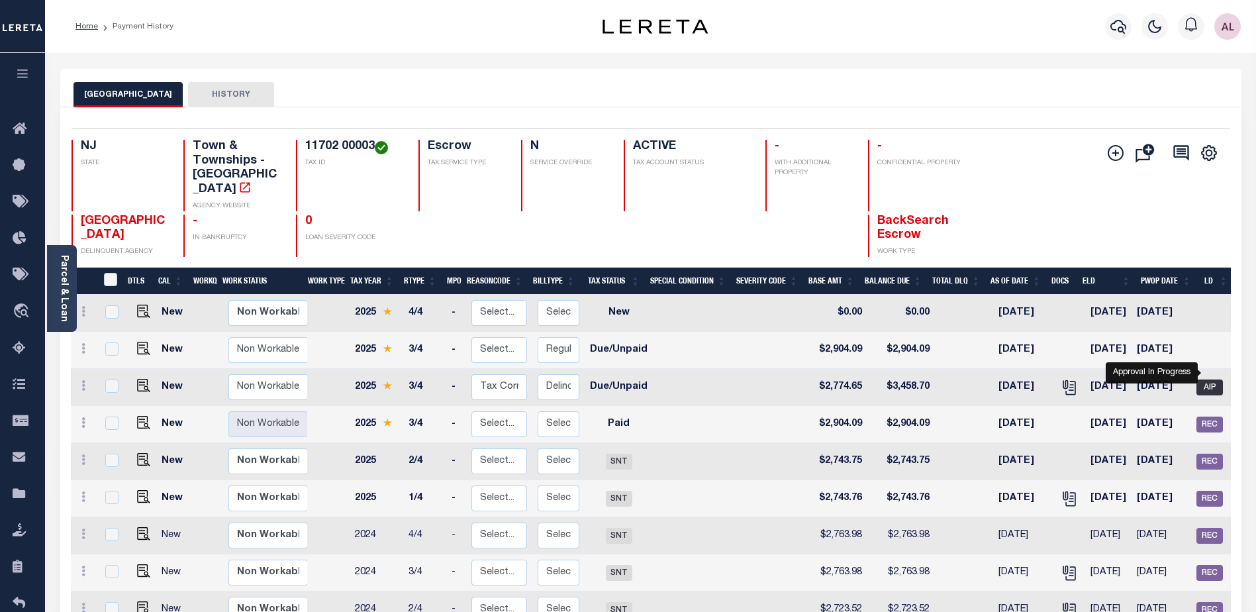
click at [1216, 379] on span "AIP" at bounding box center [1209, 387] width 26 height 16
checkbox input "true"
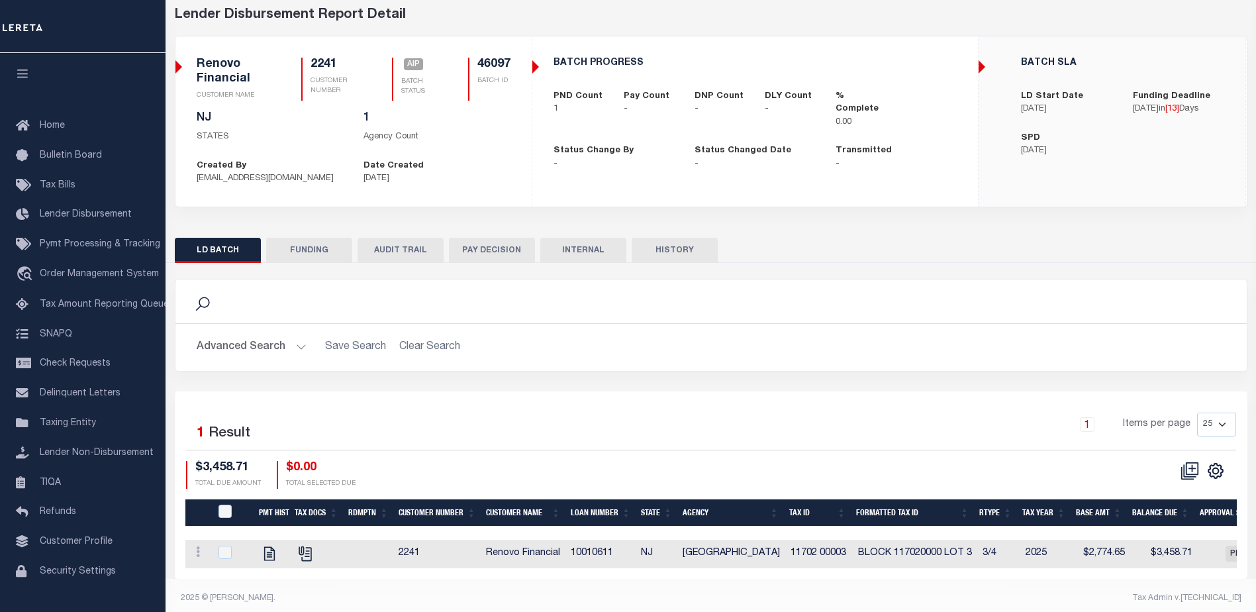
scroll to position [77, 0]
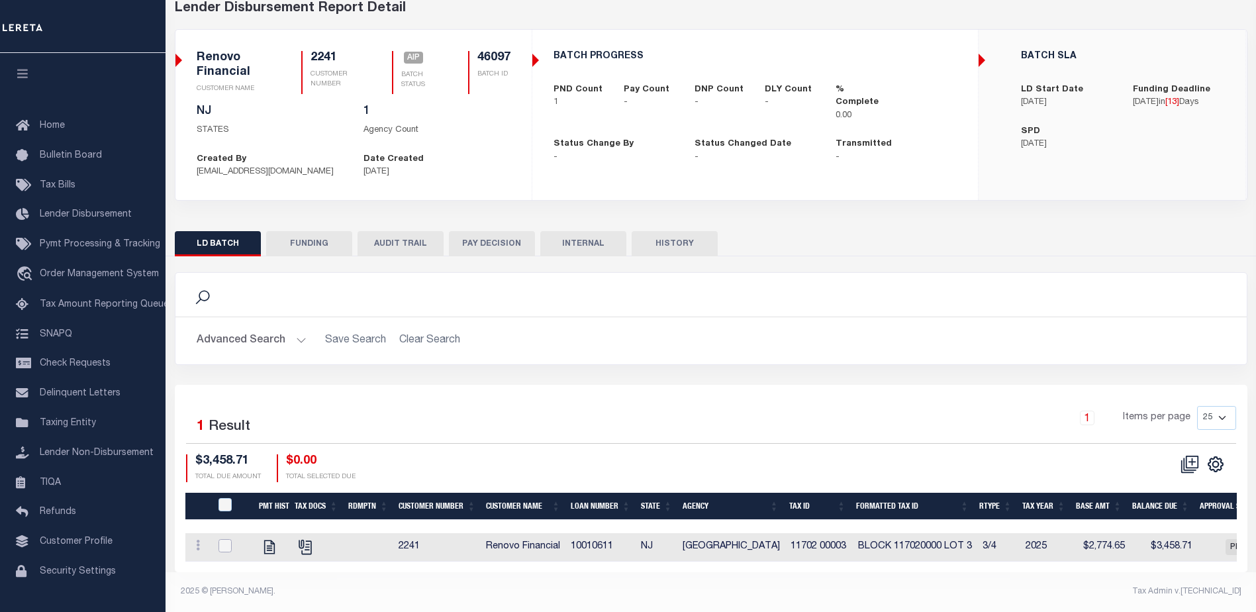
click at [226, 539] on input "checkbox" at bounding box center [224, 545] width 13 height 13
checkbox input "true"
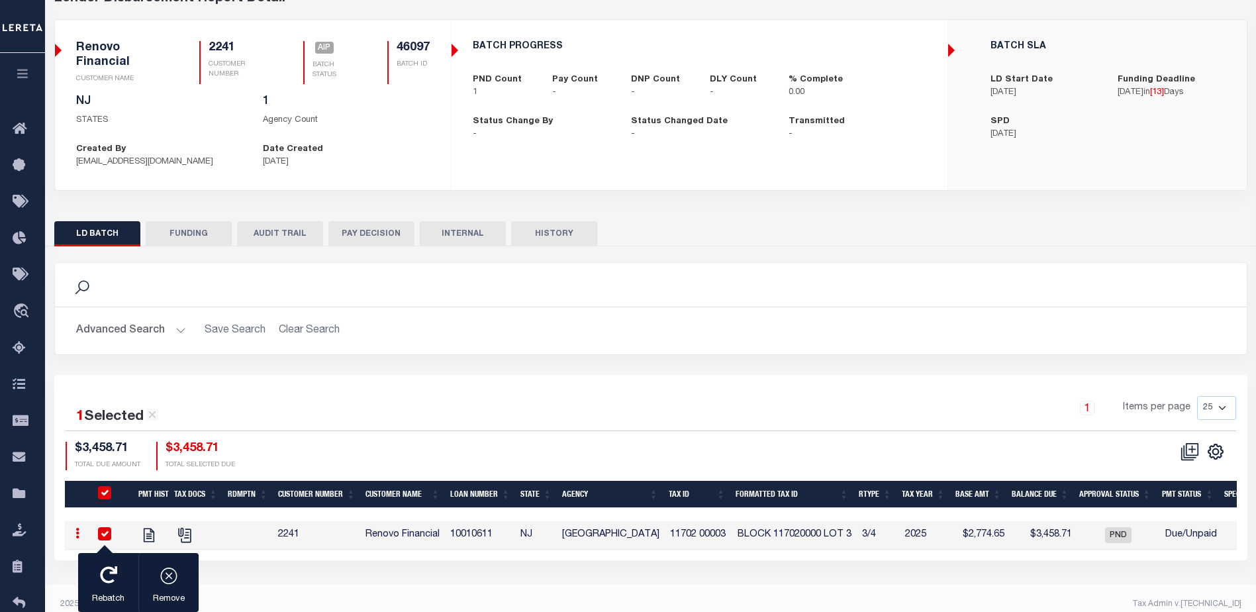
scroll to position [75, 0]
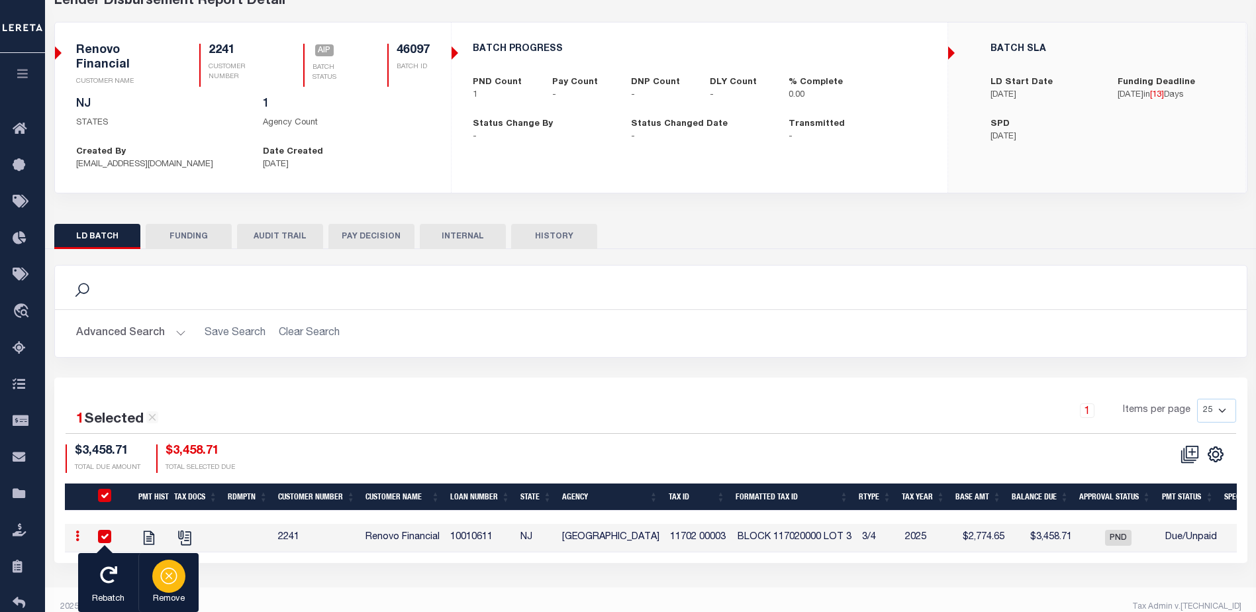
click at [168, 578] on icon "button" at bounding box center [169, 574] width 19 height 19
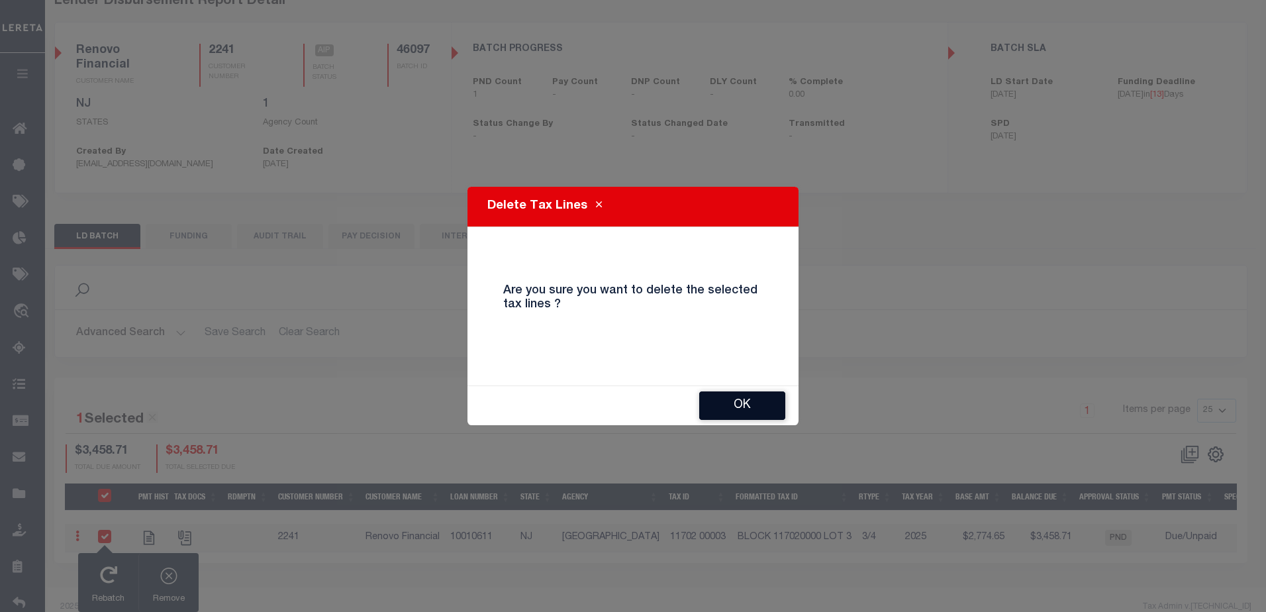
click at [733, 406] on button "OK" at bounding box center [742, 405] width 86 height 28
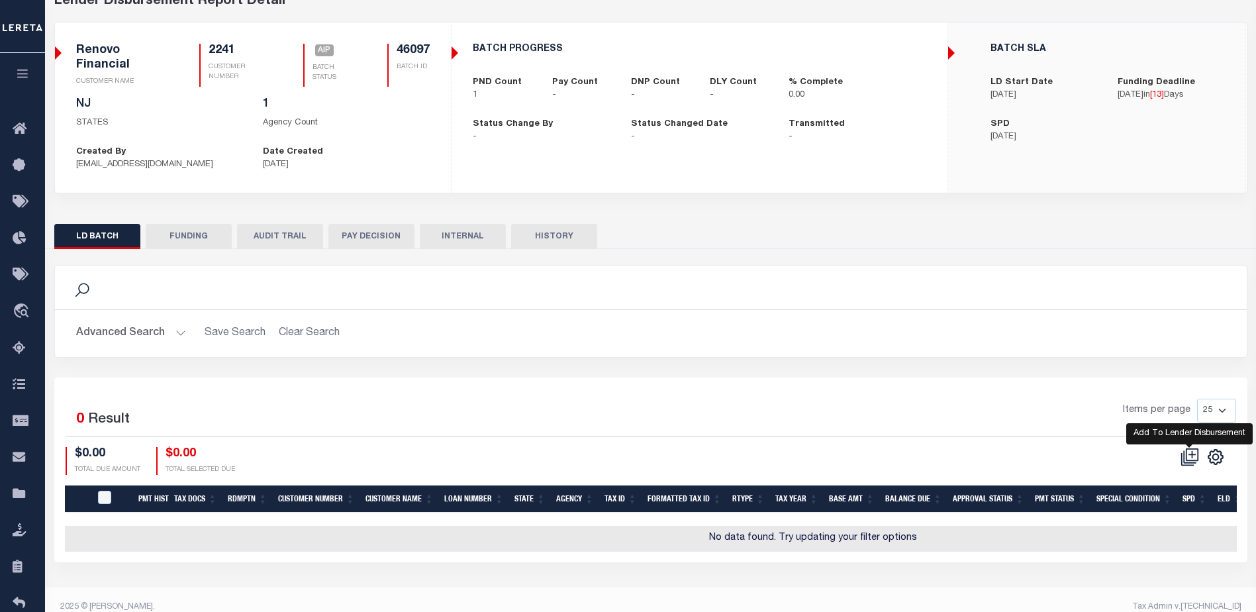
click at [1189, 457] on icon at bounding box center [1189, 457] width 19 height 19
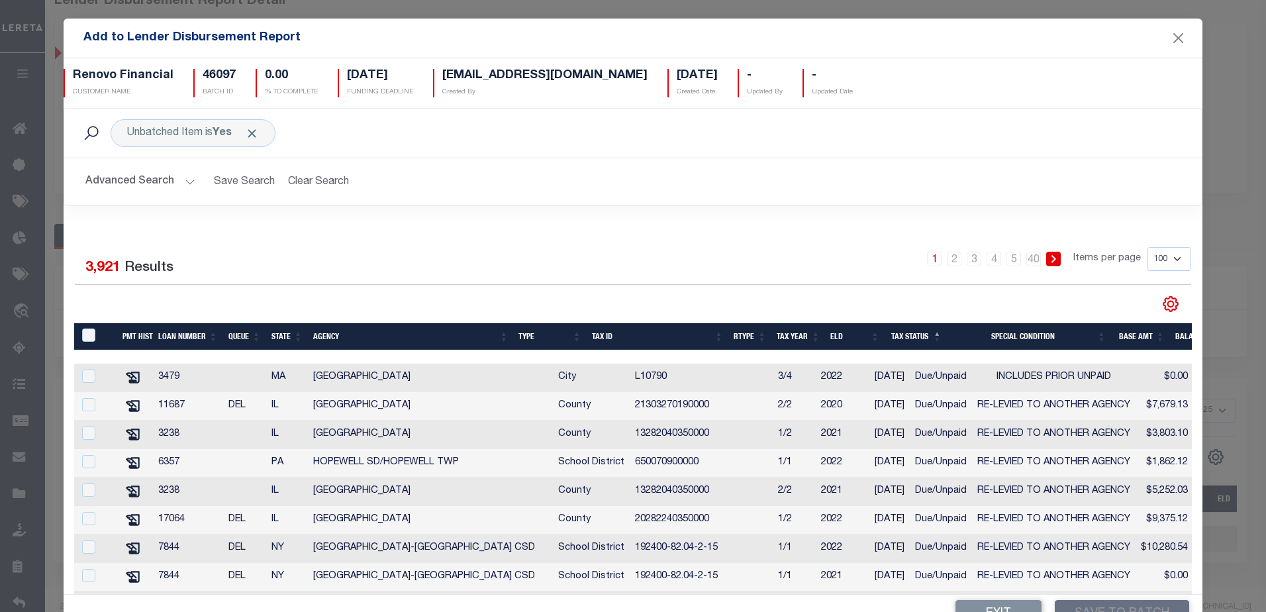
click at [187, 177] on button "Advanced Search" at bounding box center [140, 182] width 110 height 26
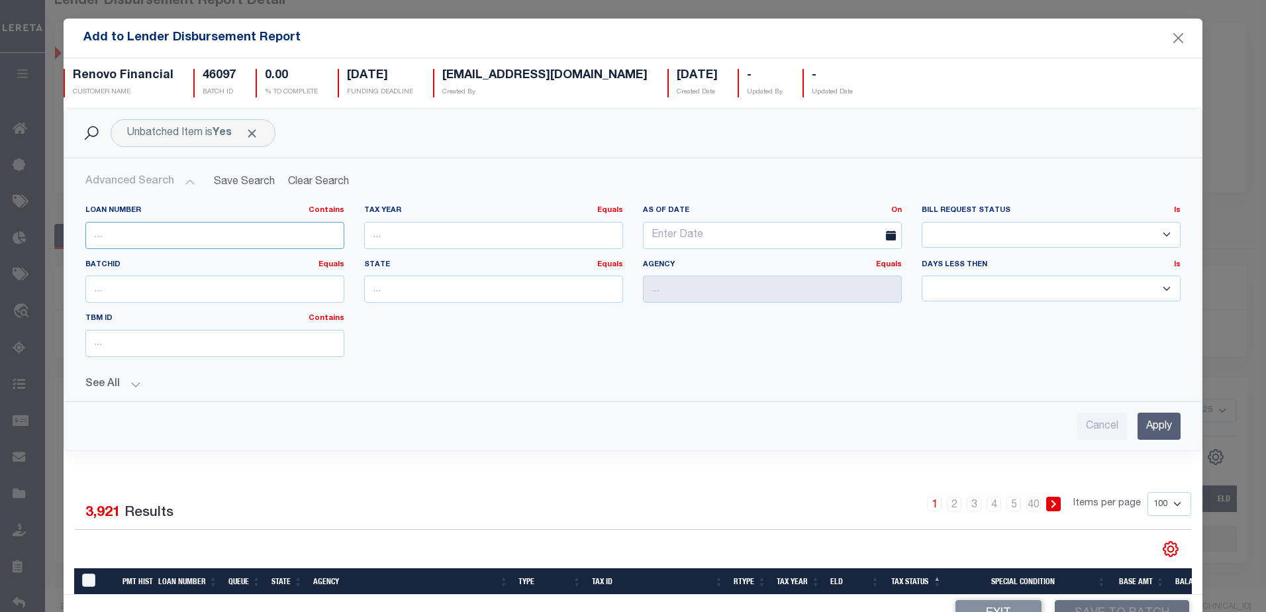
click at [132, 244] on input "text" at bounding box center [214, 235] width 259 height 27
type input "10010611"
click at [1137, 425] on input "Apply" at bounding box center [1158, 425] width 43 height 27
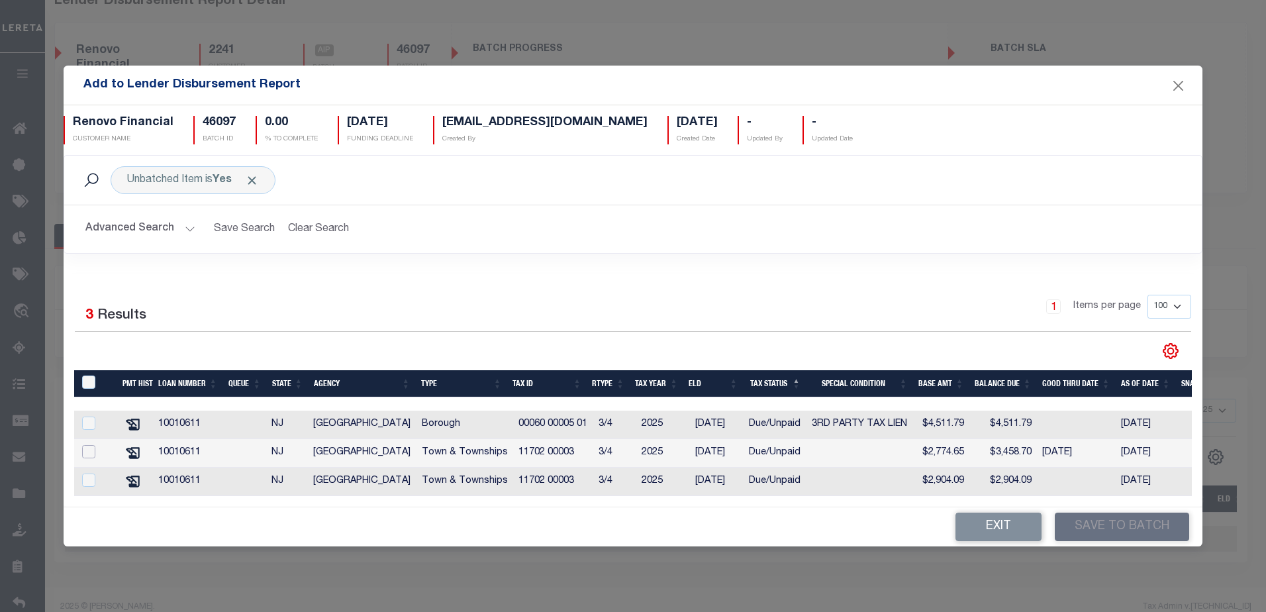
click at [87, 448] on input "checkbox" at bounding box center [88, 451] width 13 height 13
checkbox input "true"
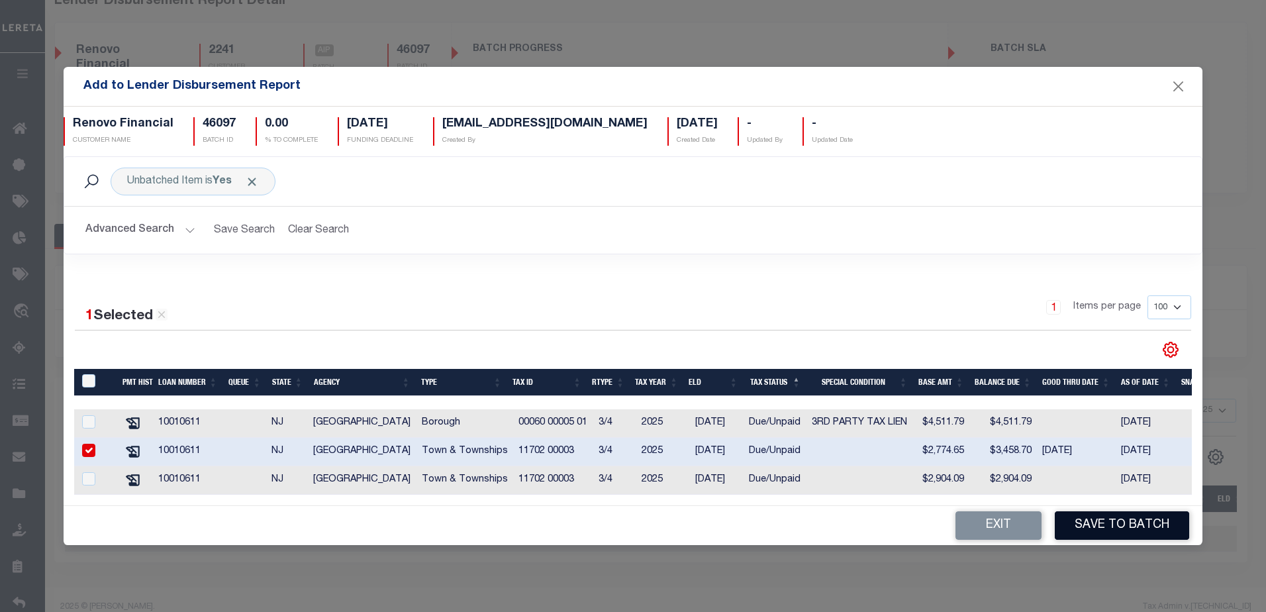
click at [1104, 533] on button "Save to Batch" at bounding box center [1122, 525] width 134 height 28
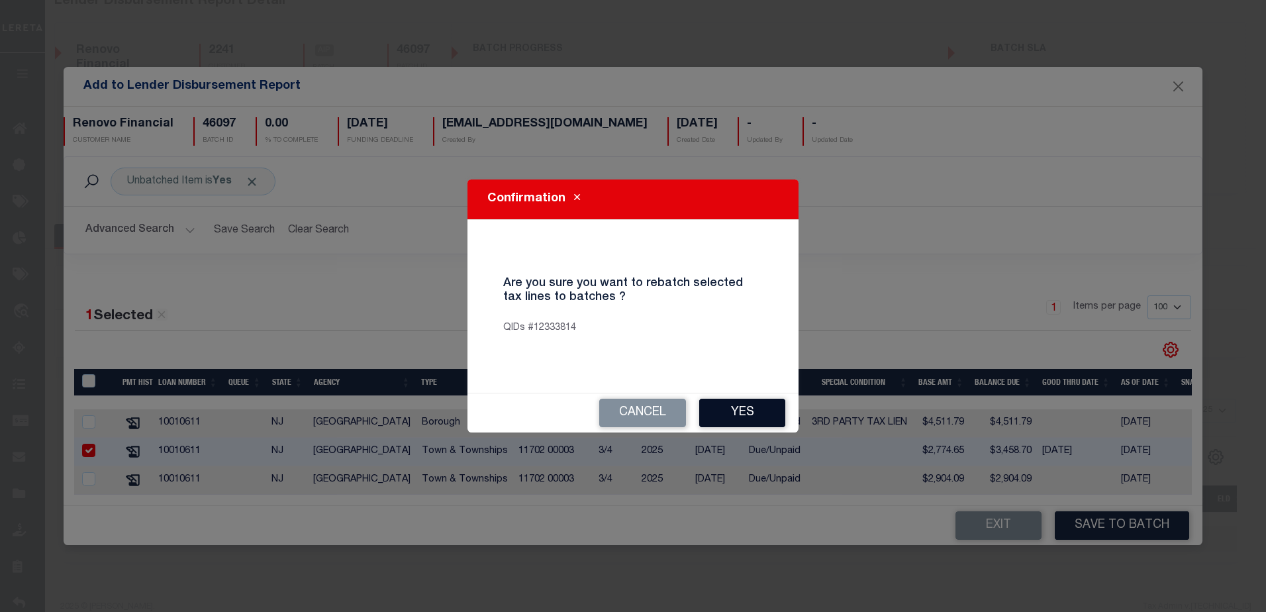
click at [738, 409] on button "Yes" at bounding box center [742, 413] width 86 height 28
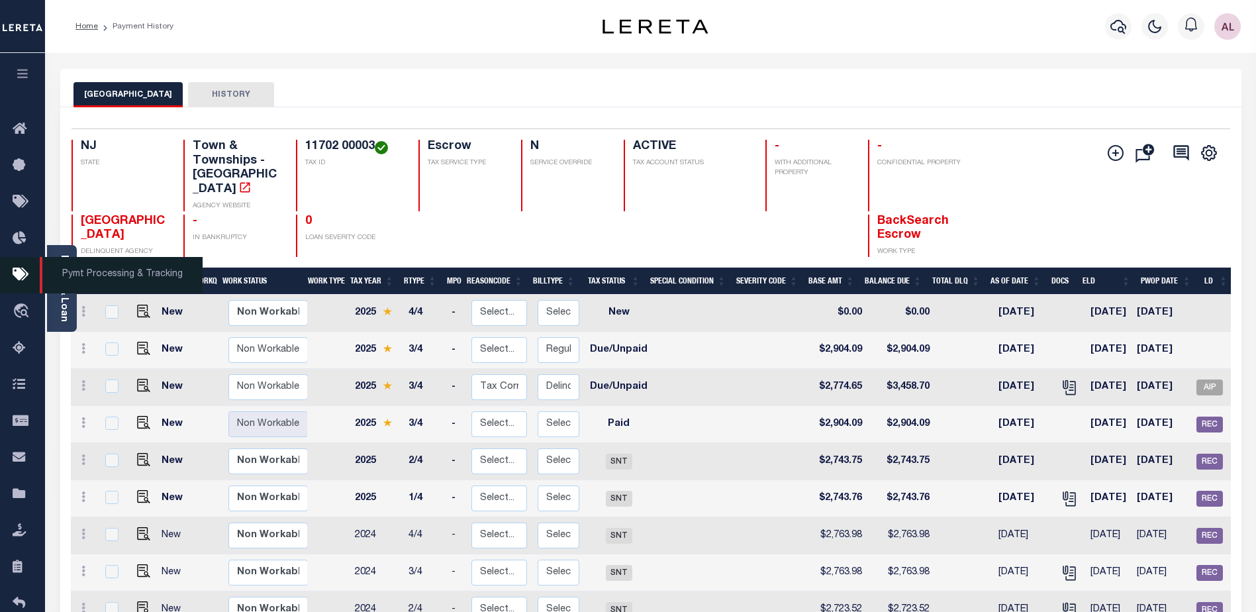
click at [21, 272] on icon at bounding box center [23, 275] width 21 height 17
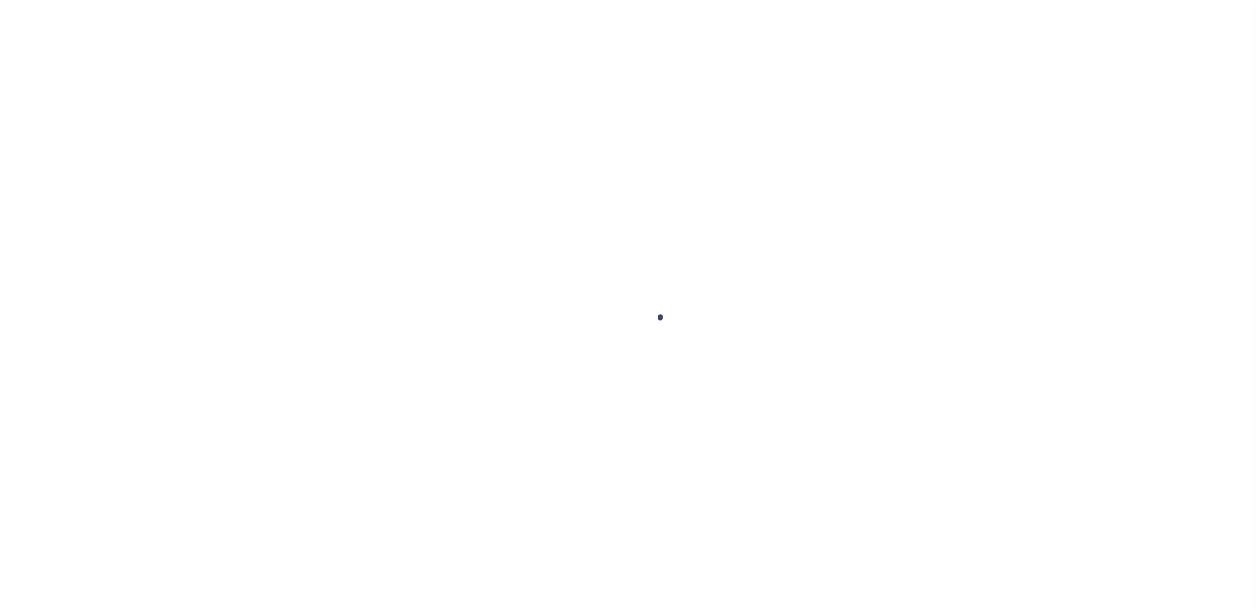
scroll to position [33, 0]
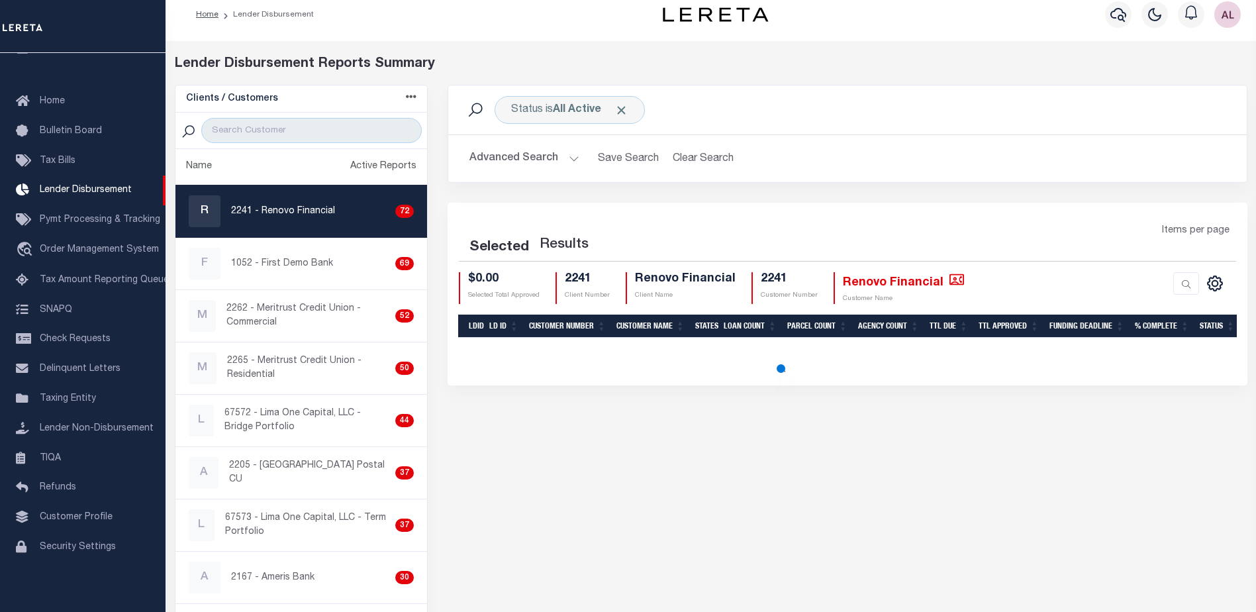
select select "200"
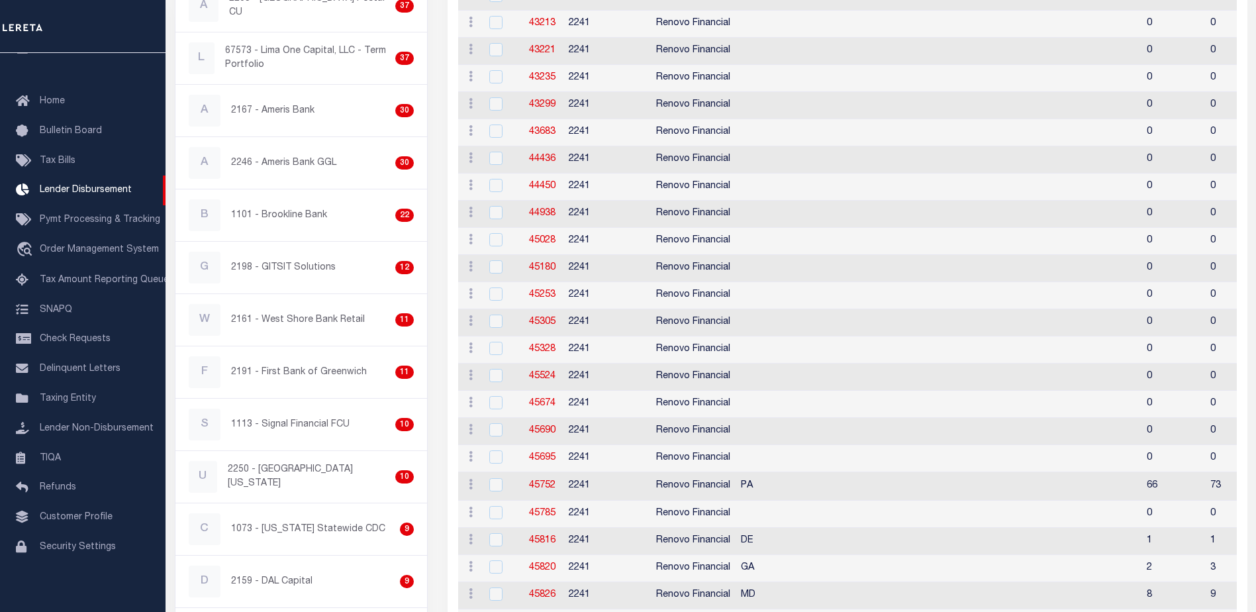
scroll to position [0, 0]
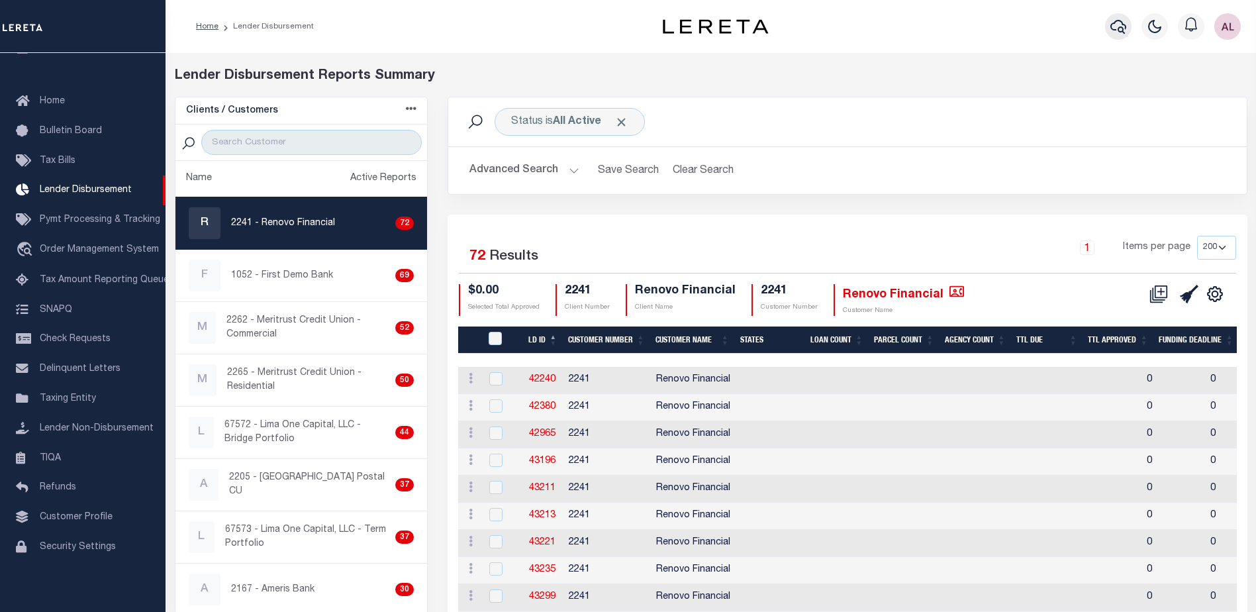
click at [1122, 28] on icon "button" at bounding box center [1118, 27] width 16 height 16
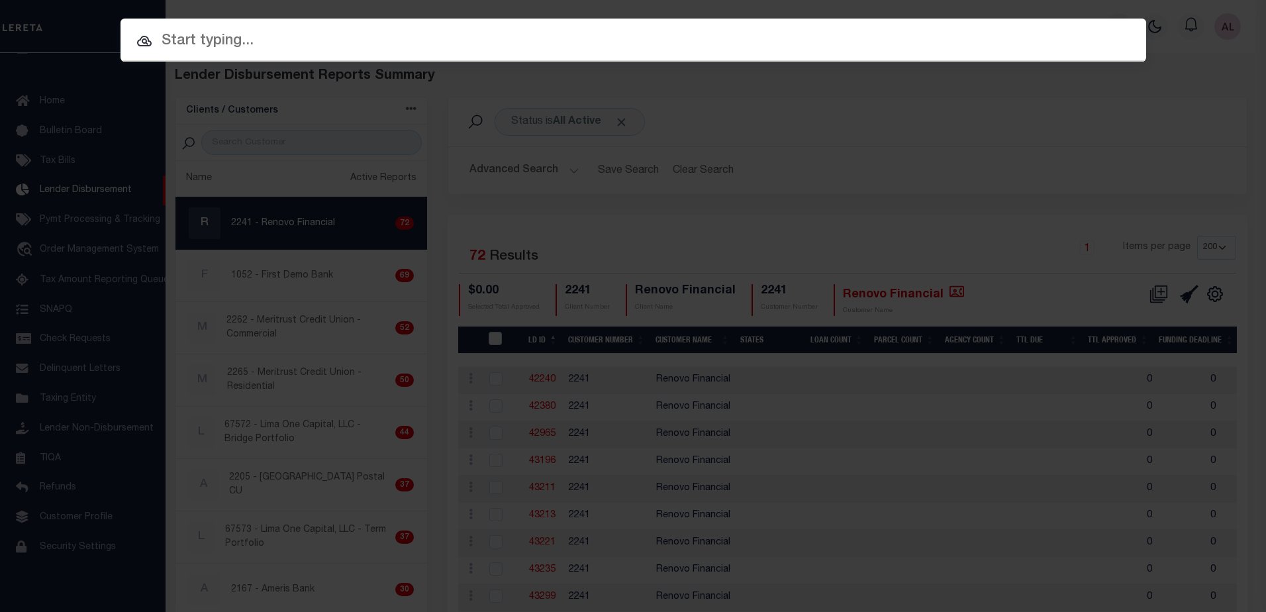
click at [188, 41] on input "text" at bounding box center [633, 41] width 1026 height 23
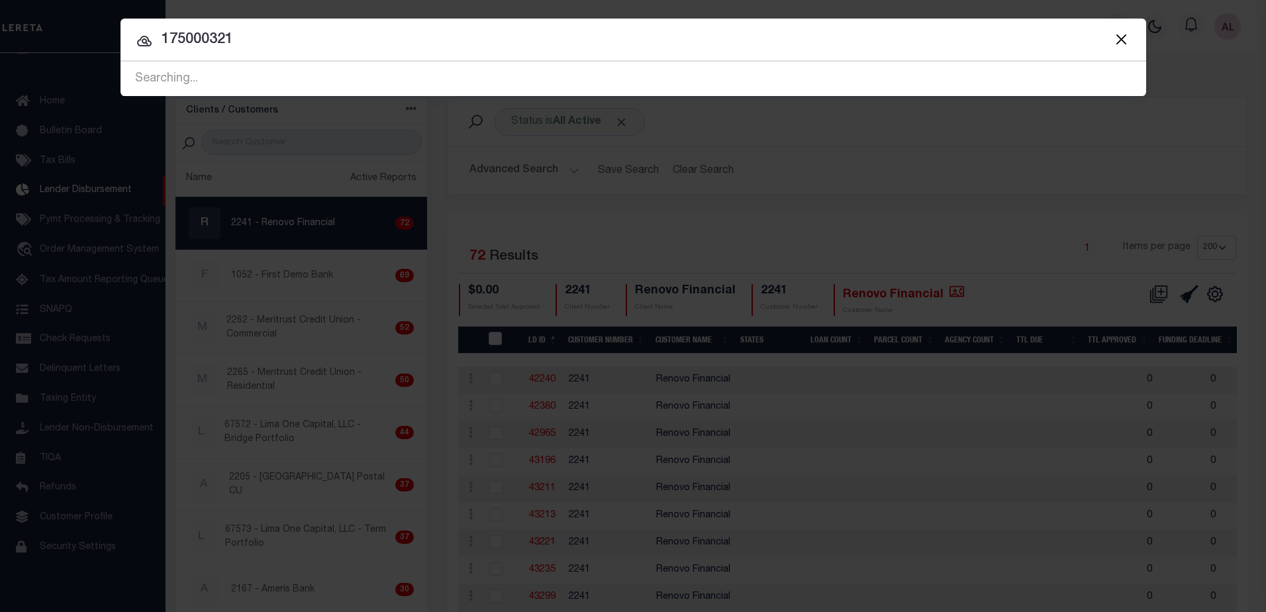
type input "175000321"
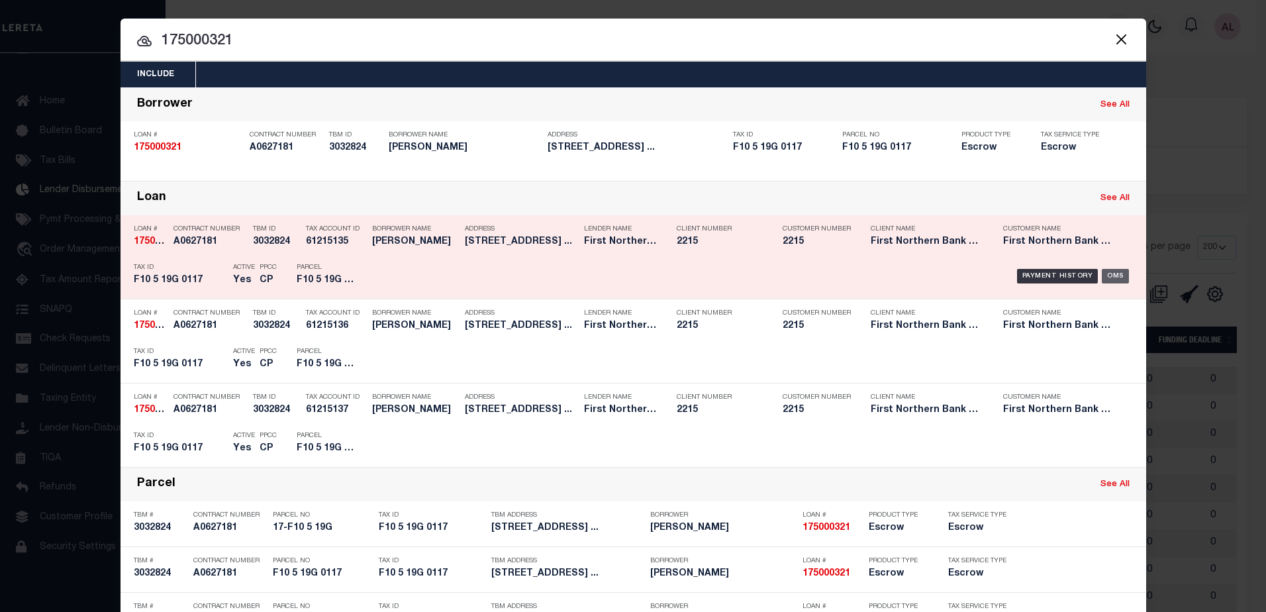
click at [1110, 277] on div "OMS" at bounding box center [1115, 276] width 27 height 15
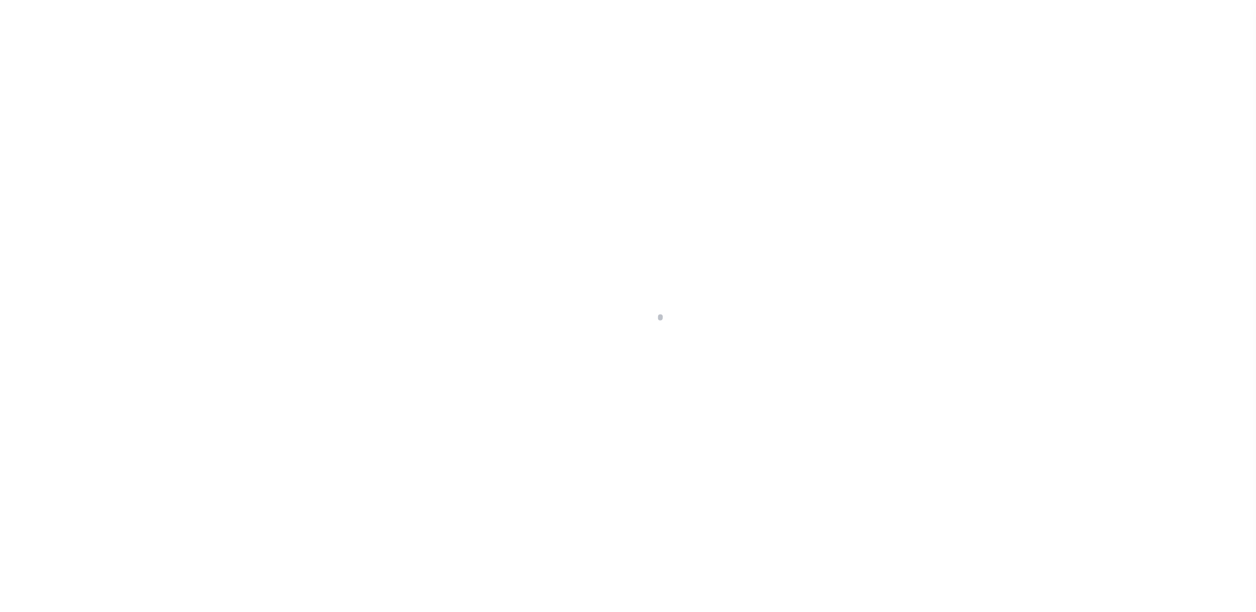
select select "Escrow"
type input "[STREET_ADDRESS]"
type input "17-F10 5 19G"
select select
type input "[GEOGRAPHIC_DATA] PA 18013"
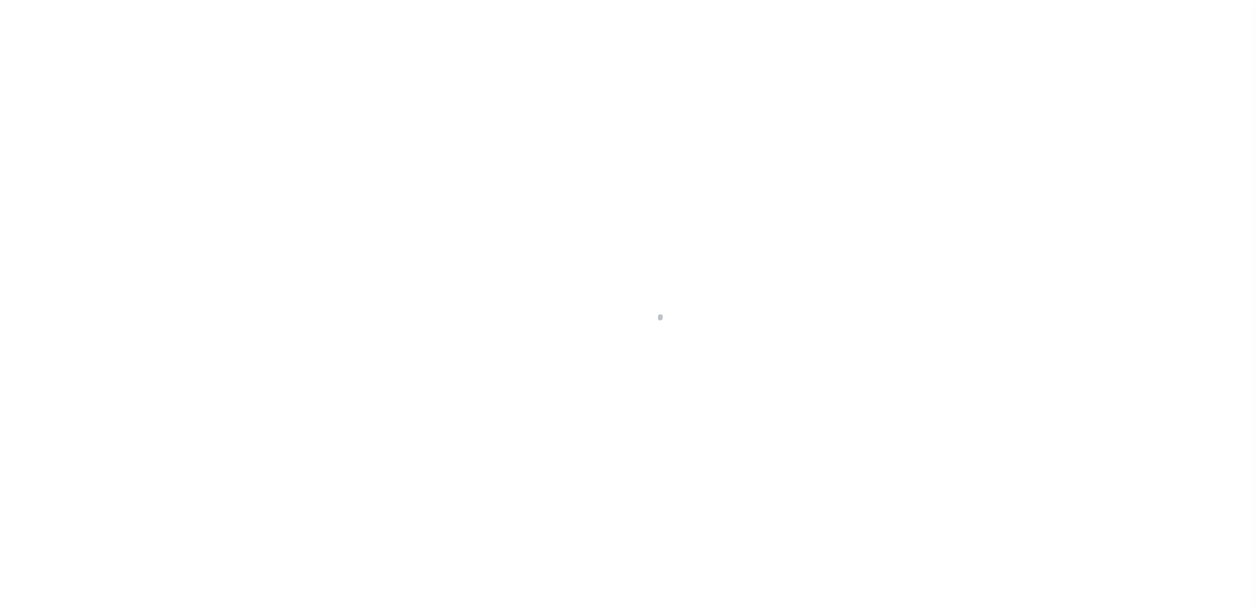
type input "PA"
select select
type textarea "Liability subject to parcel provided"
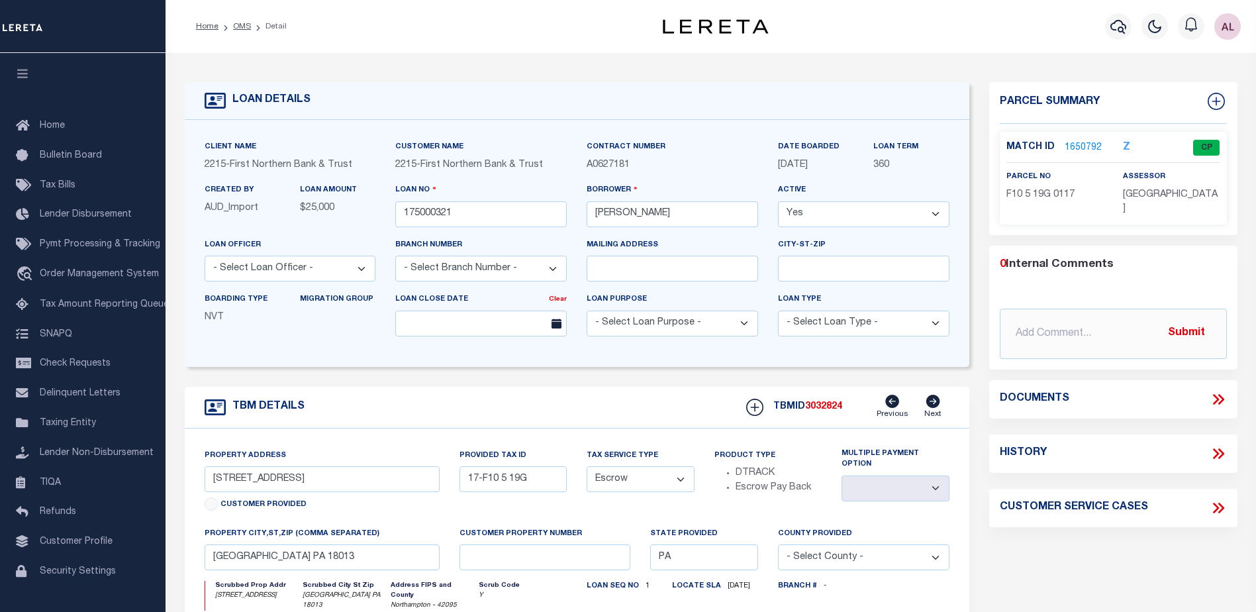
click at [1080, 141] on link "1650792" at bounding box center [1083, 148] width 37 height 14
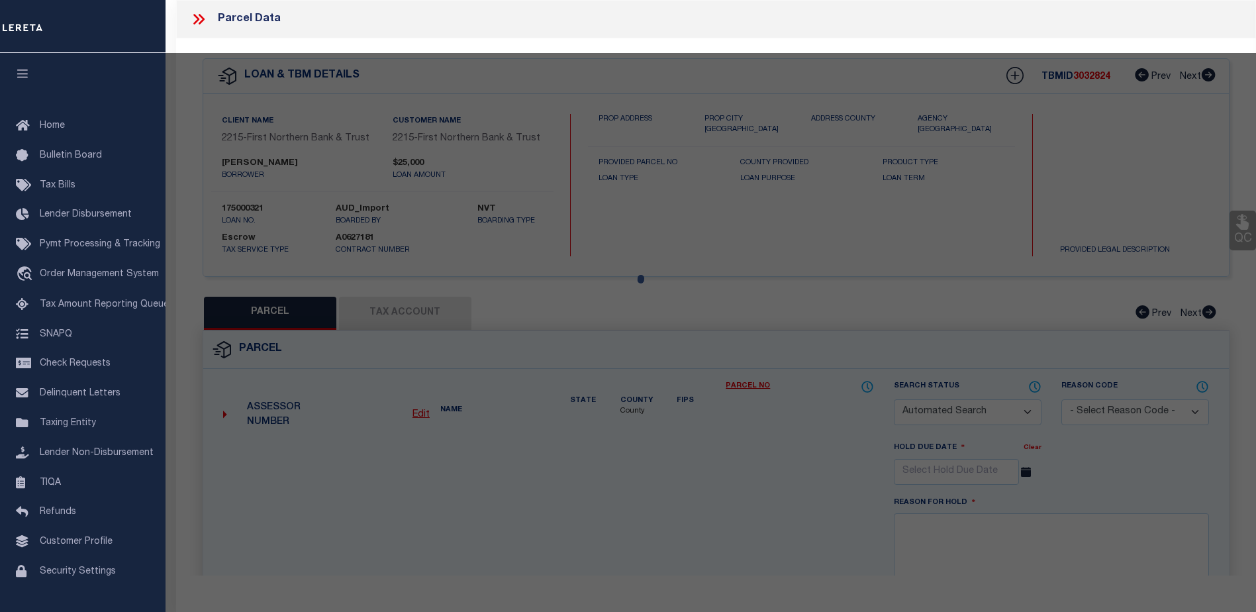
checkbox input "false"
select select "CP"
type input "[PERSON_NAME] & [PERSON_NAME],"
select select
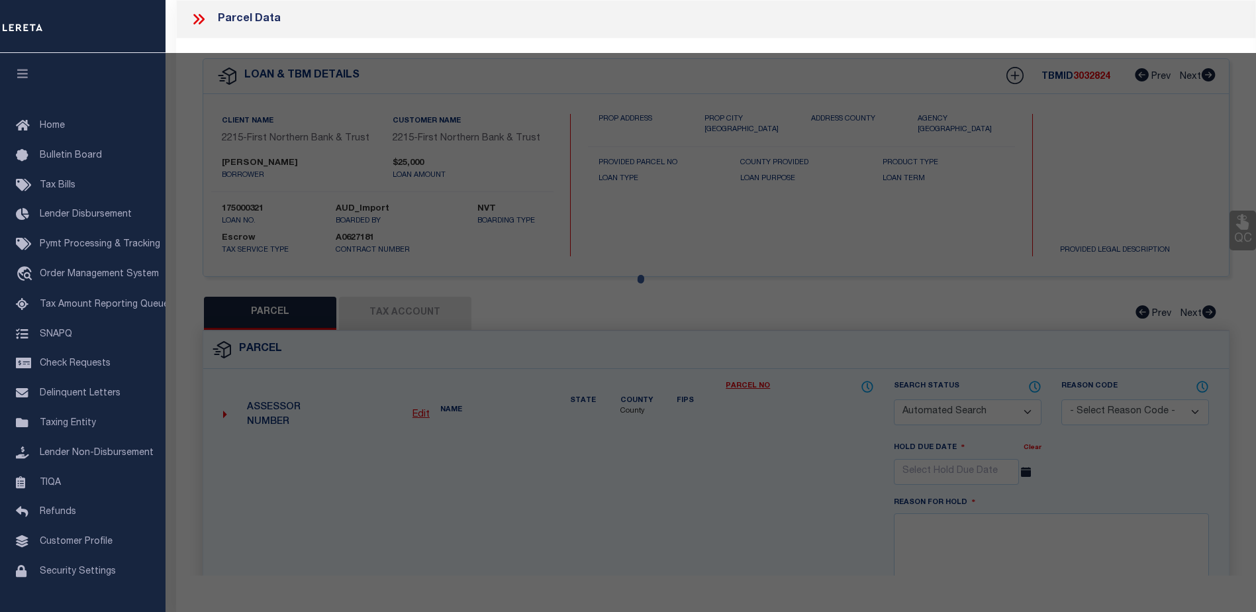
type input "[STREET_ADDRESS]"
checkbox input "false"
type input "PA"
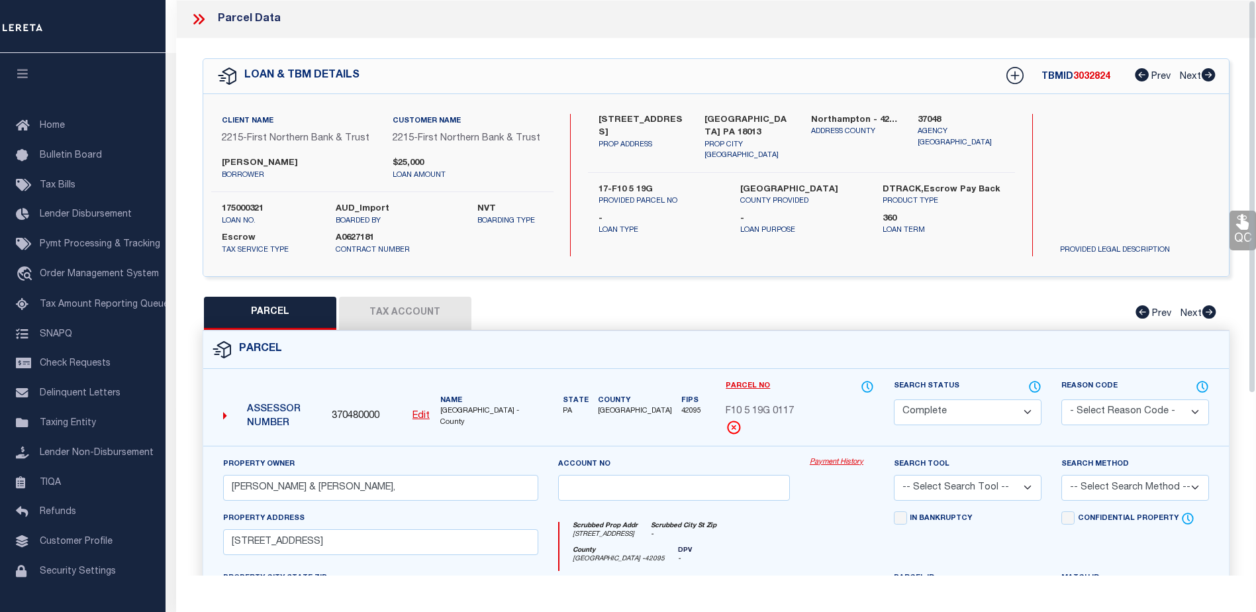
click at [847, 463] on link "Payment History" at bounding box center [842, 462] width 64 height 11
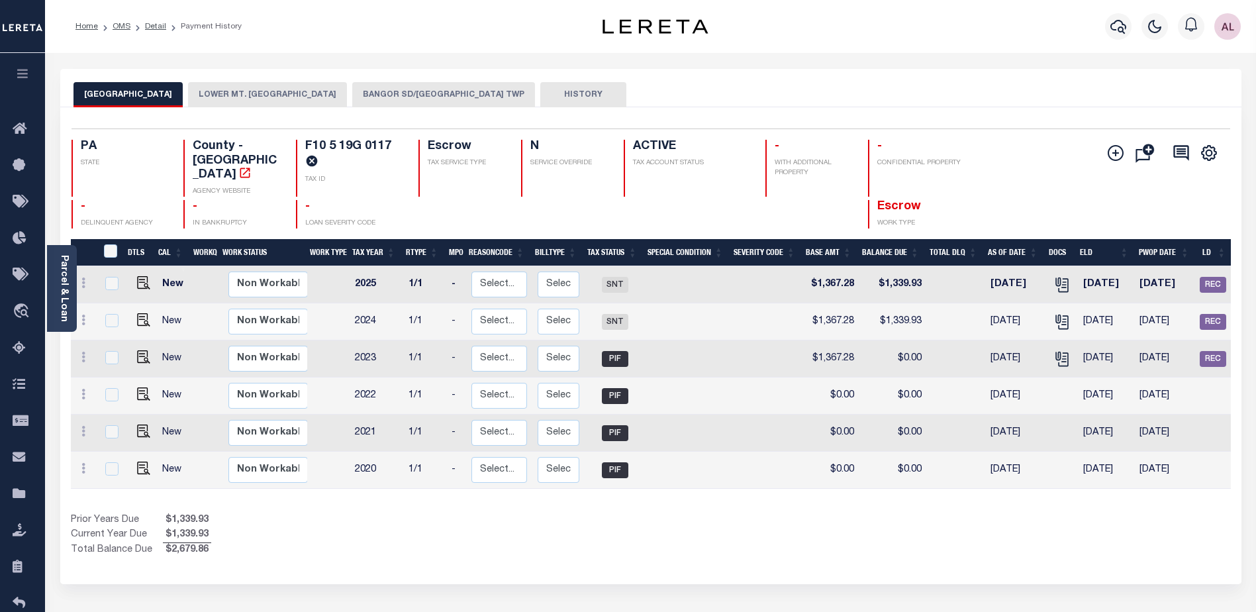
click at [456, 95] on button "BANGOR SD/[GEOGRAPHIC_DATA] TWP" at bounding box center [443, 94] width 183 height 25
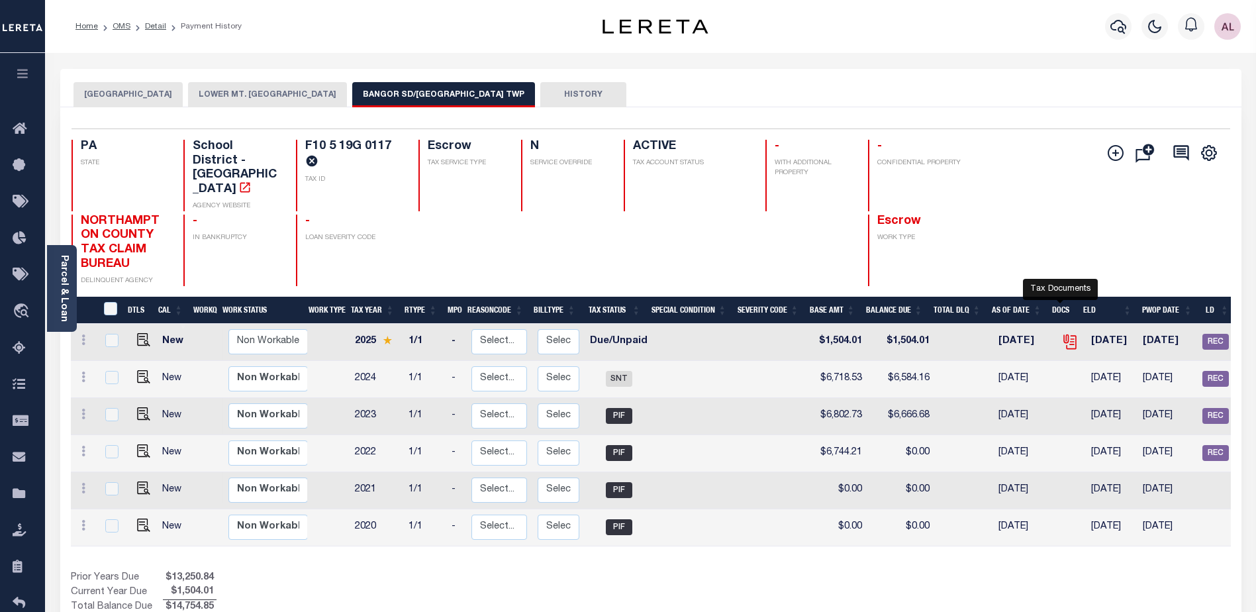
click at [1063, 333] on icon "" at bounding box center [1069, 341] width 17 height 17
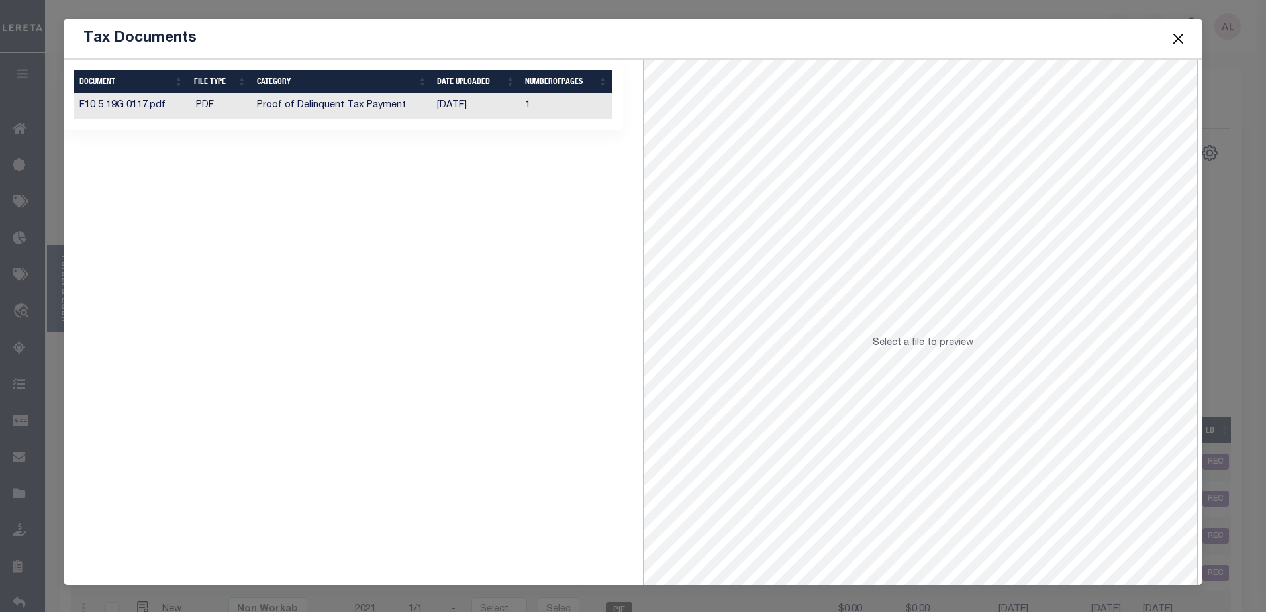
click at [211, 107] on td ".PDF" at bounding box center [221, 106] width 64 height 26
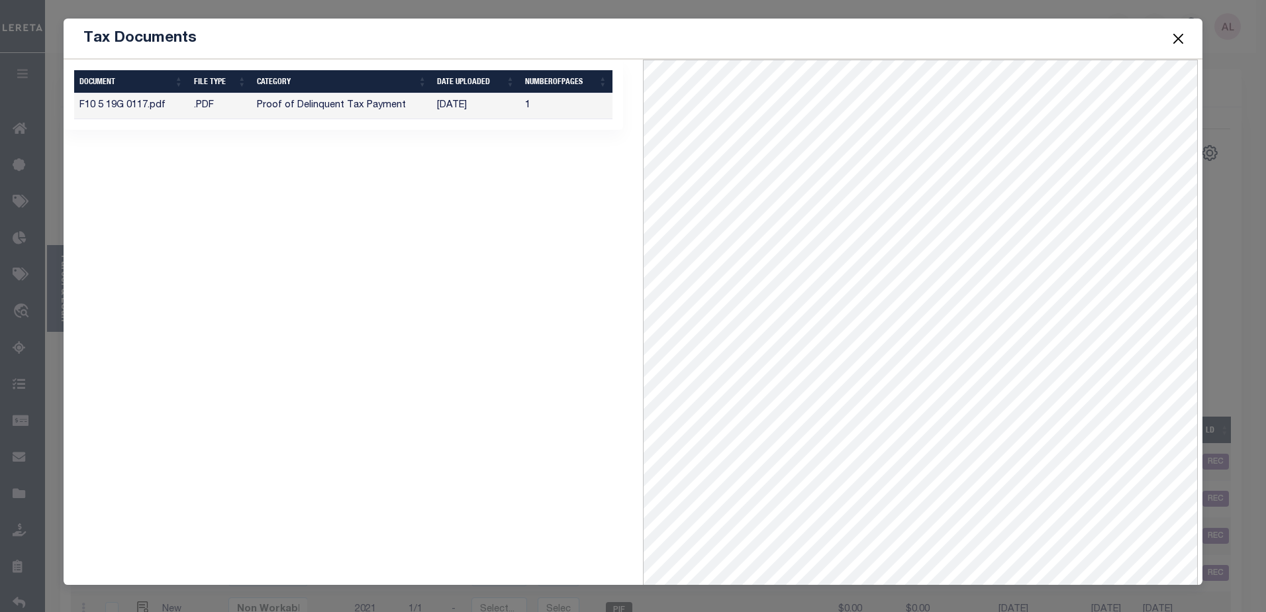
click at [1179, 40] on button "Close" at bounding box center [1177, 38] width 17 height 17
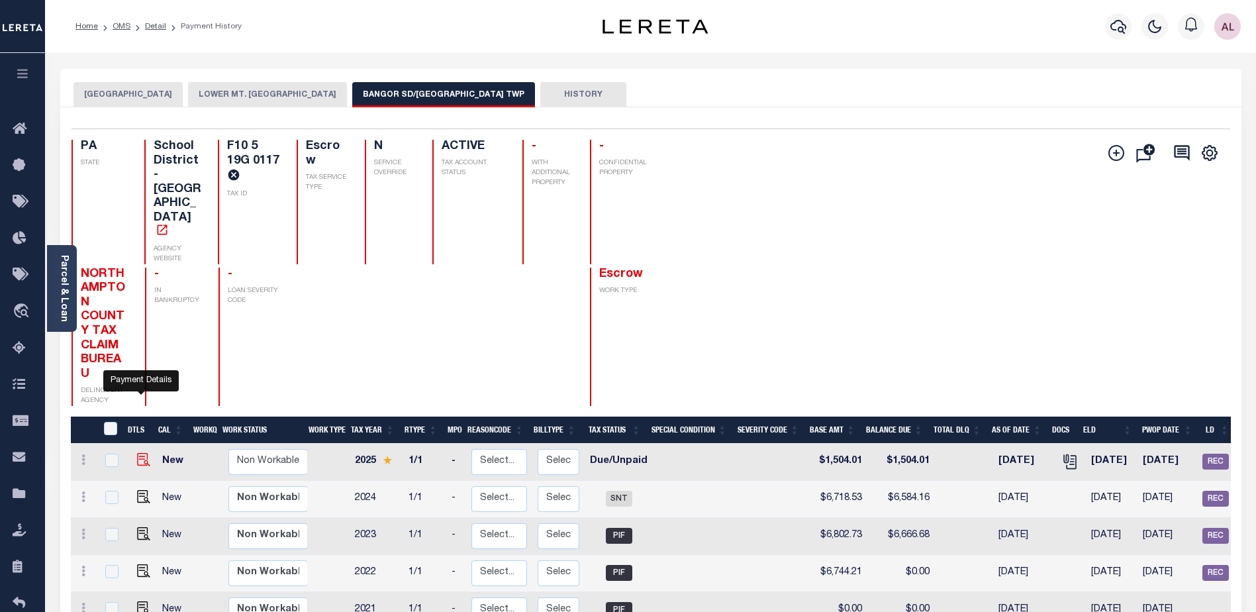
click at [139, 453] on img "" at bounding box center [143, 459] width 13 height 13
checkbox input "true"
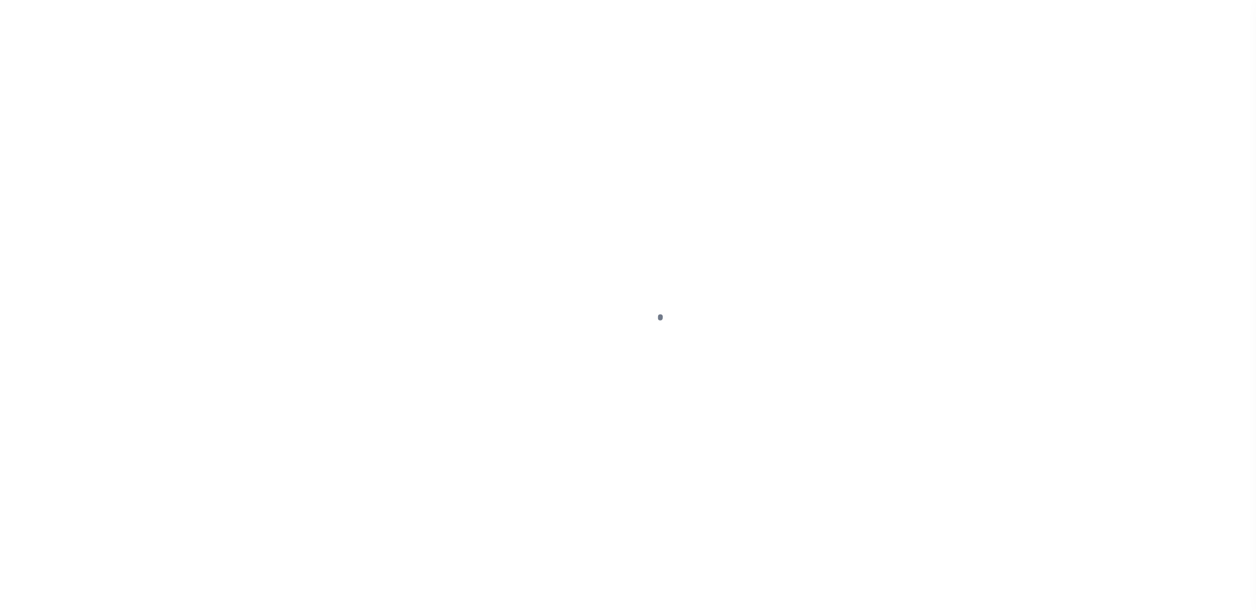
select select "DUE"
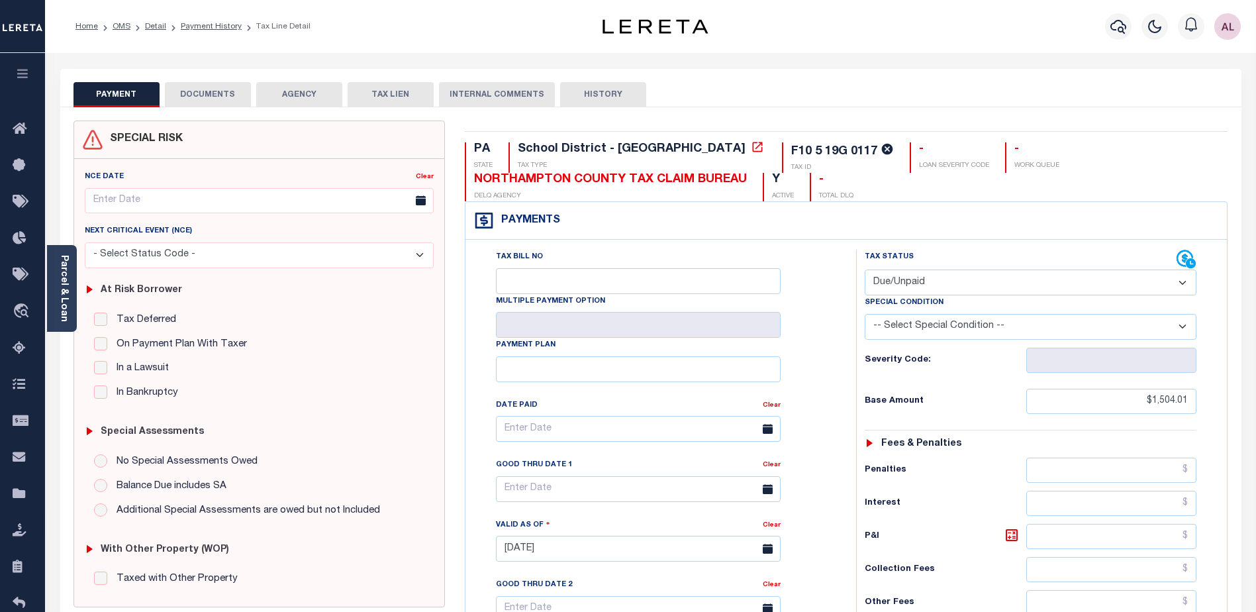
click at [1183, 256] on icon at bounding box center [1185, 258] width 17 height 17
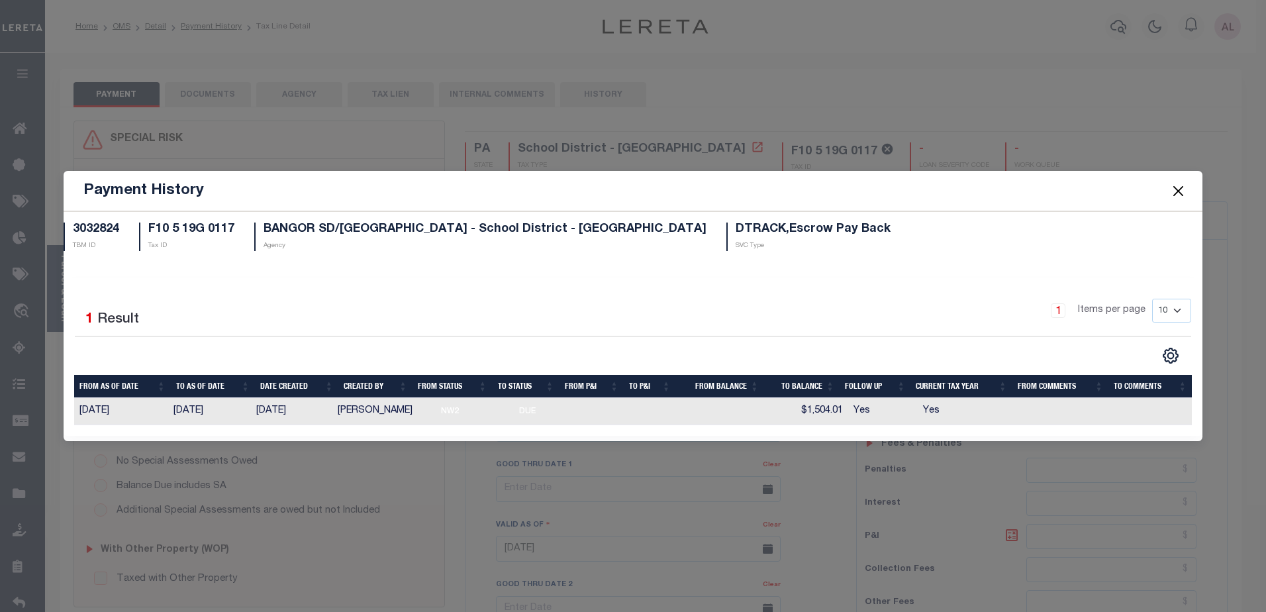
click at [1181, 187] on button "Close" at bounding box center [1177, 190] width 17 height 17
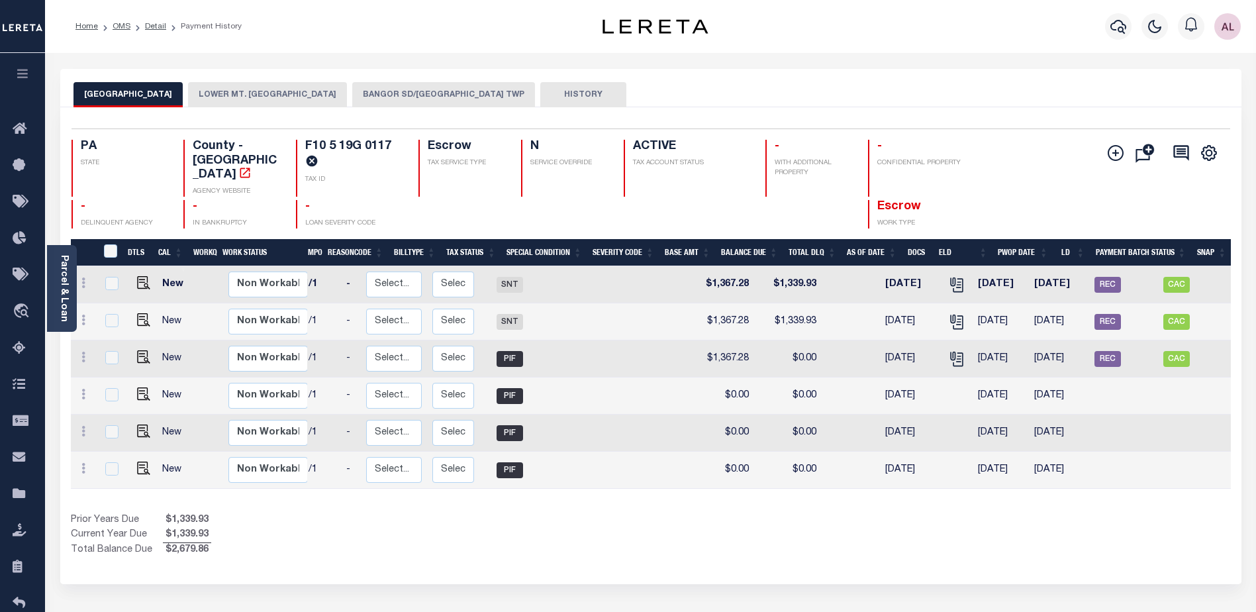
scroll to position [0, 105]
click at [475, 89] on button "BANGOR SD/[GEOGRAPHIC_DATA] TWP" at bounding box center [443, 94] width 183 height 25
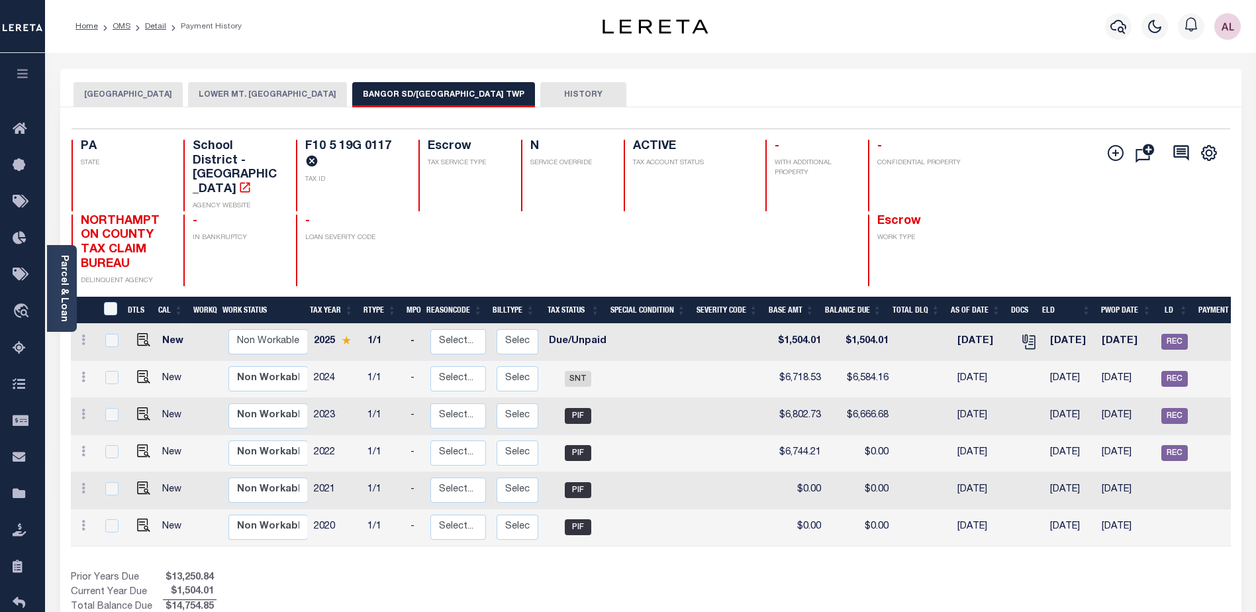
scroll to position [0, 0]
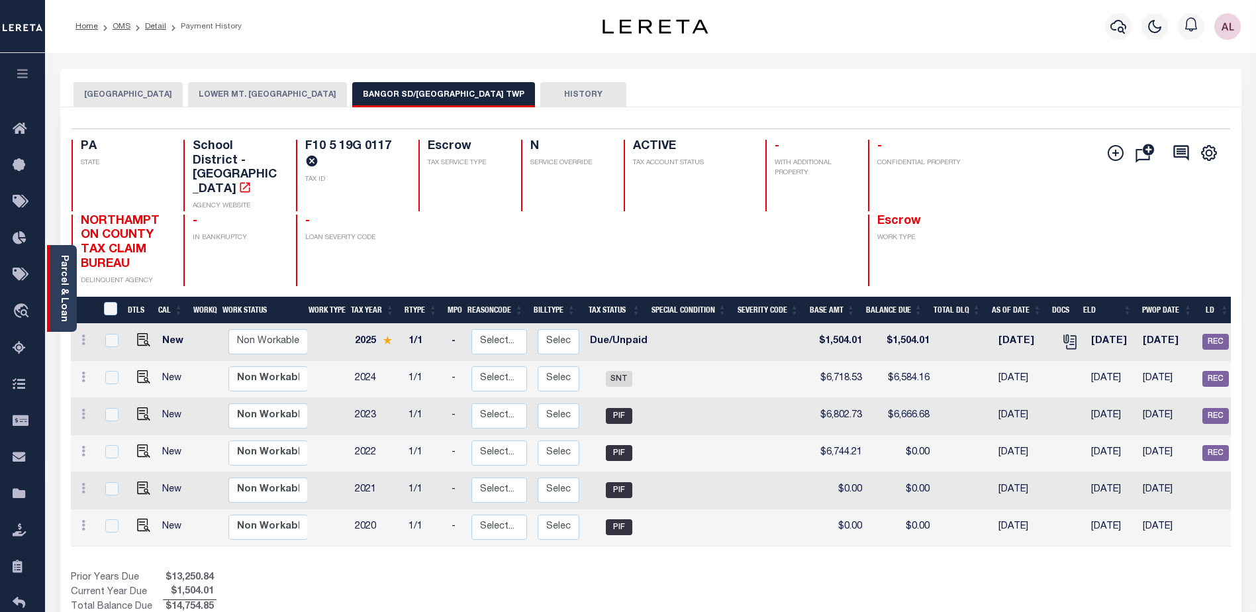
click at [64, 295] on link "Parcel & Loan" at bounding box center [63, 288] width 9 height 67
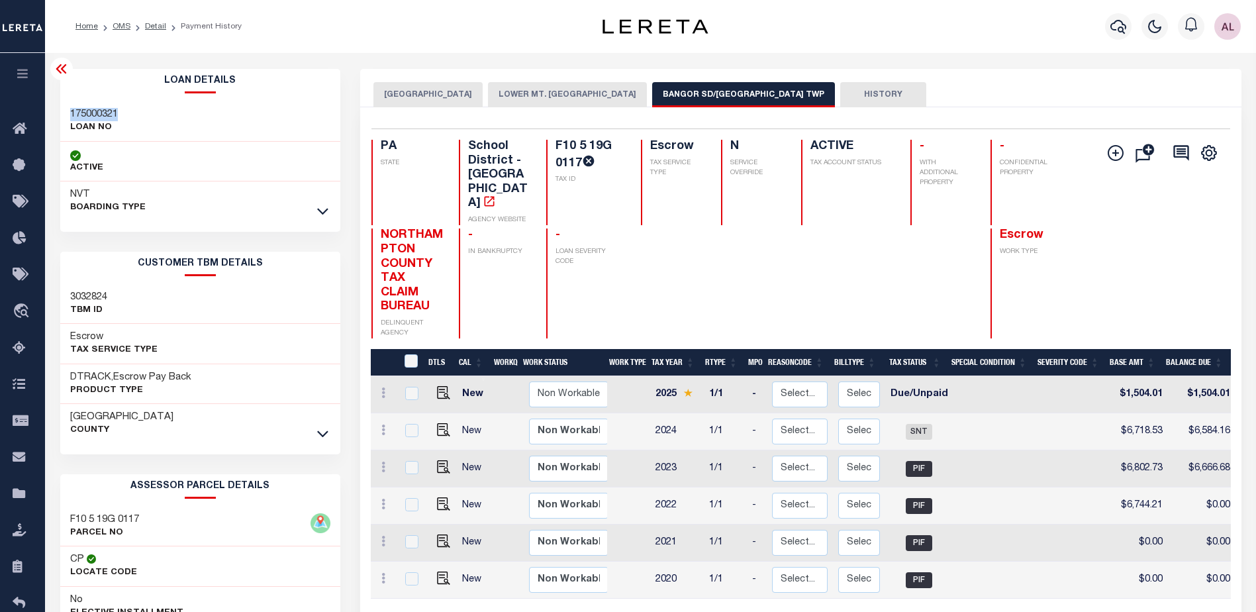
drag, startPoint x: 124, startPoint y: 115, endPoint x: 66, endPoint y: 116, distance: 57.6
click at [66, 116] on div "175000321 LOAN NO" at bounding box center [200, 121] width 281 height 40
copy h3 "175000321"
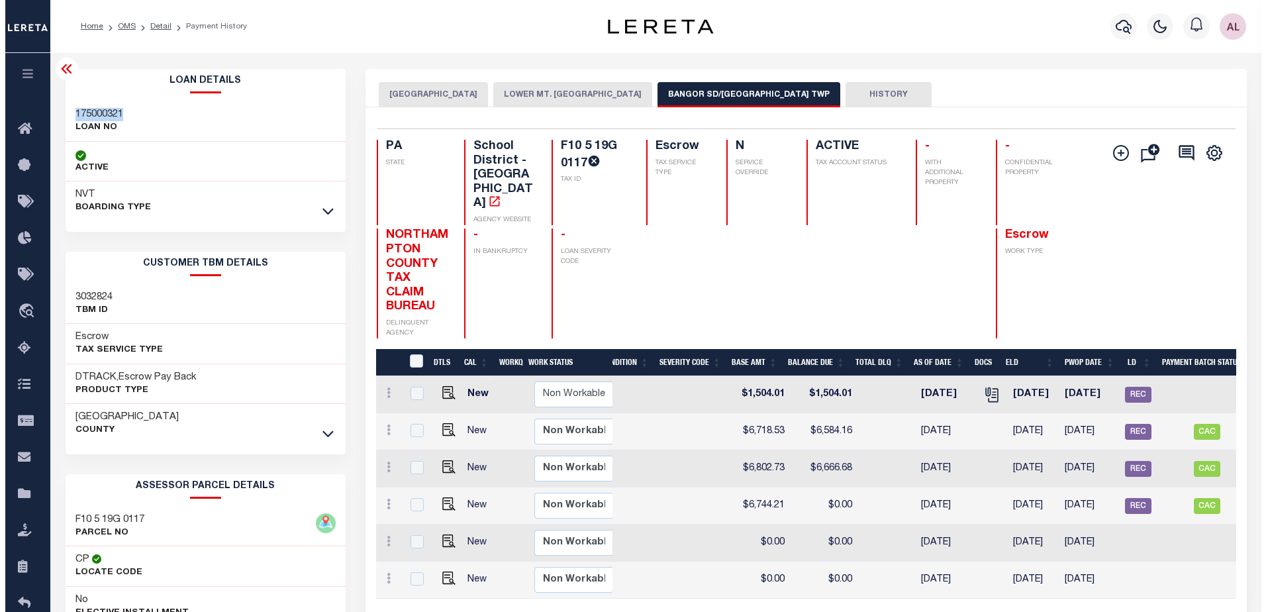
scroll to position [0, 445]
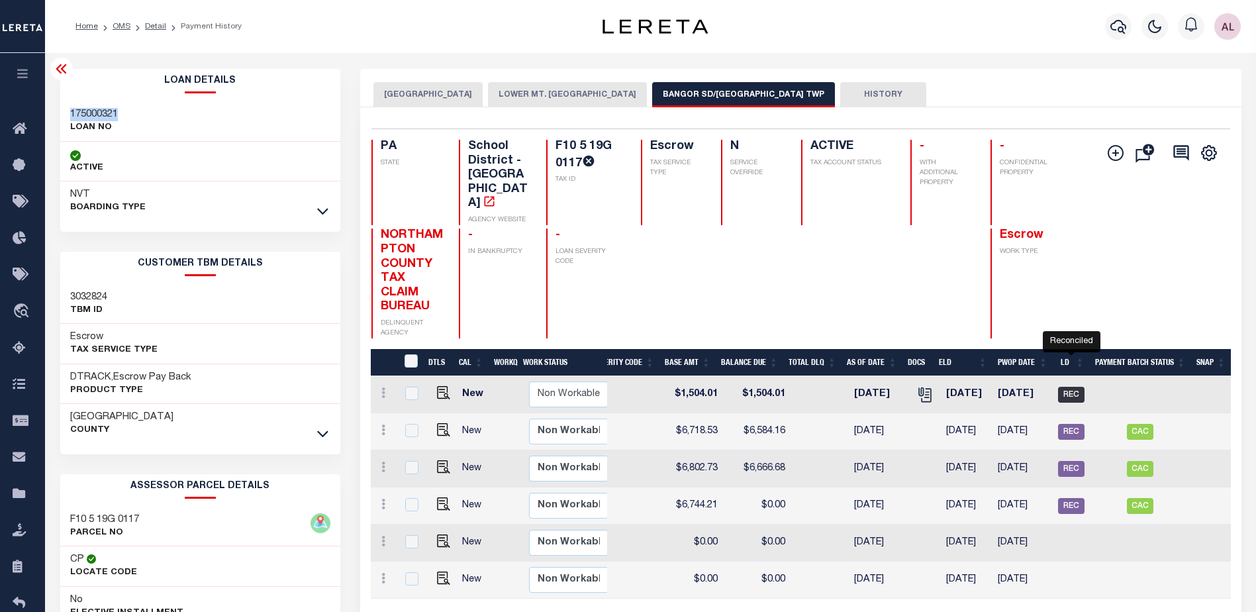
click at [1070, 387] on span "REC" at bounding box center [1071, 395] width 26 height 16
checkbox input "true"
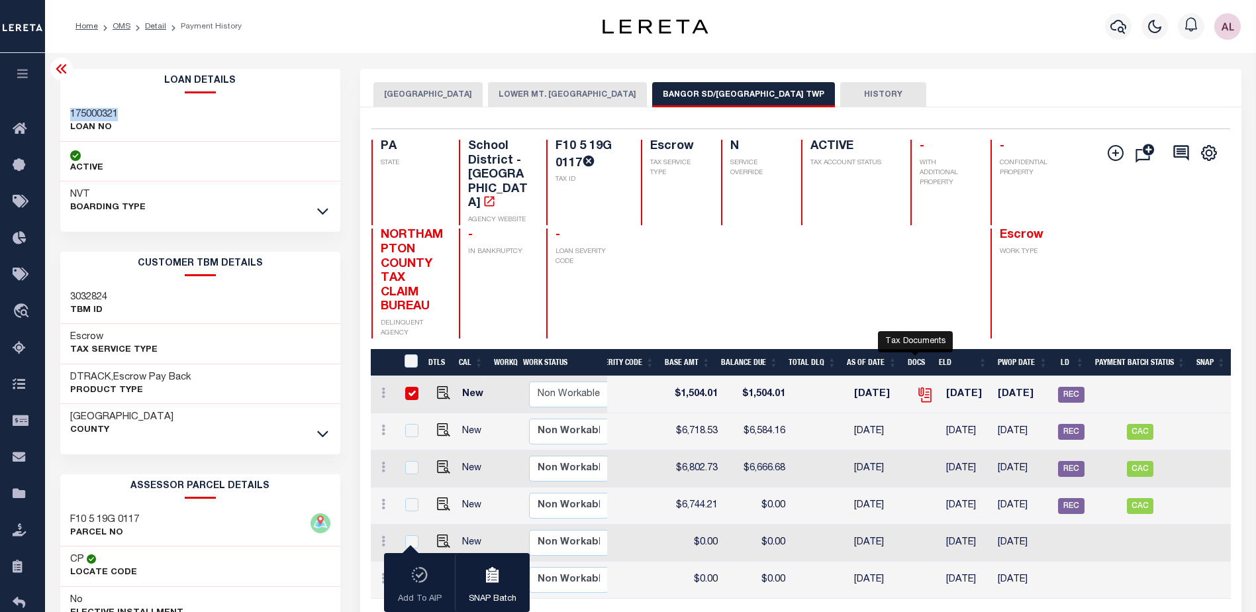
click at [916, 386] on icon "" at bounding box center [924, 394] width 17 height 17
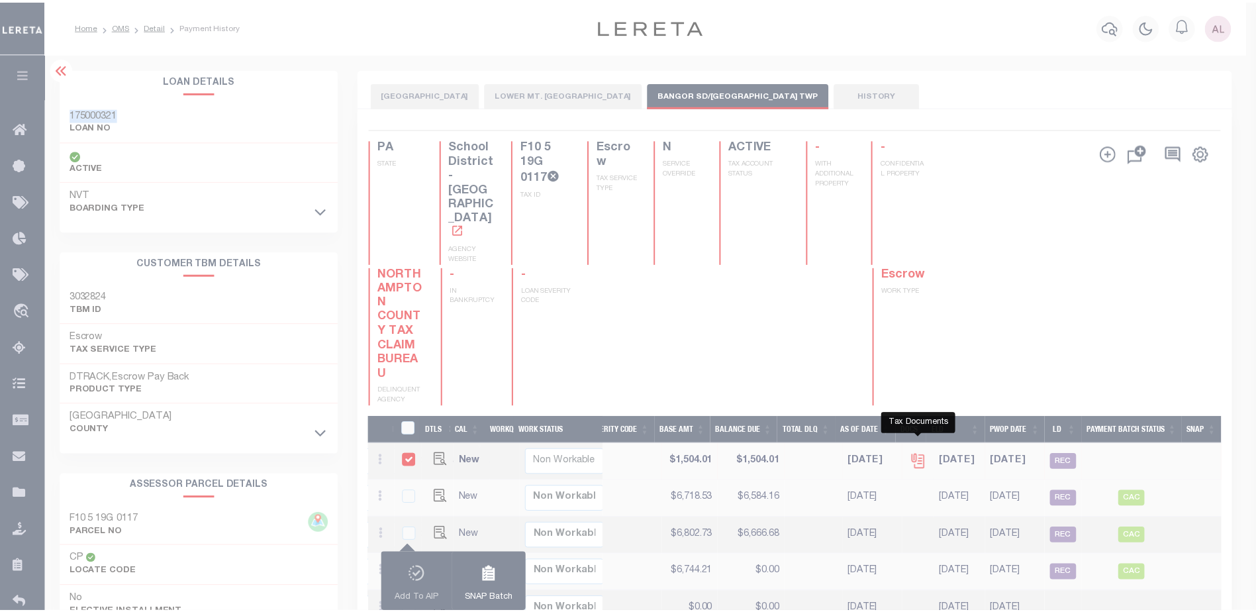
scroll to position [0, 438]
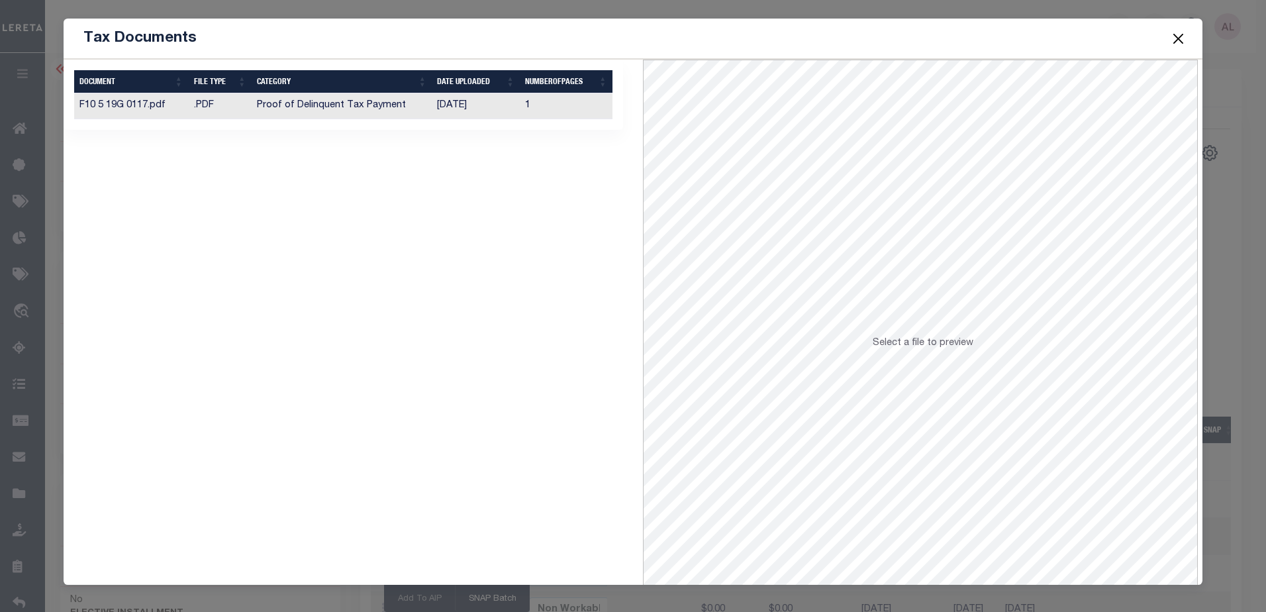
click at [1175, 42] on button "Close" at bounding box center [1177, 38] width 17 height 17
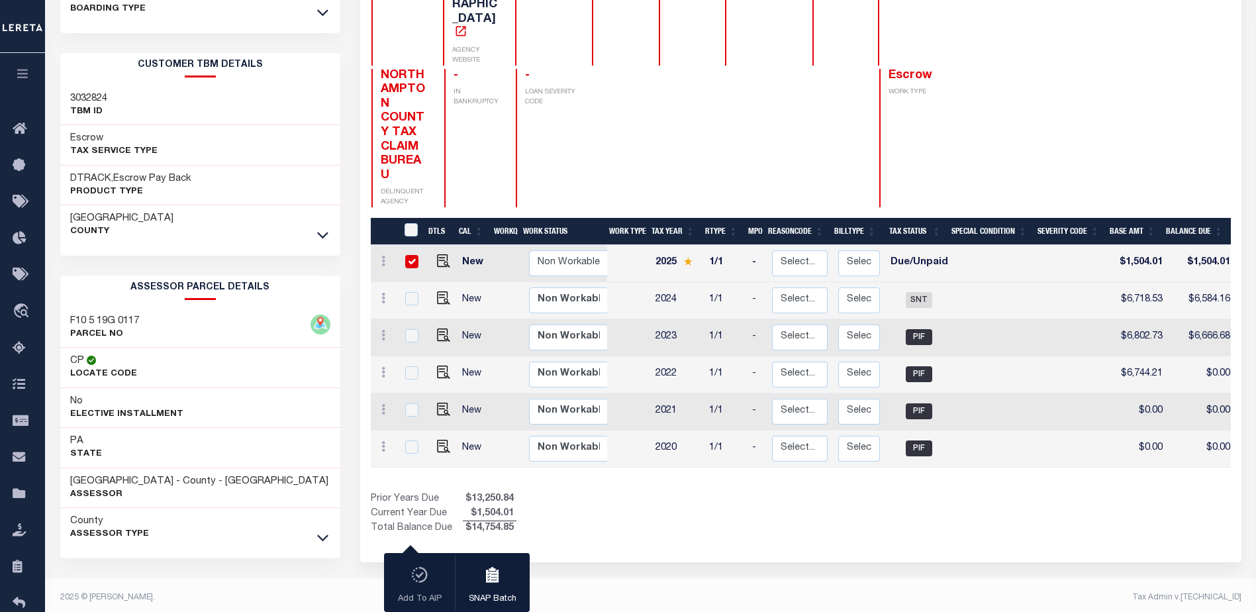
scroll to position [0, 445]
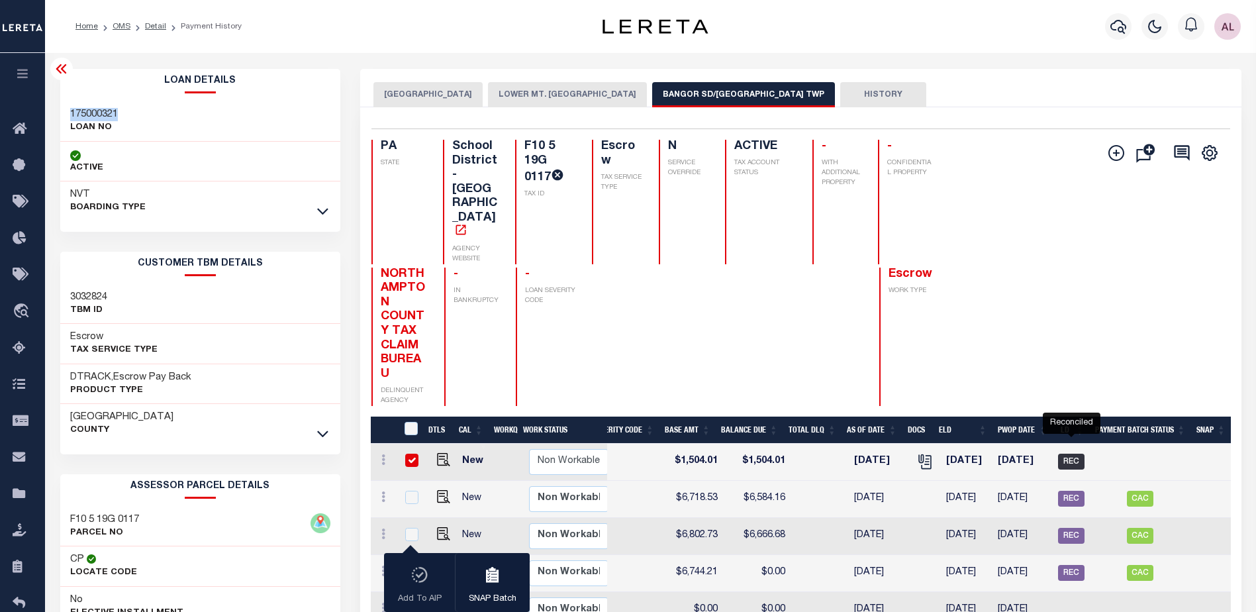
click at [1065, 454] on span "REC" at bounding box center [1071, 462] width 26 height 16
checkbox input "false"
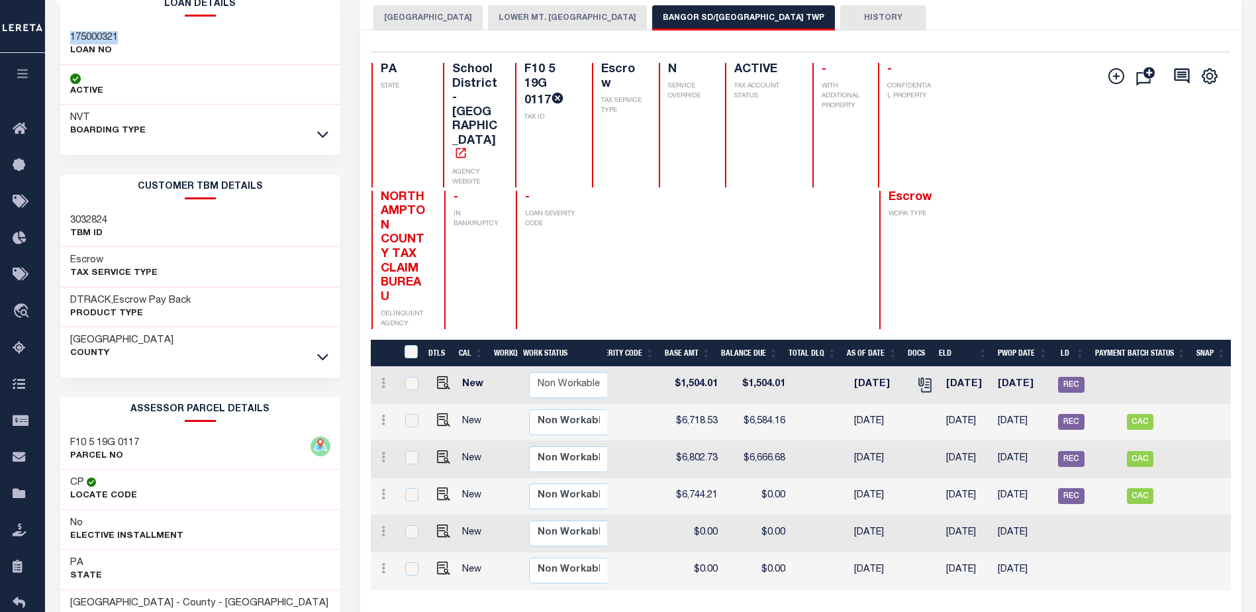
scroll to position [132, 0]
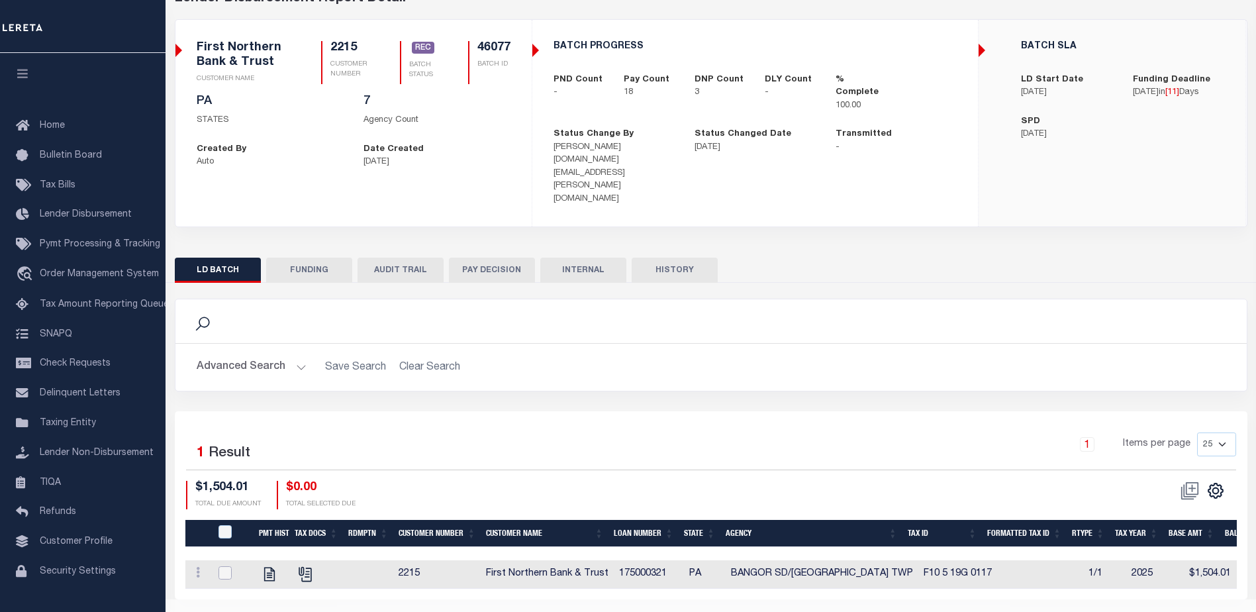
click at [227, 566] on input "checkbox" at bounding box center [224, 572] width 13 height 13
checkbox input "true"
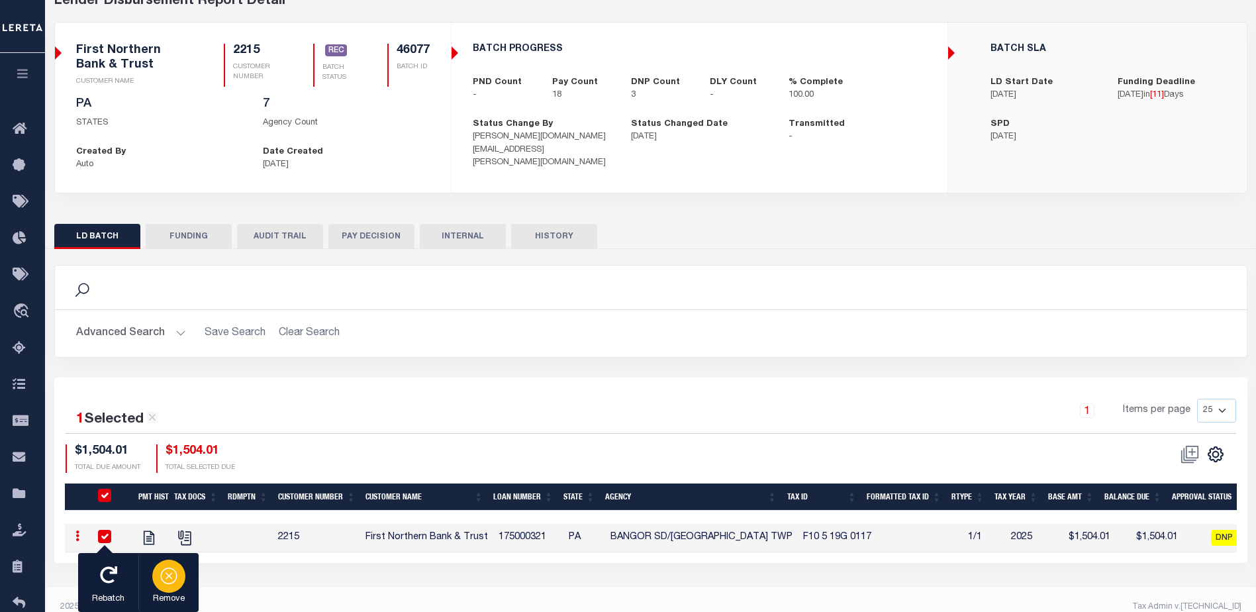
click at [172, 575] on icon "button" at bounding box center [169, 574] width 19 height 19
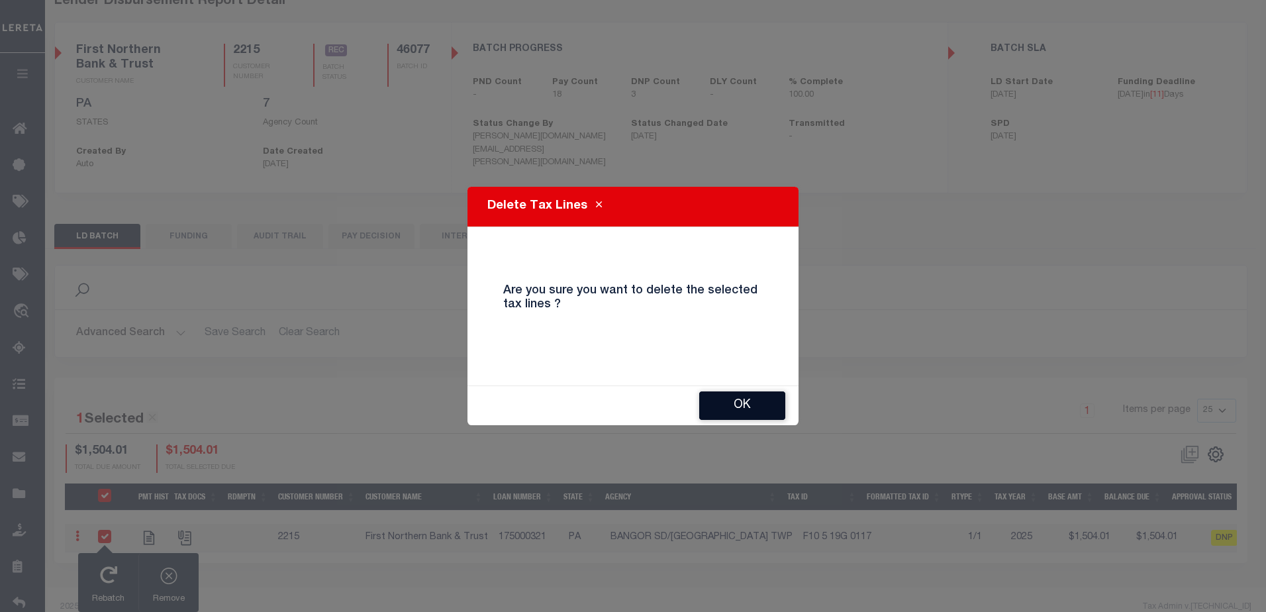
click at [751, 404] on button "OK" at bounding box center [742, 405] width 86 height 28
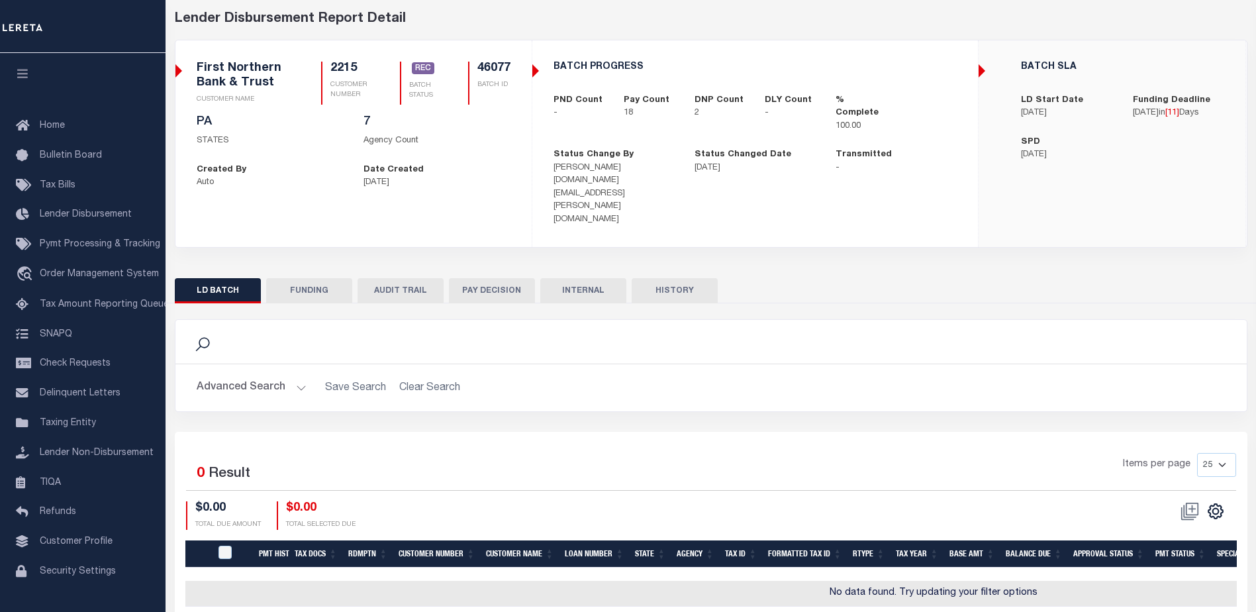
scroll to position [66, 0]
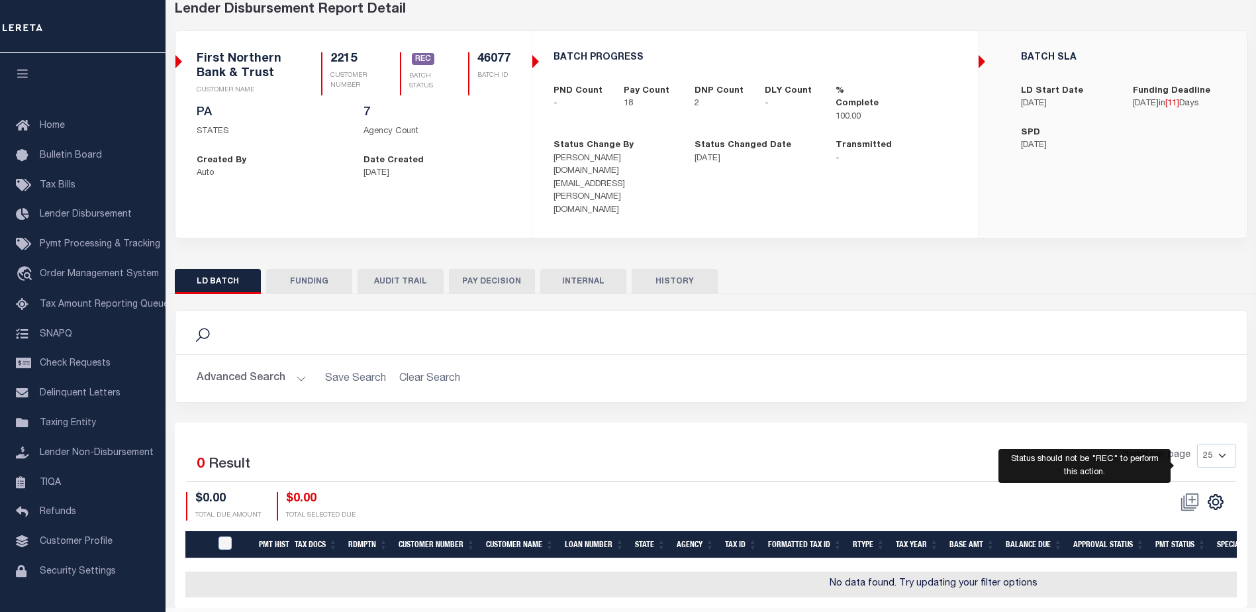
click at [1190, 492] on span at bounding box center [1190, 502] width 30 height 20
click at [612, 492] on div "$0.00 TOTAL DUE AMOUNT $0.00 TOTAL SELECTED DUE" at bounding box center [448, 506] width 525 height 28
click at [636, 422] on div "Selected 0 Result Items per page 25 50 100 200 $0.00 $0.00" at bounding box center [711, 514] width 1073 height 185
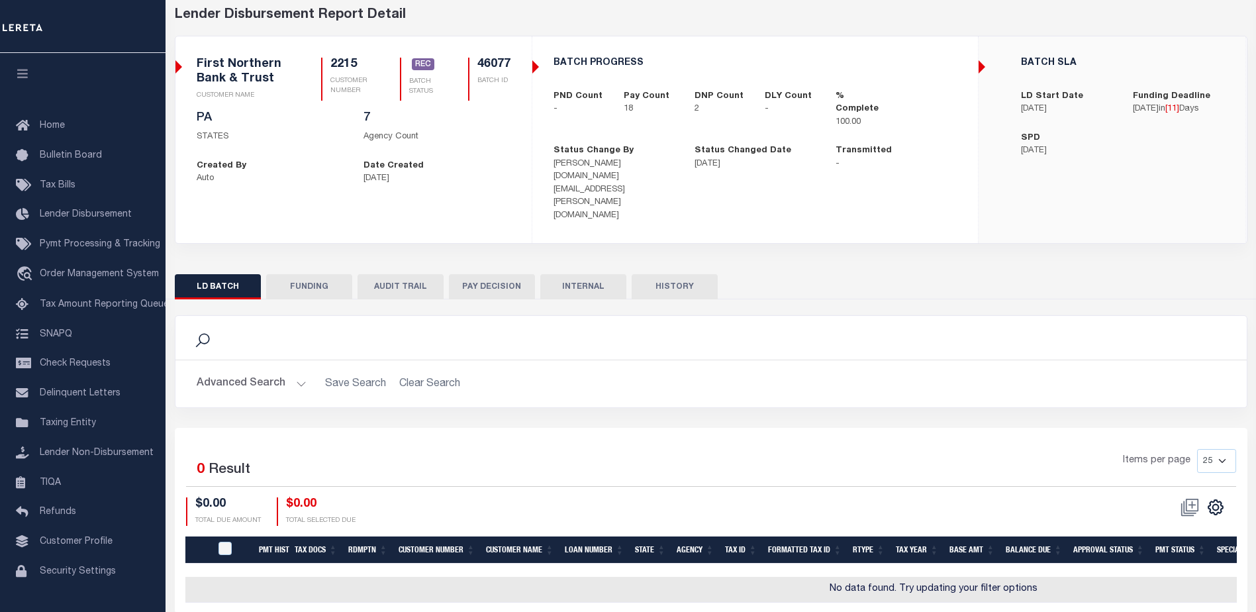
scroll to position [73, 0]
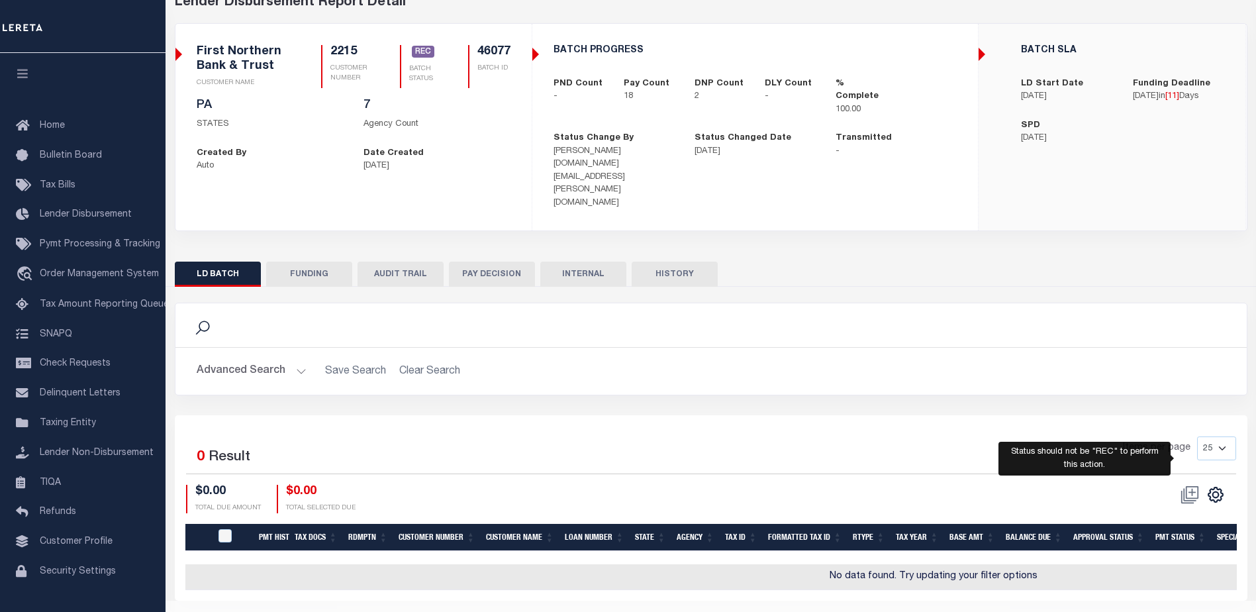
click at [1190, 485] on span at bounding box center [1190, 495] width 30 height 20
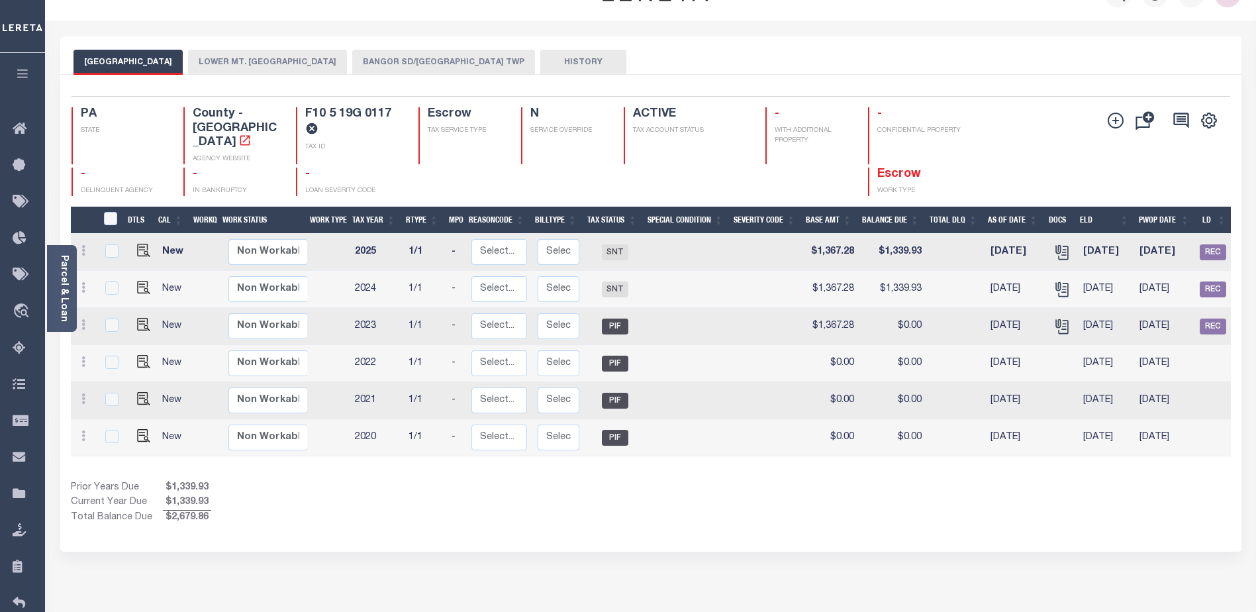
scroll to position [32, 0]
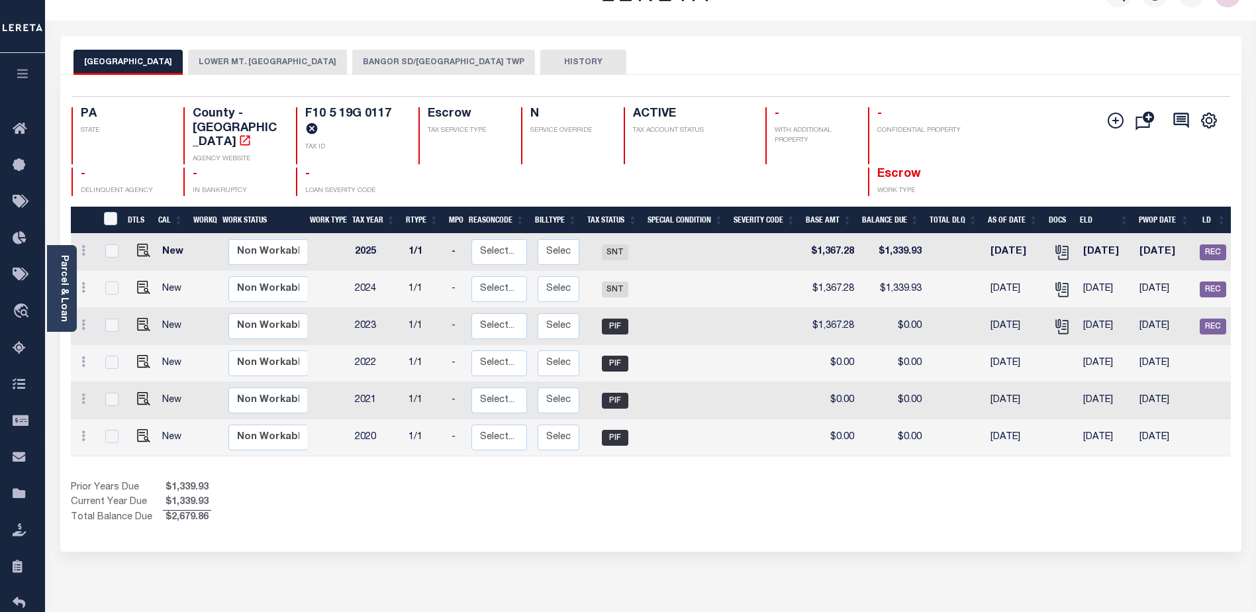
click at [439, 57] on button "BANGOR SD/[GEOGRAPHIC_DATA] TWP" at bounding box center [443, 62] width 183 height 25
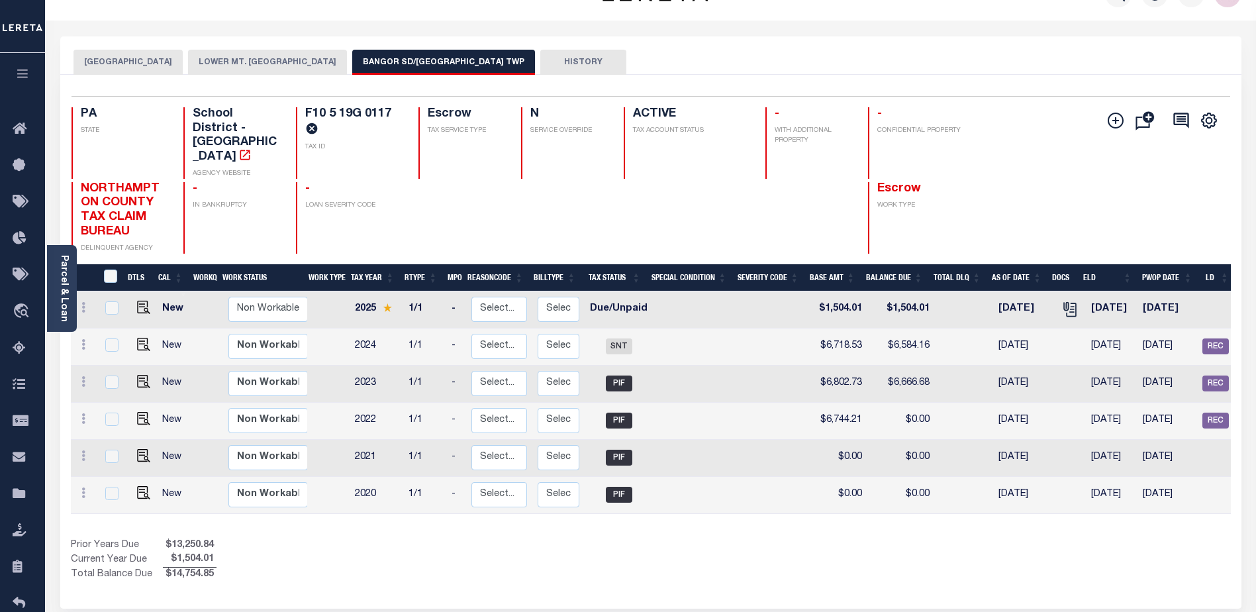
scroll to position [0, 0]
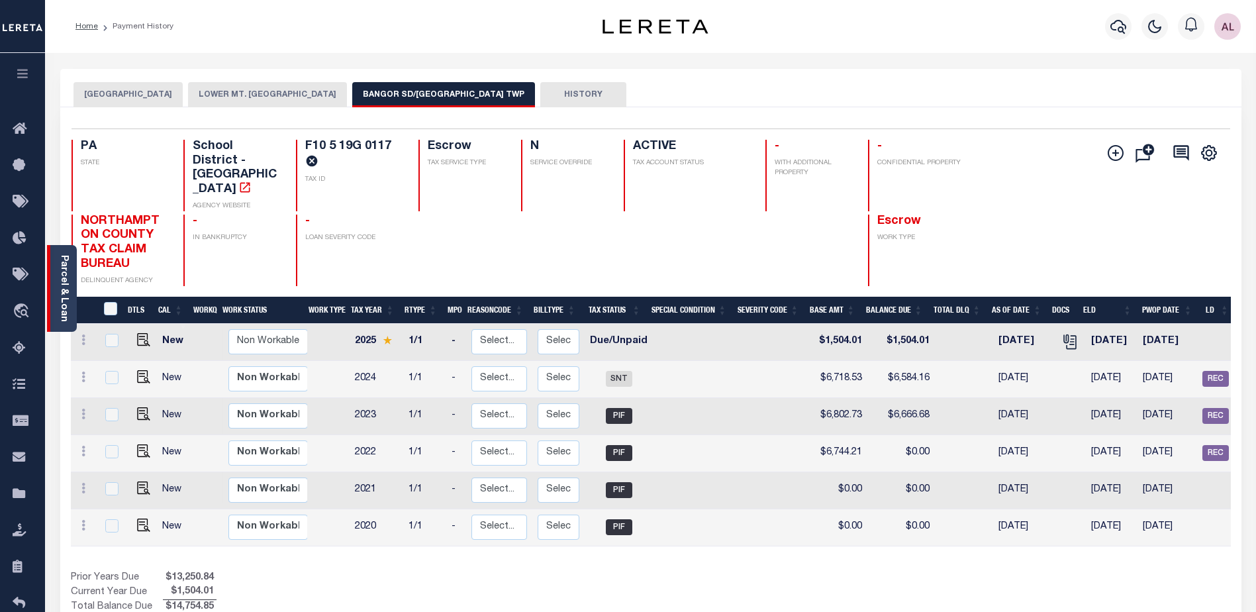
click at [62, 286] on link "Parcel & Loan" at bounding box center [63, 288] width 9 height 67
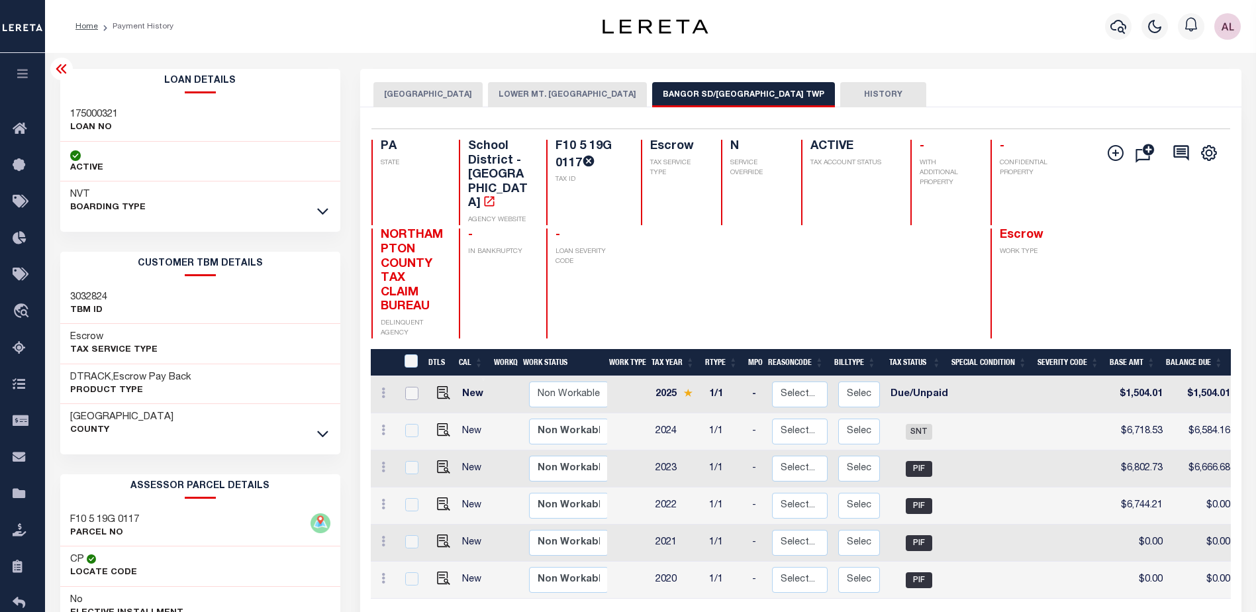
click at [408, 387] on input "checkbox" at bounding box center [411, 393] width 13 height 13
checkbox input "true"
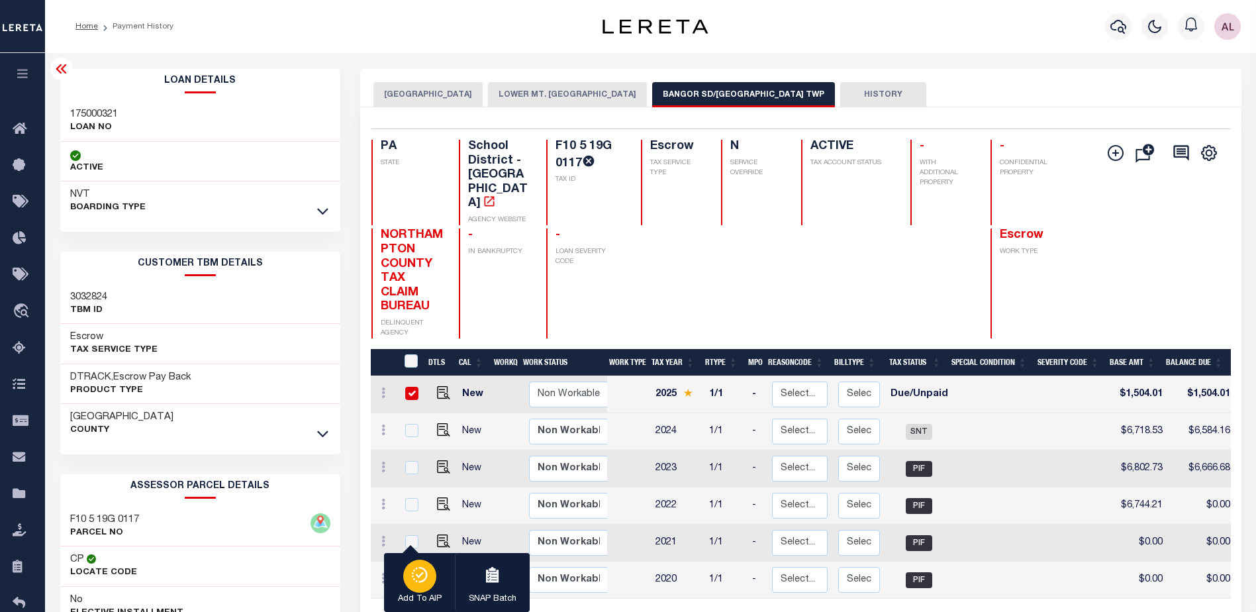
click at [420, 575] on icon "button" at bounding box center [419, 575] width 19 height 16
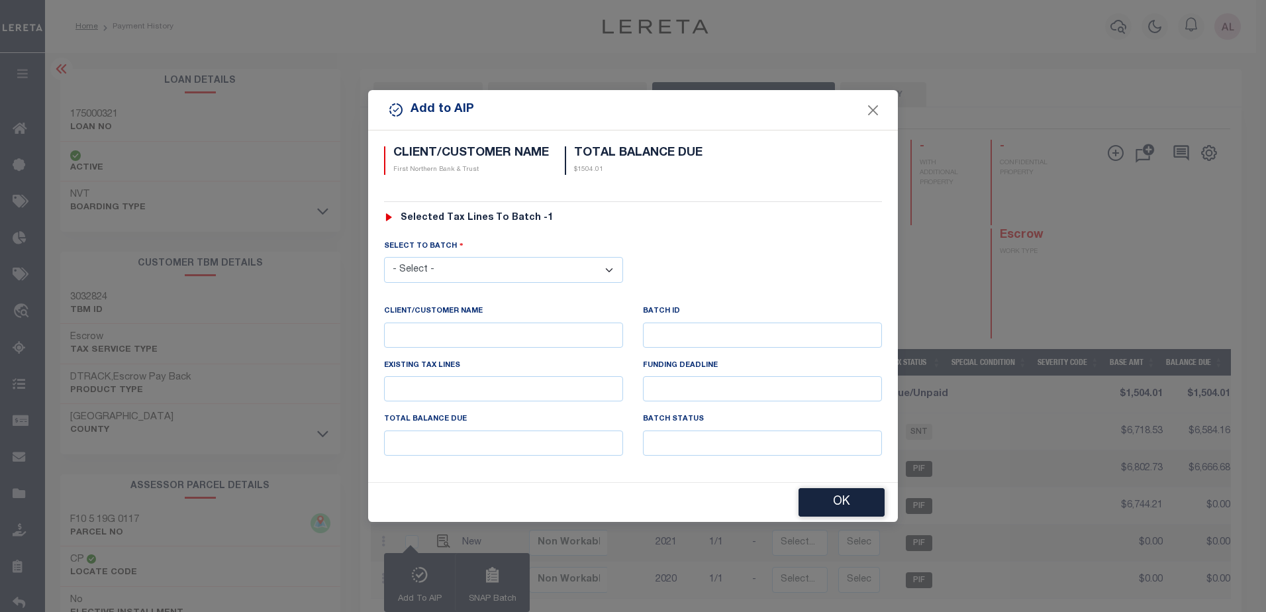
click at [469, 277] on select "- Select - 44231 44945" at bounding box center [503, 270] width 239 height 26
click at [871, 107] on button "Close" at bounding box center [873, 109] width 17 height 17
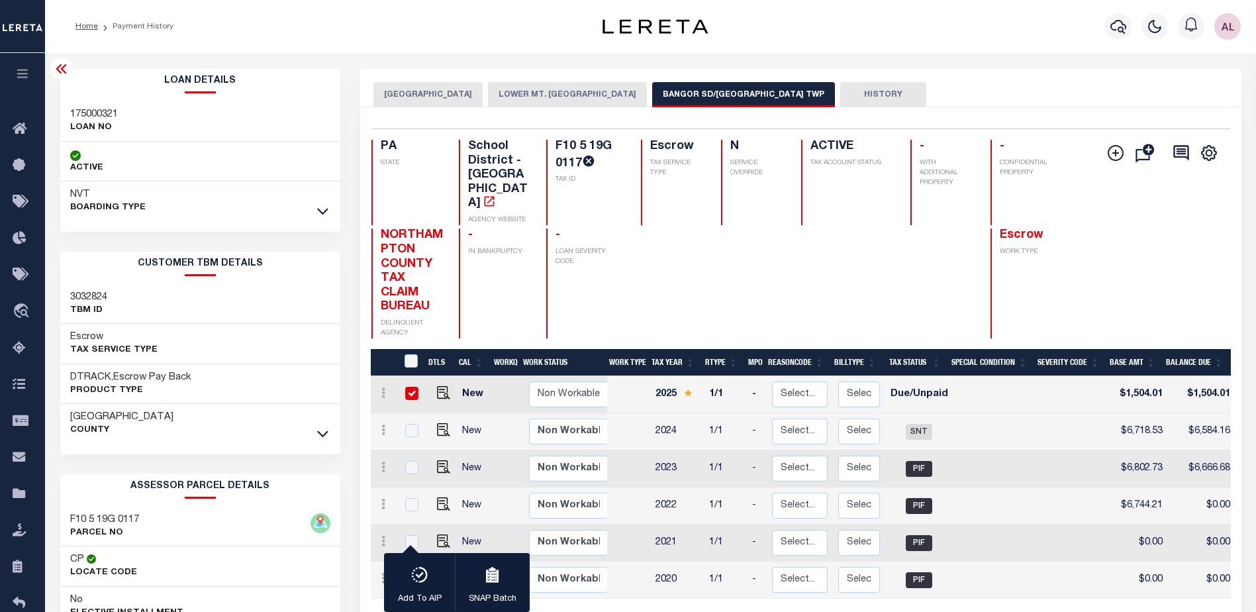
click at [873, 91] on button "HISTORY" at bounding box center [883, 94] width 86 height 25
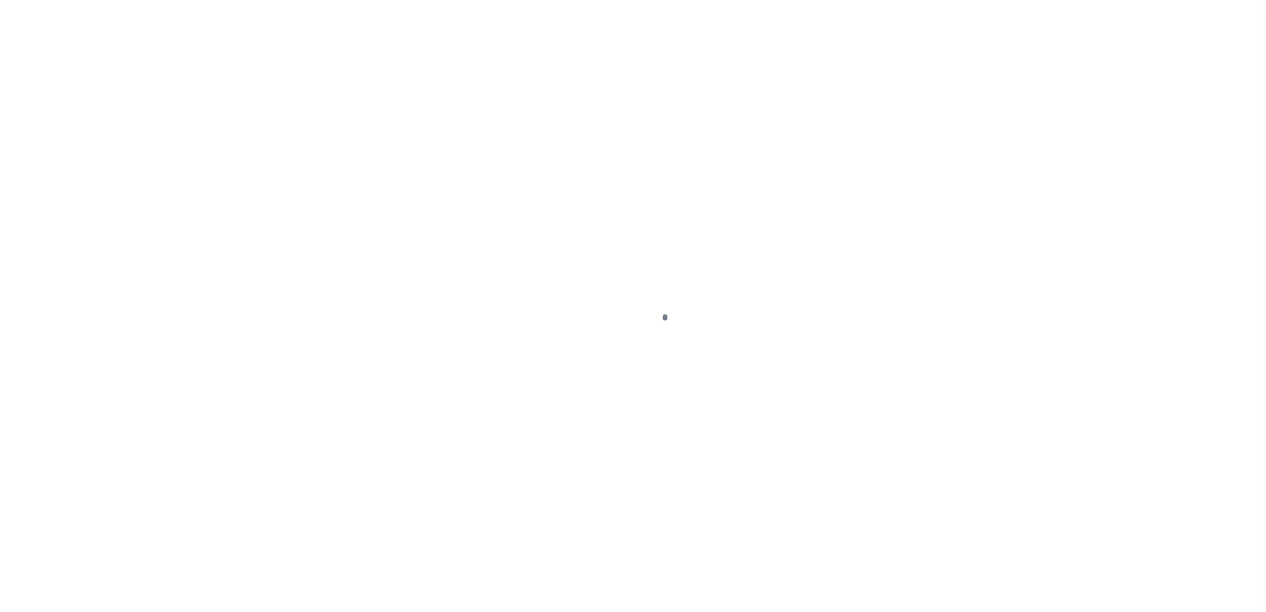
select select "1000"
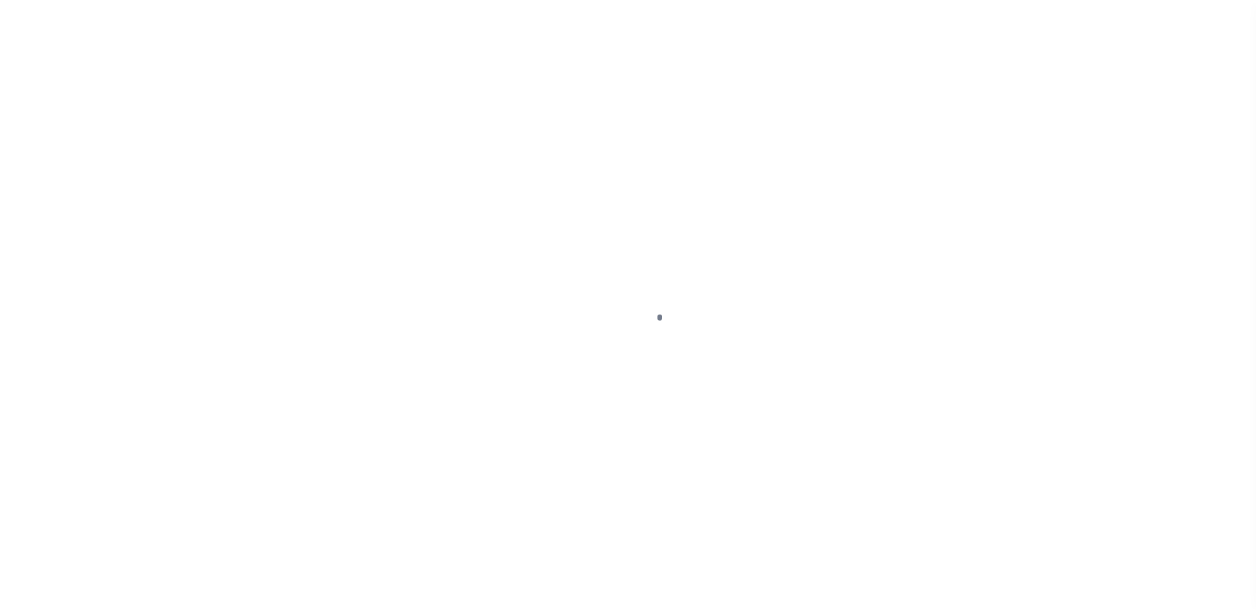
scroll to position [33, 0]
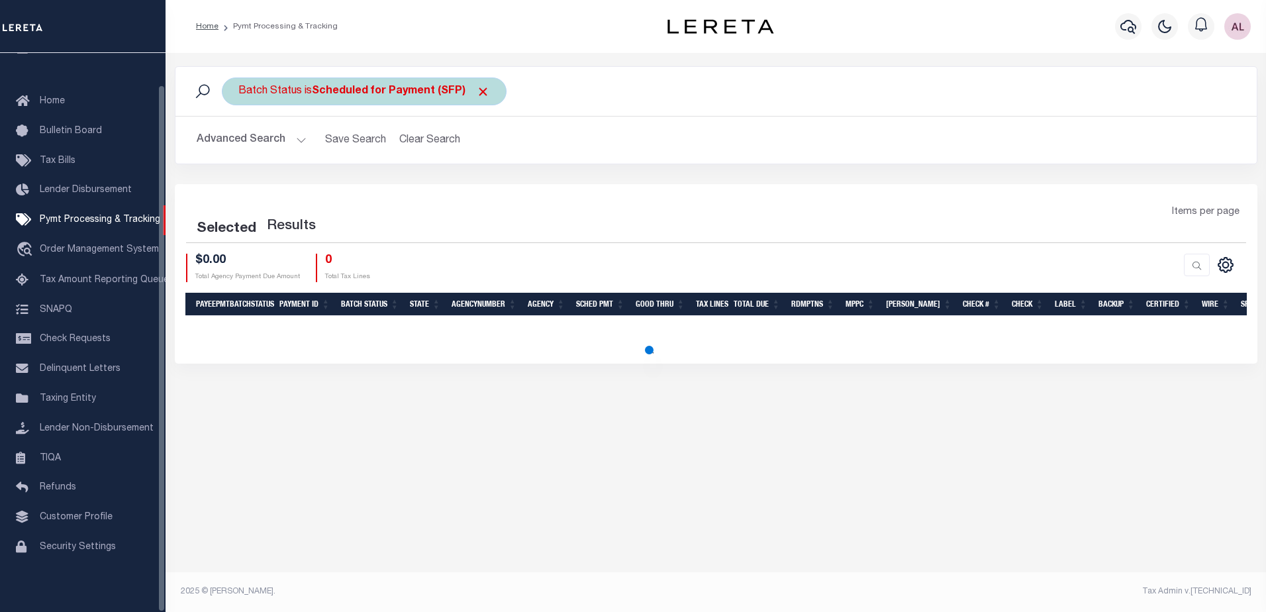
select select "1000"
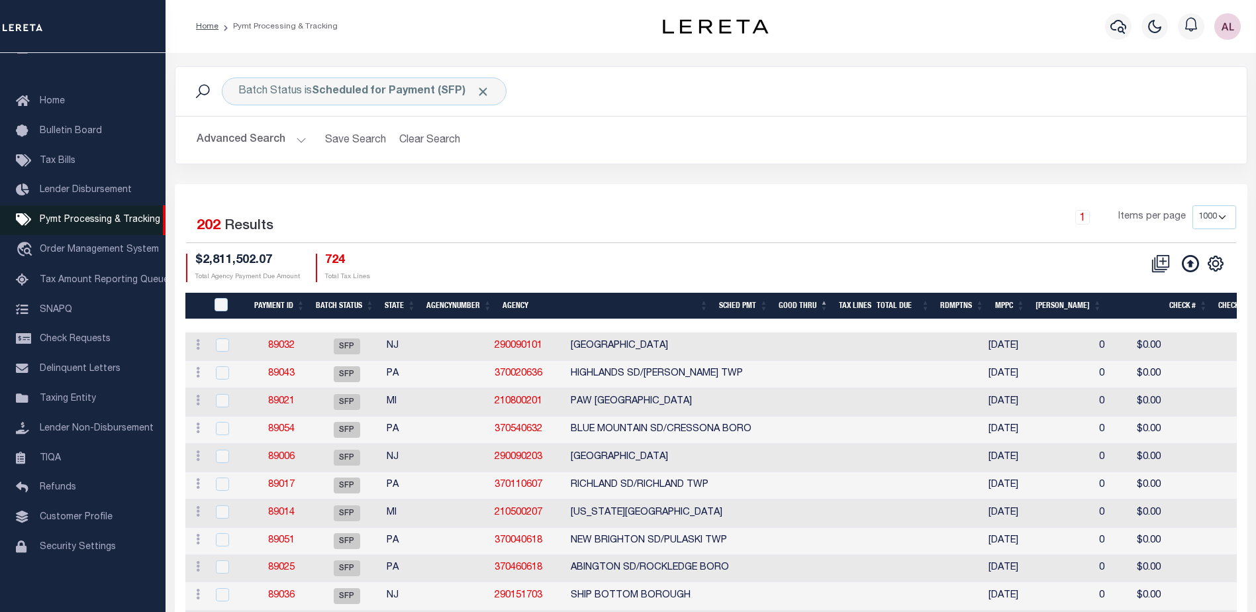
click at [107, 215] on span "Pymt Processing & Tracking" at bounding box center [100, 219] width 120 height 9
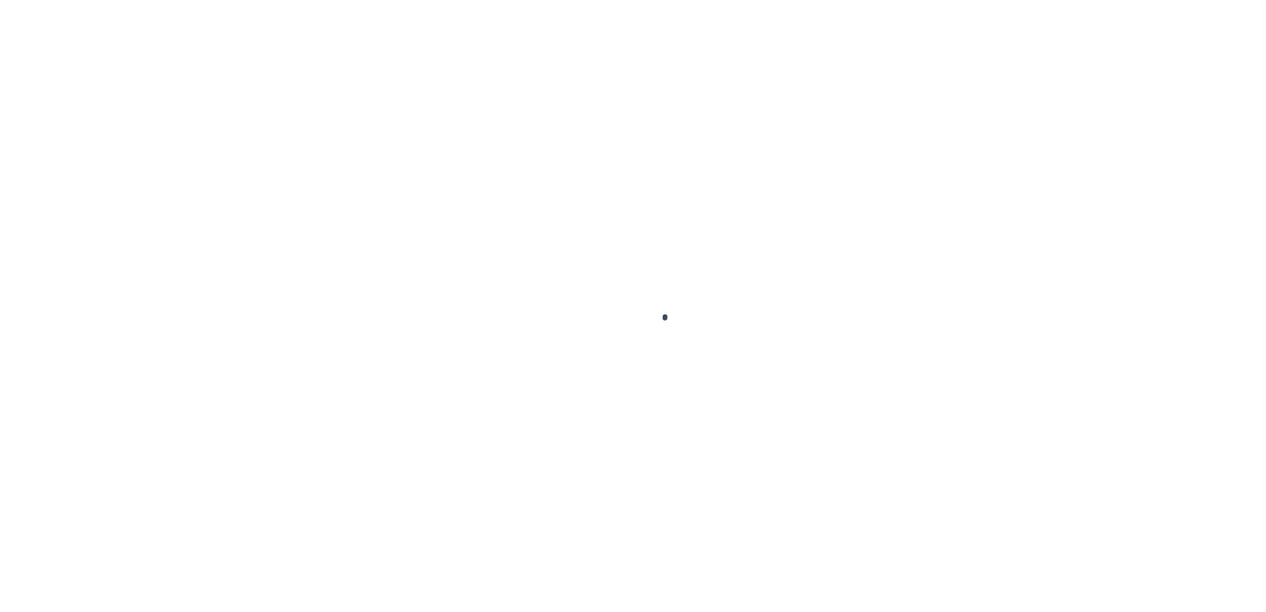
select select "1000"
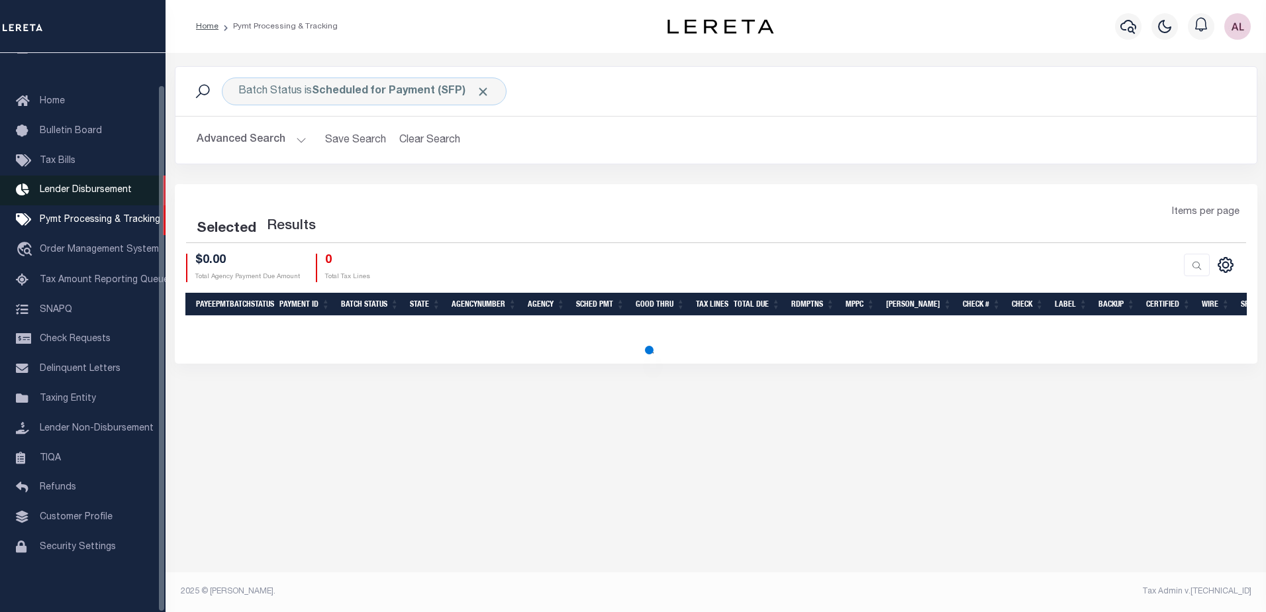
click at [103, 185] on span "Lender Disbursement" at bounding box center [86, 189] width 92 height 9
select select "1000"
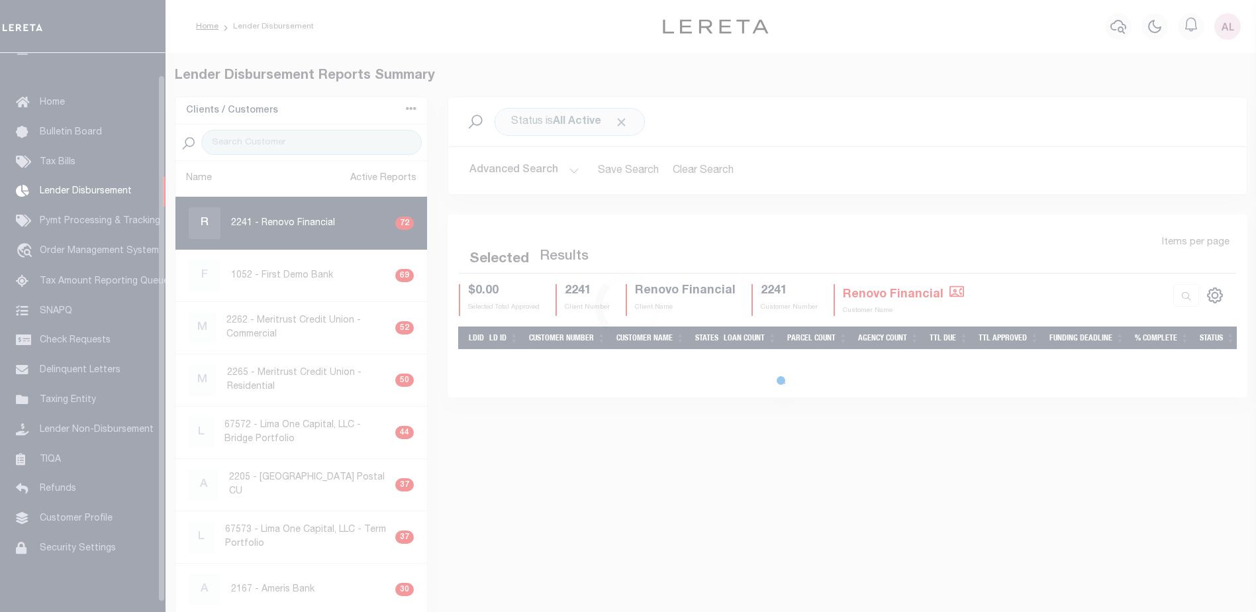
scroll to position [23, 0]
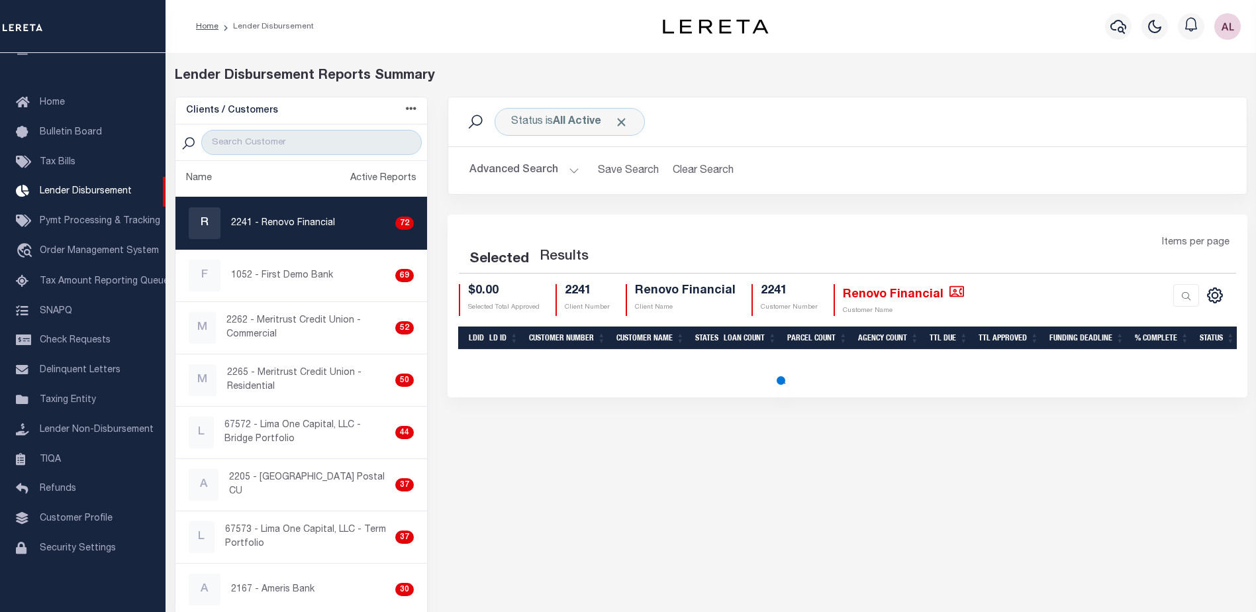
click at [292, 223] on p "2241 - Renovo Financial" at bounding box center [283, 223] width 104 height 14
checkbox input "true"
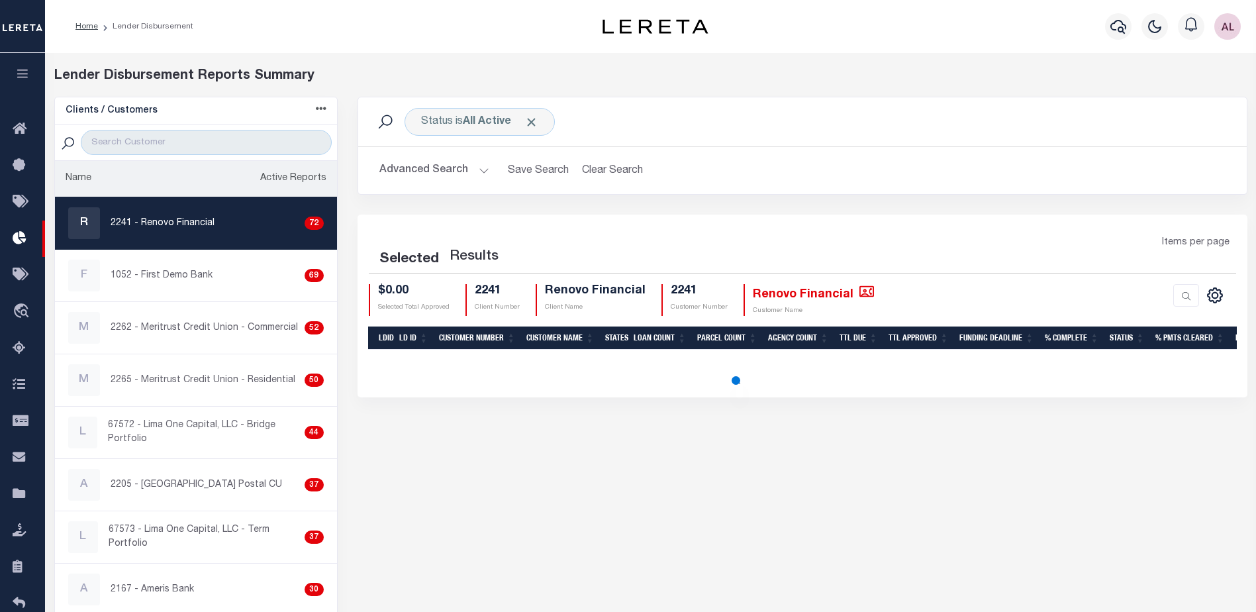
select select "200"
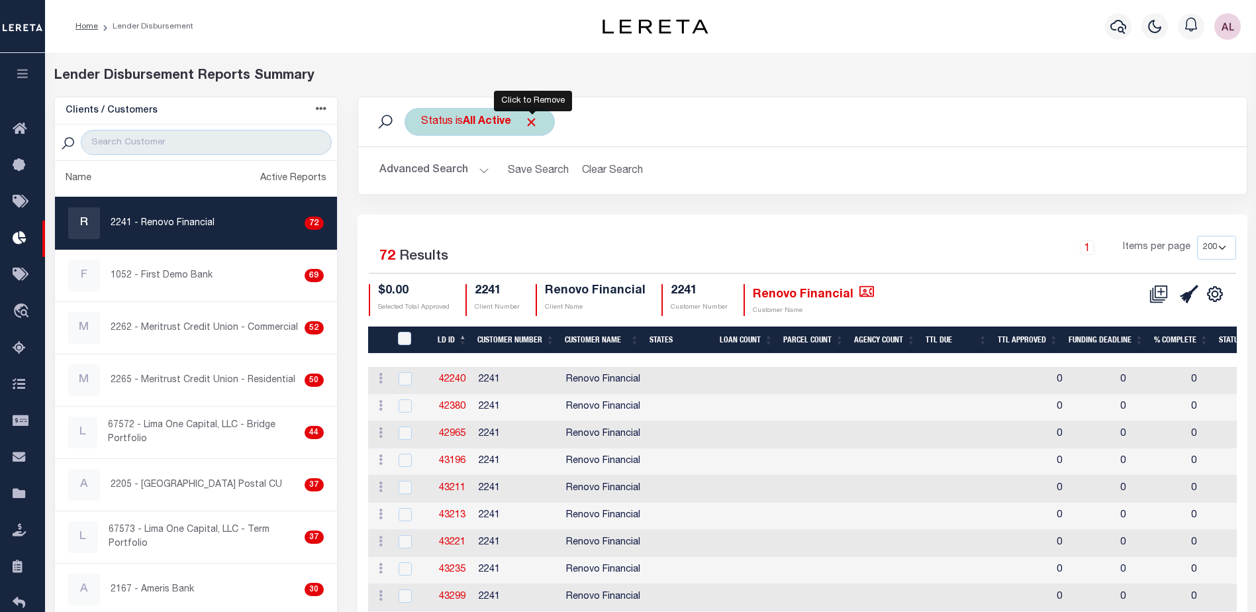
click at [532, 120] on span "Click to Remove" at bounding box center [531, 122] width 14 height 14
click at [487, 169] on button "Advanced Search" at bounding box center [434, 171] width 110 height 26
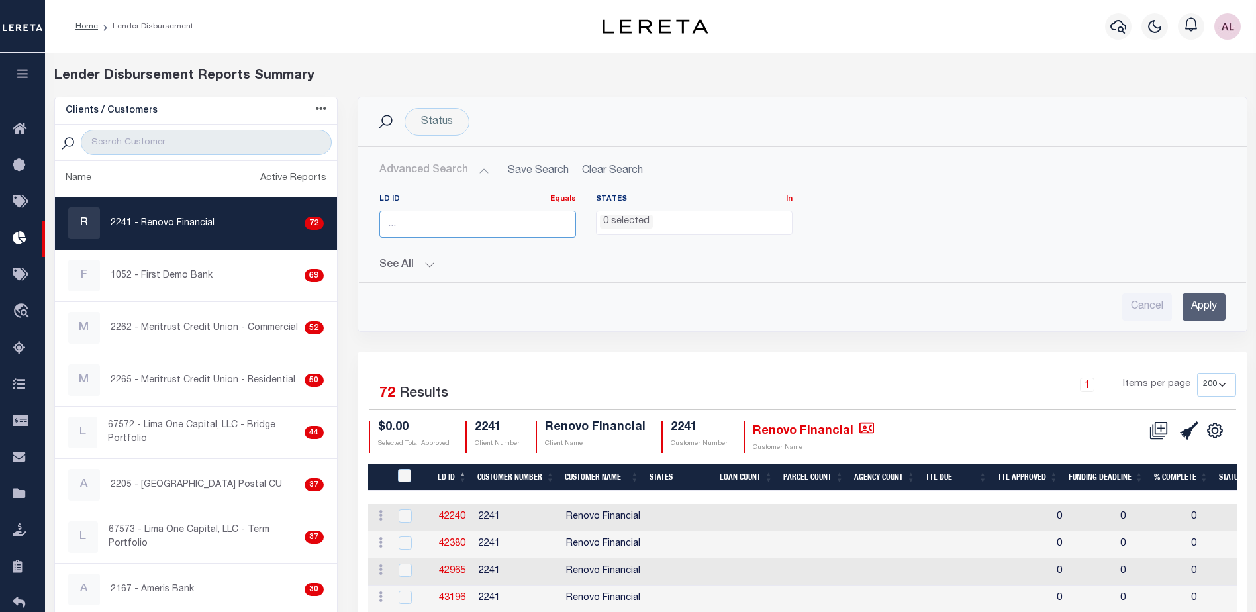
click at [420, 219] on input "number" at bounding box center [477, 224] width 197 height 27
type input "46077"
click at [1196, 303] on input "Apply" at bounding box center [1203, 306] width 43 height 27
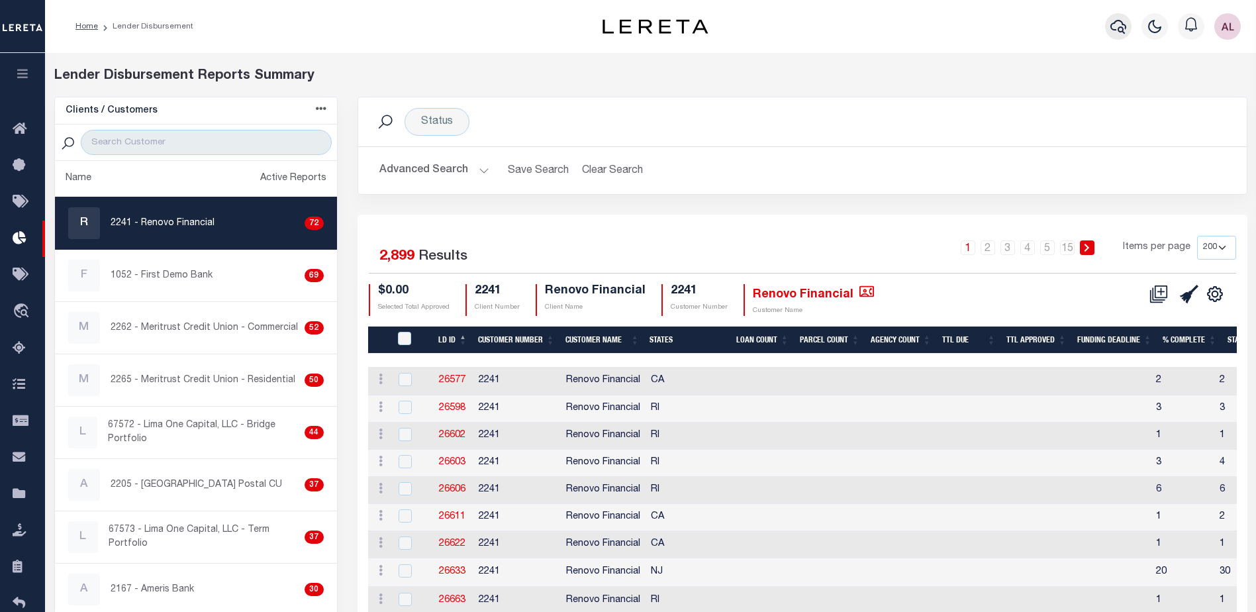
click at [1120, 27] on icon "button" at bounding box center [1118, 27] width 16 height 16
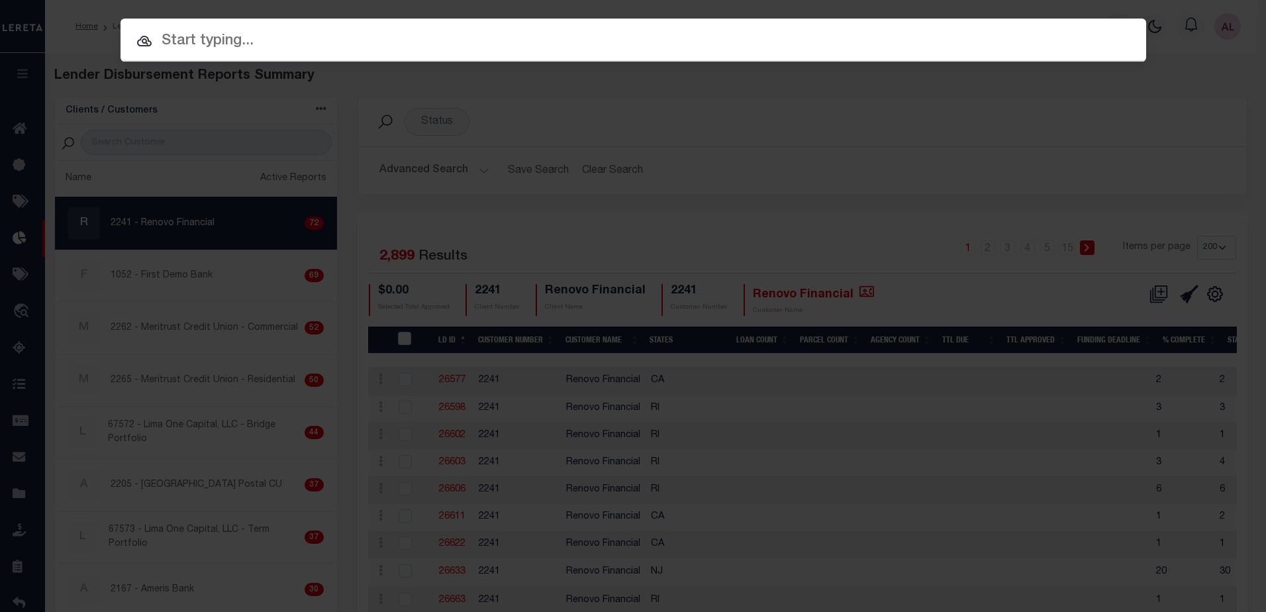
click at [194, 34] on input "text" at bounding box center [633, 41] width 1026 height 23
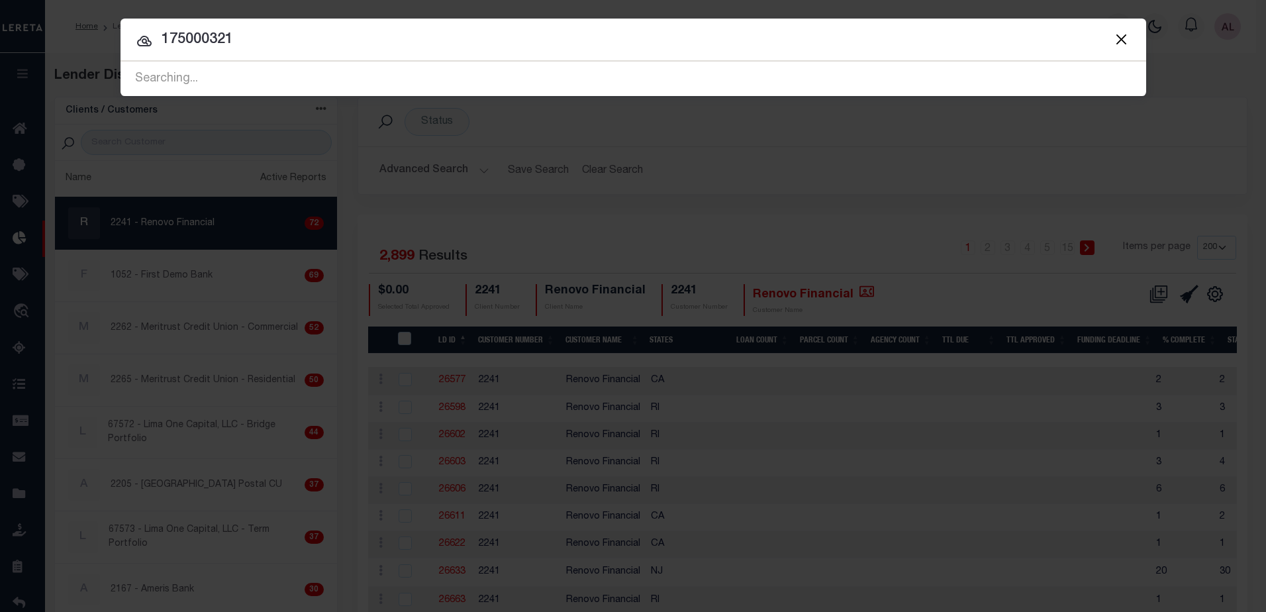
type input "175000321"
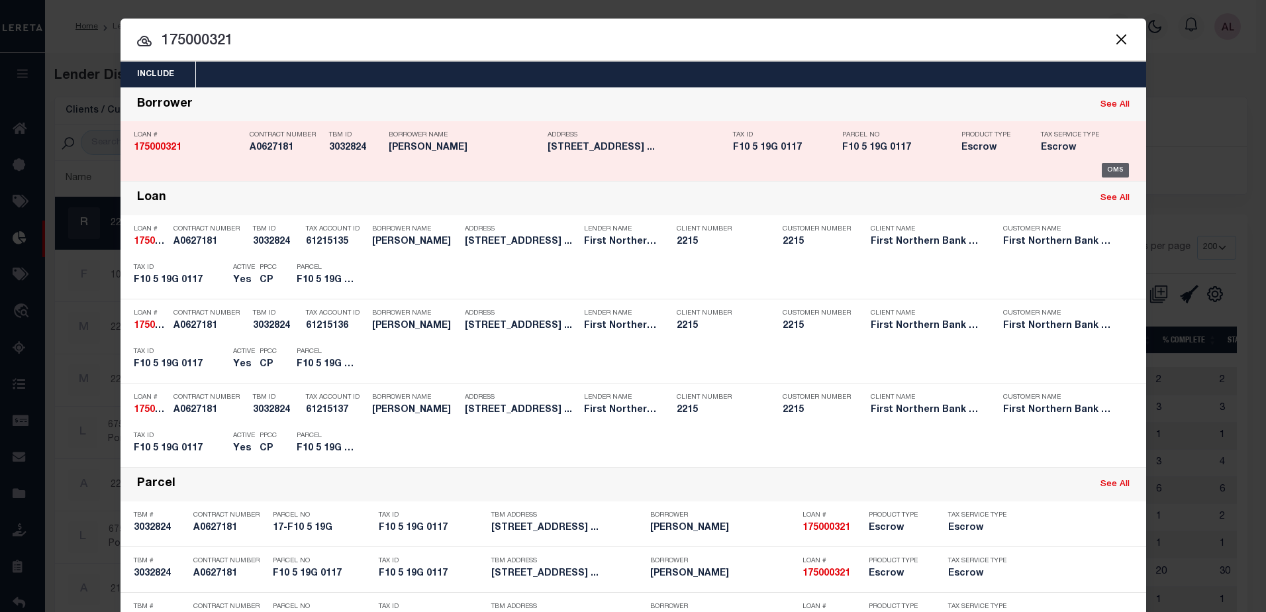
click at [1106, 169] on div "OMS" at bounding box center [1115, 170] width 27 height 15
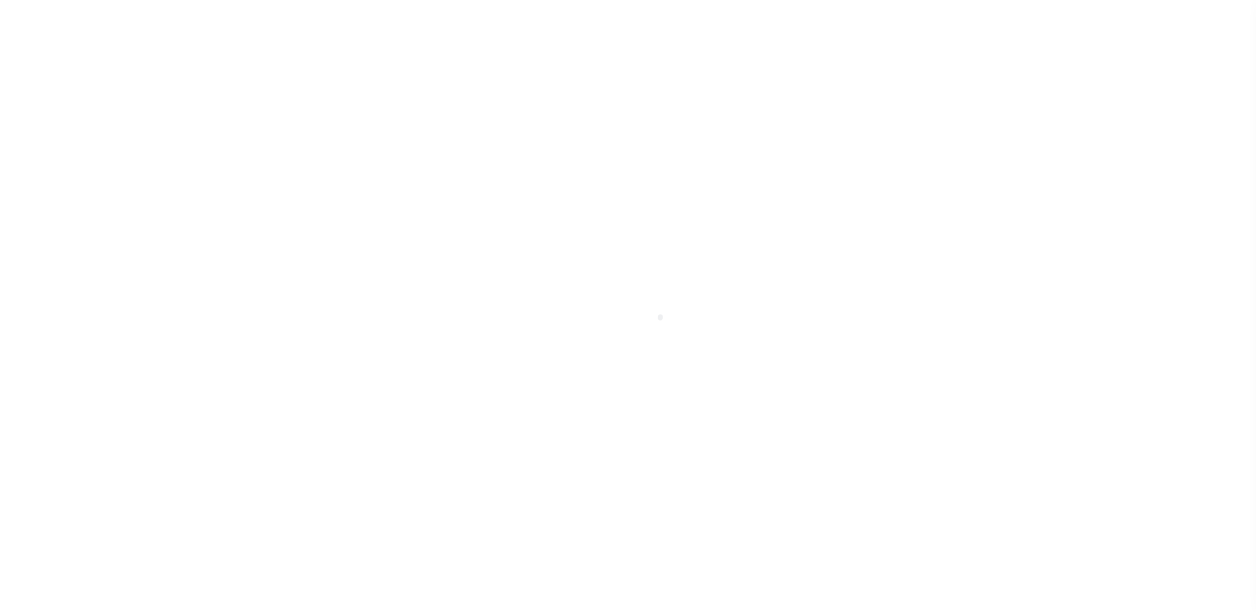
select select "Escrow"
type input "[STREET_ADDRESS]"
type input "17-F10 5 19G"
select select
type input "[GEOGRAPHIC_DATA] PA 18013"
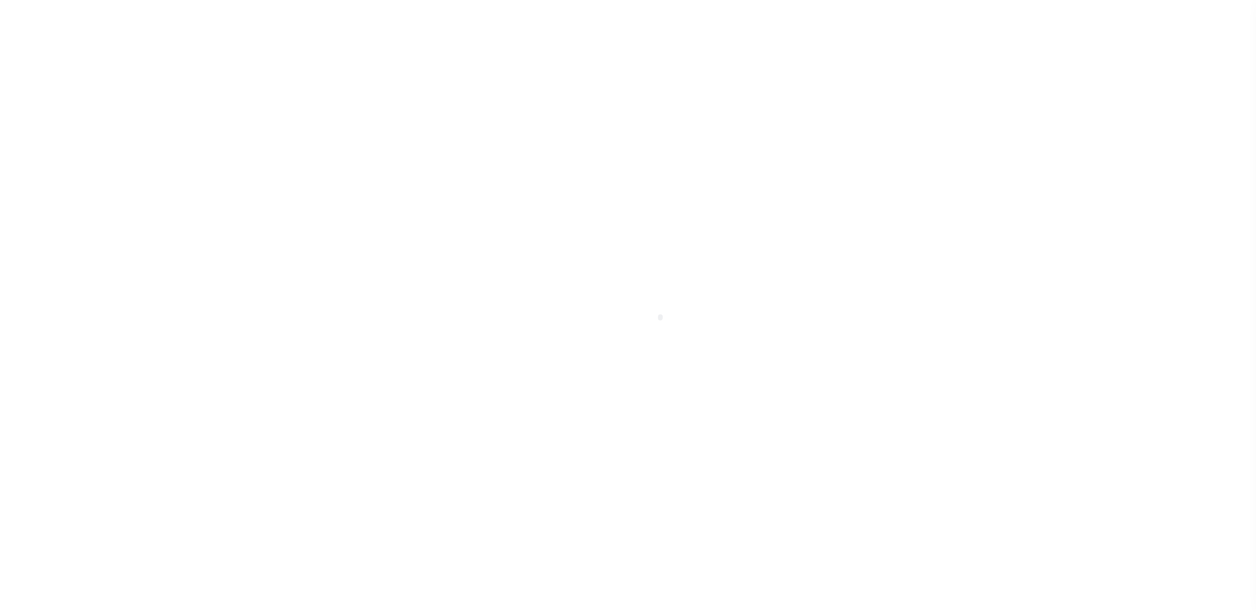
type input "PA"
select select
type textarea "Liability subject to parcel provided"
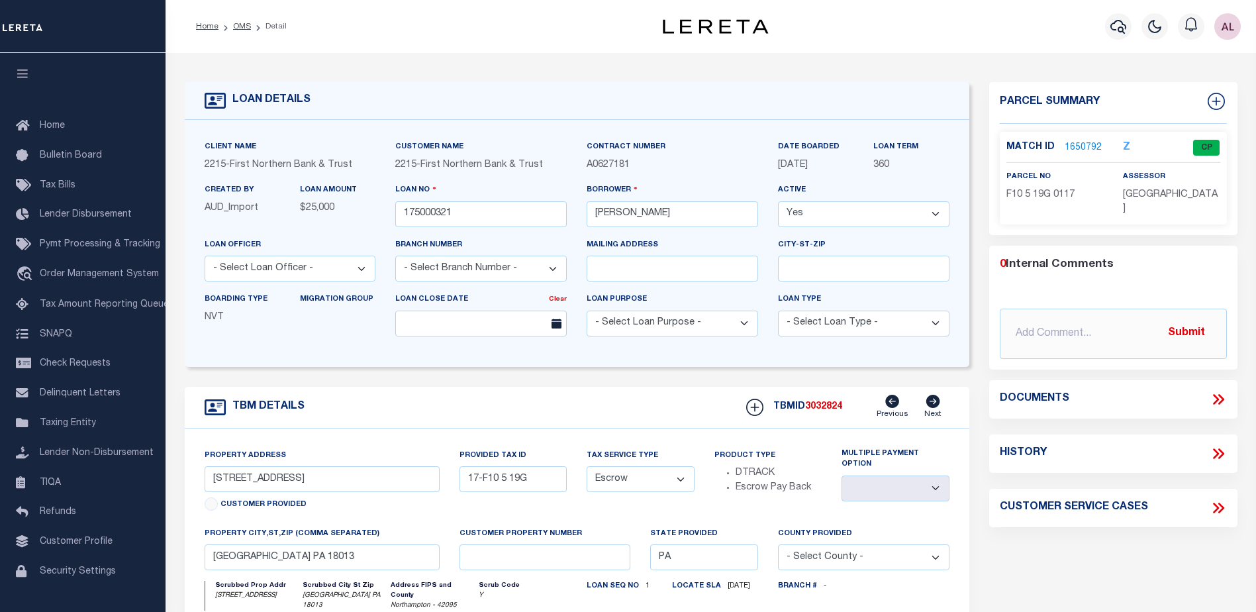
click at [1080, 141] on link "1650792" at bounding box center [1083, 148] width 37 height 14
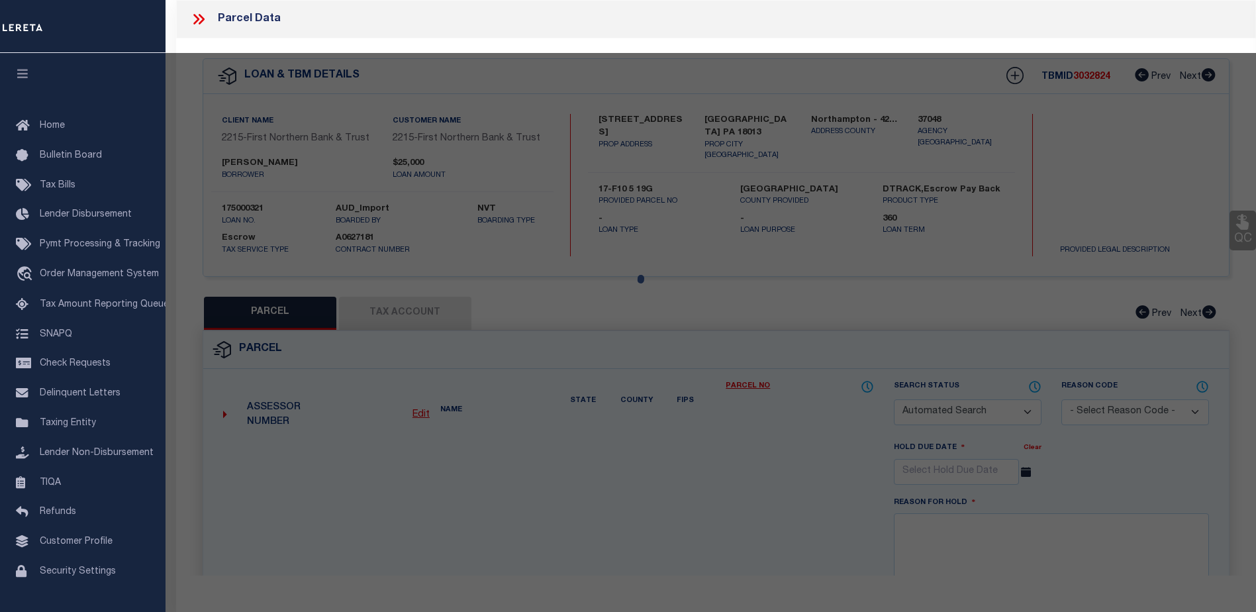
checkbox input "false"
select select "CP"
type input "FOLK JESSICA L & PATRICK O,"
select select
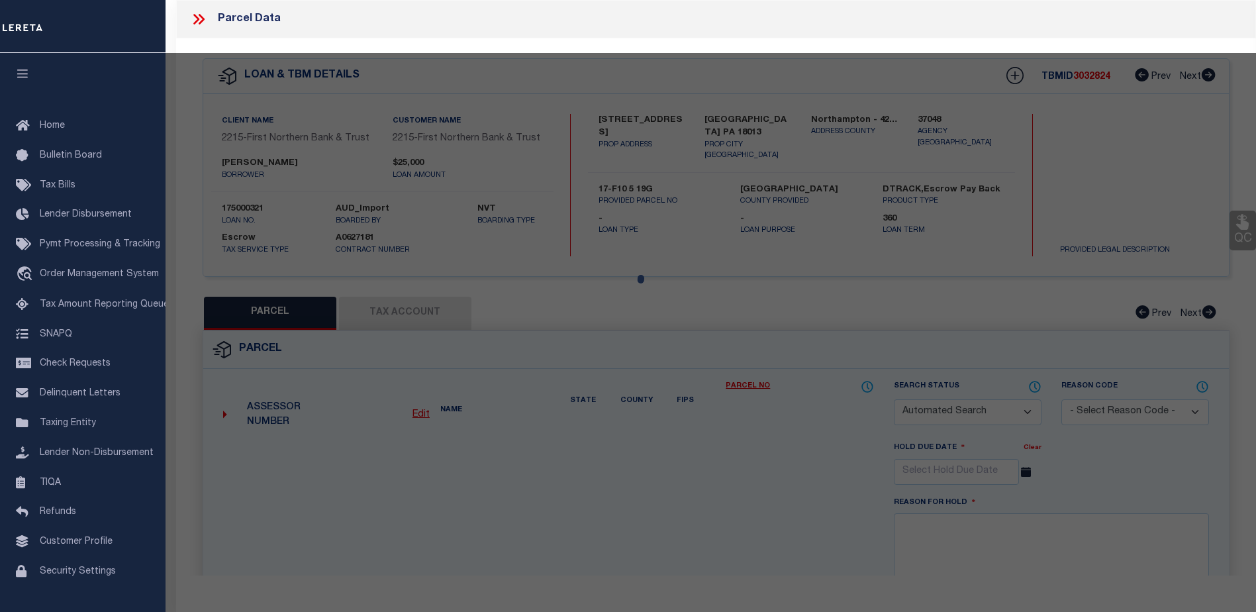
type input "9395 SPRING BROOK DR"
checkbox input "false"
type input "PA"
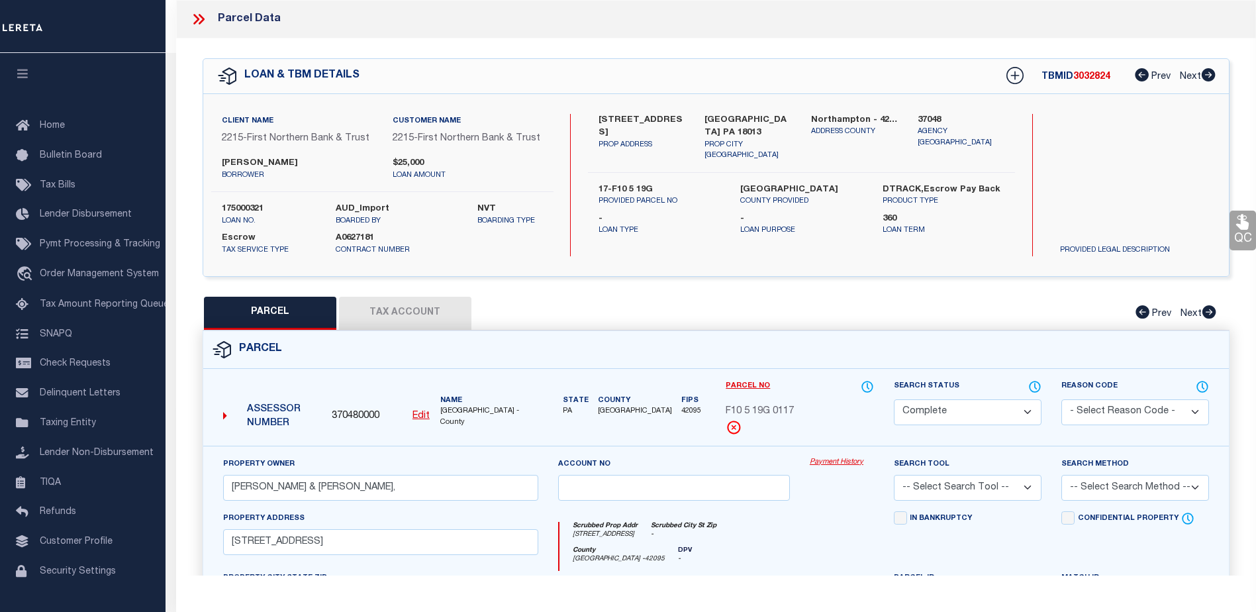
click at [835, 465] on link "Payment History" at bounding box center [842, 462] width 64 height 11
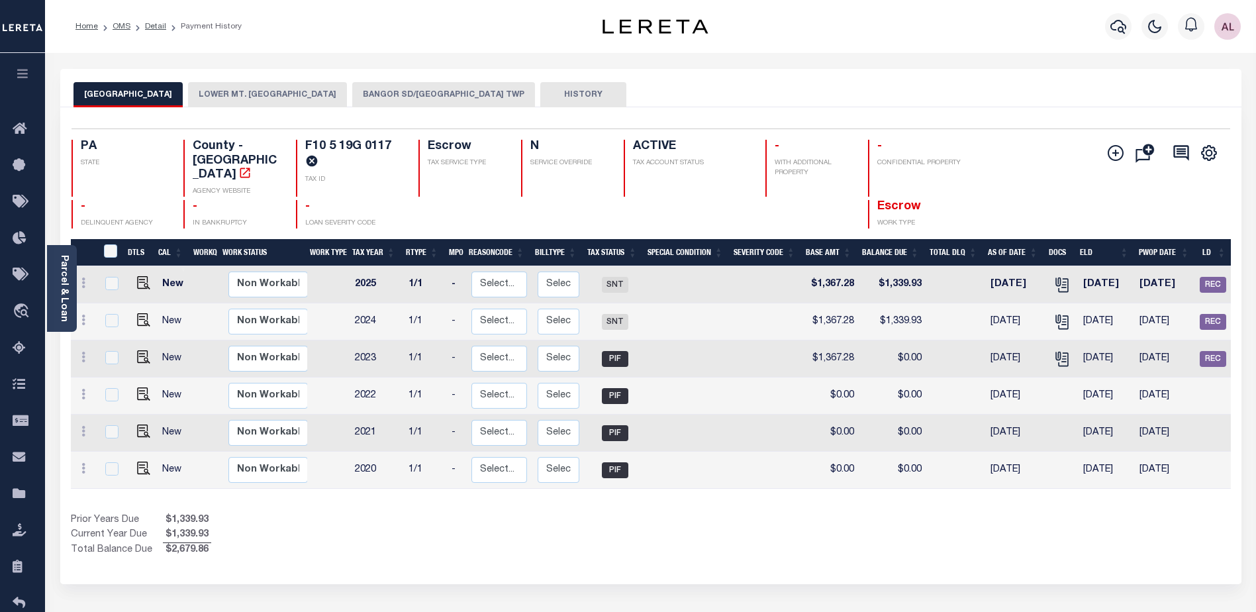
click at [429, 89] on button "BANGOR SD/[GEOGRAPHIC_DATA] TWP" at bounding box center [443, 94] width 183 height 25
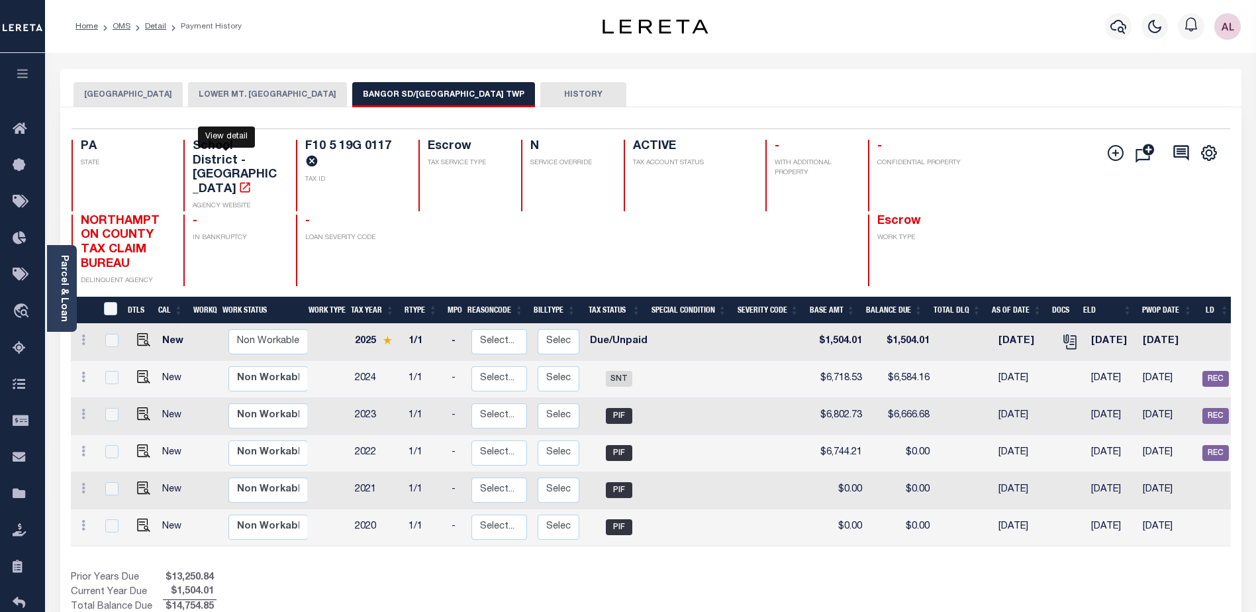
click at [240, 182] on icon "" at bounding box center [245, 187] width 10 height 10
click at [1061, 333] on icon "" at bounding box center [1069, 341] width 17 height 17
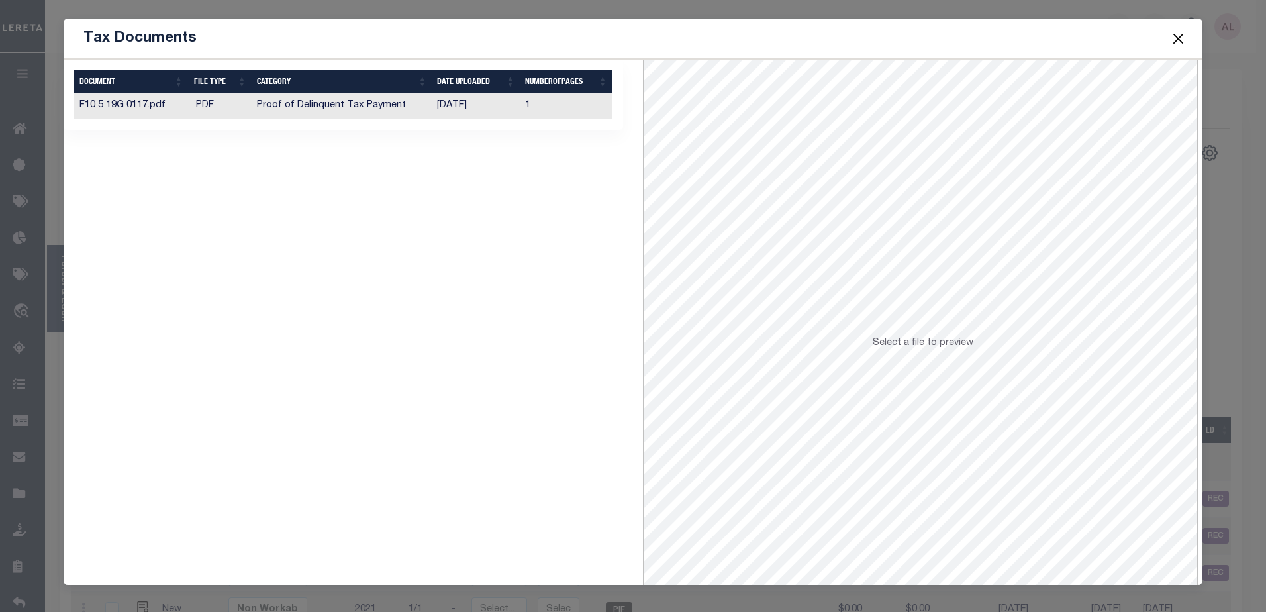
click at [931, 346] on span "Select a file to preview" at bounding box center [923, 342] width 101 height 9
click at [212, 105] on td ".PDF" at bounding box center [221, 106] width 64 height 26
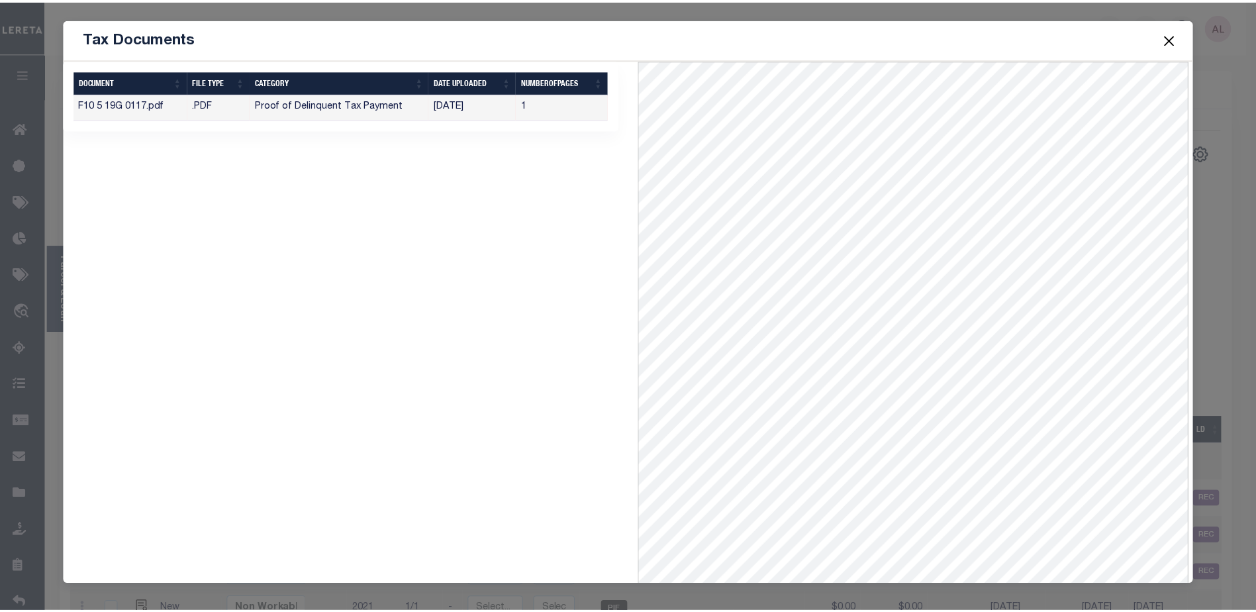
scroll to position [58, 0]
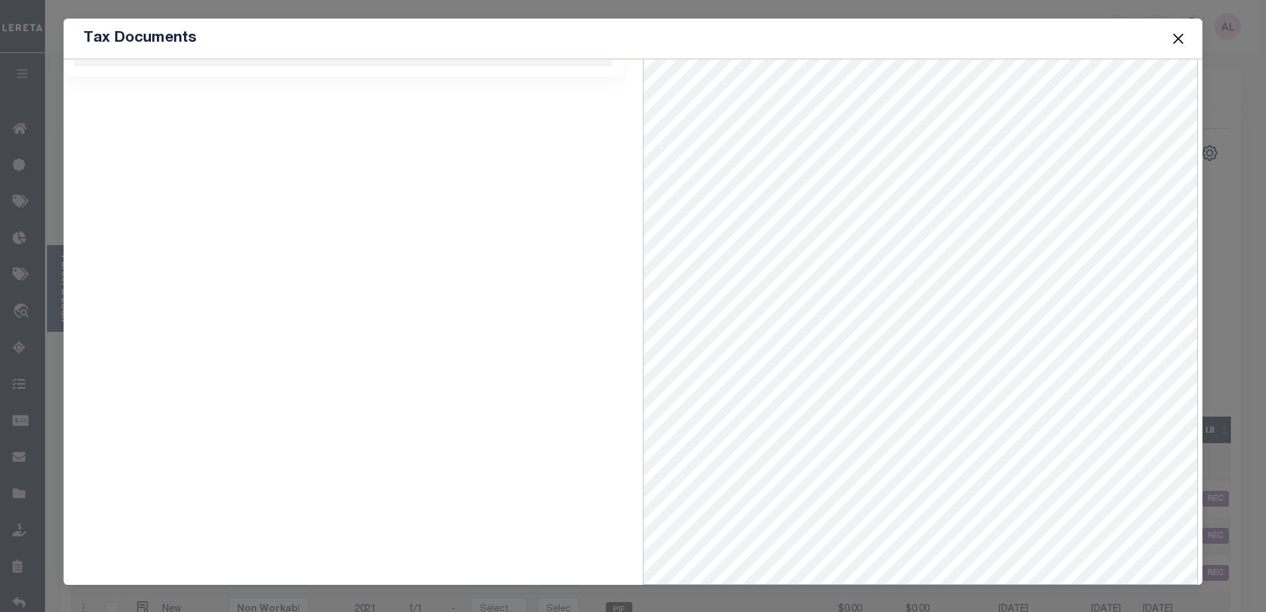
click at [1184, 34] on button "Close" at bounding box center [1177, 38] width 17 height 17
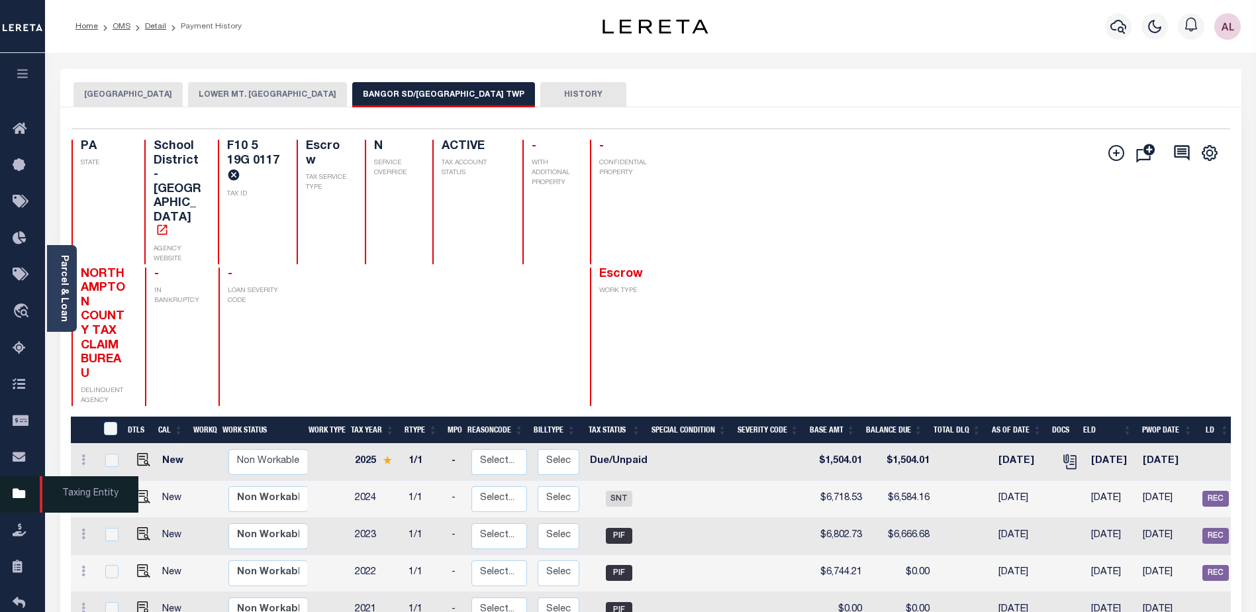
click icon
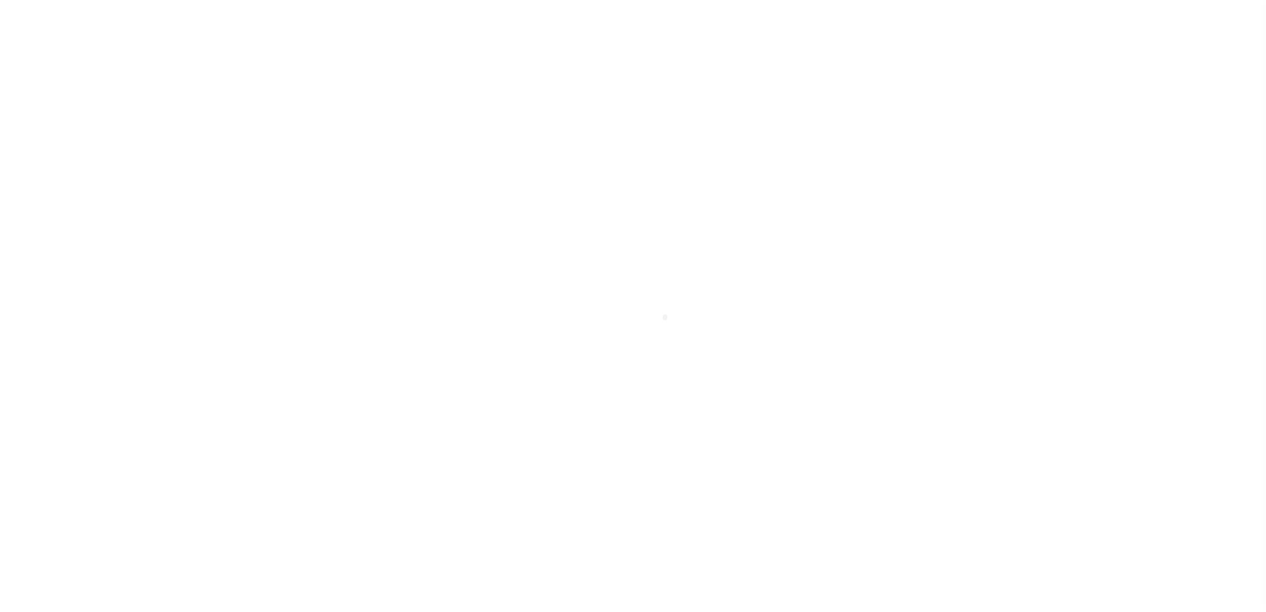
select select "NJ"
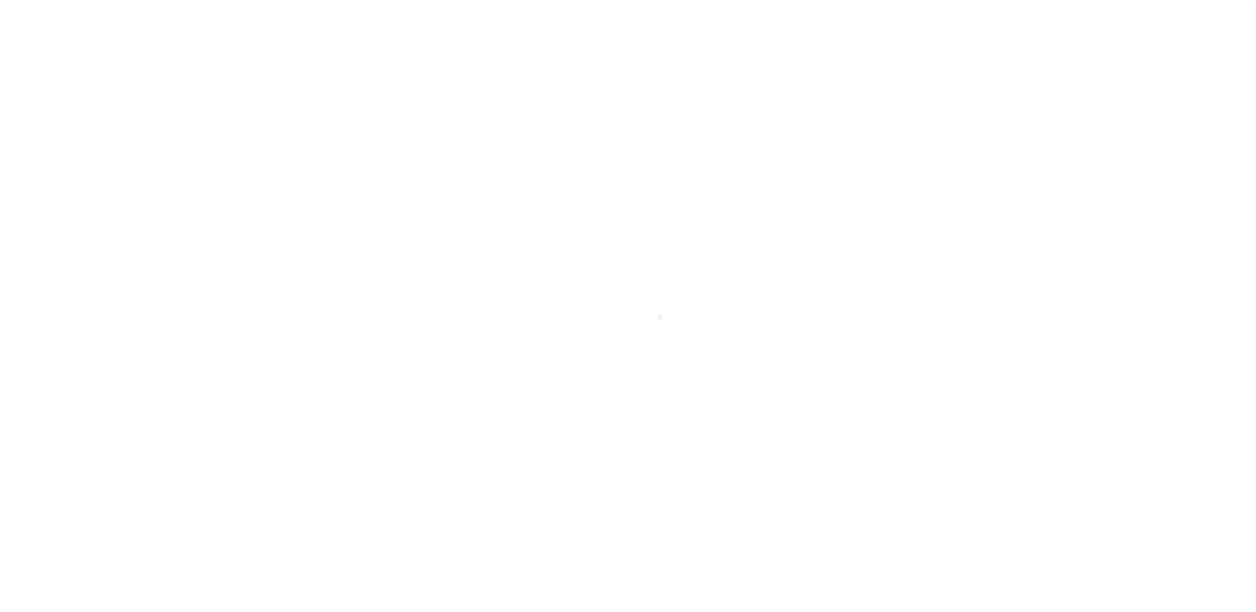
scroll to position [33, 0]
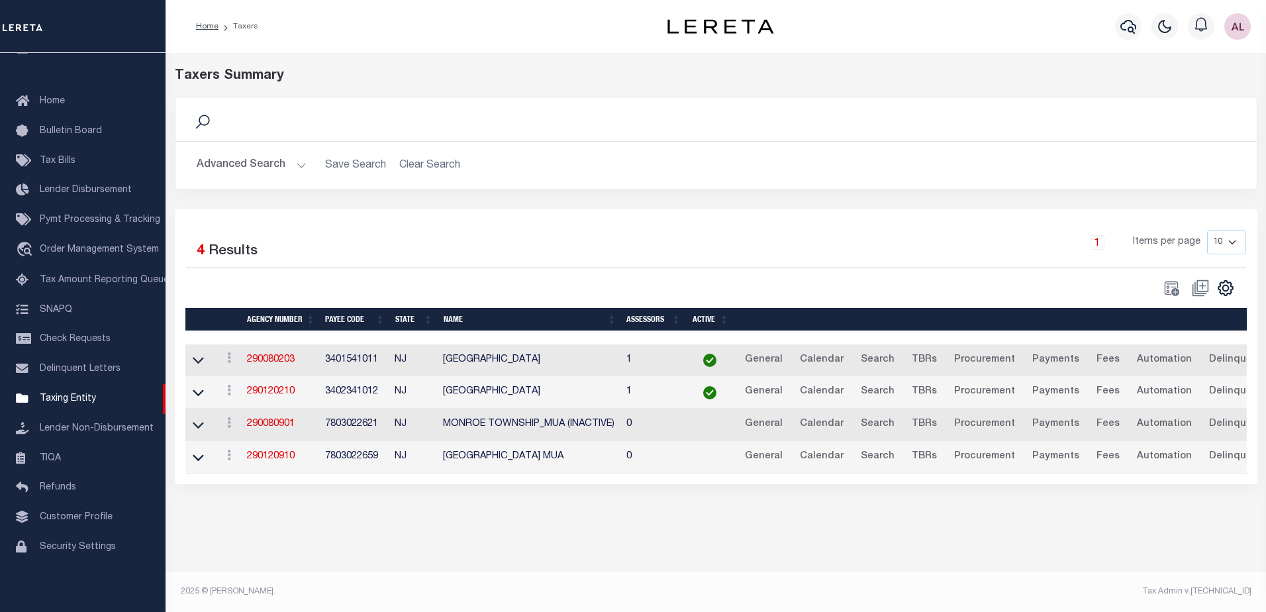
click at [295, 168] on button "Advanced Search" at bounding box center [252, 165] width 110 height 26
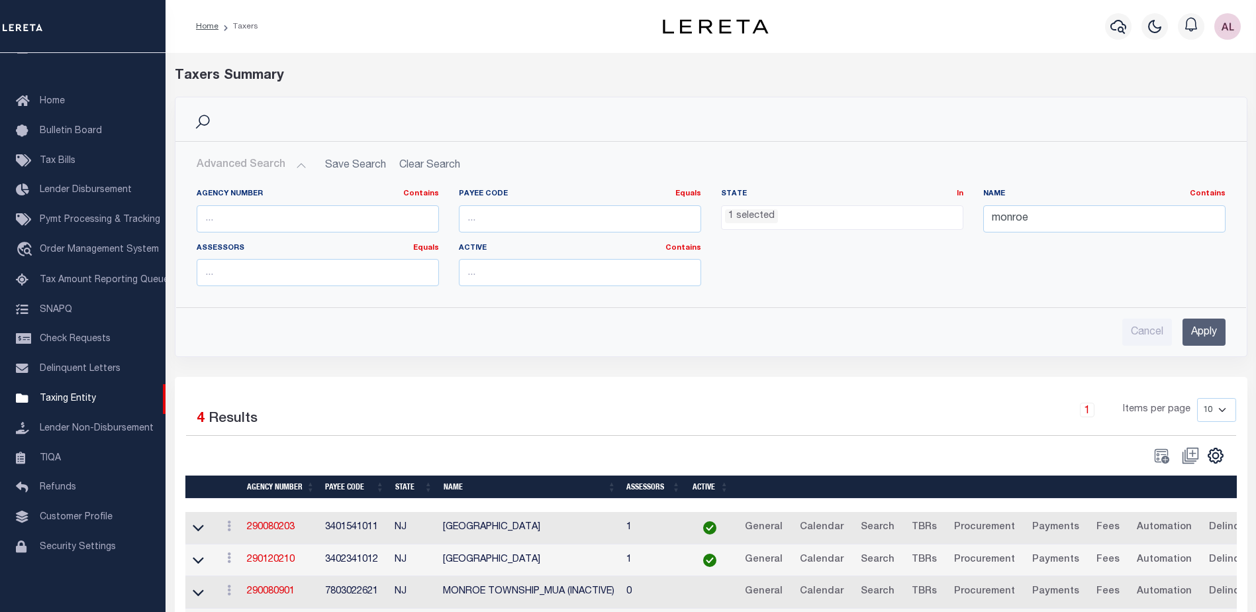
click at [780, 218] on ul "1 selected" at bounding box center [842, 215] width 241 height 18
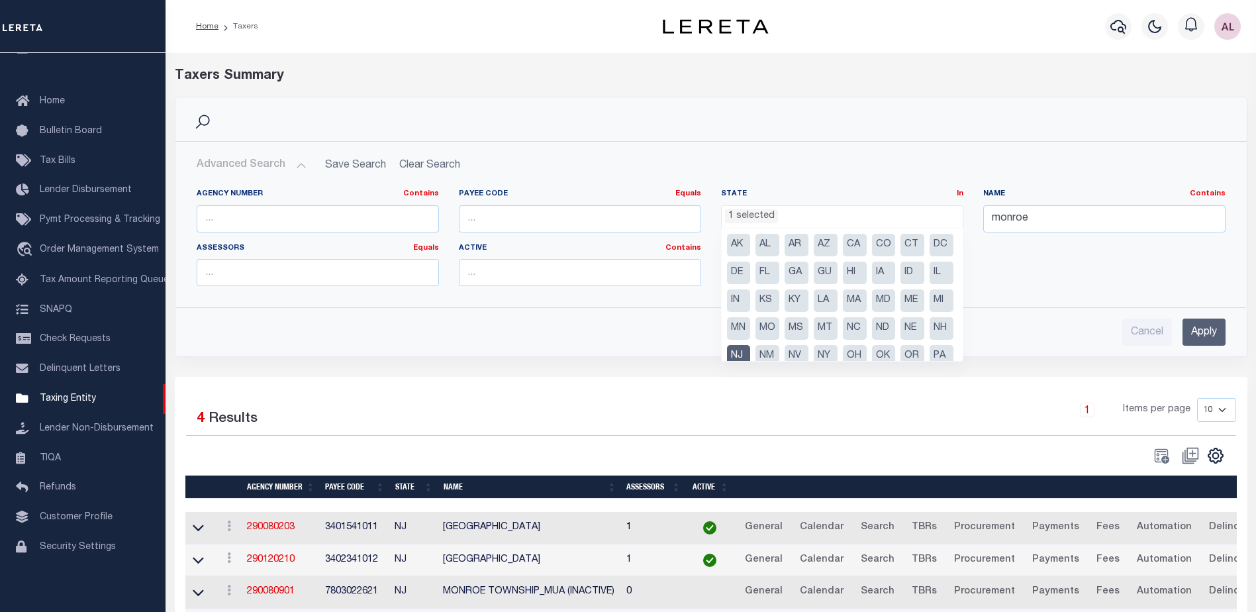
click at [751, 352] on li "NJ" at bounding box center [739, 356] width 24 height 23
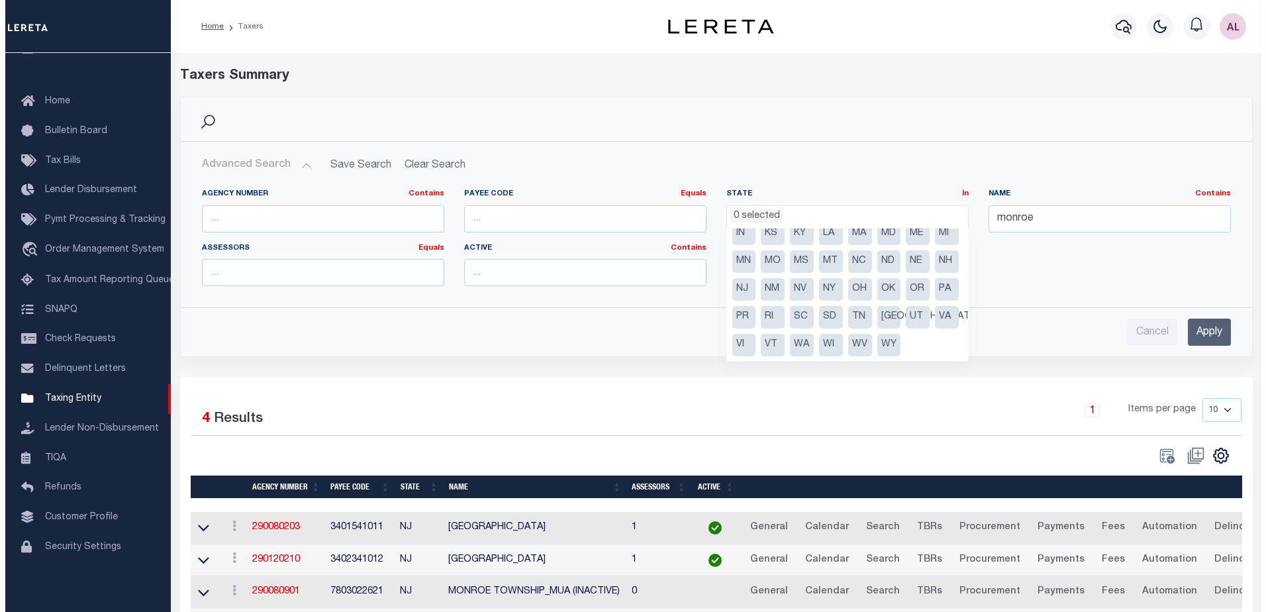
scroll to position [95, 0]
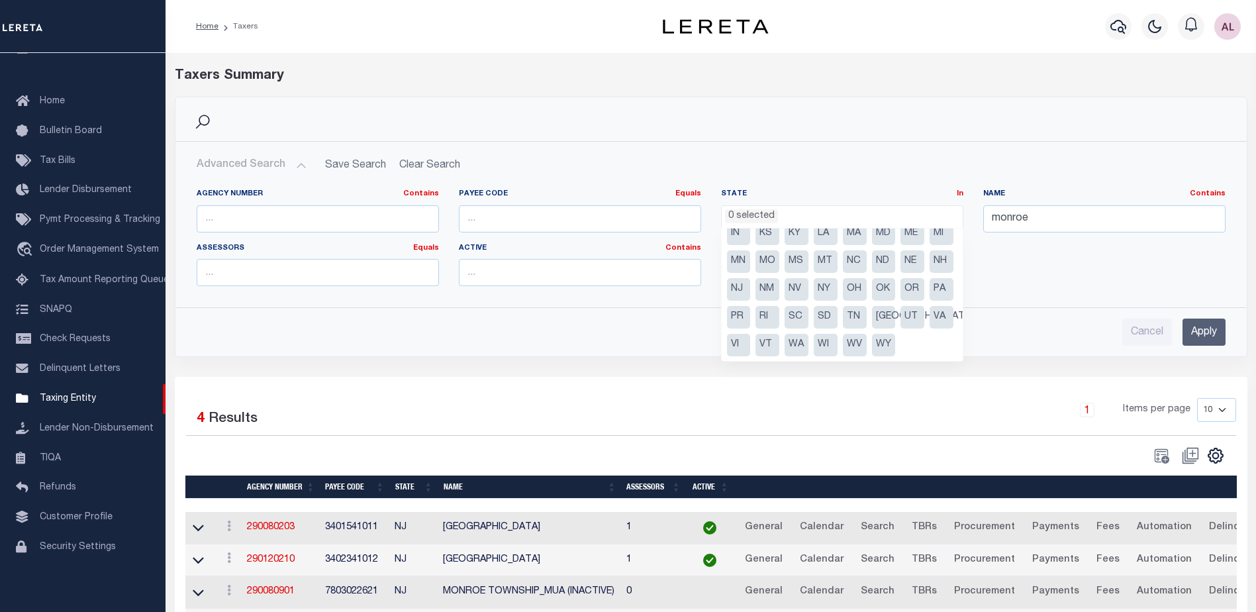
drag, startPoint x: 851, startPoint y: 287, endPoint x: 983, endPoint y: 234, distance: 141.1
click at [930, 286] on li "PA" at bounding box center [942, 289] width 24 height 23
select select "PA"
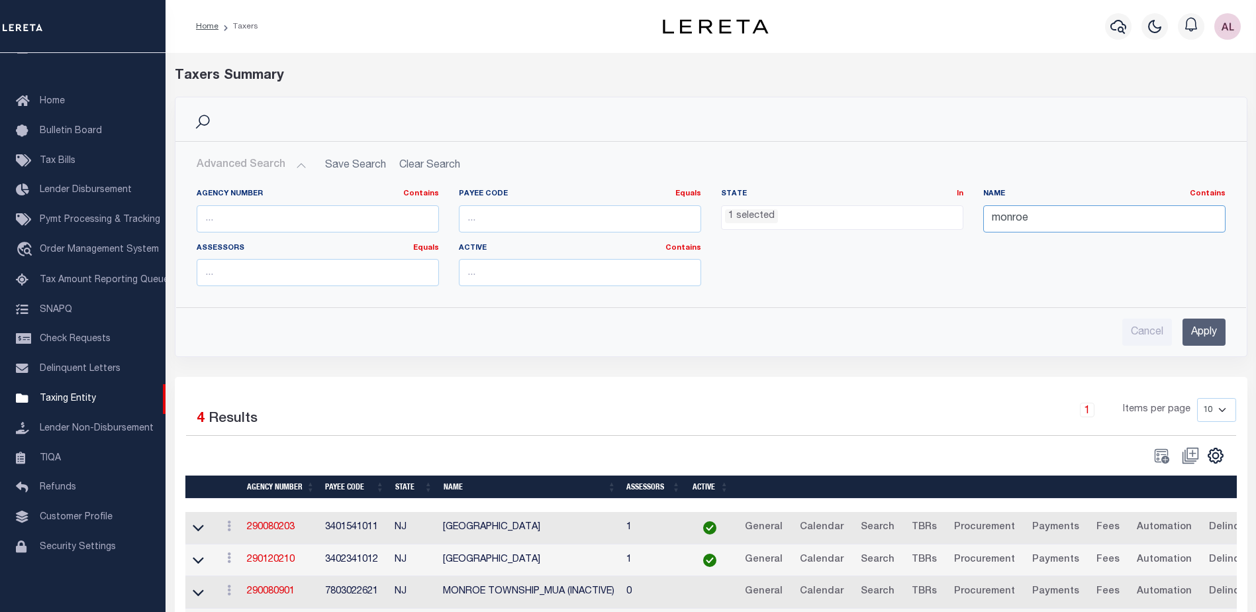
drag, startPoint x: 1004, startPoint y: 224, endPoint x: 969, endPoint y: 223, distance: 35.1
click at [969, 223] on div "Agency Number Contains Contains Is Payee Code Equals Equals Is Not Equal To Is …" at bounding box center [711, 243] width 1049 height 108
type input "bangor sd/lower"
click at [1203, 332] on input "Apply" at bounding box center [1203, 331] width 43 height 27
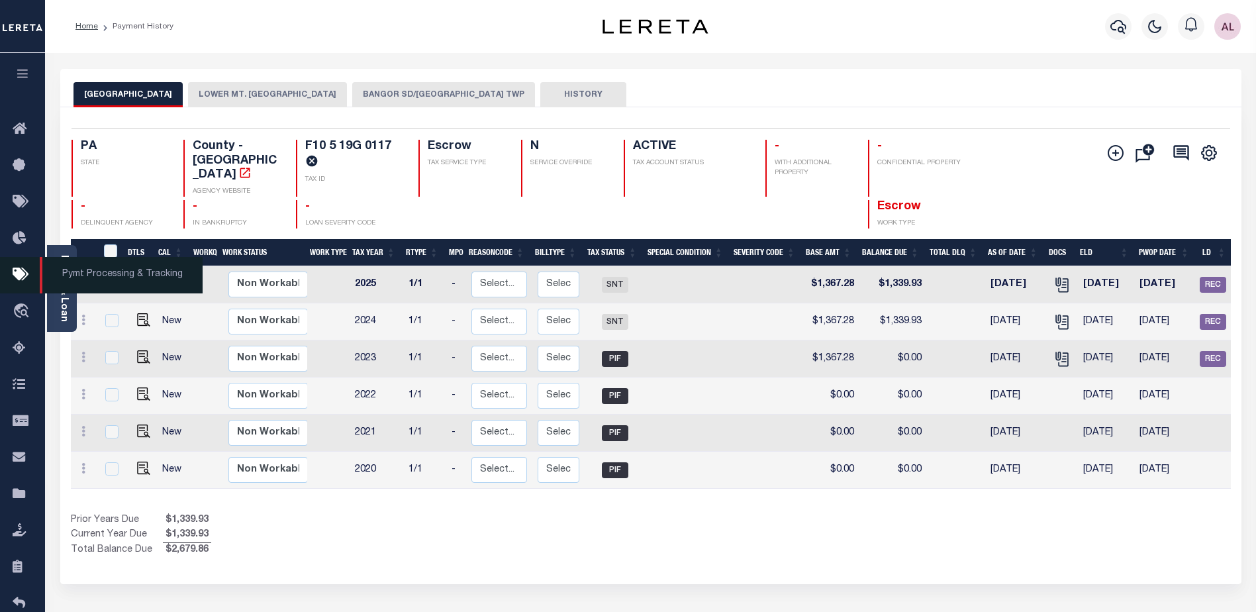
click at [52, 284] on span "Pymt Processing & Tracking" at bounding box center [121, 275] width 163 height 36
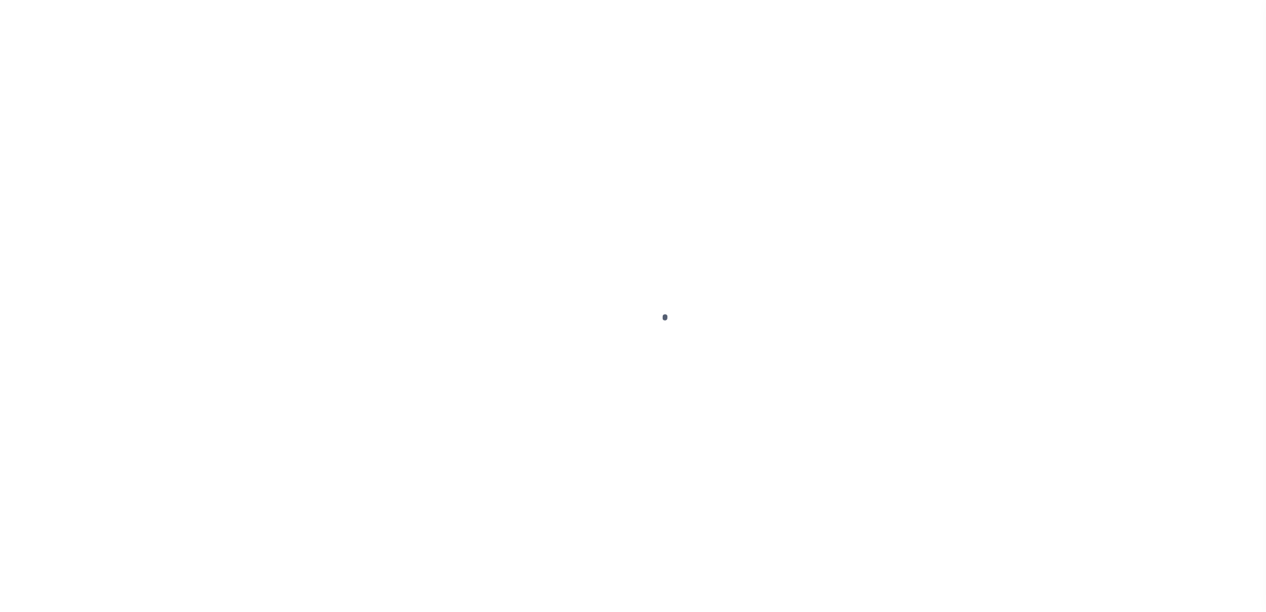
select select "1000"
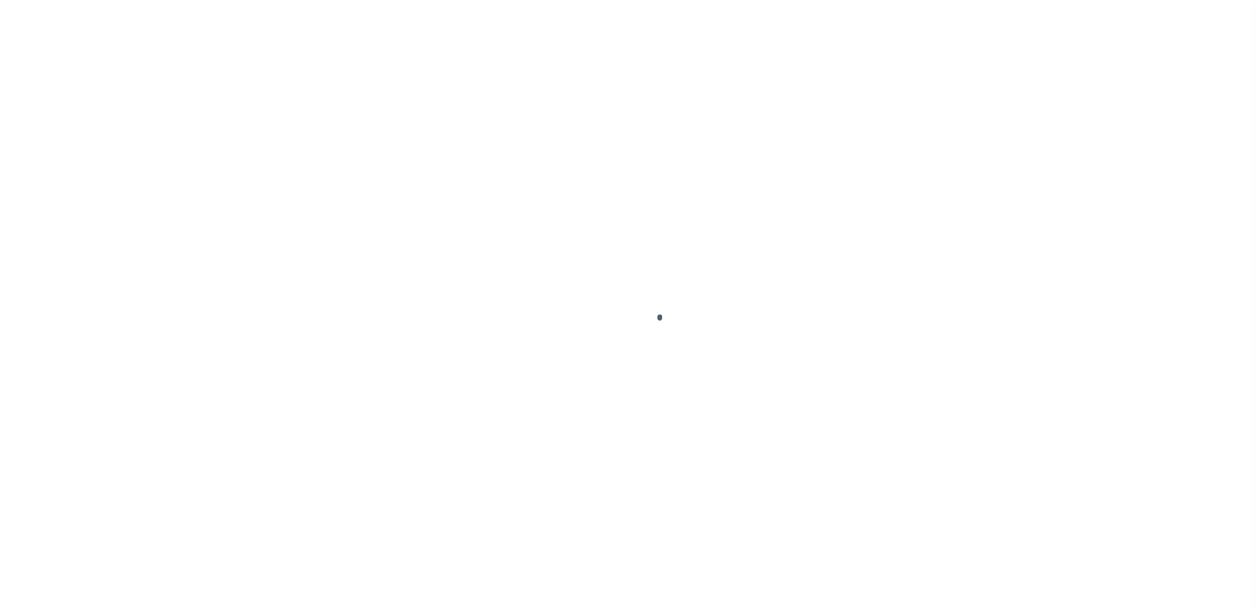
scroll to position [33, 0]
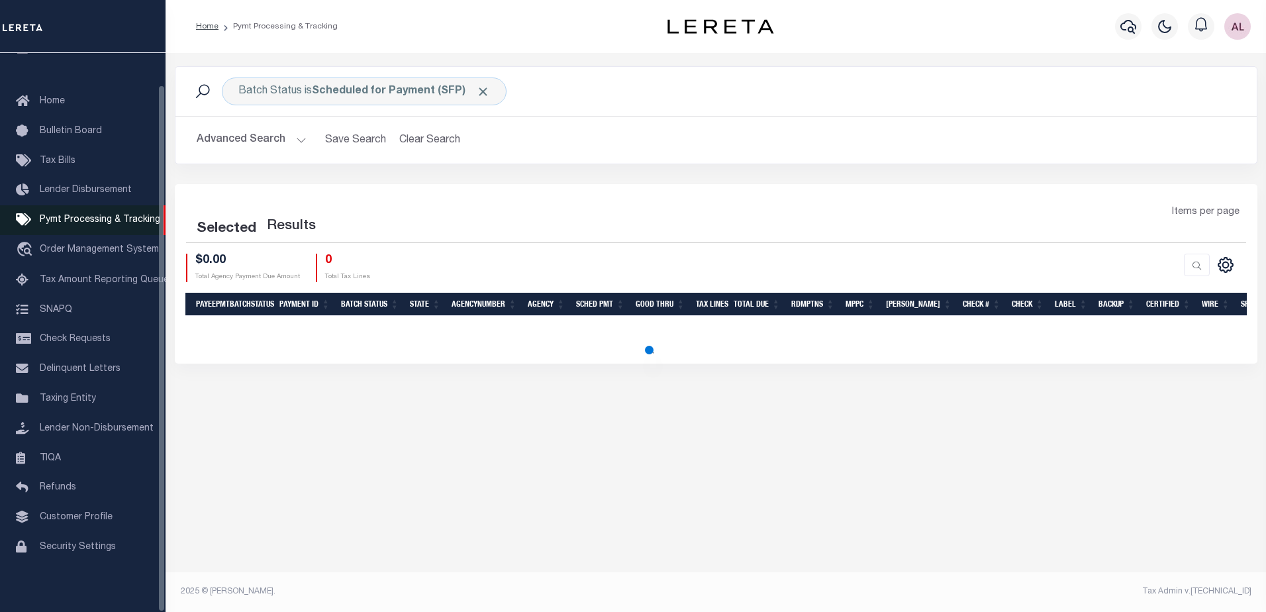
select select "1000"
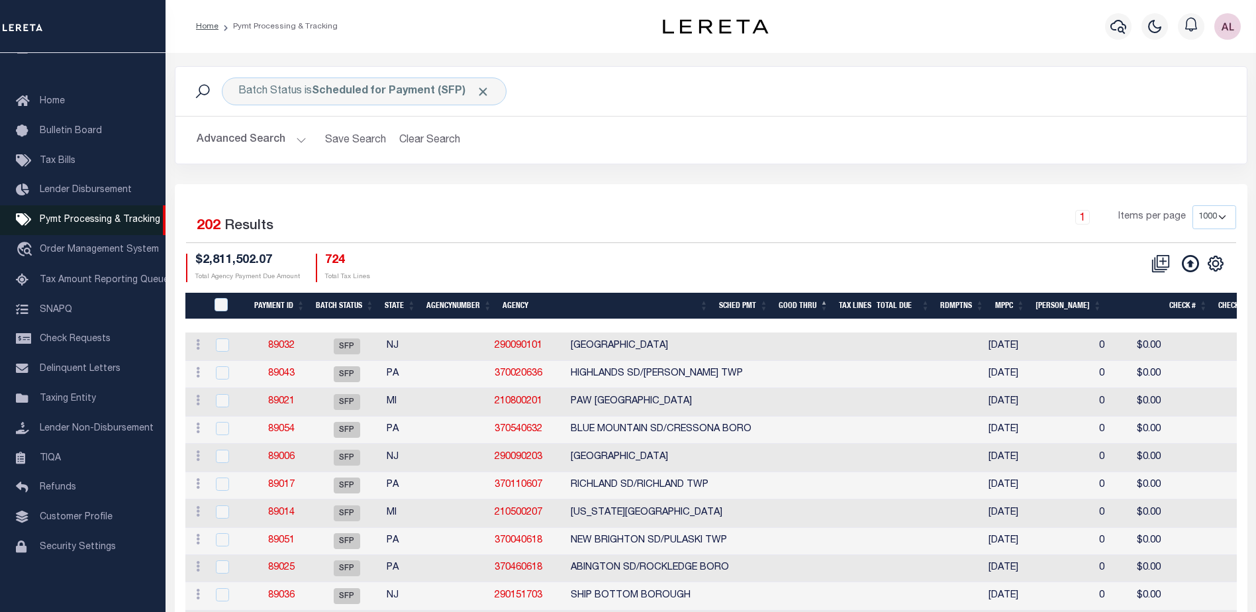
click at [90, 222] on link "Pymt Processing & Tracking" at bounding box center [83, 220] width 166 height 30
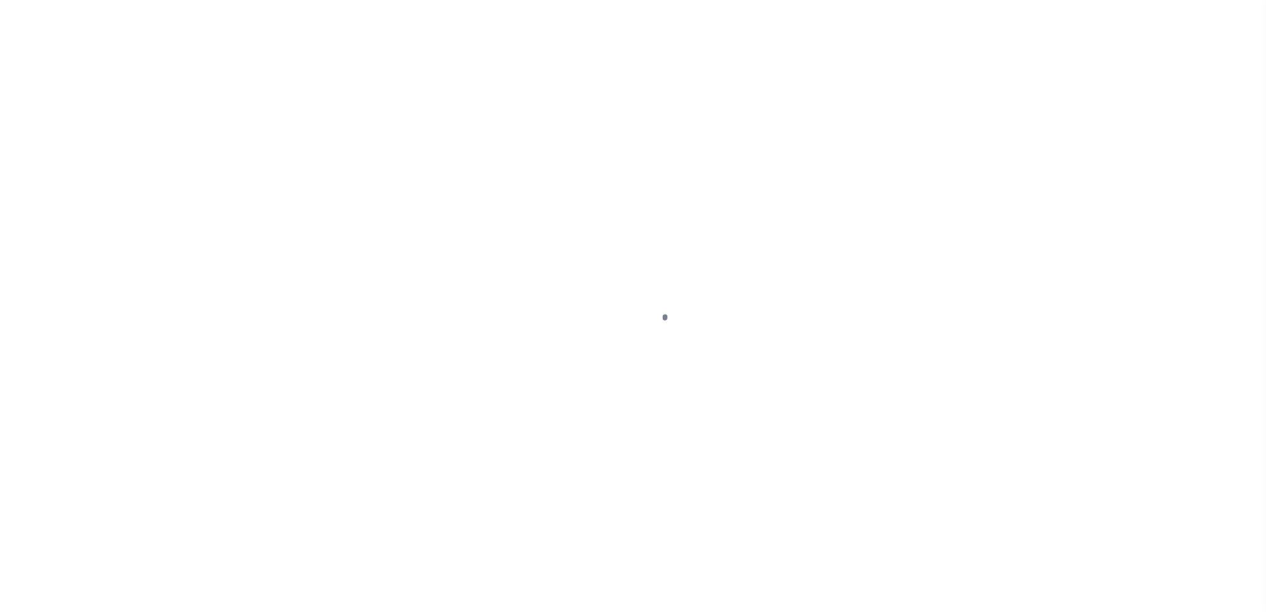
select select "1000"
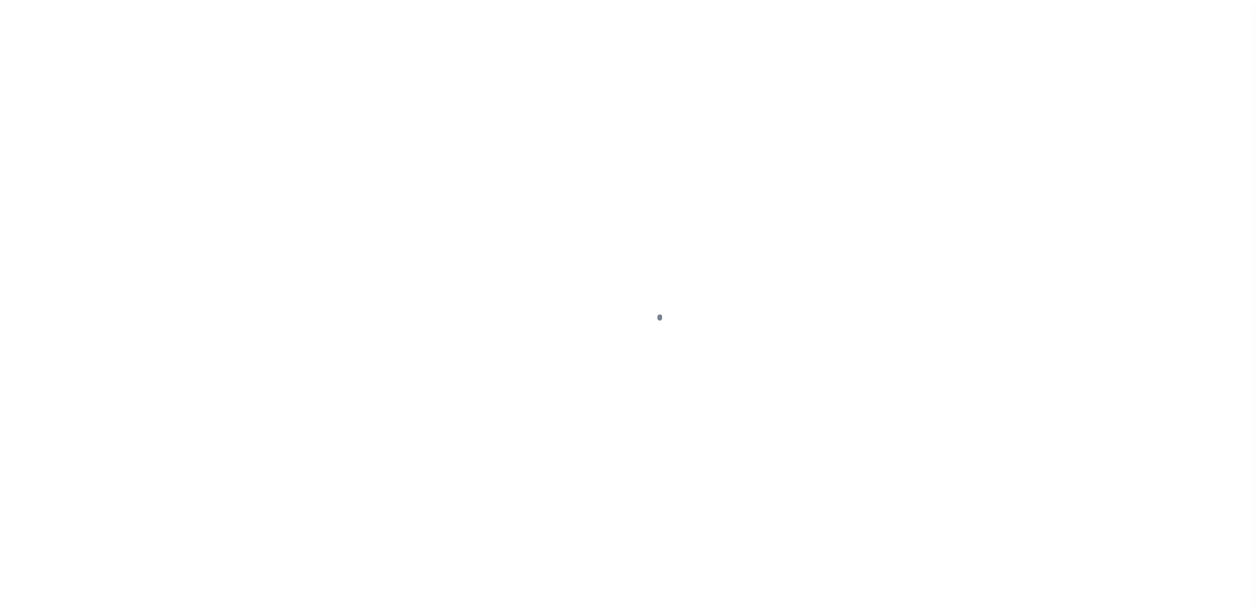
scroll to position [33, 0]
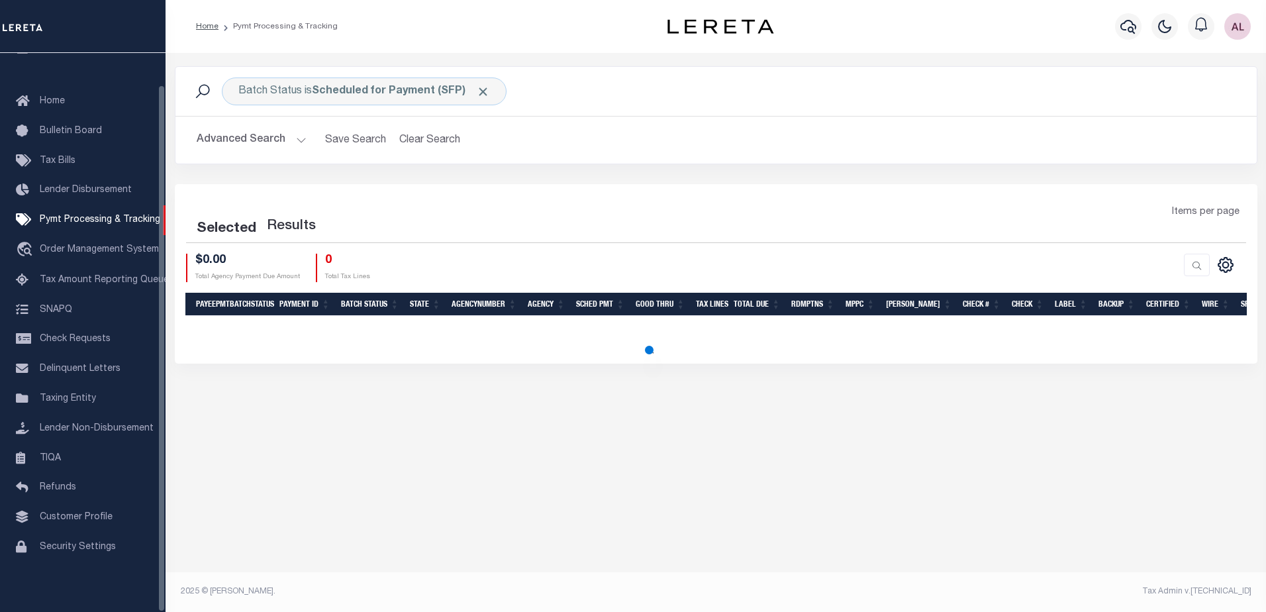
click at [1131, 30] on div at bounding box center [1128, 26] width 36 height 46
select select "1000"
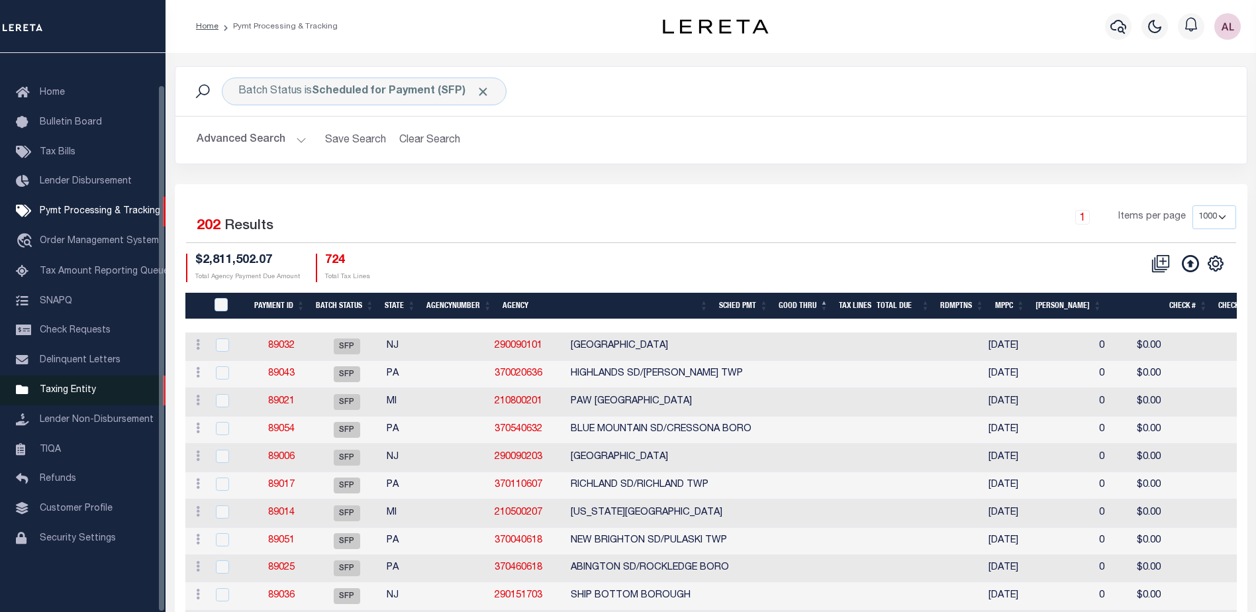
click at [86, 395] on span "Taxing Entity" at bounding box center [68, 389] width 56 height 9
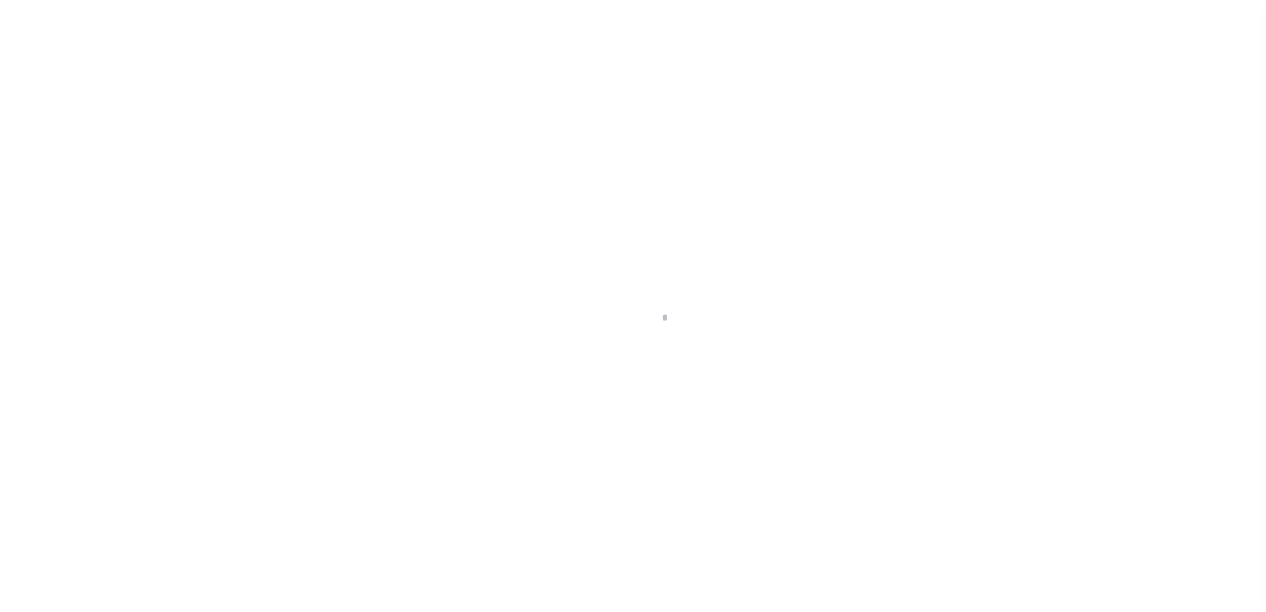
scroll to position [33, 0]
